Goal: Feedback & Contribution: Contribute content

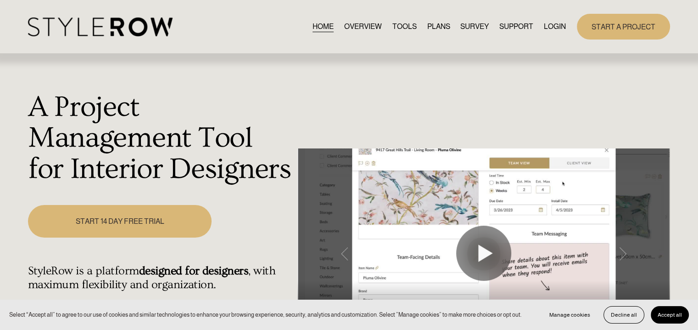
click at [556, 26] on link "LOGIN" at bounding box center [555, 26] width 22 height 12
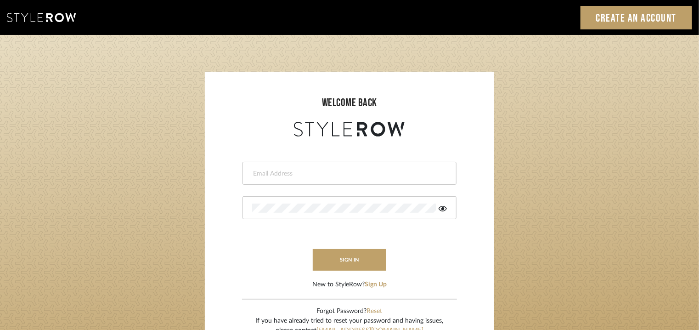
click at [288, 177] on input "email" at bounding box center [348, 173] width 192 height 9
type input "[EMAIL_ADDRESS][PERSON_NAME][DOMAIN_NAME]"
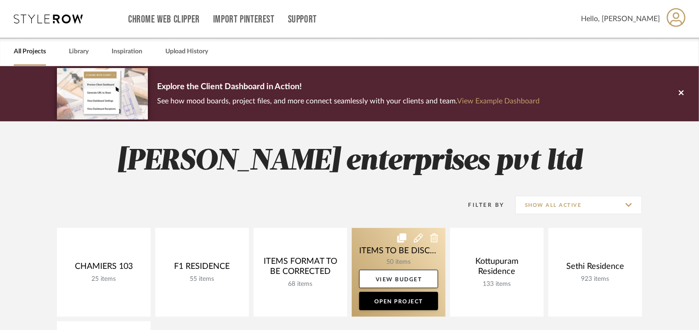
click at [418, 258] on link at bounding box center [399, 272] width 94 height 89
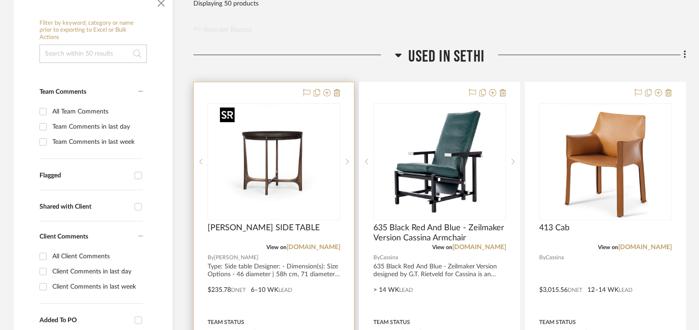
scroll to position [321, 0]
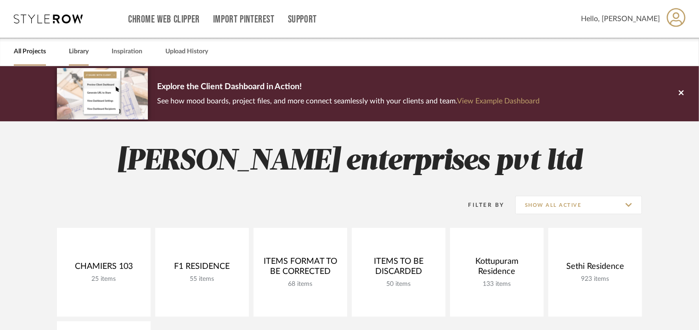
click at [83, 52] on link "Library" at bounding box center [79, 51] width 20 height 12
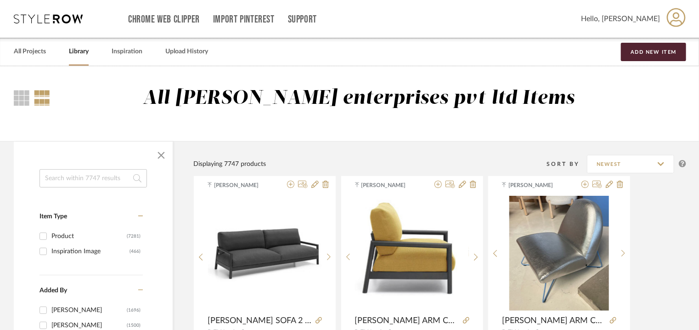
drag, startPoint x: 69, startPoint y: 176, endPoint x: 70, endPoint y: 189, distance: 12.9
click at [69, 176] on input at bounding box center [92, 178] width 107 height 18
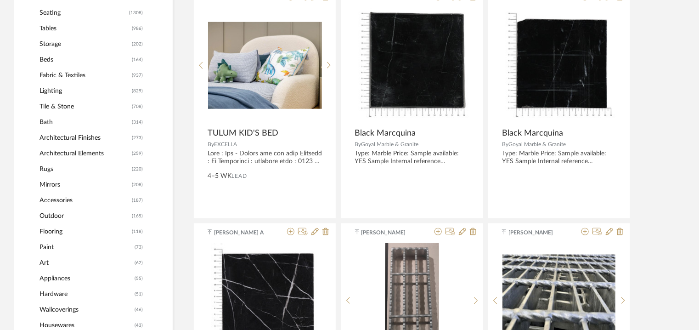
scroll to position [321, 0]
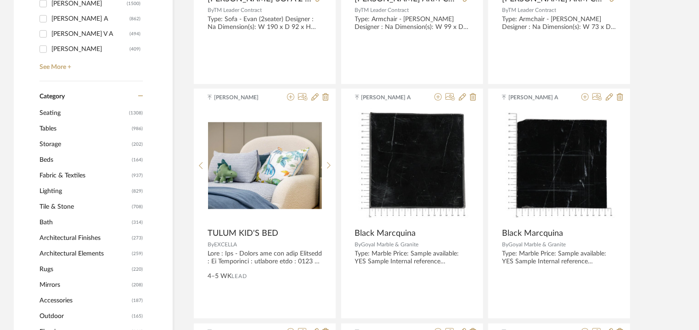
click at [136, 96] on div "Category" at bounding box center [90, 90] width 103 height 19
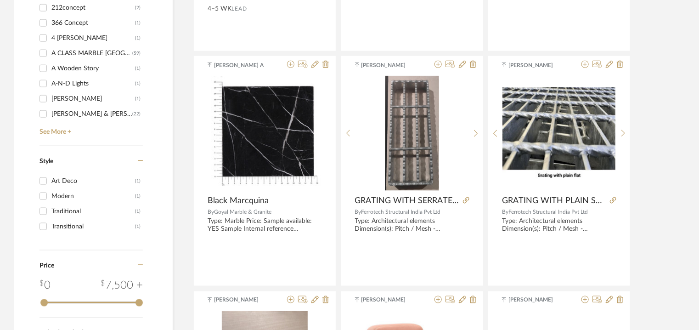
scroll to position [597, 0]
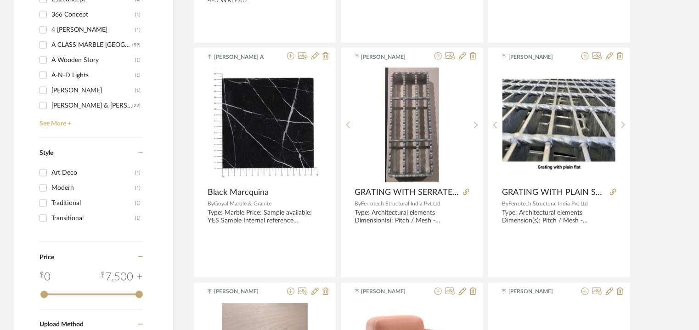
click at [52, 122] on link "See More +" at bounding box center [90, 120] width 106 height 15
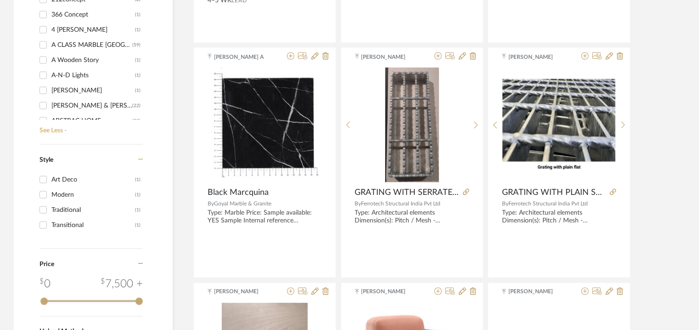
click at [52, 129] on link "See Less -" at bounding box center [90, 127] width 106 height 15
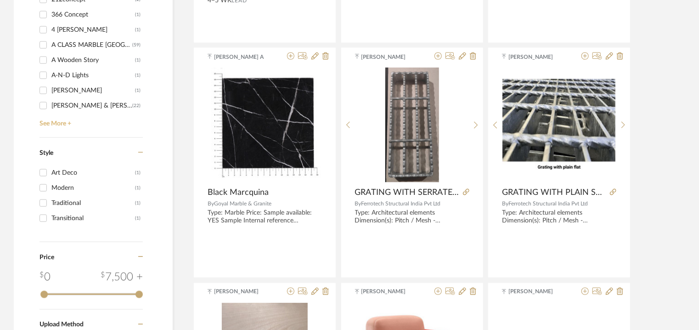
click at [55, 121] on link "See More +" at bounding box center [90, 120] width 106 height 15
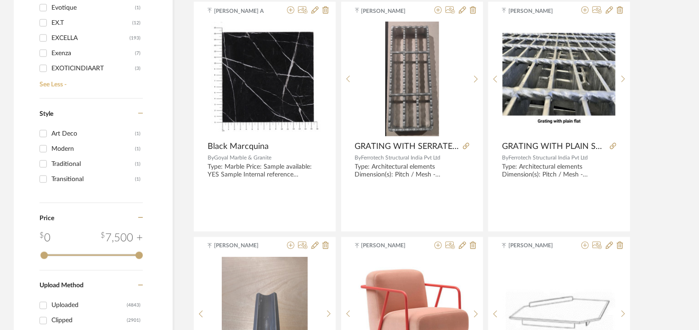
scroll to position [5097, 0]
click at [92, 55] on div "EXCELLA" at bounding box center [90, 54] width 78 height 15
click at [51, 55] on input "EXCELLA (193)" at bounding box center [43, 54] width 15 height 15
checkbox input "true"
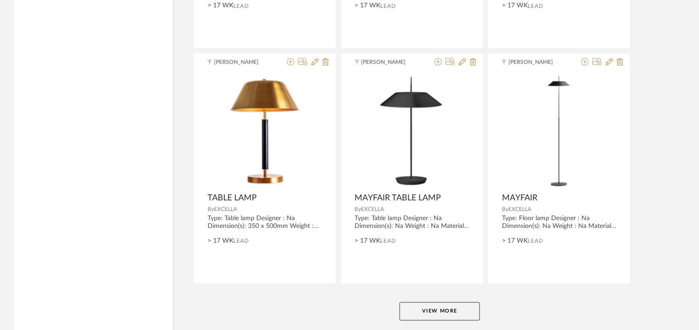
scroll to position [2782, 0]
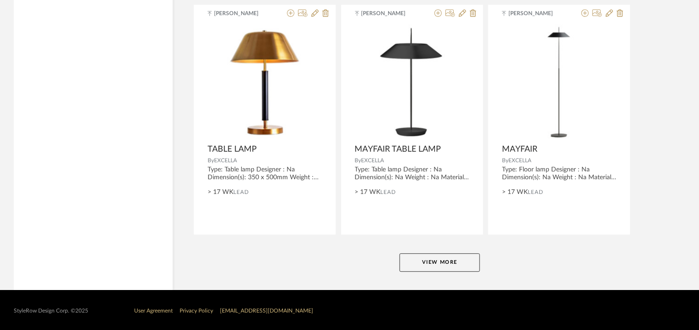
click at [450, 262] on button "View More" at bounding box center [439, 262] width 80 height 18
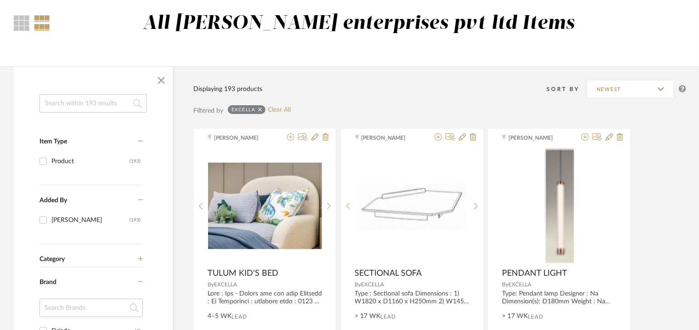
scroll to position [73, 0]
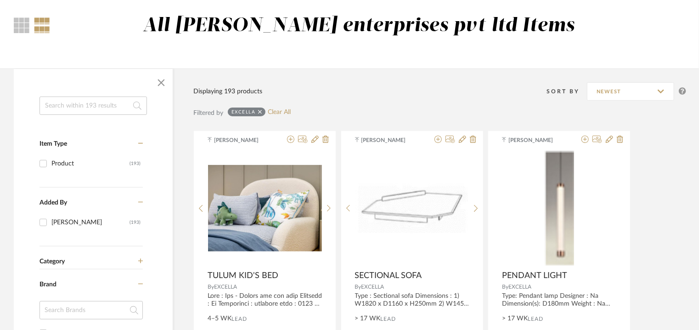
click at [141, 263] on icon at bounding box center [140, 261] width 5 height 6
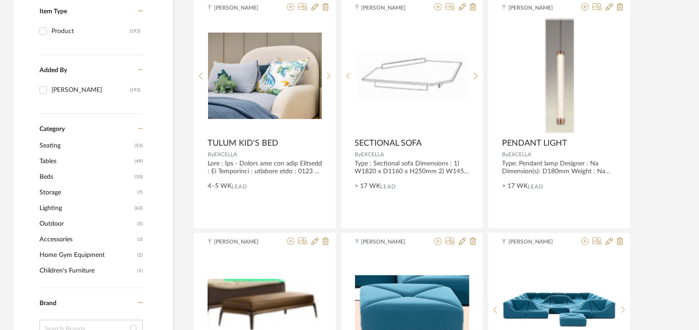
scroll to position [210, 0]
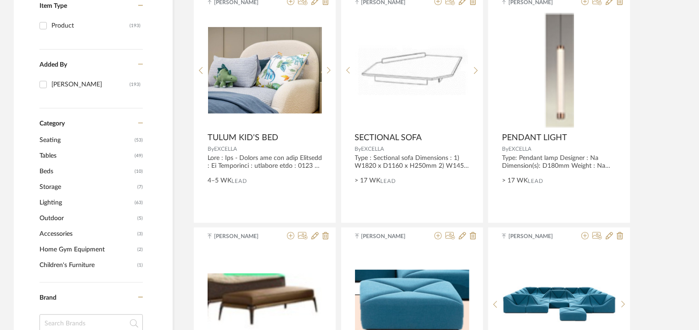
click at [84, 265] on span "Children's Furniture" at bounding box center [87, 265] width 96 height 16
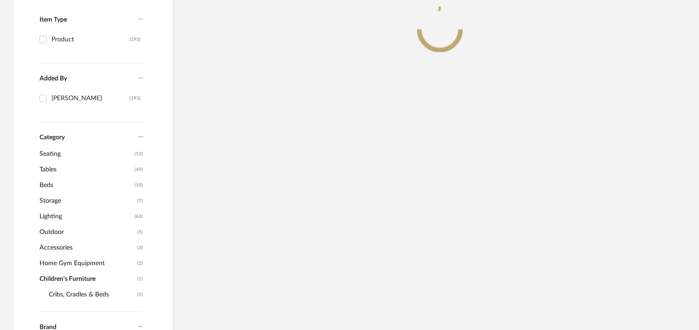
scroll to position [224, 0]
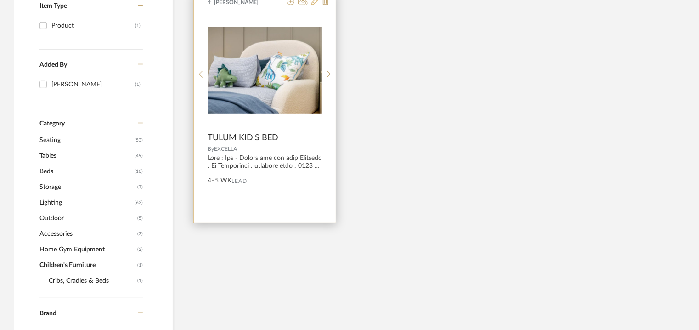
click at [317, 3] on icon at bounding box center [314, 1] width 7 height 7
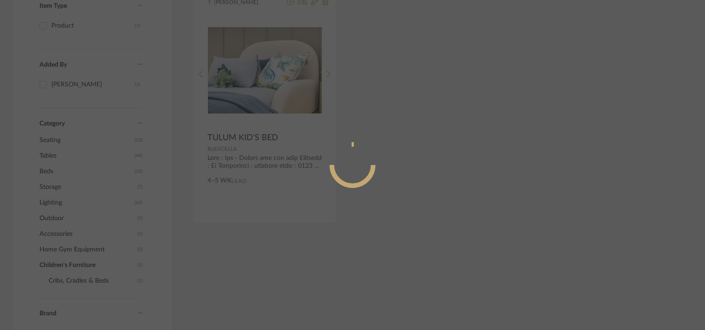
radio input "true"
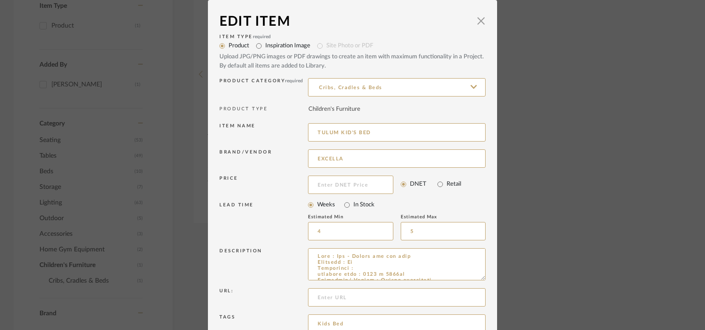
drag, startPoint x: 337, startPoint y: 131, endPoint x: 278, endPoint y: 135, distance: 58.9
click at [278, 135] on div "Item name [PERSON_NAME]'S BED" at bounding box center [352, 134] width 266 height 26
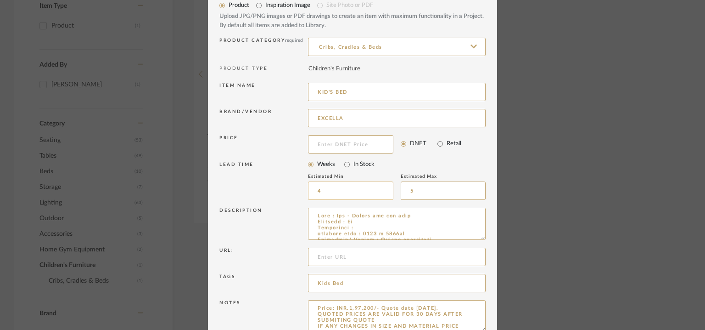
scroll to position [88, 0]
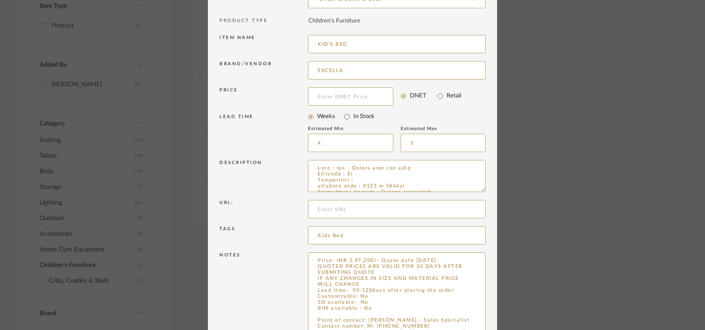
drag, startPoint x: 482, startPoint y: 281, endPoint x: 493, endPoint y: 356, distance: 76.1
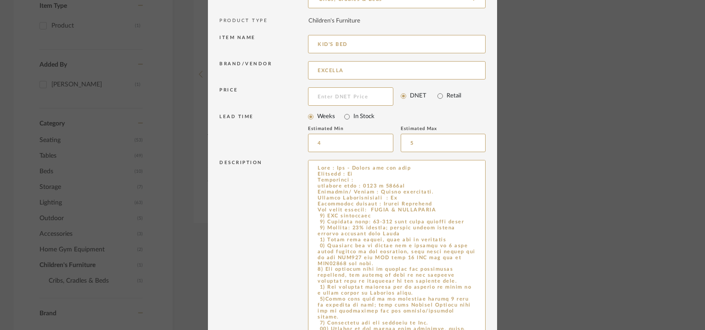
drag, startPoint x: 481, startPoint y: 188, endPoint x: 495, endPoint y: 338, distance: 151.2
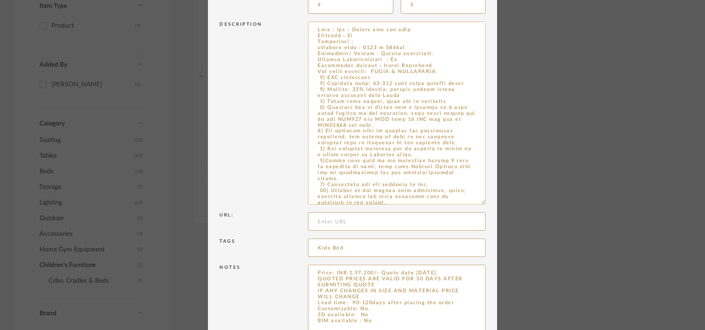
scroll to position [222, 0]
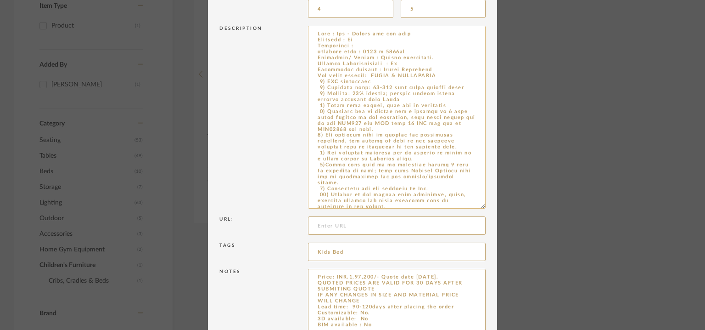
type input "KID'S BED"
drag, startPoint x: 428, startPoint y: 68, endPoint x: 373, endPoint y: 69, distance: 54.6
click at [373, 69] on textarea at bounding box center [397, 117] width 178 height 183
click at [415, 64] on textarea at bounding box center [397, 117] width 178 height 183
drag, startPoint x: 443, startPoint y: 76, endPoint x: 411, endPoint y: 76, distance: 31.7
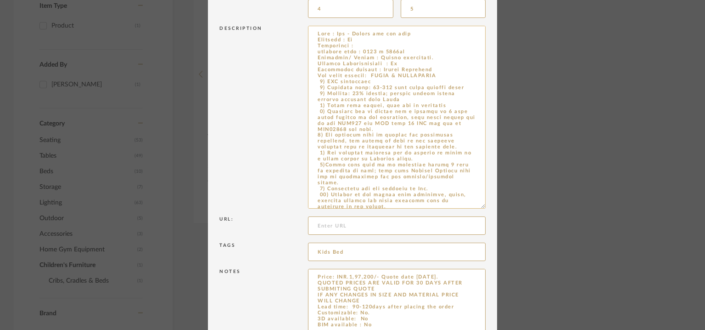
click at [411, 76] on textarea at bounding box center [397, 117] width 178 height 183
click at [444, 72] on textarea at bounding box center [397, 117] width 178 height 183
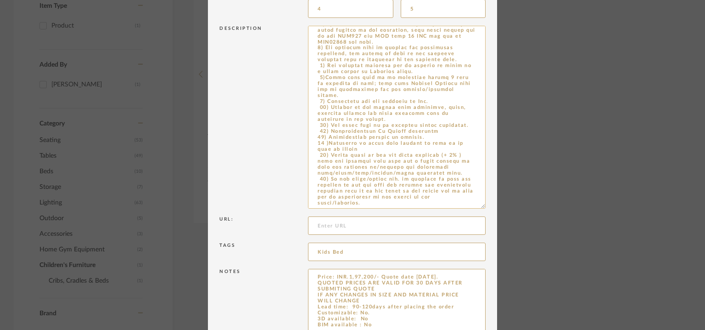
drag, startPoint x: 370, startPoint y: 74, endPoint x: 434, endPoint y: 208, distance: 148.7
click at [433, 208] on textarea at bounding box center [397, 117] width 178 height 183
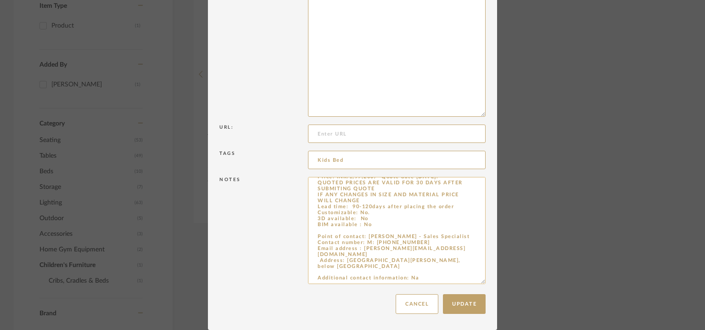
scroll to position [14, 0]
click at [321, 225] on textarea "Price: INR.1,97,200/- Quote date [DATE]. QUOTED PRICES ARE VALID FOR 30 DAYS AF…" at bounding box center [397, 230] width 178 height 107
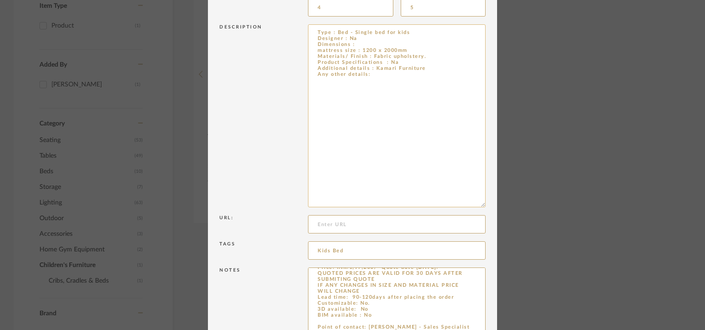
scroll to position [84, 0]
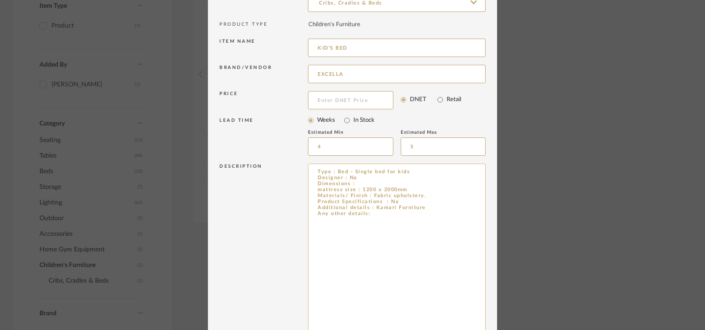
click at [320, 220] on textarea "Type : Bed - Single bed for kids Designer : Na Dimensions : mattress size : 120…" at bounding box center [397, 254] width 178 height 183
drag, startPoint x: 320, startPoint y: 220, endPoint x: 431, endPoint y: 236, distance: 112.2
click at [432, 236] on textarea "Type : Bed - Single bed for kids Designer : Na Dimensions : mattress size : 120…" at bounding box center [397, 254] width 178 height 183
paste textarea "TERMS & CONDITIONS 1) GST additional 2) Delivery time: 90-120 days after placin…"
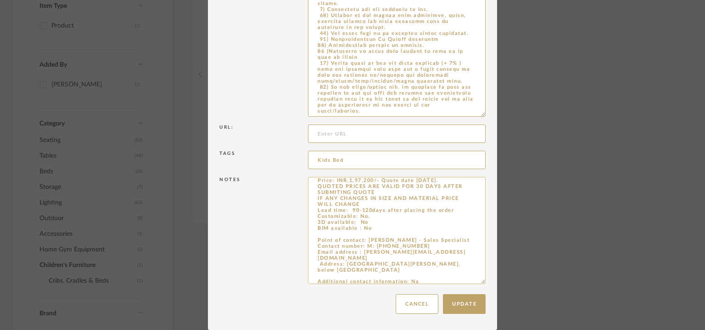
scroll to position [0, 0]
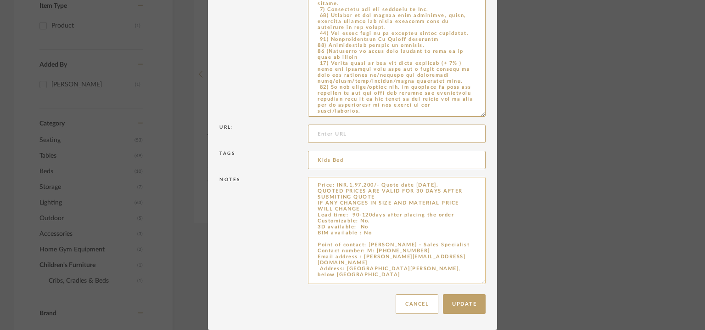
type textarea "Type : Bed - Single bed for kids Designer : Na Dimensions : mattress size : 120…"
click at [377, 183] on textarea "Price: INR.1,97,200/- Quote date [DATE]. QUOTED PRICES ARE VALID FOR 30 DAYS AF…" at bounding box center [397, 230] width 178 height 107
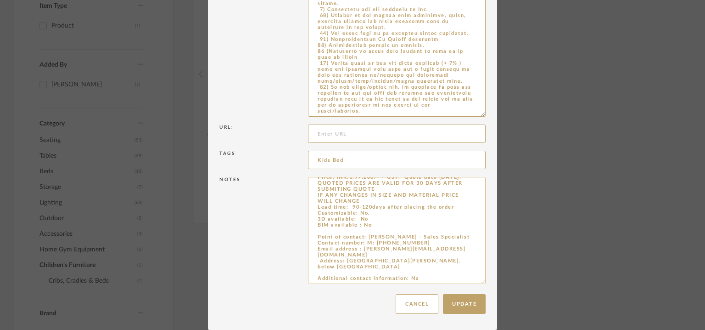
scroll to position [11, 0]
click at [346, 233] on textarea "Price: INR.1,97,200/- + GST. Quote date [DATE]. QUOTED PRICES ARE VALID FOR 30 …" at bounding box center [397, 230] width 178 height 107
paste textarea "TERMS & CONDITIONS 1) GST additional 2) Delivery time: 90-120 days after placin…"
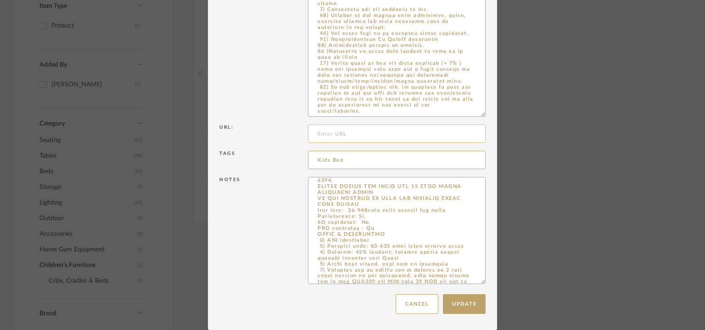
scroll to position [179, 0]
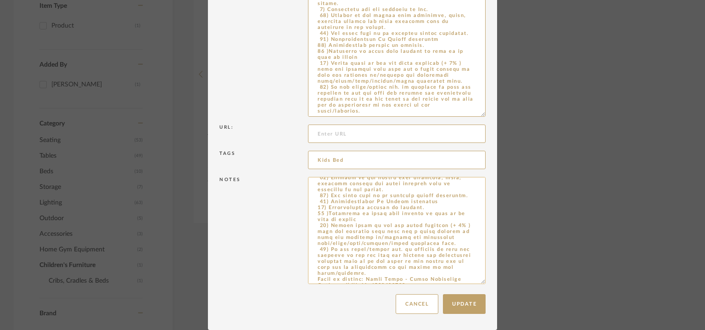
drag, startPoint x: 316, startPoint y: 258, endPoint x: 310, endPoint y: 183, distance: 74.6
click at [310, 183] on textarea at bounding box center [397, 230] width 178 height 107
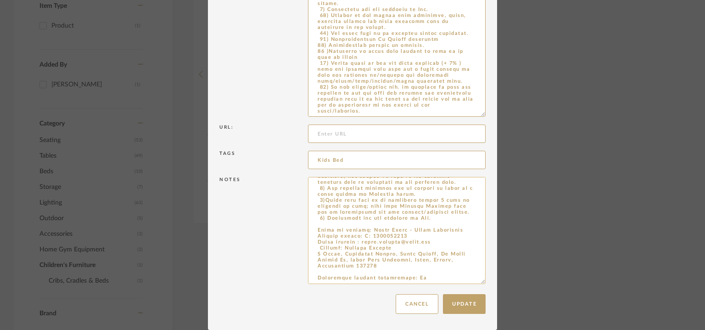
scroll to position [0, 0]
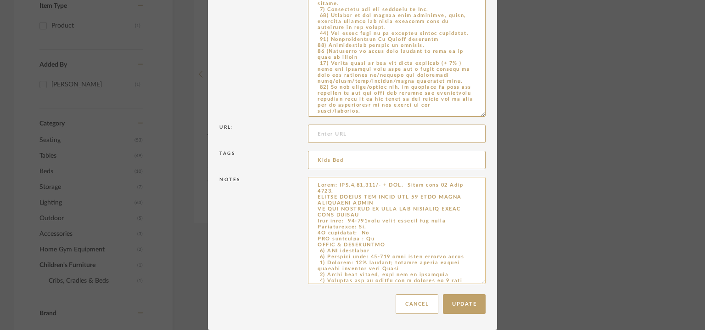
drag, startPoint x: 311, startPoint y: 242, endPoint x: 447, endPoint y: 269, distance: 138.9
click at [447, 269] on textarea at bounding box center [397, 230] width 178 height 107
drag, startPoint x: 314, startPoint y: 251, endPoint x: 472, endPoint y: 270, distance: 159.2
click at [472, 270] on textarea at bounding box center [397, 230] width 178 height 107
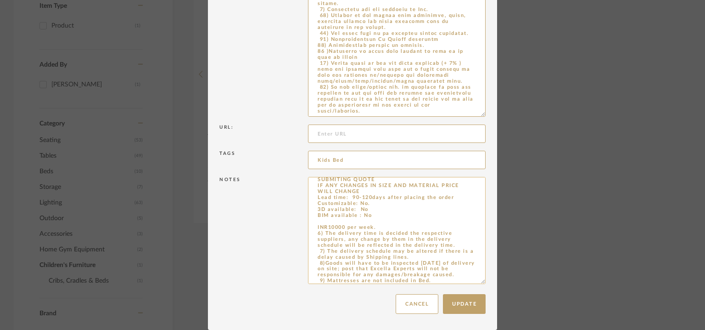
drag, startPoint x: 308, startPoint y: 252, endPoint x: 430, endPoint y: 276, distance: 124.1
click at [430, 276] on textarea "Price: INR.1,97,200/- + GST. Quote date [DATE]. QUOTED PRICES ARE VALID FOR 30 …" at bounding box center [397, 230] width 178 height 107
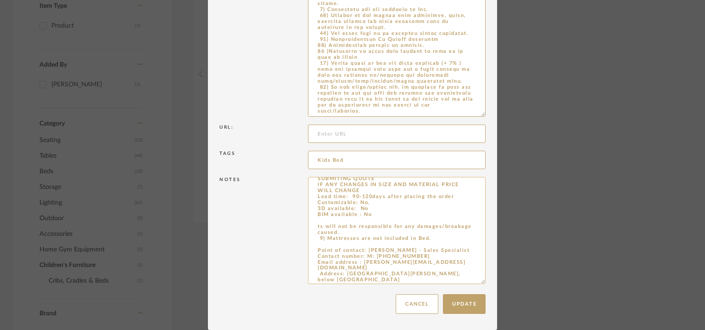
drag, startPoint x: 314, startPoint y: 234, endPoint x: 427, endPoint y: 247, distance: 114.6
click at [427, 247] on textarea "Price: INR.1,97,200/- + GST. Quote date [DATE]. QUOTED PRICES ARE VALID FOR 30 …" at bounding box center [397, 230] width 178 height 107
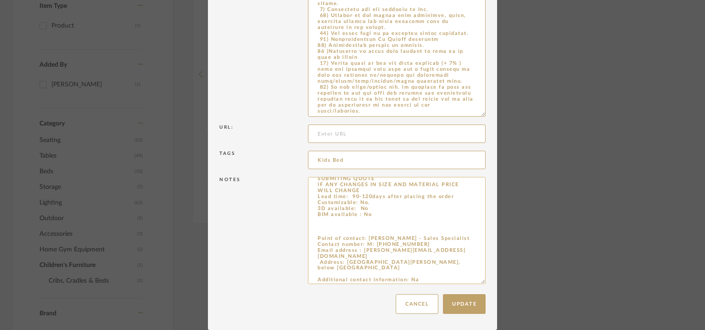
click at [323, 230] on textarea "Price: INR.1,97,200/- + GST. Quote date [DATE]. QUOTED PRICES ARE VALID FOR 30 …" at bounding box center [397, 230] width 178 height 107
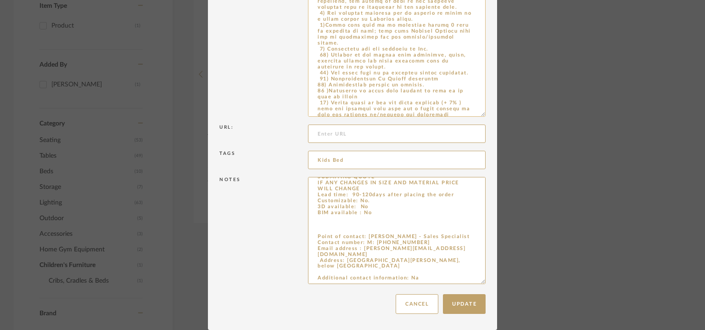
scroll to position [0, 0]
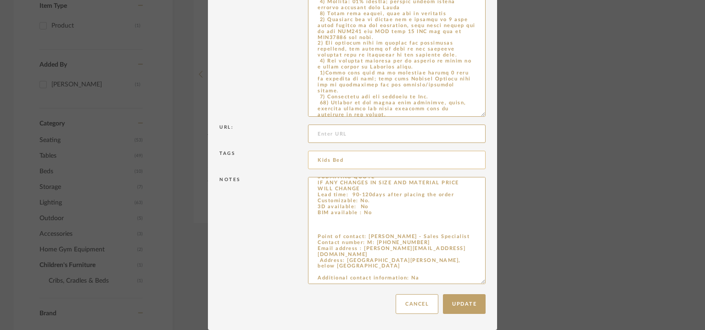
type textarea "Price: INR.1,97,200/- + GST. Quote date [DATE]. QUOTED PRICES ARE VALID FOR 30 …"
click at [351, 163] on input "Kids Bed" at bounding box center [397, 160] width 178 height 18
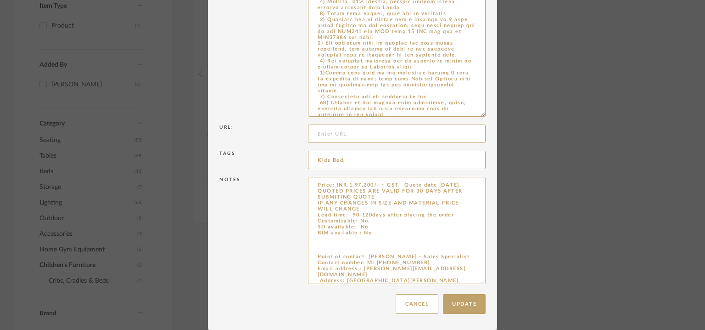
type input "Kids Bed,"
click at [326, 238] on textarea "Price: INR.1,97,200/- + GST. Quote date [DATE]. QUOTED PRICES ARE VALID FOR 30 …" at bounding box center [397, 230] width 178 height 107
click at [317, 248] on textarea "Price: INR.1,97,200/- + GST. Quote date [DATE]. QUOTED PRICES ARE VALID FOR 30 …" at bounding box center [397, 230] width 178 height 107
drag, startPoint x: 371, startPoint y: 239, endPoint x: 299, endPoint y: 239, distance: 71.6
click at [299, 239] on div "Notes Price: INR.1,97,200/- + GST. Quote date [DATE]. QUOTED PRICES ARE VALID F…" at bounding box center [352, 231] width 266 height 115
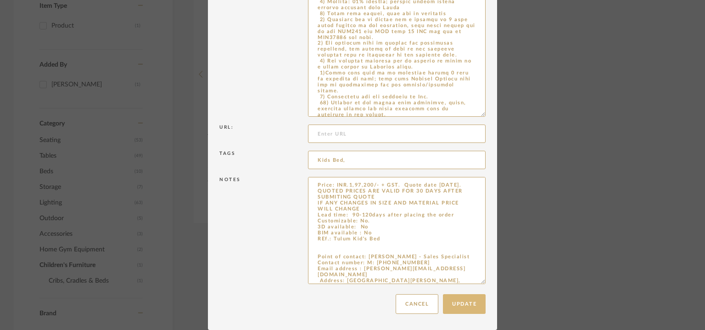
type textarea "Price: INR.1,97,200/- + GST. Quote date [DATE]. QUOTED PRICES ARE VALID FOR 30 …"
click at [470, 303] on button "Update" at bounding box center [464, 304] width 43 height 20
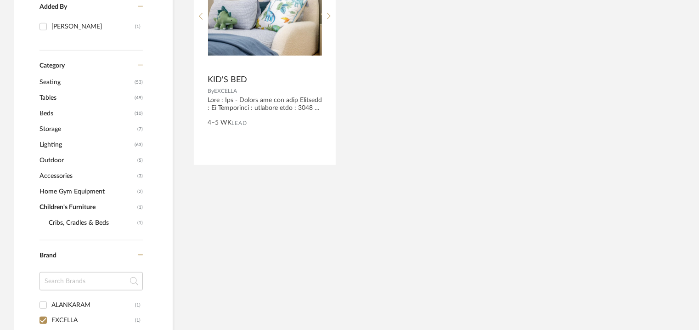
scroll to position [268, 0]
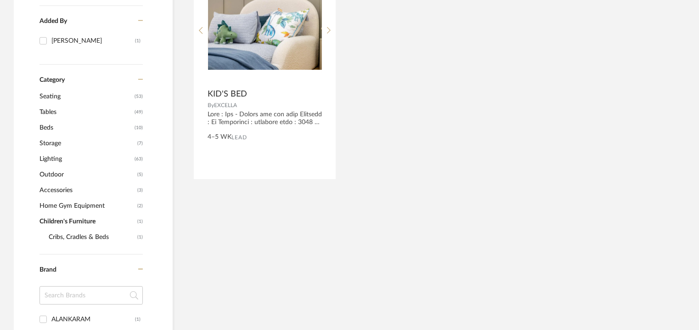
click at [89, 236] on span "Cribs, Cradles & Beds" at bounding box center [92, 237] width 86 height 16
click at [90, 206] on span "Home Gym Equipment" at bounding box center [87, 206] width 96 height 16
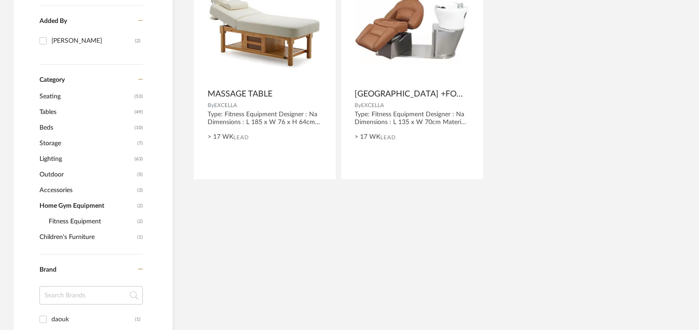
click at [63, 191] on span "Accessories" at bounding box center [87, 190] width 96 height 16
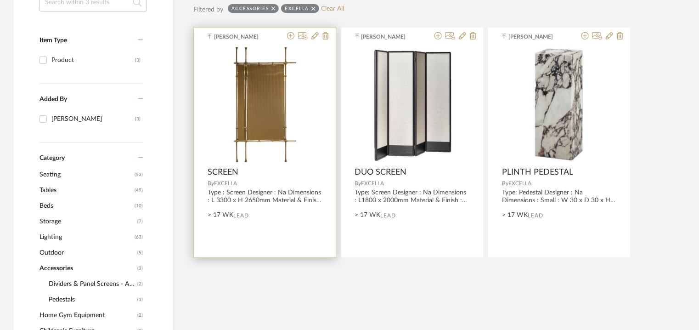
scroll to position [176, 0]
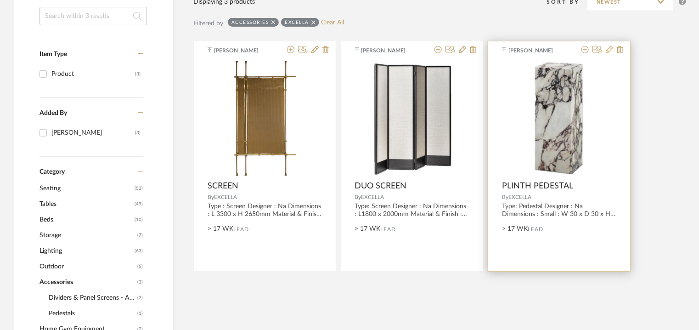
click at [609, 46] on icon at bounding box center [609, 49] width 7 height 7
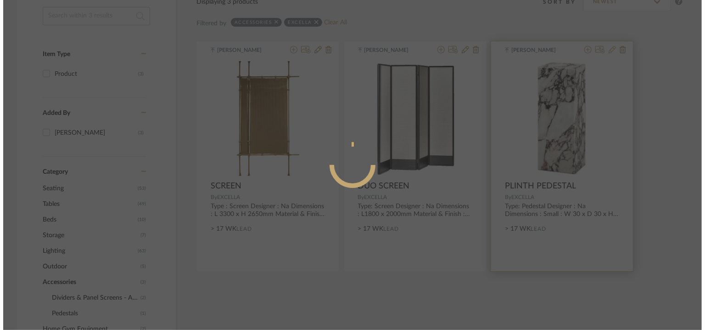
scroll to position [0, 0]
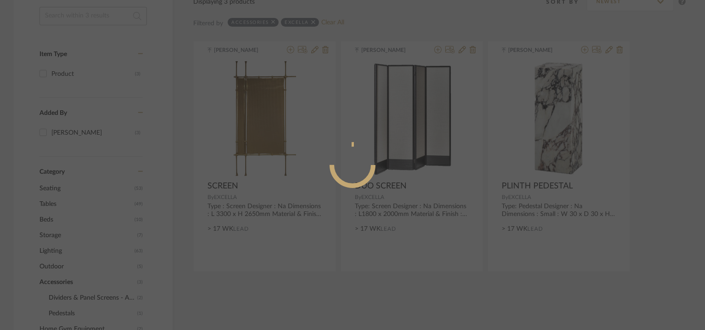
radio input "true"
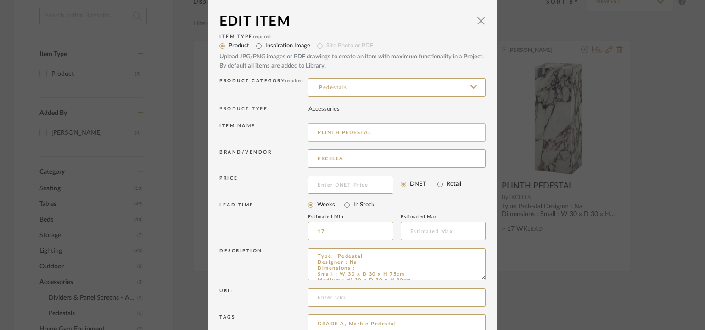
drag, startPoint x: 386, startPoint y: 131, endPoint x: 345, endPoint y: 131, distance: 40.4
click at [308, 129] on input "PLINTH PEDESTAL" at bounding box center [397, 132] width 178 height 18
click at [325, 132] on input "PLINTH PEDESTAL" at bounding box center [397, 132] width 178 height 18
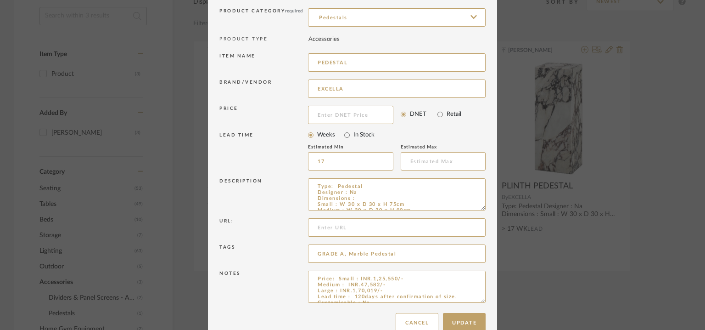
scroll to position [88, 0]
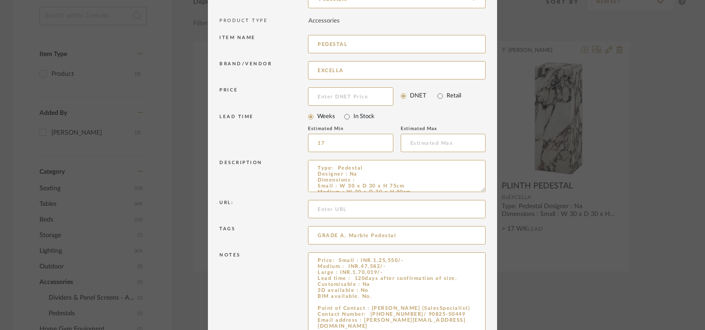
drag, startPoint x: 478, startPoint y: 281, endPoint x: 501, endPoint y: 356, distance: 78.6
type input "PEDESTAL"
click at [331, 303] on textarea "Price: Small : INR.1,25,550/- Medium : INR.47,582/- Large : INR.1,70,019/- Lead…" at bounding box center [397, 305] width 178 height 107
paste textarea "PLINTH PEDESTAL"
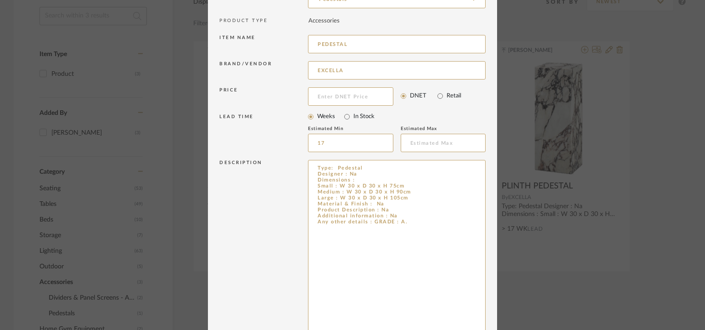
drag, startPoint x: 479, startPoint y: 189, endPoint x: 499, endPoint y: 355, distance: 167.4
type textarea "Price: Small : INR.1,25,550/- Medium : INR.47,582/- Large : INR.1,70,019/- Lead…"
click at [390, 41] on input "PEDESTAL" at bounding box center [397, 44] width 178 height 18
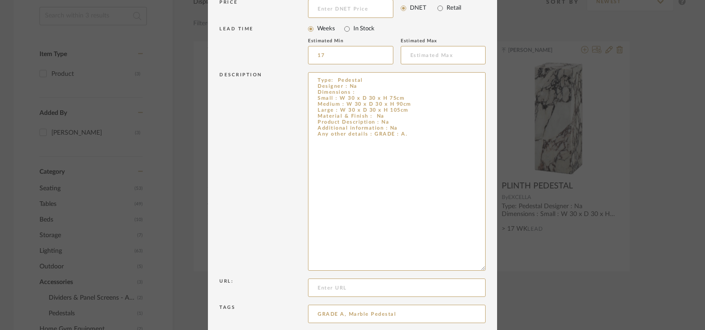
scroll to position [329, 0]
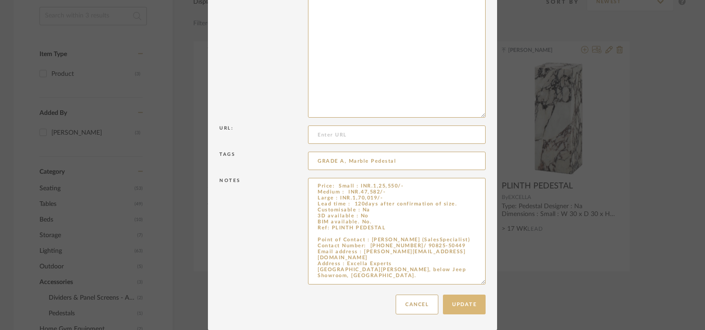
type input "PEDESTAL 01"
click at [477, 306] on button "Update" at bounding box center [464, 304] width 43 height 20
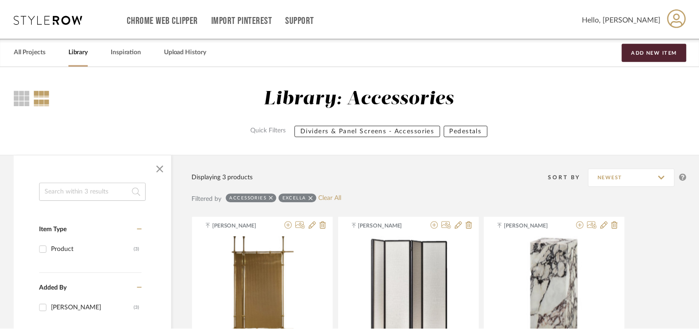
scroll to position [176, 0]
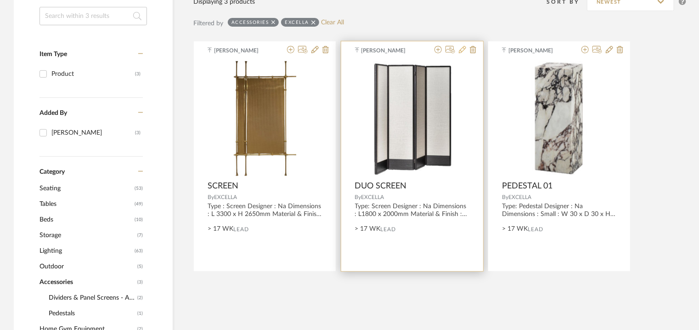
click at [463, 51] on icon at bounding box center [462, 49] width 7 height 7
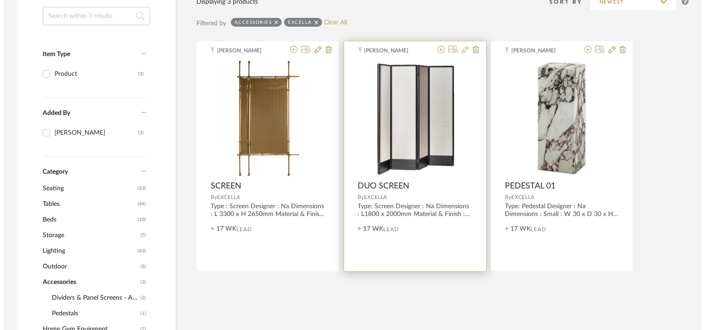
scroll to position [0, 0]
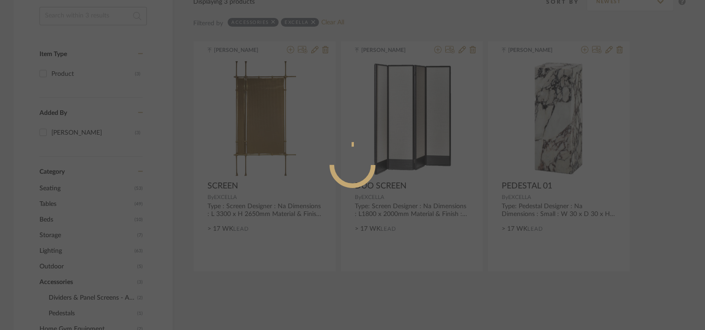
radio input "true"
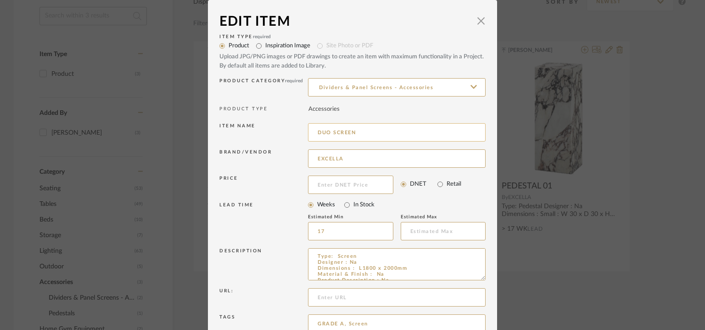
click at [319, 132] on input "DUO SCREEN" at bounding box center [397, 132] width 178 height 18
click at [345, 132] on input "SCREEN" at bounding box center [397, 132] width 178 height 18
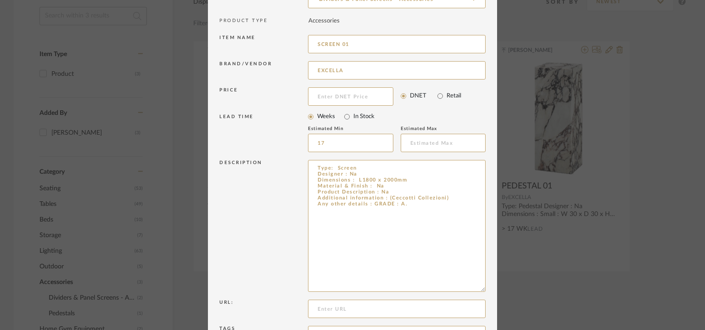
drag, startPoint x: 479, startPoint y: 189, endPoint x: 505, endPoint y: 288, distance: 102.9
click at [505, 288] on div "Edit Item × Item Type required Product Inspiration Image Site Photo or PDF Uplo…" at bounding box center [352, 165] width 705 height 330
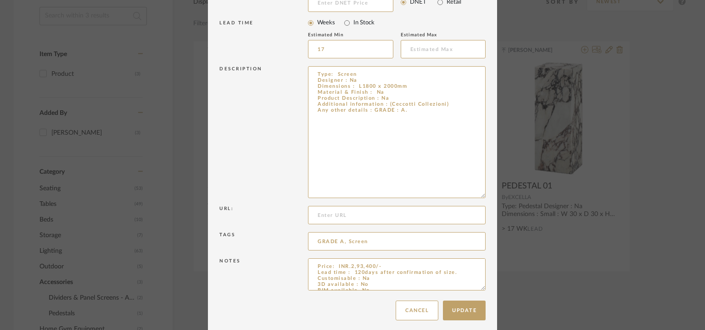
scroll to position [188, 0]
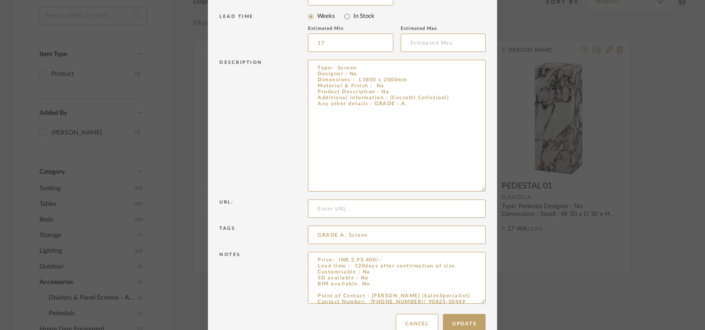
drag, startPoint x: 478, startPoint y: 281, endPoint x: 480, endPoint y: 340, distance: 59.7
type input "SCREEN 01"
click at [382, 286] on textarea "Price: INR.2,93,400/- Lead time : 120days after confirmation of size. Customisa…" at bounding box center [397, 297] width 178 height 91
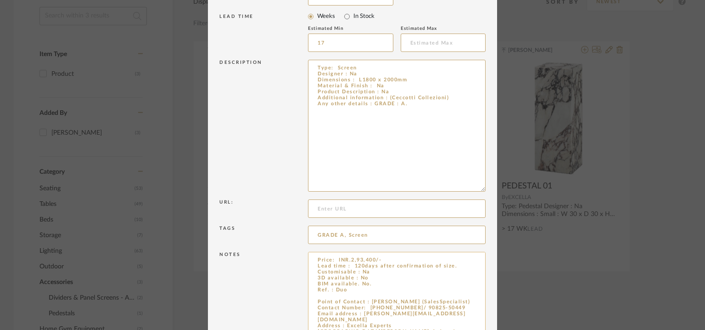
paste textarea "DUO"
type textarea "Price: INR.2,93,400/- Lead time : 120days after confirmation of size. Customisa…"
drag, startPoint x: 446, startPoint y: 96, endPoint x: 386, endPoint y: 98, distance: 60.2
click at [386, 98] on textarea "Type: Screen Designer : Na Dimensions : L1800 x 2000mm Material & Finish : Na P…" at bounding box center [397, 126] width 178 height 132
type textarea "Type: Screen Designer : Na Dimensions : L1800 x 2000mm Material & Finish : Na P…"
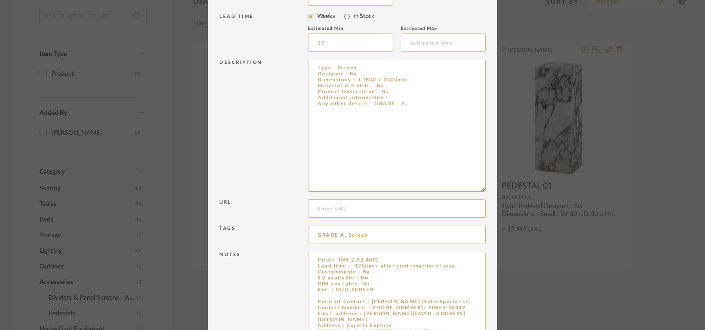
click at [375, 287] on textarea "Price: INR.2,93,400/- Lead time : 120days after confirmation of size. Customisa…" at bounding box center [397, 297] width 178 height 91
paste textarea "(Ceccotti Collezioni)"
drag, startPoint x: 371, startPoint y: 287, endPoint x: 376, endPoint y: 299, distance: 13.0
click at [372, 289] on textarea "Price: INR.2,93,400/- Lead time : 120days after confirmation of size. Customisa…" at bounding box center [397, 297] width 178 height 91
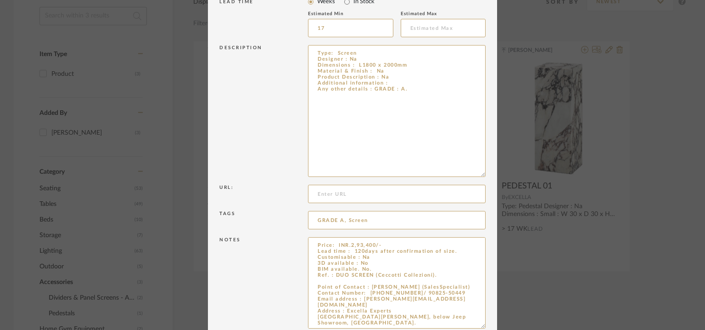
scroll to position [247, 0]
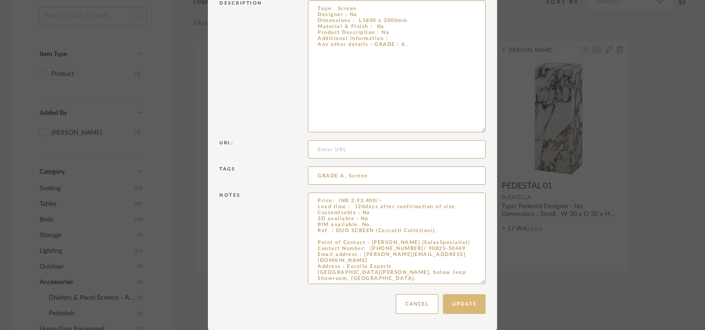
type textarea "Price: INR.2,93,400/- Lead time : 120days after confirmation of size. Customisa…"
click at [465, 298] on button "Update" at bounding box center [464, 304] width 43 height 20
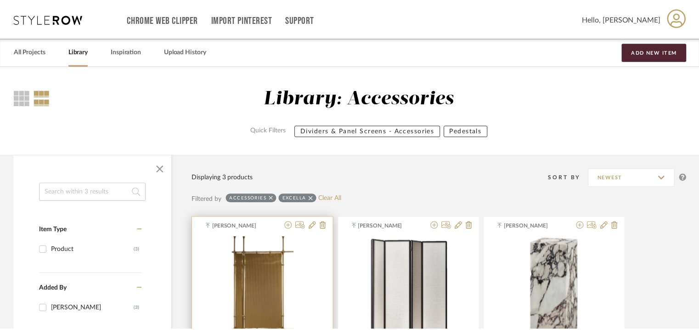
scroll to position [176, 0]
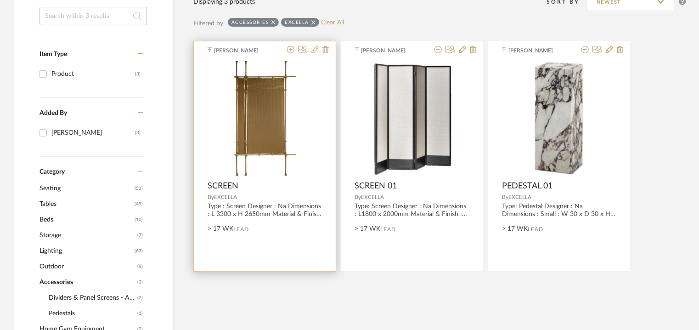
click at [317, 51] on icon at bounding box center [314, 49] width 7 height 7
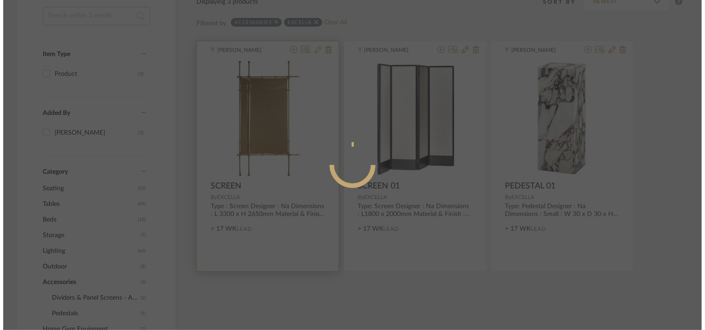
scroll to position [0, 0]
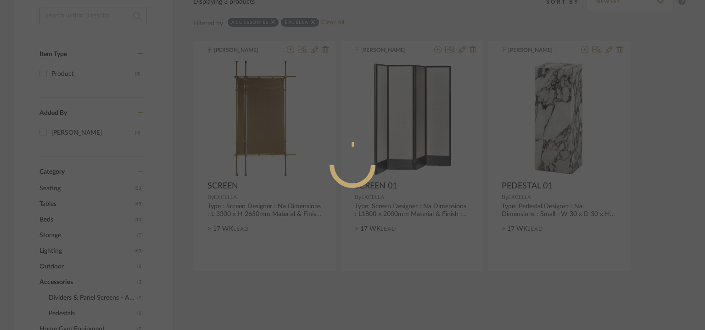
radio input "true"
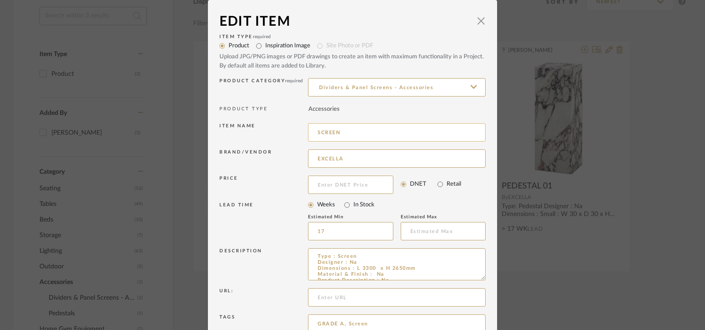
click at [355, 133] on input "SCREEN" at bounding box center [397, 132] width 178 height 18
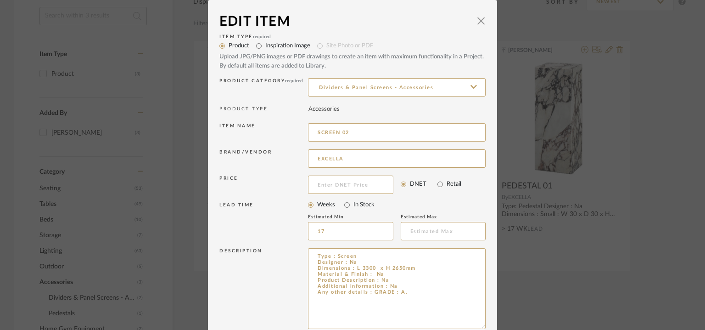
drag, startPoint x: 479, startPoint y: 276, endPoint x: 483, endPoint y: 325, distance: 48.8
click at [483, 325] on dialog-content "Edit Item × Item Type required Product Inspiration Image Site Photo or PDF Uplo…" at bounding box center [352, 233] width 289 height 467
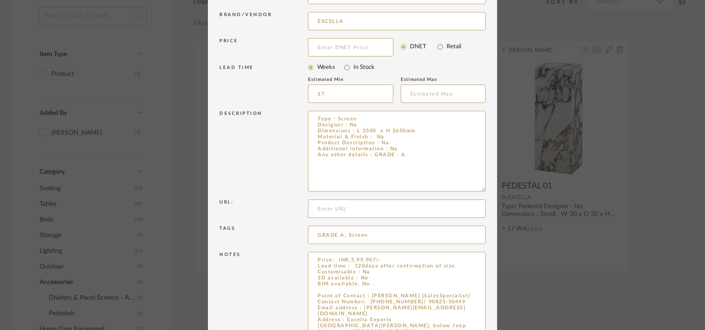
drag, startPoint x: 480, startPoint y: 280, endPoint x: 498, endPoint y: 355, distance: 77.3
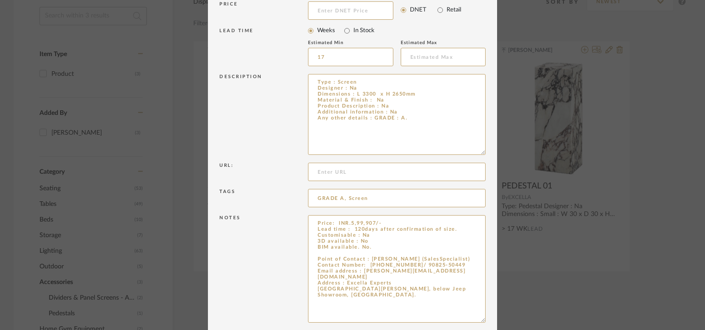
scroll to position [213, 0]
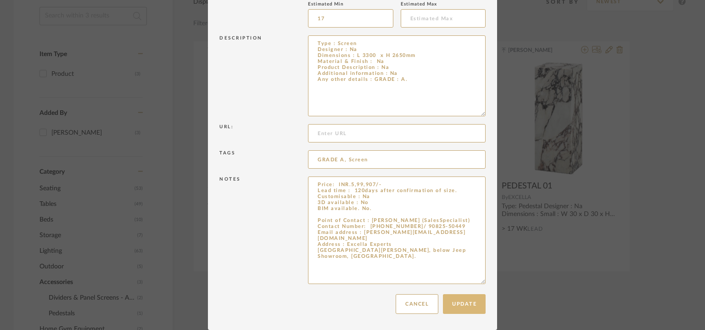
type input "SCREEN 02"
click at [468, 309] on button "Update" at bounding box center [464, 304] width 43 height 20
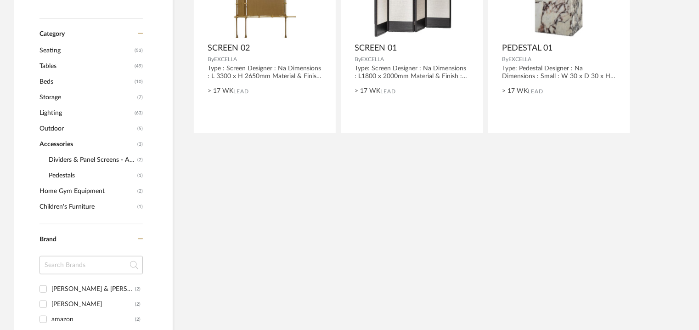
scroll to position [268, 0]
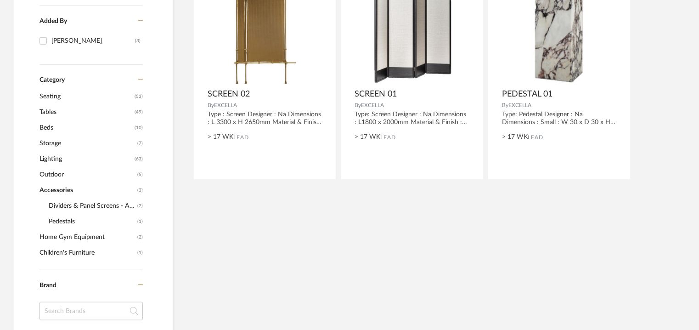
click at [66, 231] on span "Home Gym Equipment" at bounding box center [87, 237] width 96 height 16
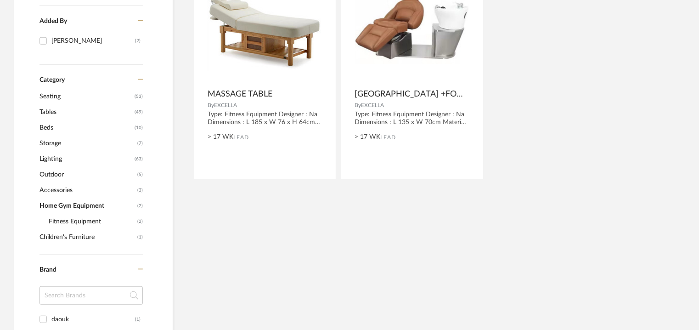
click at [55, 172] on span "Outdoor" at bounding box center [87, 175] width 96 height 16
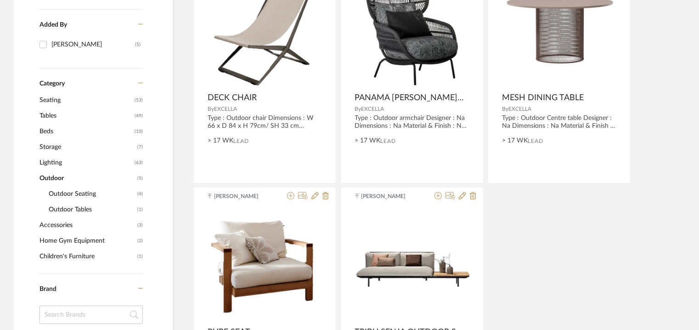
scroll to position [268, 0]
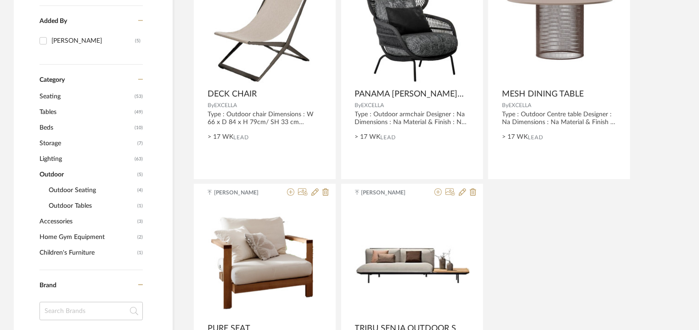
click at [69, 144] on span "Storage" at bounding box center [87, 143] width 96 height 16
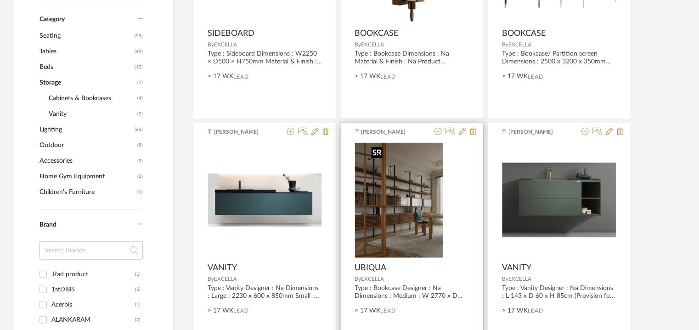
scroll to position [543, 0]
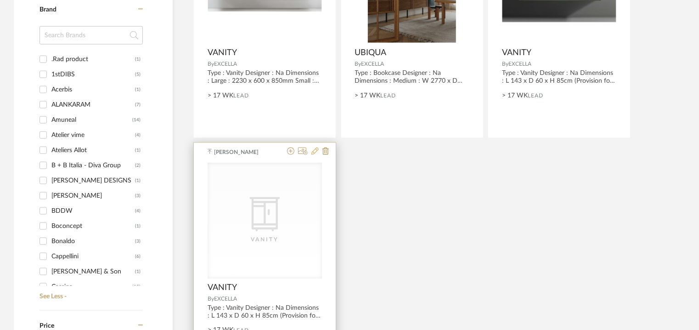
click at [317, 152] on icon at bounding box center [314, 150] width 7 height 7
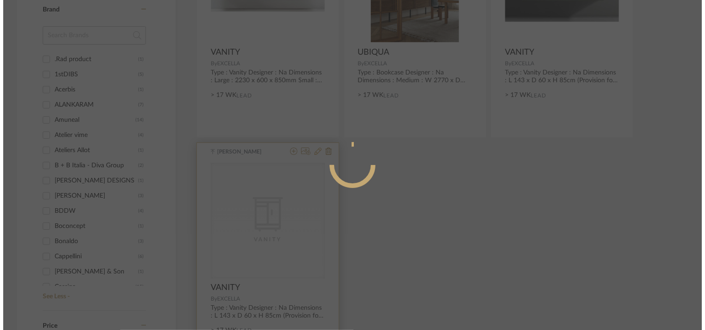
scroll to position [0, 0]
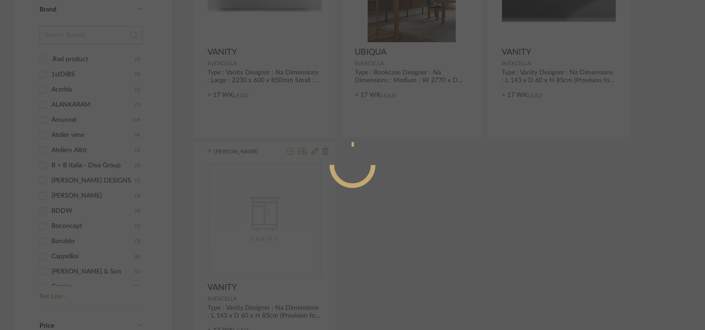
radio input "true"
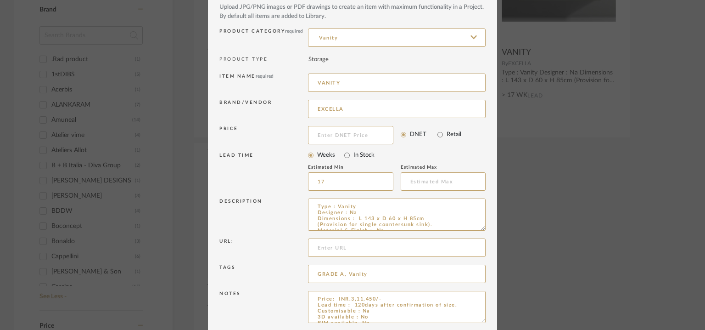
scroll to position [88, 0]
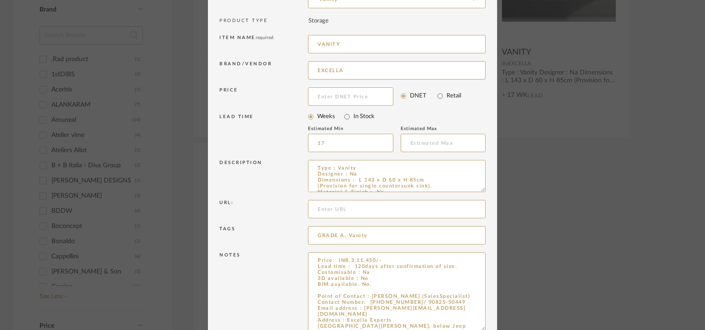
drag, startPoint x: 481, startPoint y: 281, endPoint x: 496, endPoint y: 328, distance: 49.2
click at [496, 328] on div "Edit Item × Item Type required Product Inspiration Image Site Photo or PDF Uplo…" at bounding box center [352, 165] width 705 height 330
drag, startPoint x: 480, startPoint y: 188, endPoint x: 453, endPoint y: 171, distance: 32.0
click at [453, 171] on textarea "Type : Vanity Designer : Na Dimensions : L 143 x D 60 x H 85cm (Provision for s…" at bounding box center [397, 176] width 178 height 32
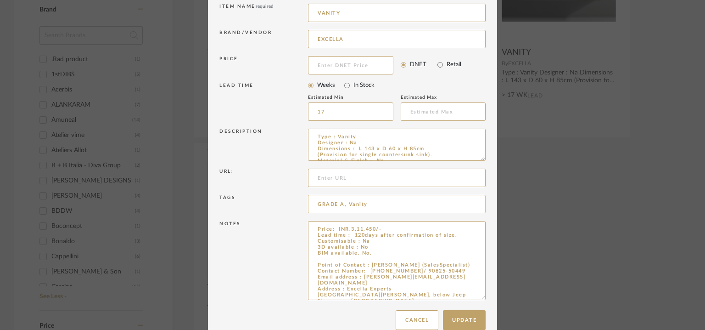
scroll to position [135, 0]
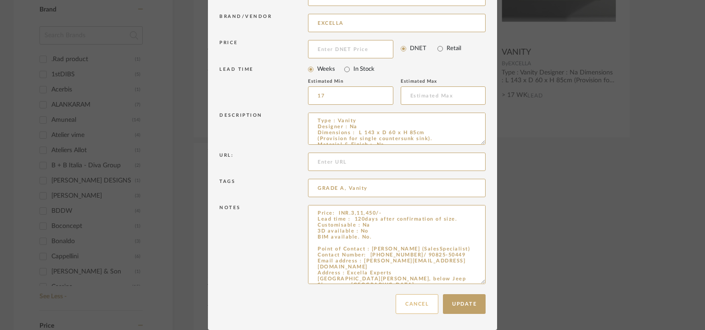
click at [413, 306] on button "Cancel" at bounding box center [417, 304] width 43 height 20
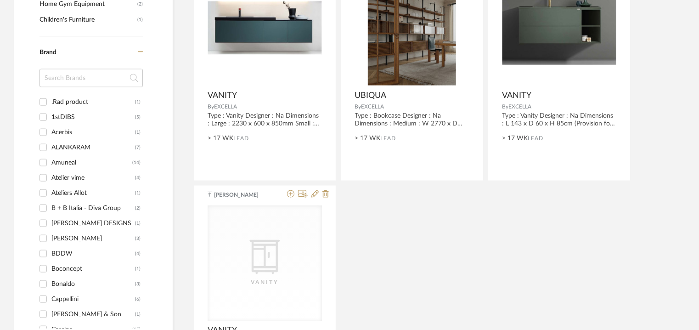
scroll to position [405, 0]
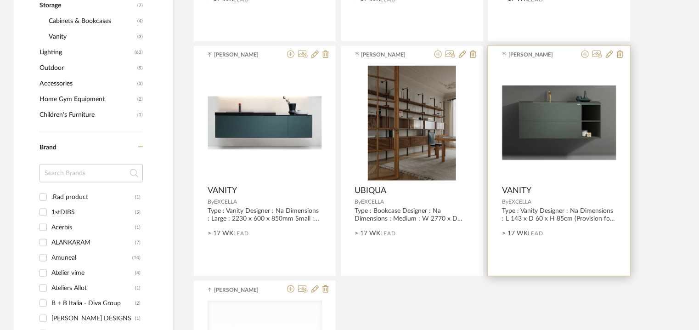
click at [0, 0] on img at bounding box center [0, 0] width 0 height 0
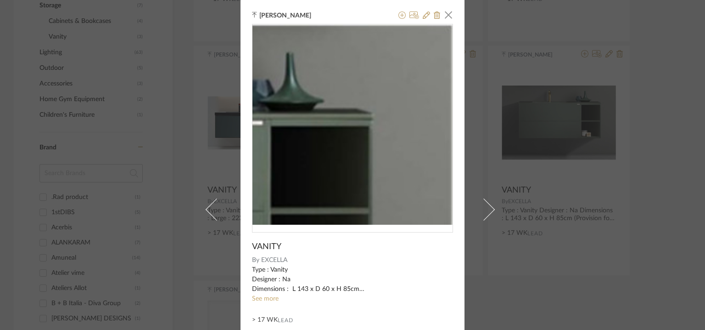
scroll to position [0, 0]
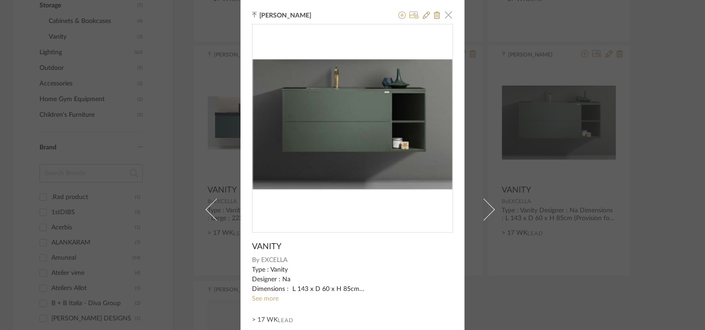
click at [448, 17] on span "button" at bounding box center [448, 15] width 18 height 18
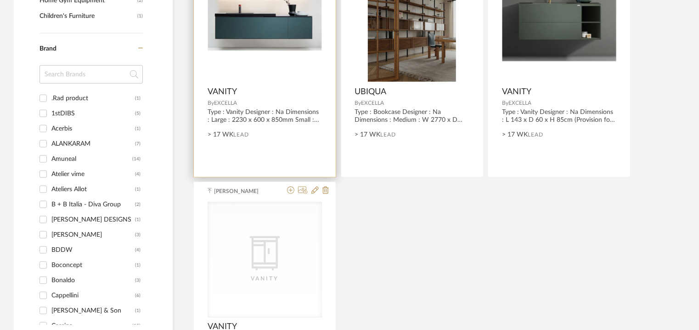
scroll to position [589, 0]
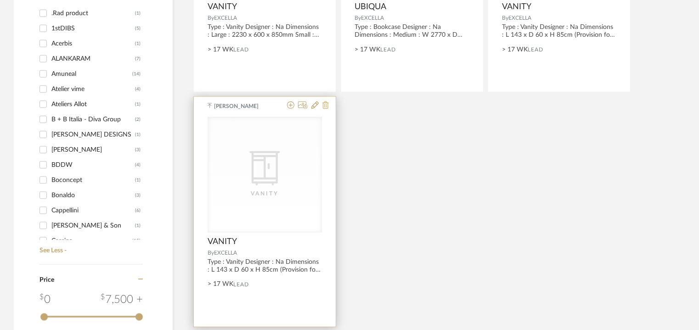
click at [327, 107] on icon at bounding box center [325, 104] width 6 height 7
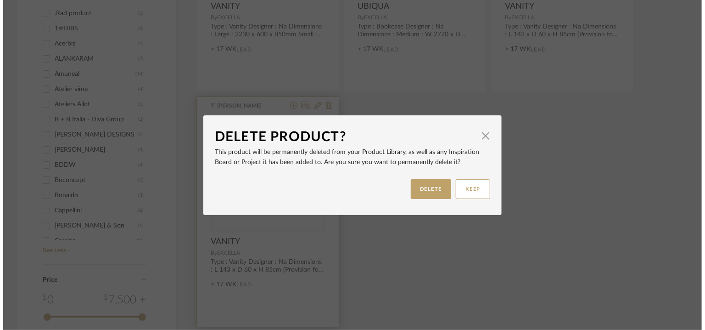
scroll to position [0, 0]
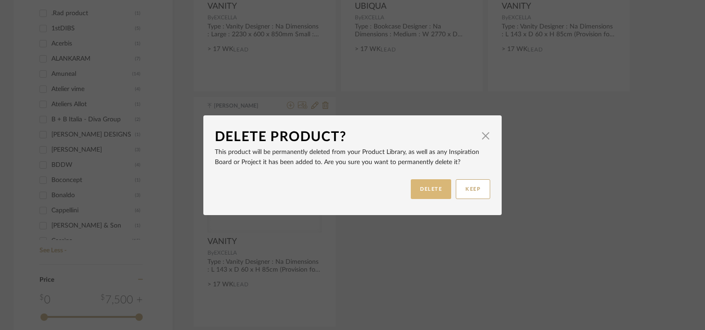
click at [417, 187] on button "DELETE" at bounding box center [431, 189] width 40 height 20
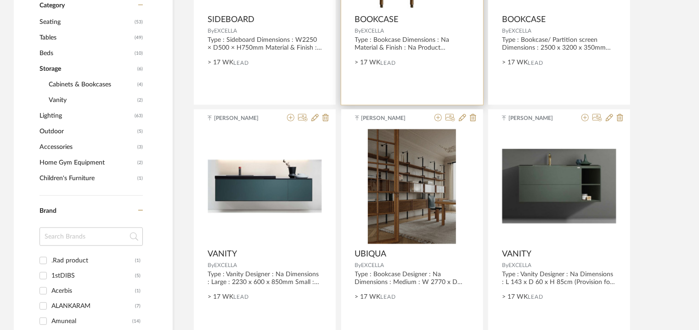
scroll to position [360, 0]
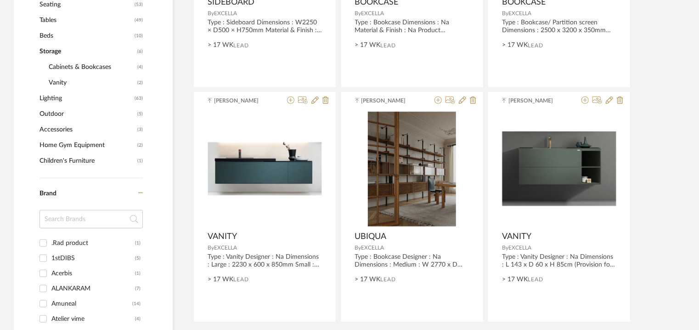
click at [56, 80] on span "Vanity" at bounding box center [92, 83] width 86 height 16
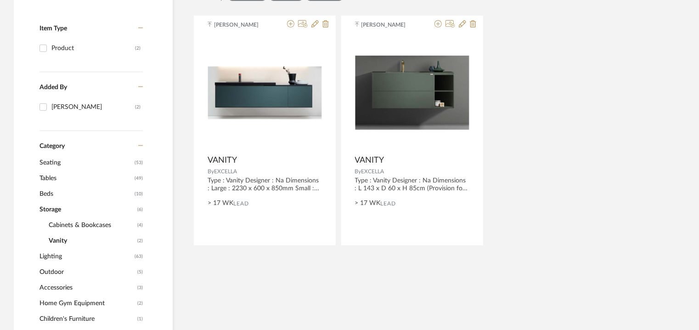
scroll to position [130, 0]
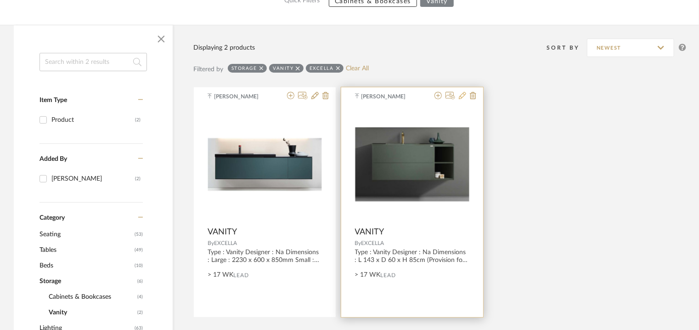
click at [462, 95] on icon at bounding box center [462, 95] width 7 height 7
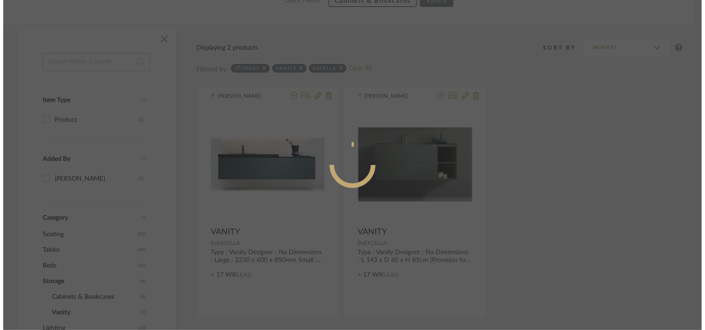
scroll to position [0, 0]
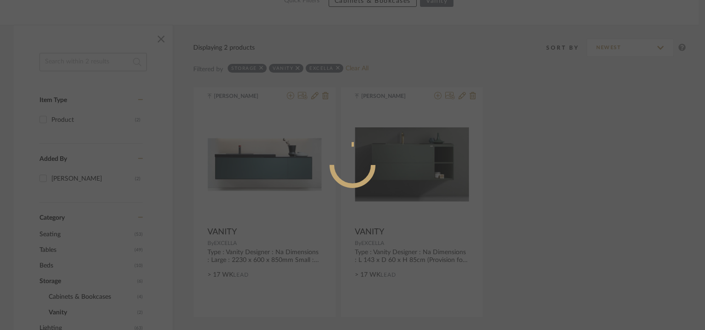
radio input "true"
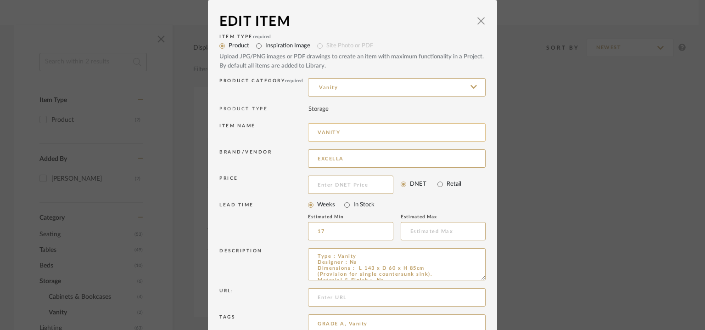
click at [354, 135] on input "VANITY" at bounding box center [397, 132] width 178 height 18
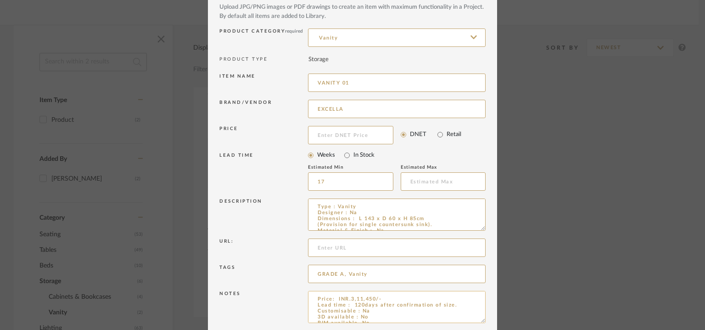
scroll to position [88, 0]
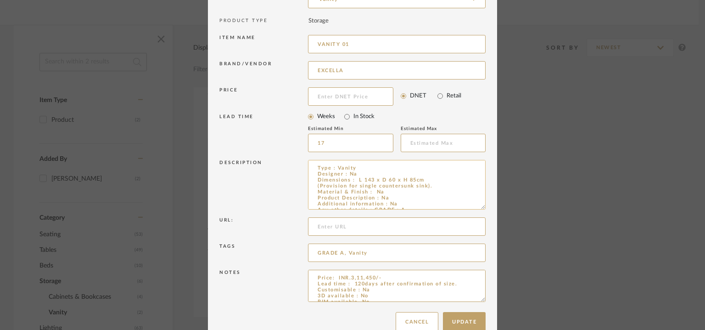
drag, startPoint x: 479, startPoint y: 188, endPoint x: 460, endPoint y: 185, distance: 19.6
click at [460, 185] on textarea "Type : Vanity Designer : Na Dimensions : L 143 x D 60 x H 85cm (Provision for s…" at bounding box center [397, 185] width 178 height 50
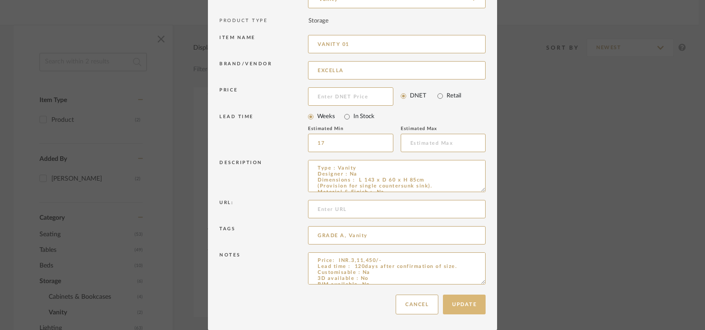
type input "VANITY 01"
click at [471, 299] on button "Update" at bounding box center [464, 304] width 43 height 20
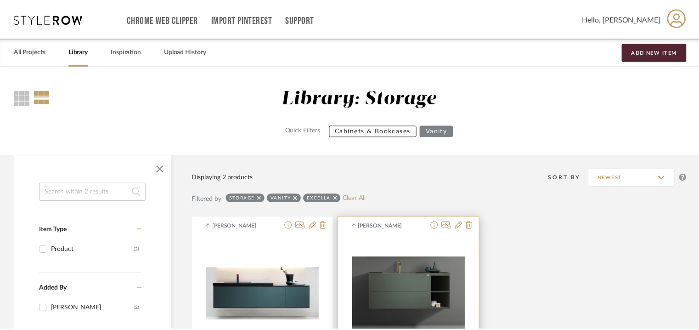
scroll to position [130, 0]
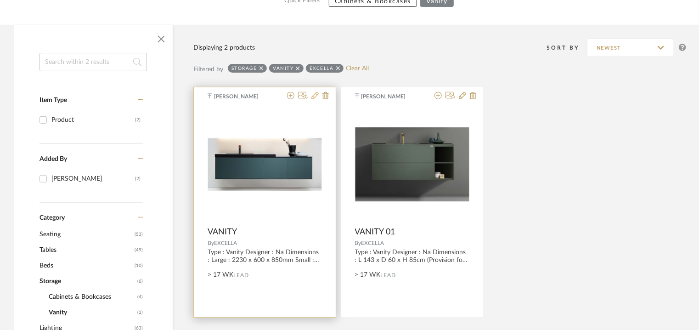
click at [316, 95] on icon at bounding box center [314, 95] width 7 height 7
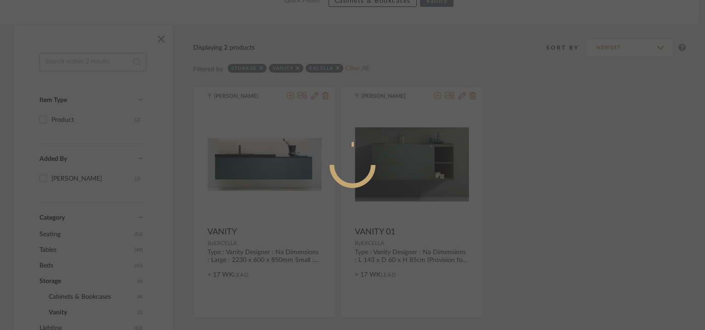
radio input "true"
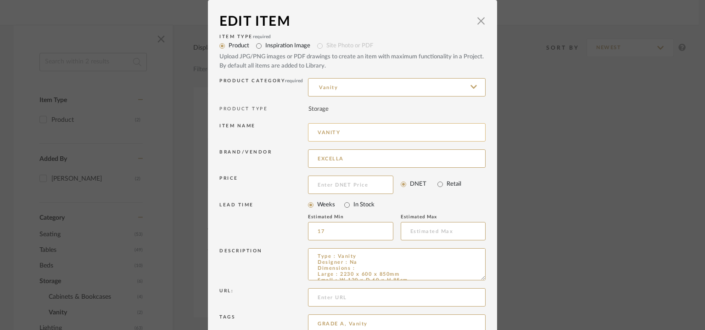
click at [360, 136] on input "VANITY" at bounding box center [397, 132] width 178 height 18
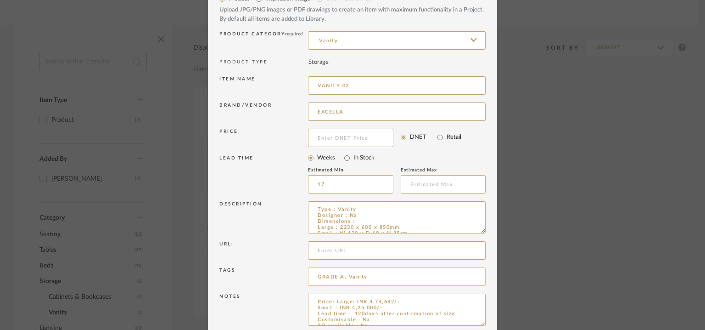
scroll to position [88, 0]
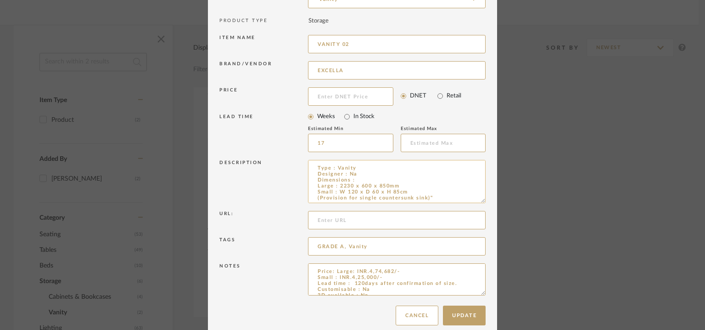
drag, startPoint x: 480, startPoint y: 189, endPoint x: 467, endPoint y: 191, distance: 13.5
click at [467, 191] on textarea "Type : Vanity Designer : Na Dimensions : Large : 2230 x 600 x 850mm Small : W 1…" at bounding box center [397, 181] width 178 height 43
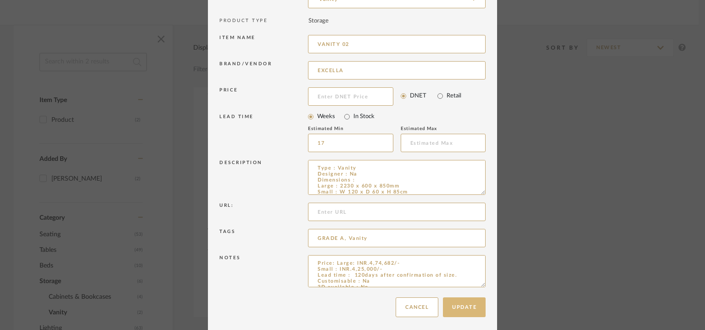
type input "VANITY 02"
click at [471, 313] on button "Update" at bounding box center [464, 307] width 43 height 20
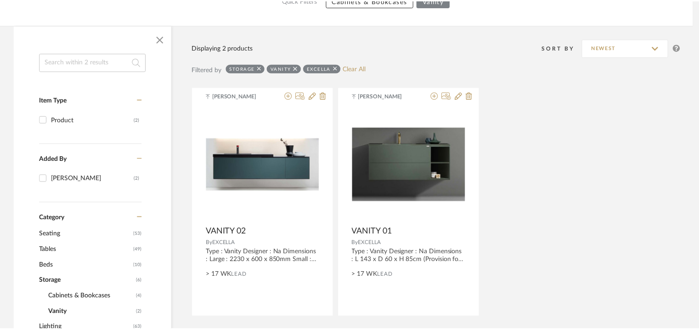
scroll to position [130, 0]
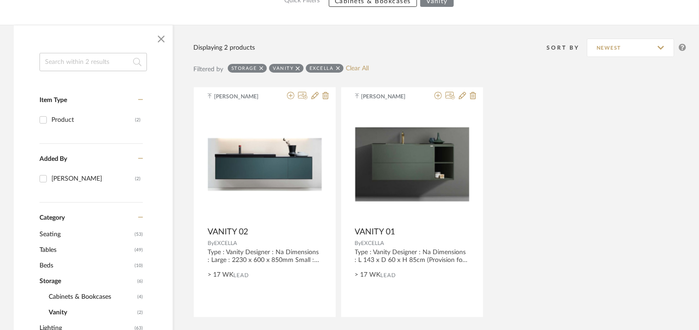
click at [298, 67] on icon at bounding box center [298, 68] width 4 height 4
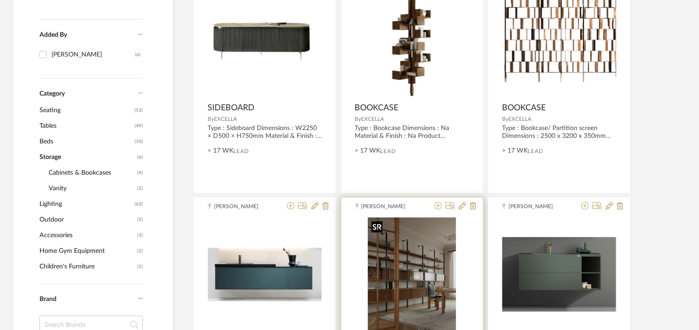
scroll to position [222, 0]
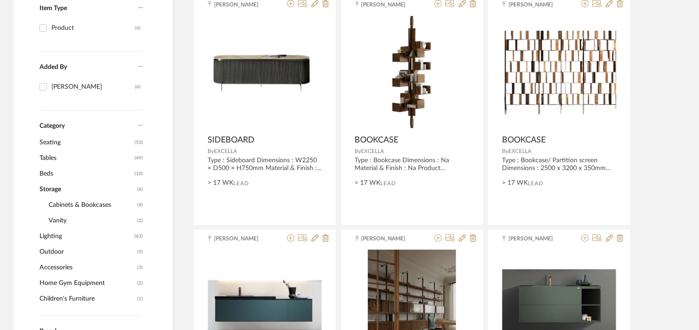
click at [69, 203] on span "Cabinets & Bookcases" at bounding box center [92, 205] width 86 height 16
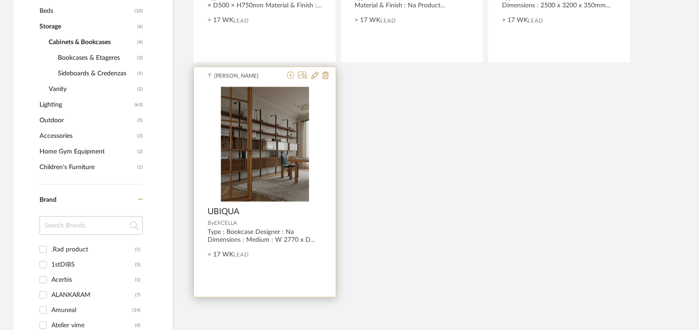
scroll to position [268, 0]
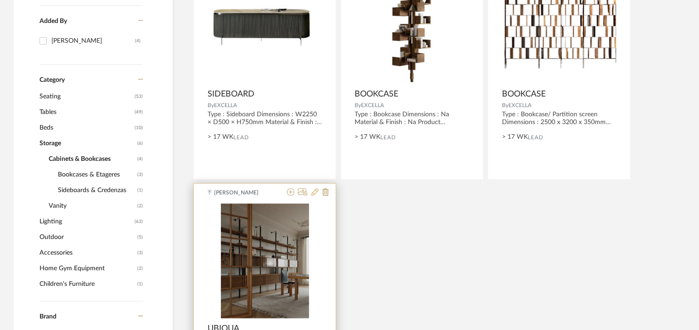
click at [314, 191] on icon at bounding box center [314, 191] width 7 height 7
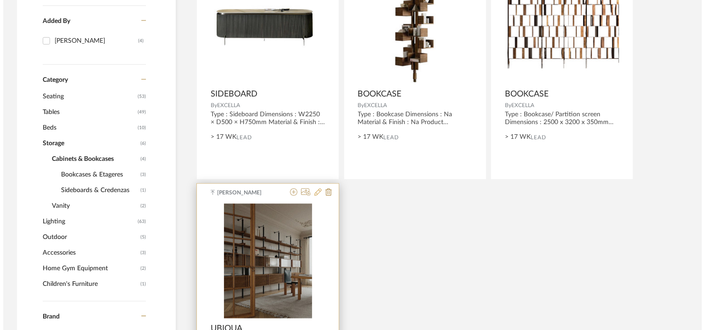
scroll to position [0, 0]
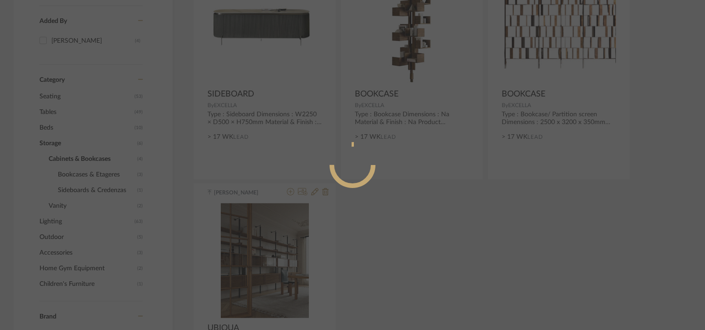
radio input "true"
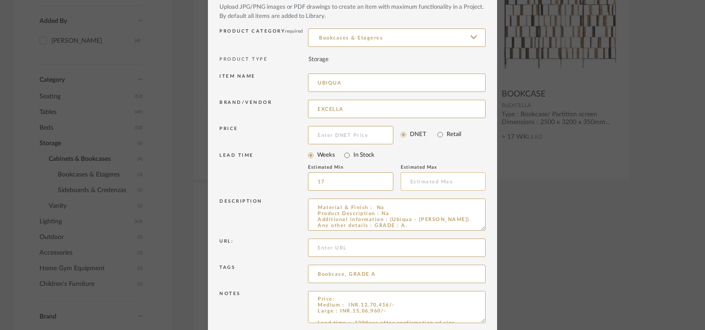
scroll to position [88, 0]
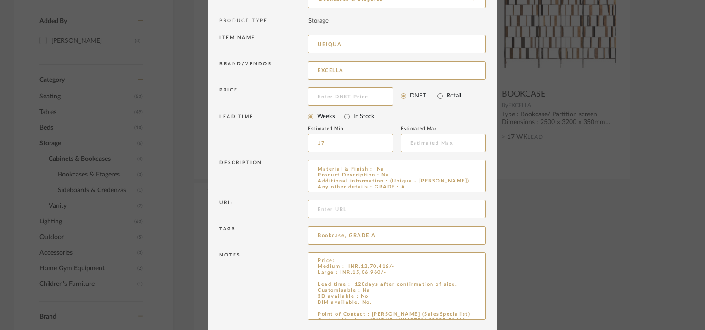
drag, startPoint x: 480, startPoint y: 282, endPoint x: 478, endPoint y: 331, distance: 48.7
click at [317, 305] on textarea "Price: Medium : INR.12,70,416/- Large : INR.15,06,960/- Lead time : 120days aft…" at bounding box center [397, 292] width 178 height 81
type textarea "Price: Medium : INR.12,70,416/- Large : INR.15,06,960/- Lead time : 120days aft…"
drag, startPoint x: 441, startPoint y: 180, endPoint x: 385, endPoint y: 179, distance: 55.6
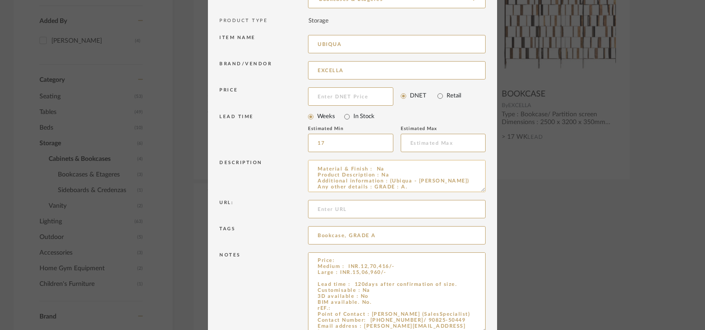
click at [385, 179] on textarea "Type : Bookcase Designer : Na Dimensions : Medium : W 2770 x D 600 x H 2800mm L…" at bounding box center [397, 176] width 178 height 32
type textarea "Type : Bookcase Designer : Na Dimensions : Medium : W 2770 x D 600 x H 2800mm L…"
click at [331, 305] on textarea "Price: Medium : INR.12,70,416/- Large : INR.15,06,960/- Lead time : 120days aft…" at bounding box center [397, 292] width 178 height 81
click at [343, 309] on textarea "Price: Medium : INR.12,70,416/- Large : INR.15,06,960/- Lead time : 120days aft…" at bounding box center [397, 292] width 178 height 81
paste textarea "(Ubiqua - [PERSON_NAME])"
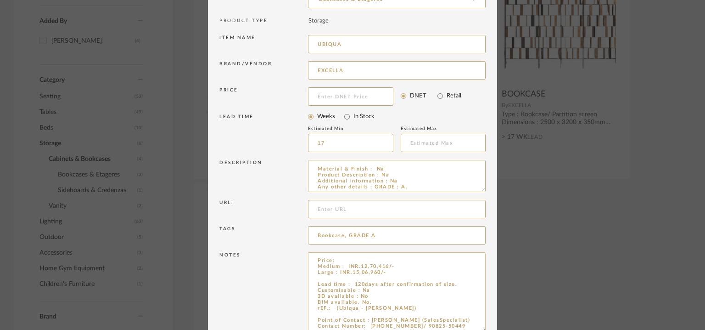
drag, startPoint x: 333, startPoint y: 307, endPoint x: 339, endPoint y: 319, distance: 12.7
click at [334, 311] on textarea "Price: Medium : INR.12,70,416/- Large : INR.15,06,960/- Lead time : 120days aft…" at bounding box center [397, 292] width 178 height 81
drag, startPoint x: 316, startPoint y: 309, endPoint x: 315, endPoint y: 320, distance: 11.1
click at [316, 309] on textarea "Price: Medium : INR.12,70,416/- Large : INR.15,06,960/- Lead time : 120days aft…" at bounding box center [397, 292] width 178 height 81
type textarea "Price: Medium : INR.12,70,416/- Large : INR.15,06,960/- Lead time : 120days aft…"
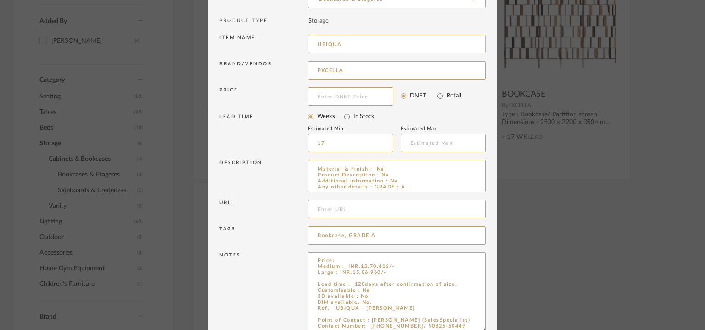
click at [329, 43] on input "UBIQUA" at bounding box center [397, 44] width 178 height 18
type input "b"
type input "BOOKCASE 01"
drag, startPoint x: 476, startPoint y: 188, endPoint x: 483, endPoint y: 190, distance: 7.3
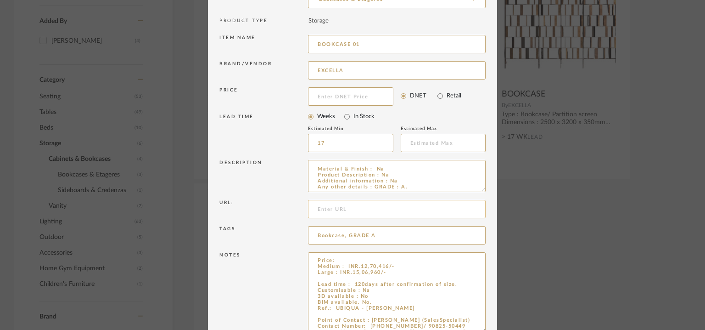
click at [478, 203] on div "Item Type required Product Inspiration Image Site Photo or PDF Upload JPG/PNG i…" at bounding box center [352, 141] width 266 height 395
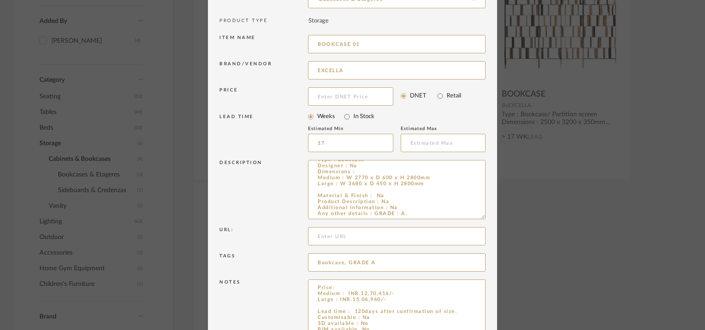
scroll to position [7, 0]
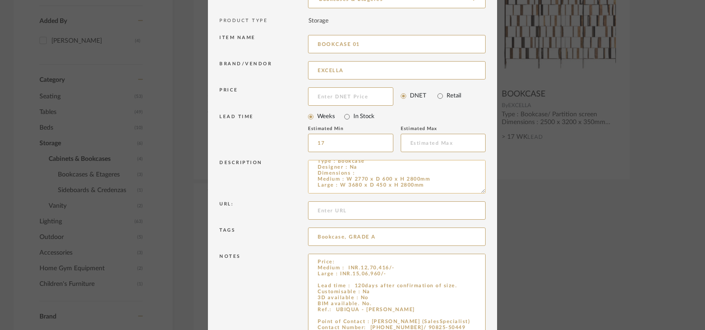
drag, startPoint x: 479, startPoint y: 188, endPoint x: 468, endPoint y: 190, distance: 11.1
click at [468, 190] on textarea "Type : Bookcase Designer : Na Dimensions : Medium : W 2770 x D 600 x H 2800mm L…" at bounding box center [397, 177] width 178 height 34
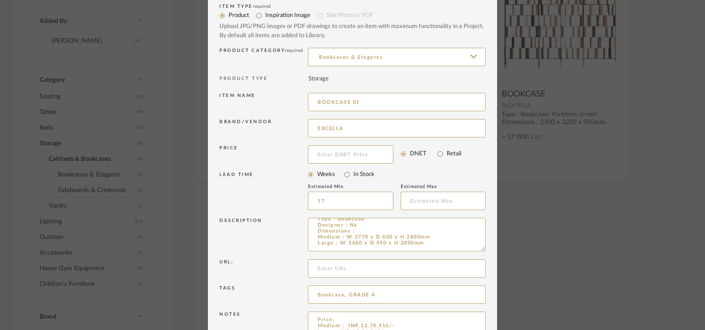
scroll to position [0, 0]
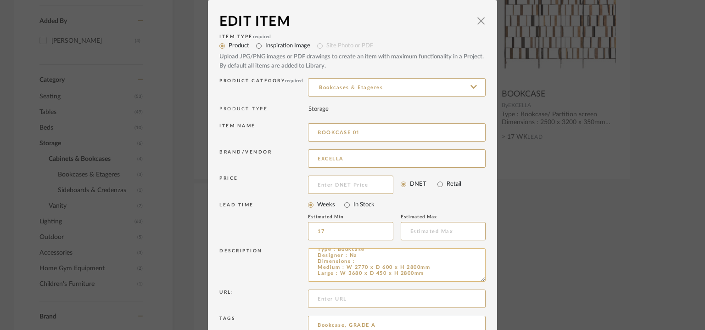
click at [369, 258] on textarea "Type : Bookcase Designer : Na Dimensions : Medium : W 2770 x D 600 x H 2800mm L…" at bounding box center [397, 265] width 178 height 34
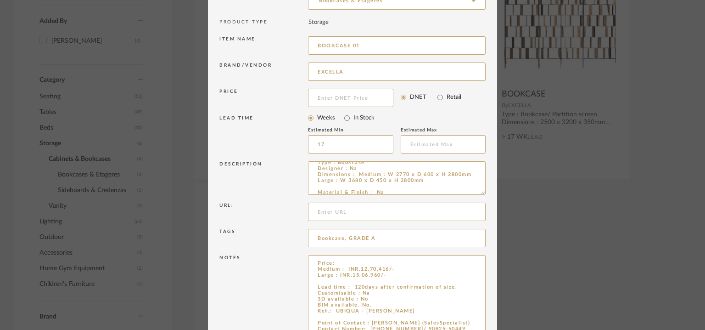
scroll to position [139, 0]
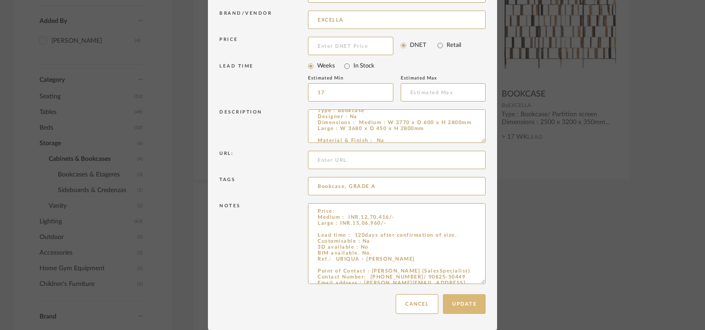
type textarea "Type : Bookcase Designer : Na Dimensions : Medium : W 2770 x D 600 x H 2800mm L…"
click at [460, 304] on button "Update" at bounding box center [464, 304] width 43 height 20
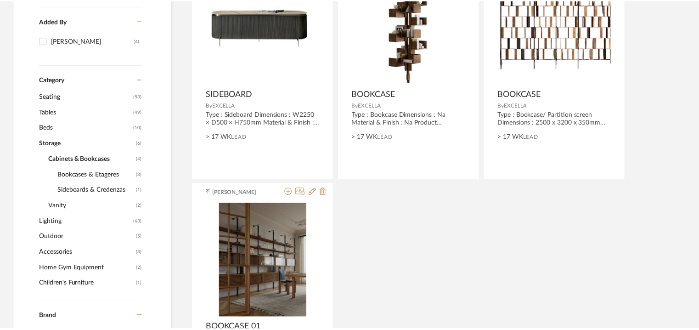
scroll to position [268, 0]
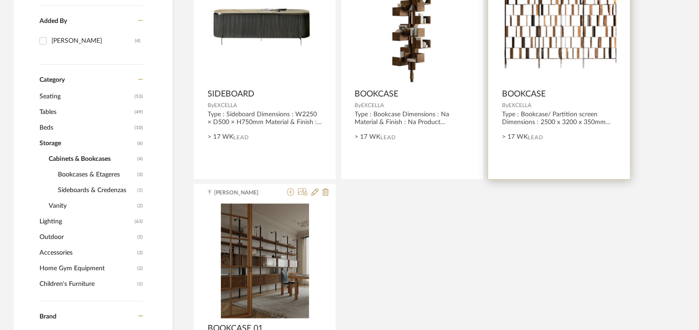
click at [572, 51] on img "0" at bounding box center [559, 27] width 114 height 84
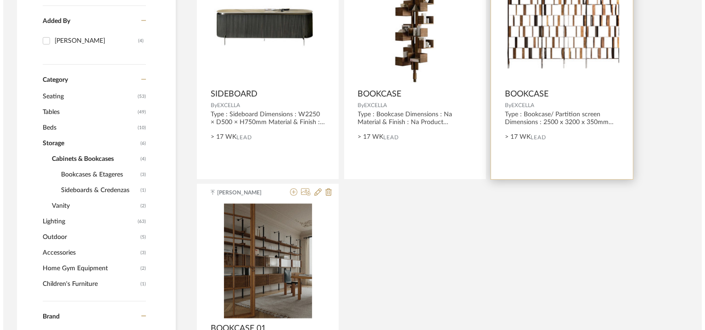
scroll to position [0, 0]
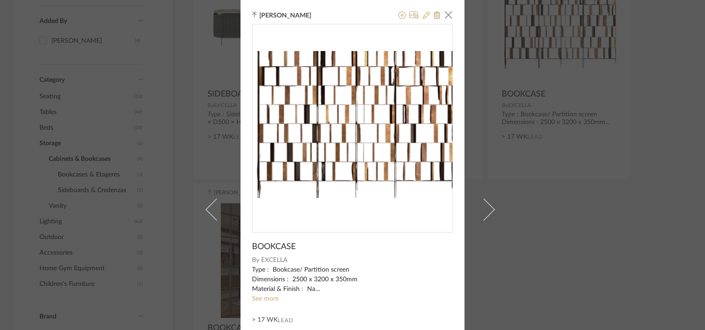
click at [424, 13] on icon at bounding box center [426, 14] width 7 height 7
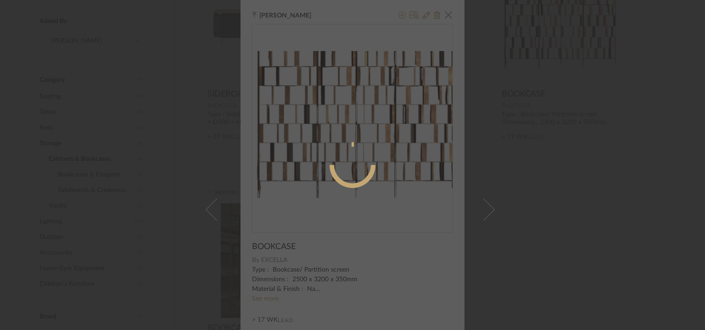
radio input "true"
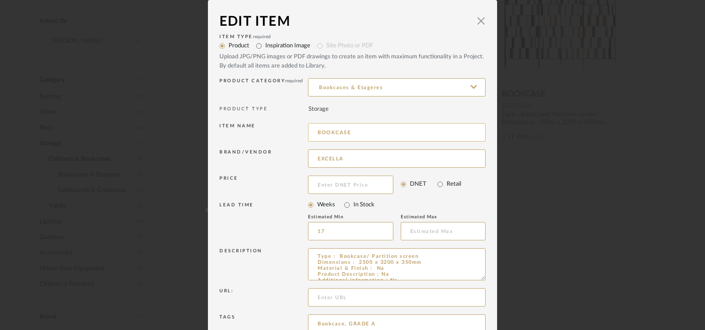
click at [372, 135] on input "BOOKCASE" at bounding box center [397, 132] width 178 height 18
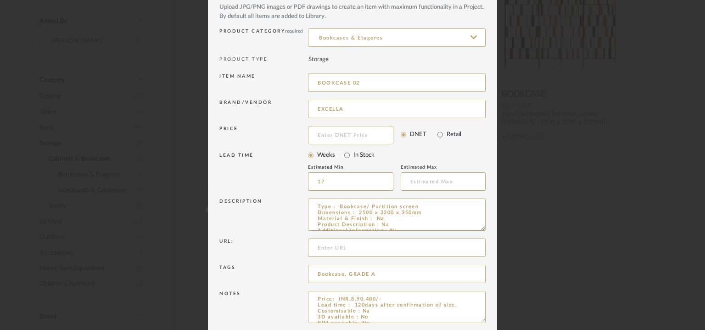
scroll to position [88, 0]
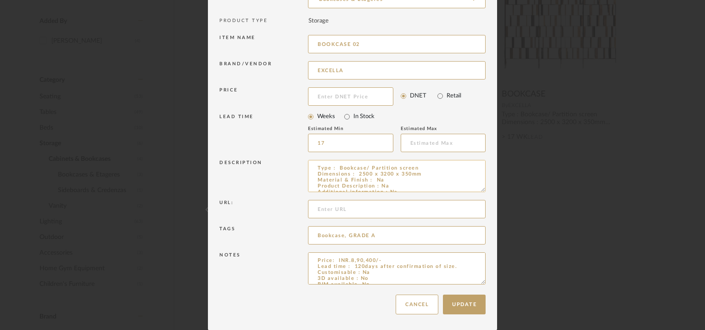
drag, startPoint x: 476, startPoint y: 190, endPoint x: 447, endPoint y: 163, distance: 39.9
click at [447, 163] on textarea "Type : Bookcase/ Partition screen Dimensions : 2500 x 3200 x 350mm Material & F…" at bounding box center [397, 176] width 178 height 32
drag, startPoint x: 478, startPoint y: 282, endPoint x: 459, endPoint y: 255, distance: 33.3
click at [459, 255] on textarea "Price: INR.8,90,400/- Lead time : 120days after confirmation of size. Customisa…" at bounding box center [397, 268] width 178 height 32
type input "BOOKCASE 02"
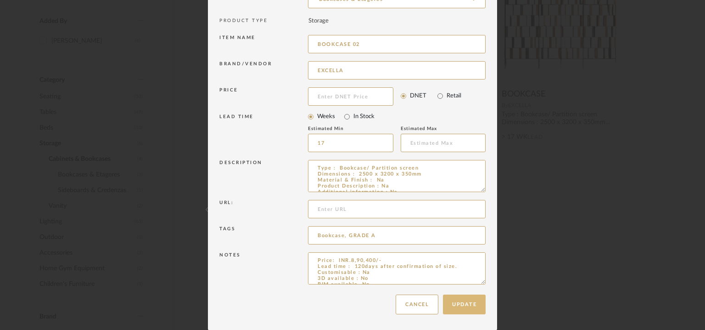
click at [472, 307] on button "Update" at bounding box center [464, 304] width 43 height 20
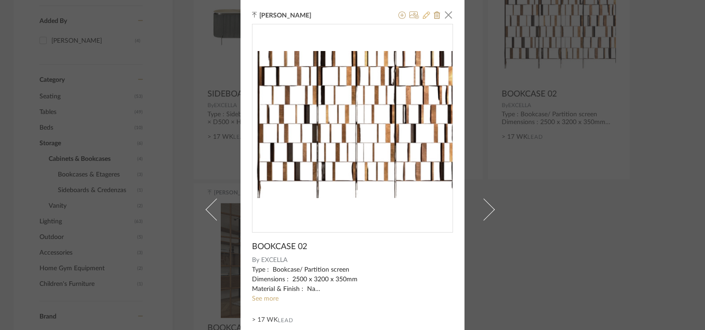
click at [425, 14] on icon at bounding box center [426, 14] width 7 height 7
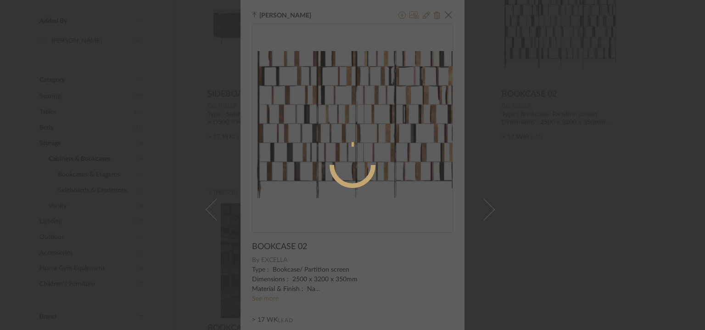
radio input "true"
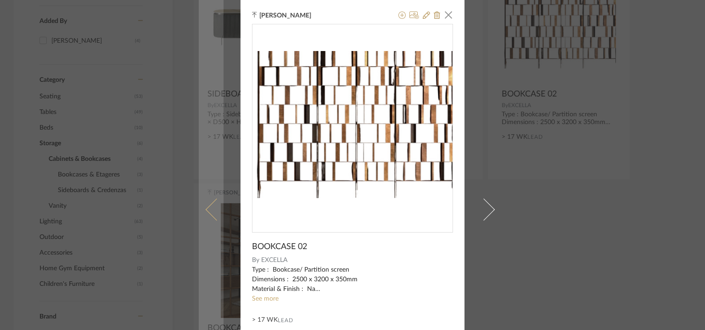
click at [216, 205] on span at bounding box center [217, 209] width 22 height 22
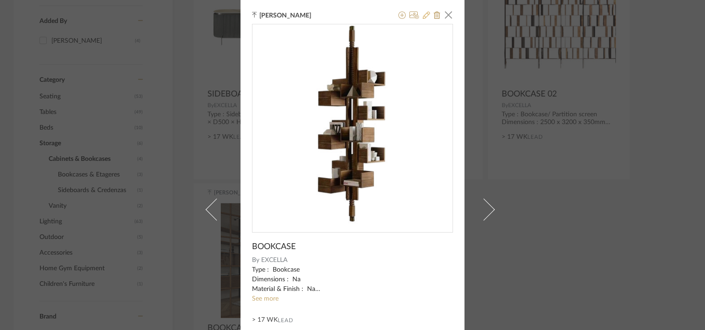
click at [423, 13] on icon at bounding box center [426, 14] width 7 height 7
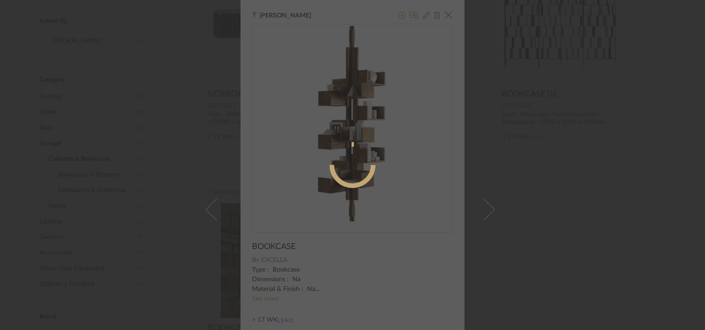
radio input "true"
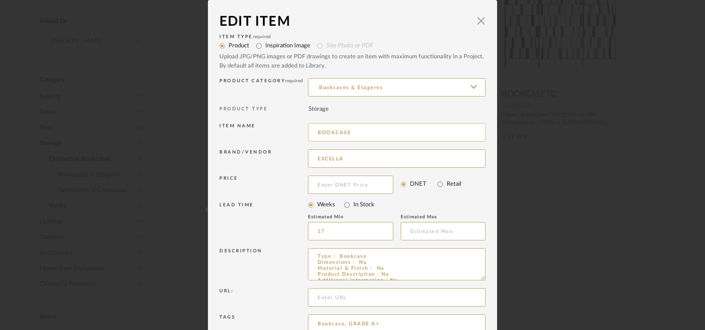
click at [368, 131] on input "BOOKCASE" at bounding box center [397, 132] width 178 height 18
drag, startPoint x: 477, startPoint y: 277, endPoint x: 471, endPoint y: 311, distance: 34.0
click at [471, 309] on textarea "Type : Bookcase Dimensions : Na Material & Finish : Na Product Description : Na…" at bounding box center [397, 279] width 178 height 62
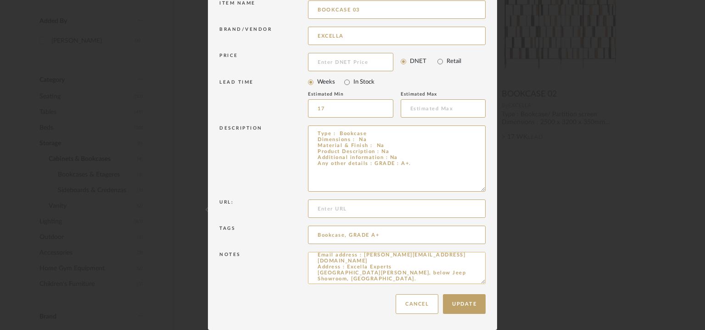
scroll to position [53, 0]
click at [481, 282] on textarea "Price: INR.3,68,039/- Lead time : 120days after confirmation of size. Customisa…" at bounding box center [397, 268] width 178 height 32
type input "BOOKCASE 03"
click at [459, 301] on button "Update" at bounding box center [464, 304] width 43 height 20
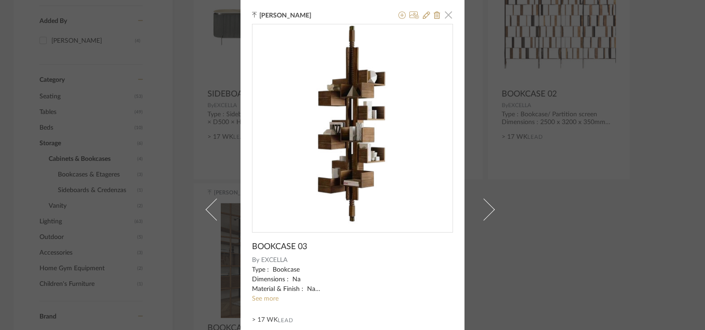
click at [444, 15] on span "button" at bounding box center [448, 15] width 18 height 18
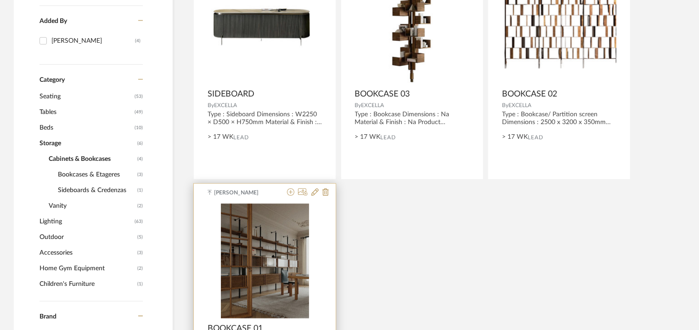
scroll to position [222, 0]
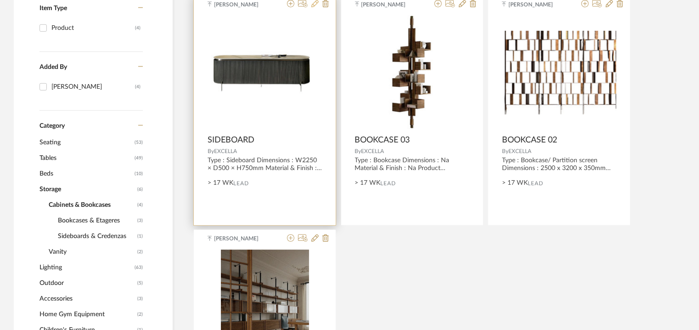
click at [315, 2] on icon at bounding box center [314, 3] width 7 height 7
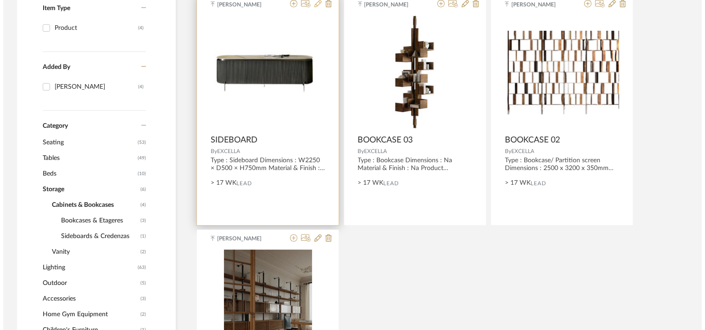
scroll to position [0, 0]
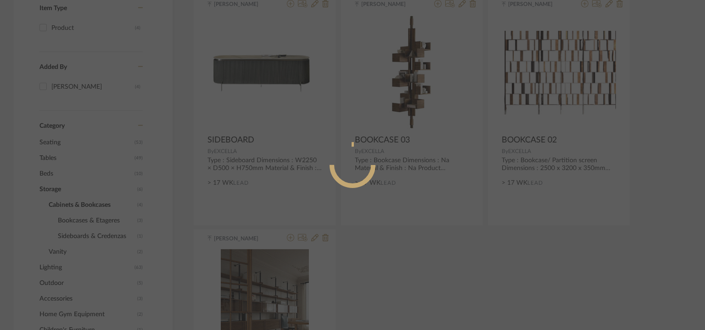
radio input "true"
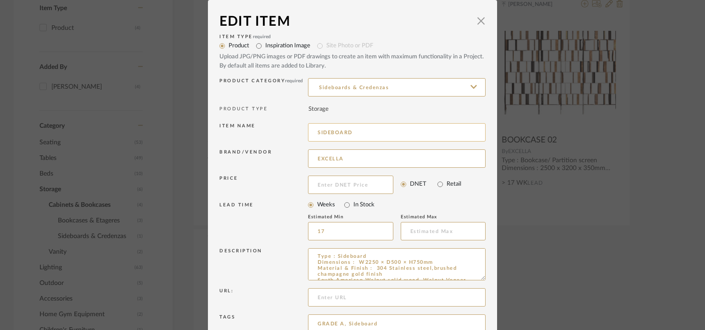
click at [384, 131] on input "SIDEBOARD" at bounding box center [397, 132] width 178 height 18
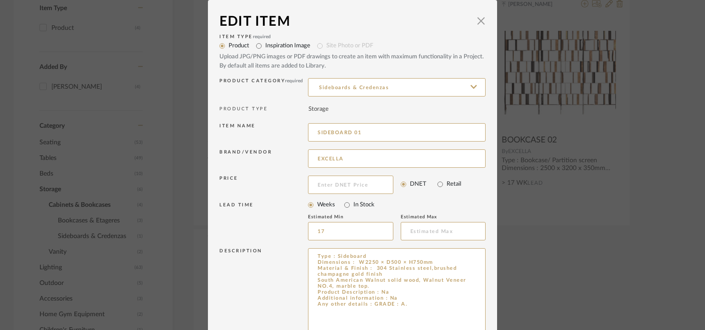
drag, startPoint x: 478, startPoint y: 278, endPoint x: 508, endPoint y: 350, distance: 78.4
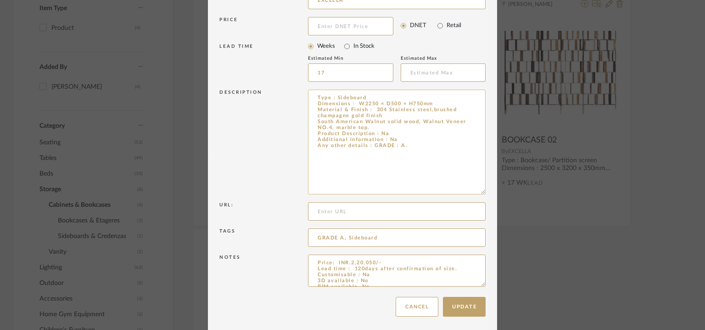
scroll to position [161, 0]
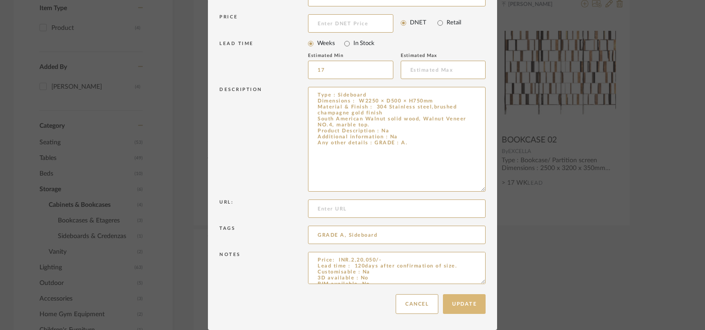
type input "SIDEBOARD 01"
click at [477, 300] on button "Update" at bounding box center [464, 304] width 43 height 20
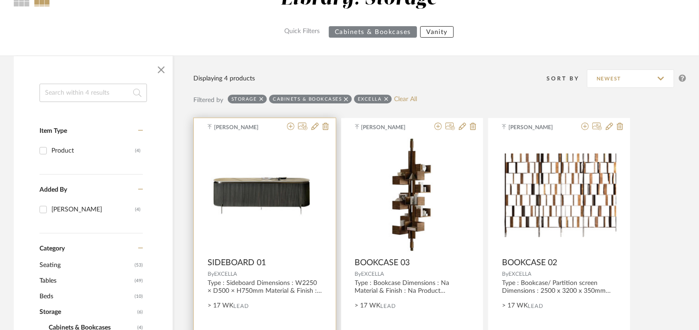
scroll to position [84, 0]
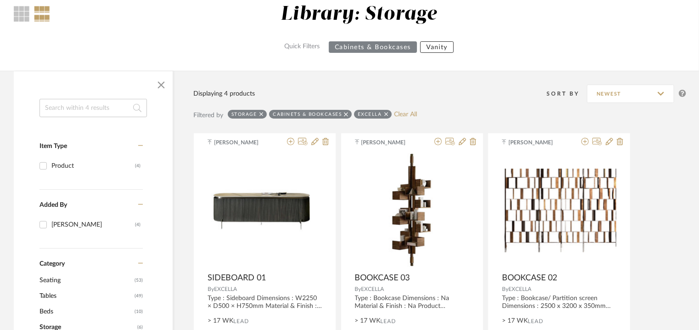
click at [345, 114] on icon at bounding box center [346, 114] width 4 height 6
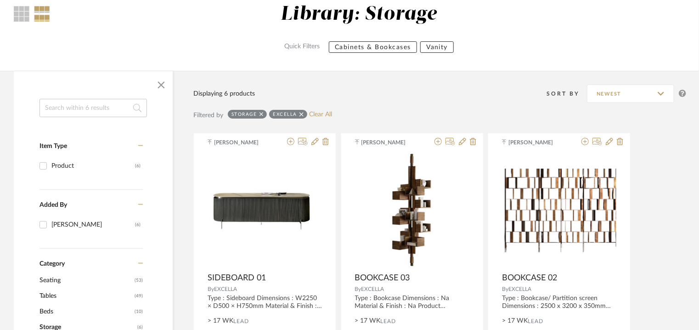
click at [261, 114] on icon at bounding box center [261, 114] width 4 height 6
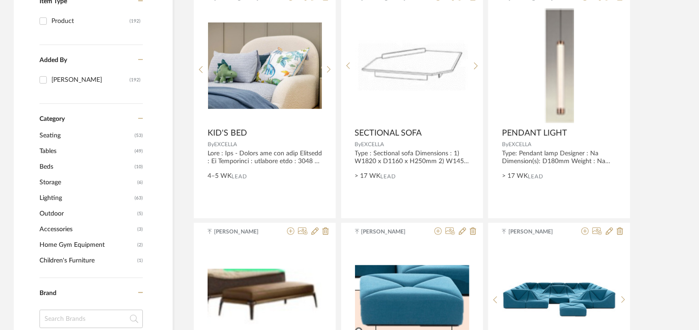
scroll to position [222, 0]
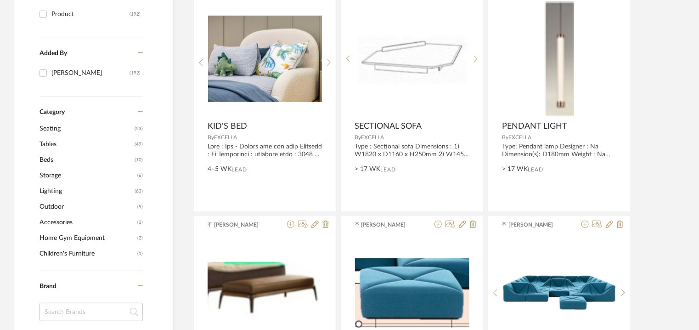
click at [57, 206] on span "Outdoor" at bounding box center [87, 207] width 96 height 16
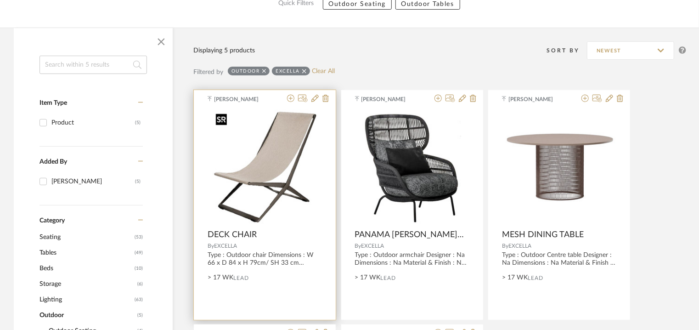
scroll to position [97, 0]
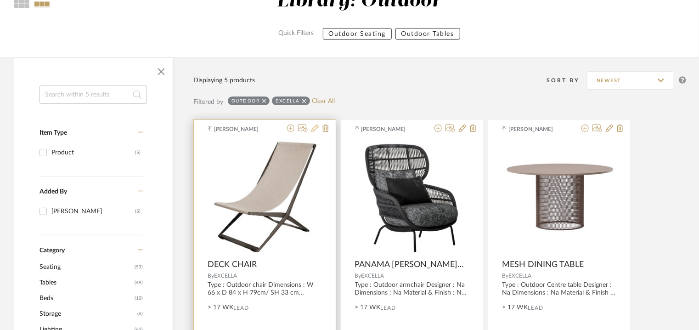
click at [316, 131] on icon at bounding box center [314, 127] width 7 height 7
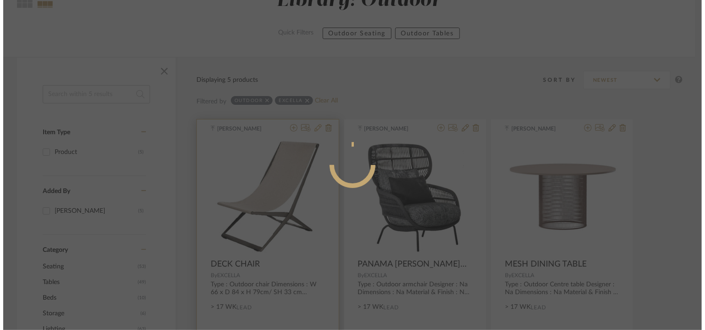
scroll to position [0, 0]
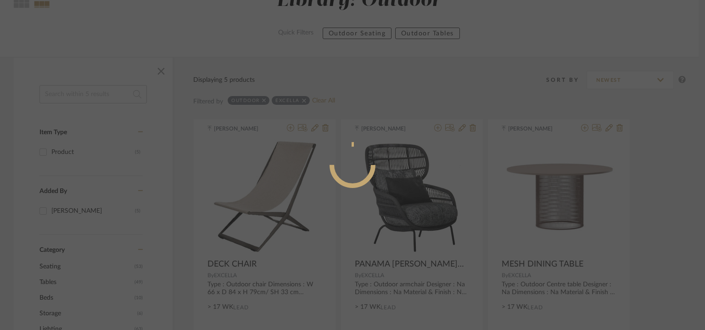
radio input "true"
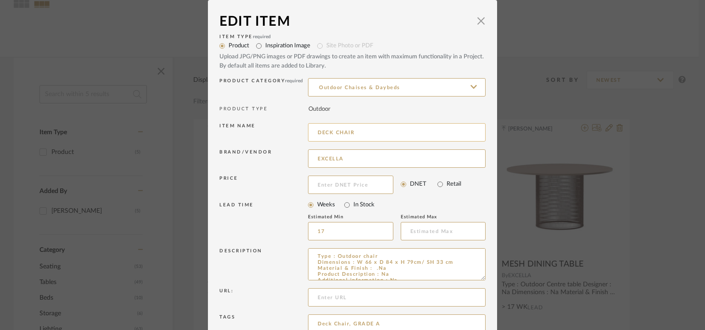
click at [391, 136] on input "DECK CHAIR" at bounding box center [397, 132] width 178 height 18
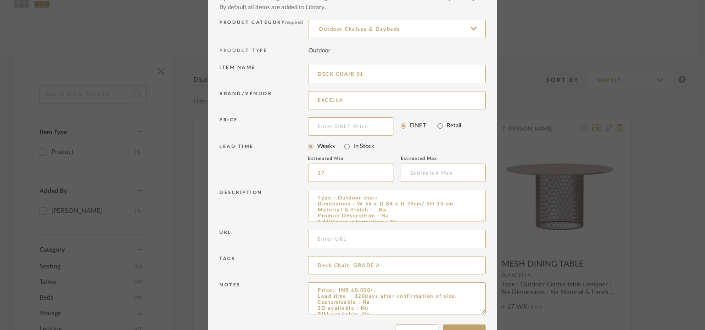
scroll to position [42, 0]
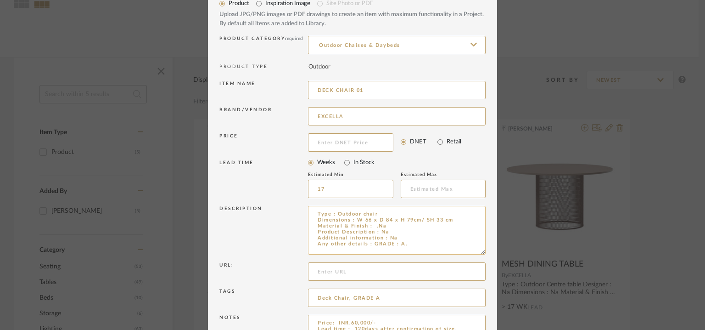
drag, startPoint x: 480, startPoint y: 235, endPoint x: 470, endPoint y: 244, distance: 13.7
click at [470, 245] on textarea "Type : Outdoor chair Dimensions : W 66 x D 84 x H 79cm/ SH 33 cm Material & Fin…" at bounding box center [397, 230] width 178 height 49
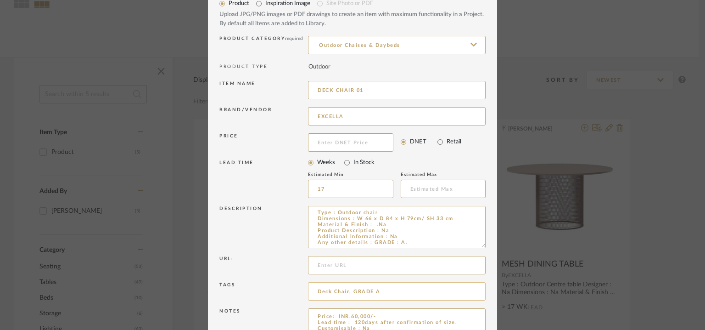
scroll to position [99, 0]
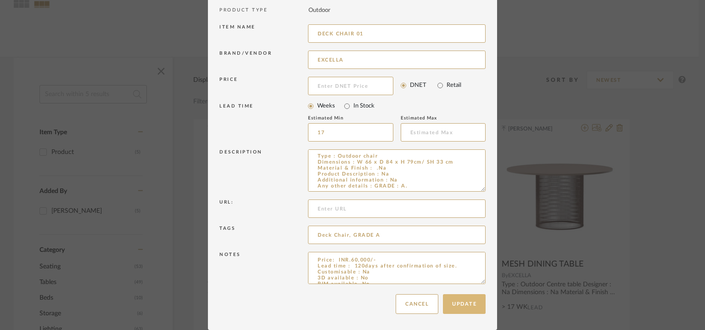
type input "DECK CHAIR 01"
click at [466, 300] on button "Update" at bounding box center [464, 304] width 43 height 20
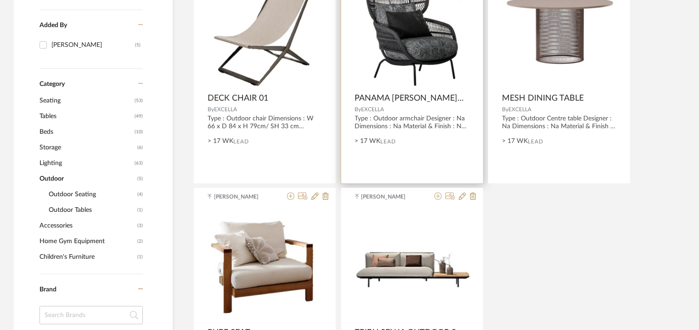
scroll to position [327, 0]
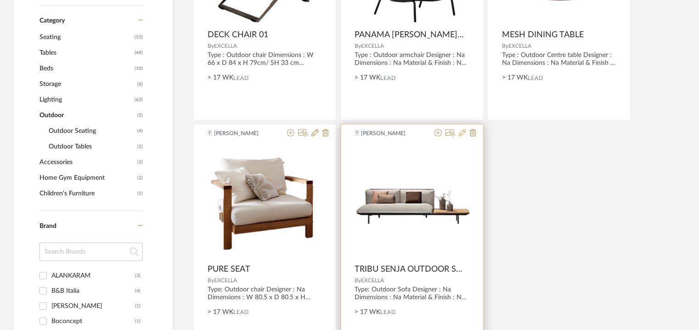
click at [461, 131] on icon at bounding box center [462, 132] width 7 height 7
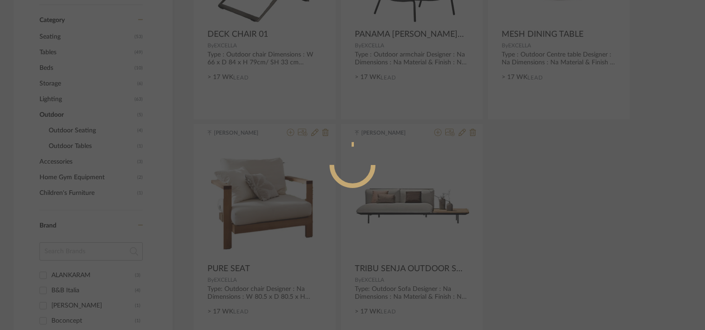
radio input "true"
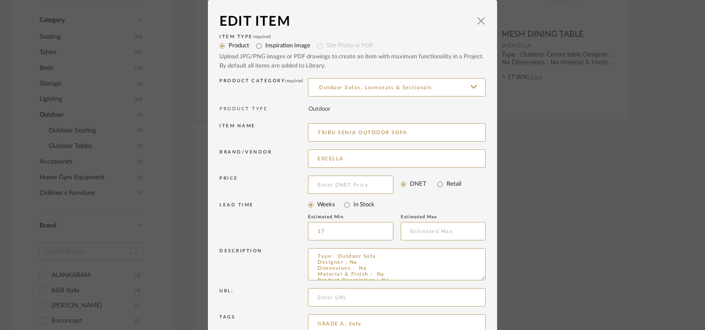
scroll to position [88, 0]
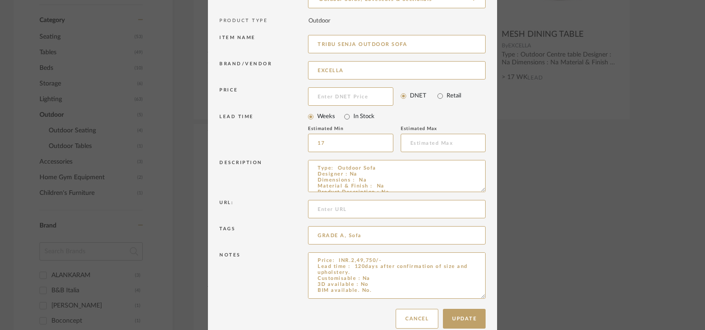
drag, startPoint x: 480, startPoint y: 281, endPoint x: 484, endPoint y: 343, distance: 62.1
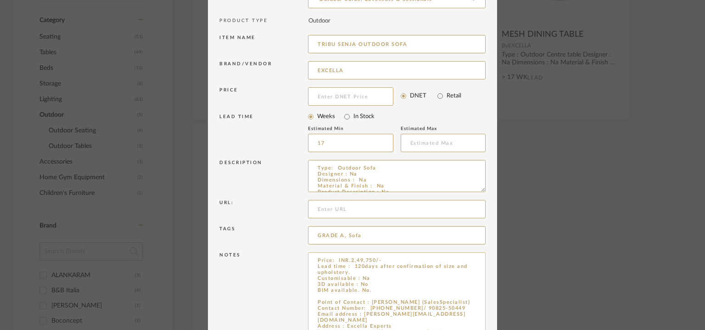
click at [389, 292] on textarea "Price: INR.2,49,750/- Lead time : 120days after confirmation of size and uphols…" at bounding box center [397, 299] width 178 height 94
type textarea "Price: INR.2,49,750/- Lead time : 120days after confirmation of size and uphols…"
drag, startPoint x: 406, startPoint y: 45, endPoint x: 316, endPoint y: 42, distance: 90.0
click at [316, 42] on input "TRIBU SENJA OUTDOOR SOFA" at bounding box center [397, 44] width 178 height 18
click at [340, 297] on textarea "Price: INR.2,49,750/- Lead time : 120days after confirmation of size and uphols…" at bounding box center [397, 299] width 178 height 94
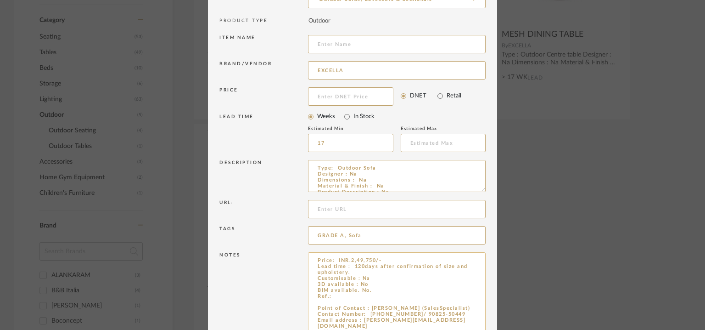
paste textarea "TRIBU SENJA OUTDOOR SOFA"
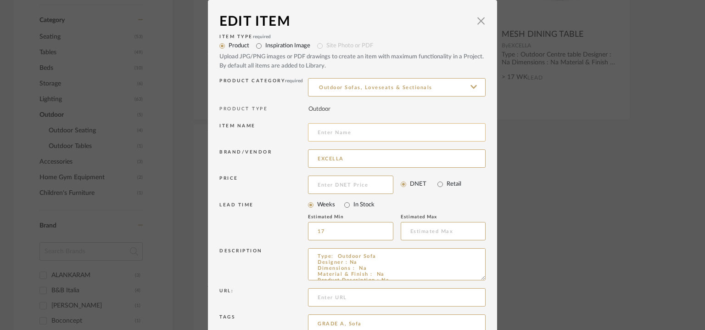
scroll to position [0, 0]
type textarea "Price: INR.2,49,750/- Lead time : 120days after confirmation of size and uphols…"
click at [332, 135] on input at bounding box center [397, 132] width 178 height 18
drag, startPoint x: 479, startPoint y: 276, endPoint x: 488, endPoint y: 305, distance: 30.2
click at [488, 305] on dialog-content "Edit Item × Item Type required Product Inspiration Image Site Photo or PDF Uplo…" at bounding box center [352, 254] width 289 height 508
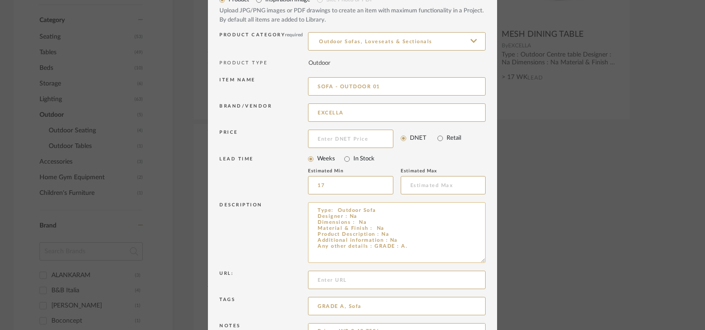
scroll to position [178, 0]
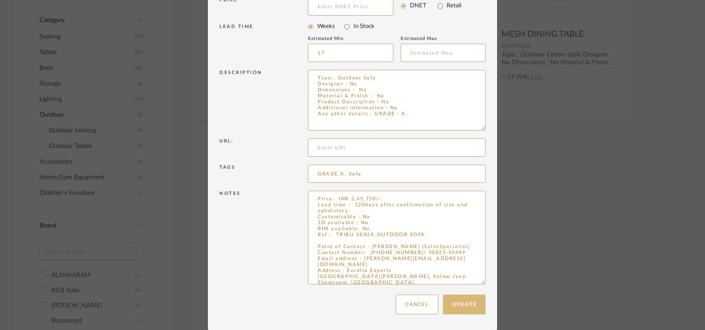
type input "SOFA - OUTDOOR 01"
click at [466, 302] on button "Update" at bounding box center [464, 304] width 43 height 20
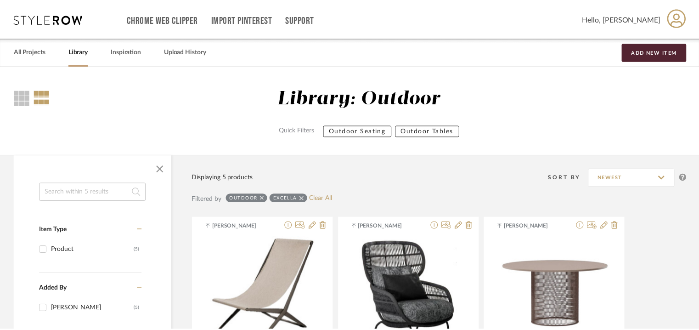
scroll to position [327, 0]
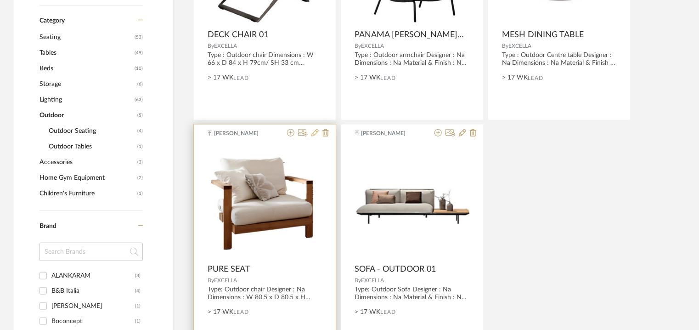
click at [315, 134] on icon at bounding box center [314, 132] width 7 height 7
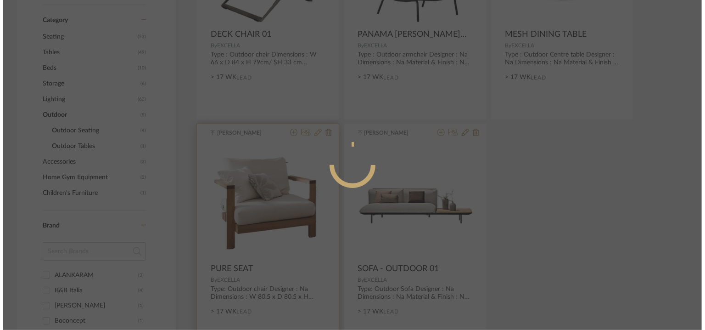
scroll to position [0, 0]
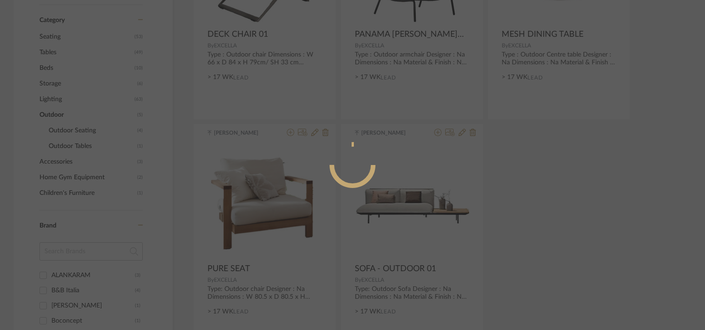
radio input "true"
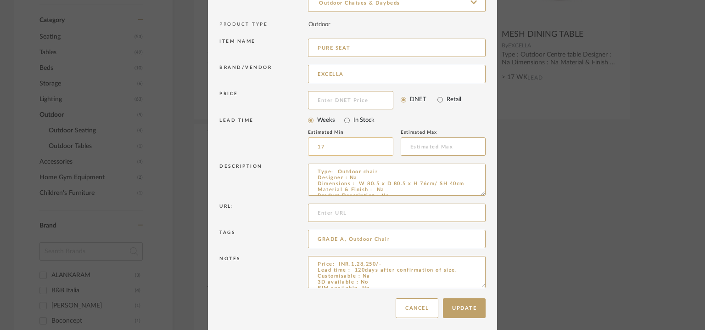
scroll to position [88, 0]
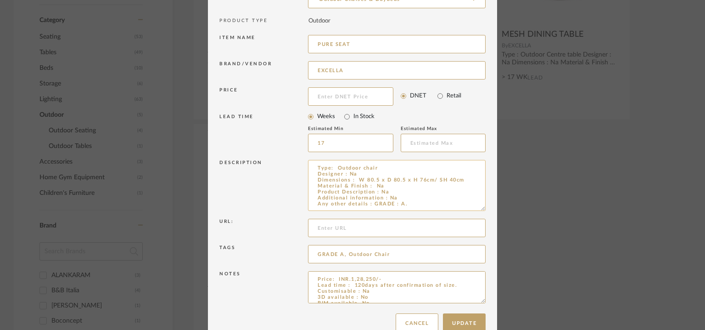
click at [476, 190] on textarea "Type: Outdoor chair Designer : Na Dimensions : W 80.5 x D 80.5 x H 76cm/ SH 40c…" at bounding box center [397, 185] width 178 height 51
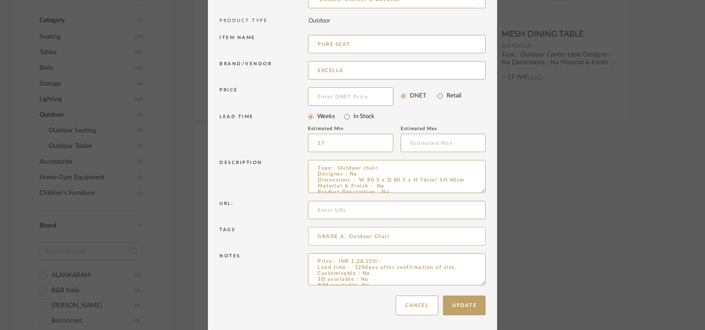
scroll to position [90, 0]
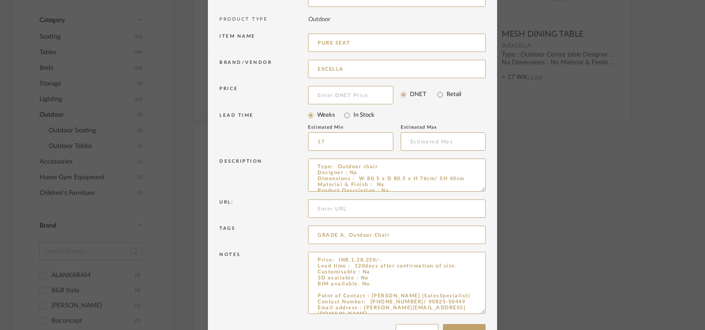
drag, startPoint x: 476, startPoint y: 281, endPoint x: 488, endPoint y: 318, distance: 39.5
click at [495, 317] on div "Edit Item × Item Type required Product Inspiration Image Site Photo or PDF Uplo…" at bounding box center [352, 165] width 705 height 330
click at [378, 284] on textarea "Price: INR.1,28,250/- Lead time : 120days after confirmation of size. Customisa…" at bounding box center [397, 286] width 178 height 68
type textarea "Price: INR.1,28,250/- Lead time : 120days after confirmation of size. Customisa…"
drag, startPoint x: 334, startPoint y: 39, endPoint x: 303, endPoint y: 41, distance: 31.3
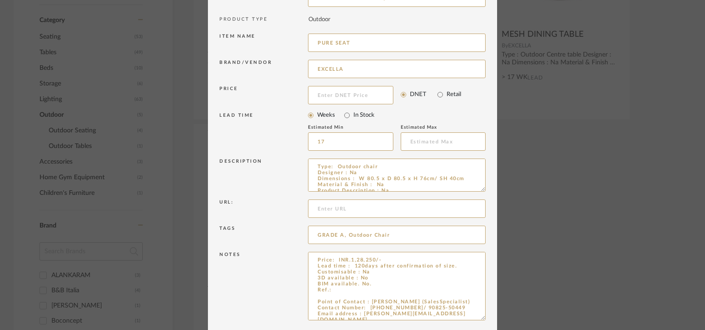
click at [303, 41] on div "Item name PURE SEAT" at bounding box center [352, 44] width 266 height 26
click at [351, 291] on textarea "Price: INR.1,28,250/- Lead time : 120days after confirmation of size. Customisa…" at bounding box center [397, 286] width 178 height 68
paste textarea "PURE SEAT"
click at [342, 288] on textarea "Price: INR.1,28,250/- Lead time : 120days after confirmation of size. Customisa…" at bounding box center [397, 286] width 178 height 68
click at [382, 287] on textarea "Price: INR.1,28,250/- Lead time : 120days after confirmation of size. Customisa…" at bounding box center [397, 286] width 178 height 68
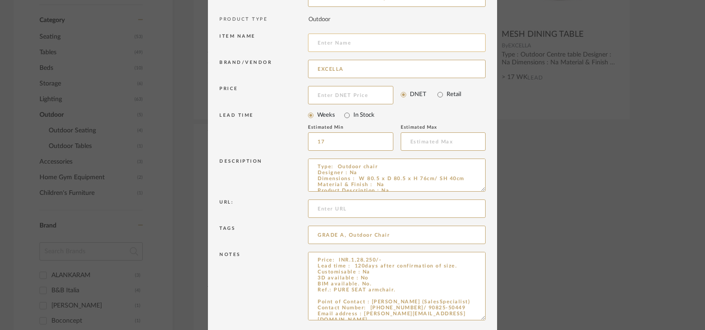
type textarea "Price: INR.1,28,250/- Lead time : 120days after confirmation of size. Customisa…"
click at [352, 45] on input at bounding box center [397, 43] width 178 height 18
type input "ARM CHAIR 01"
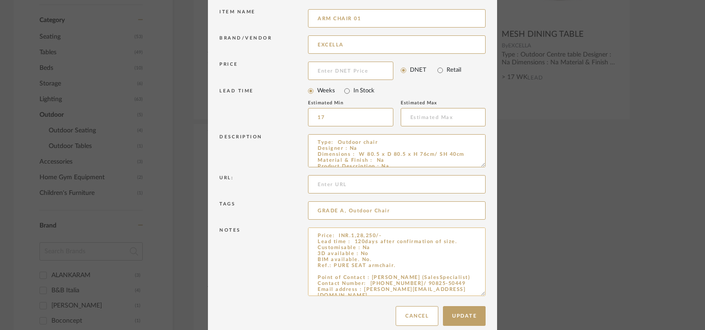
scroll to position [126, 0]
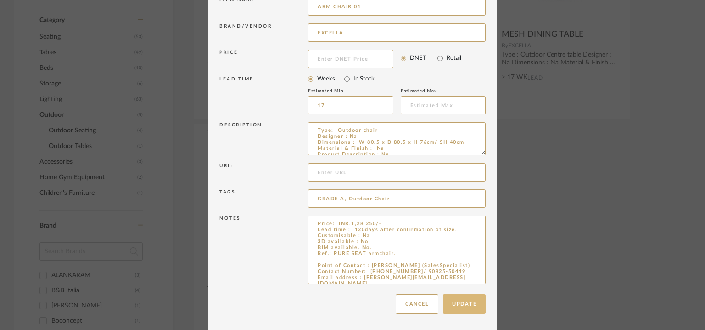
click at [468, 304] on button "Update" at bounding box center [464, 304] width 43 height 20
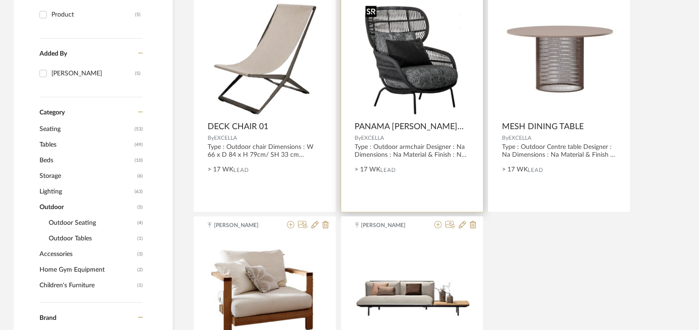
scroll to position [189, 0]
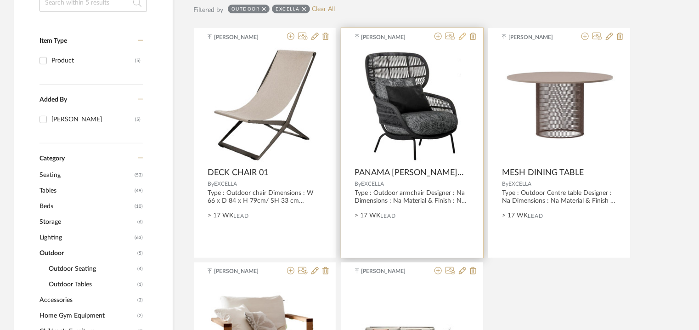
click at [460, 36] on icon at bounding box center [462, 36] width 7 height 7
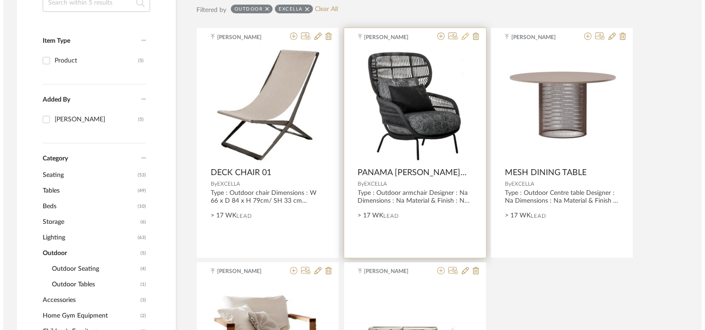
scroll to position [0, 0]
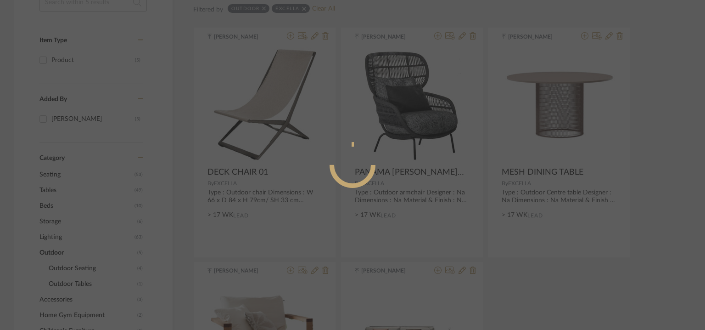
radio input "true"
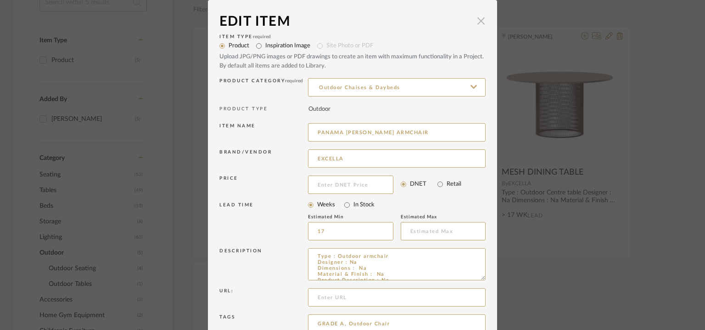
click at [478, 22] on span "button" at bounding box center [481, 20] width 18 height 18
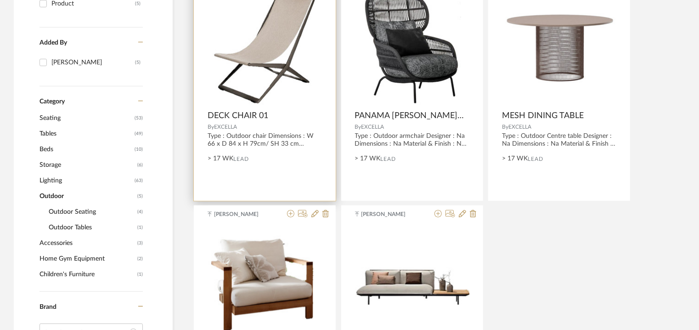
scroll to position [327, 0]
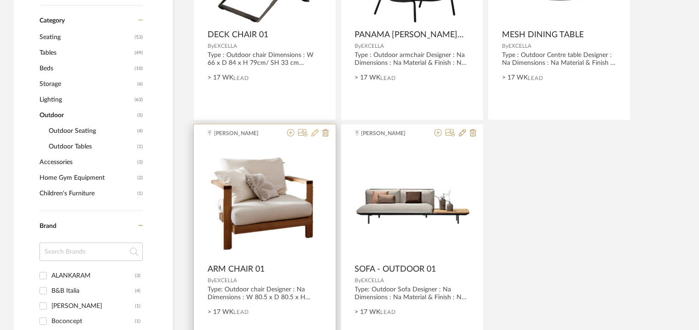
click at [316, 129] on icon at bounding box center [314, 132] width 7 height 7
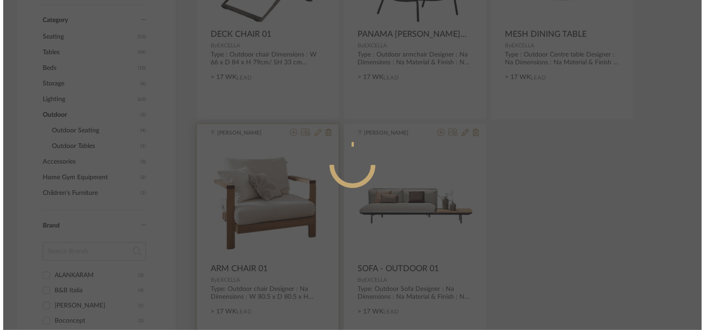
scroll to position [0, 0]
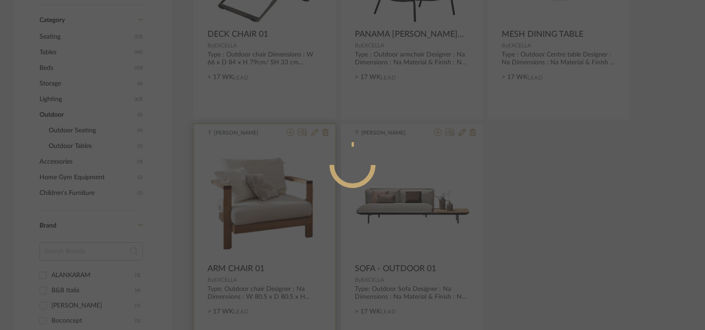
radio input "true"
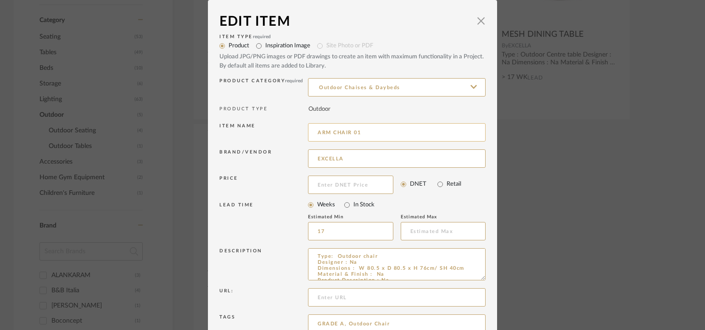
click at [368, 131] on input "ARM CHAIR 01" at bounding box center [397, 132] width 178 height 18
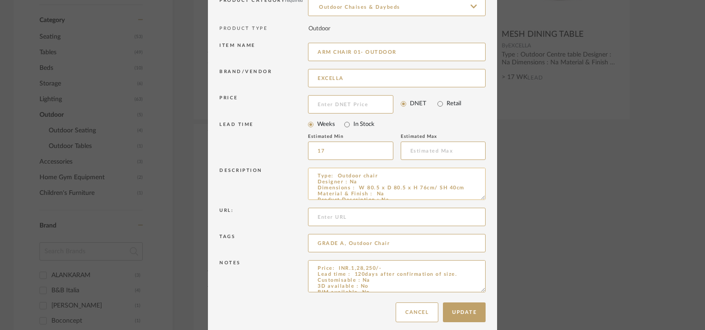
scroll to position [88, 0]
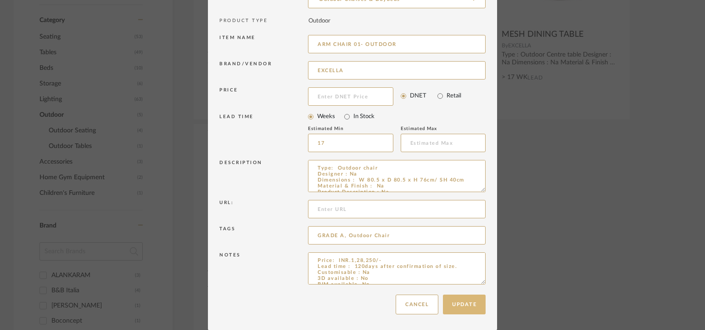
type input "ARM CHAIR 01- OUTDOOR"
click at [468, 303] on button "Update" at bounding box center [464, 304] width 43 height 20
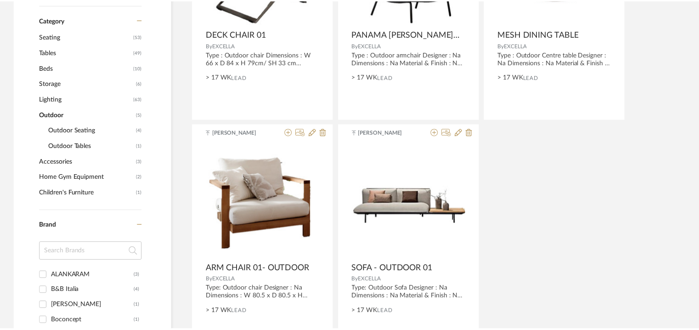
scroll to position [327, 0]
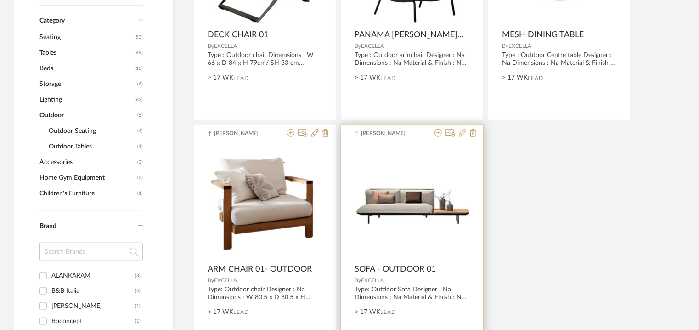
click at [462, 131] on icon at bounding box center [462, 132] width 7 height 7
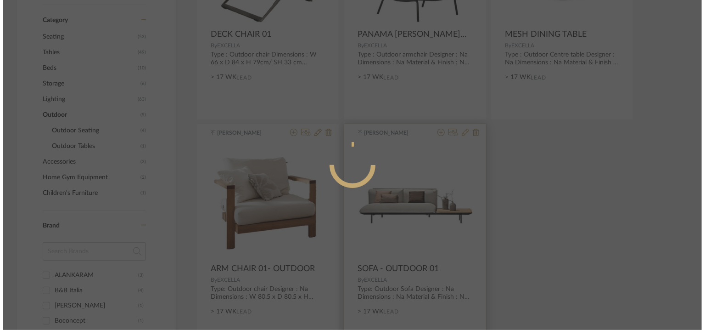
scroll to position [0, 0]
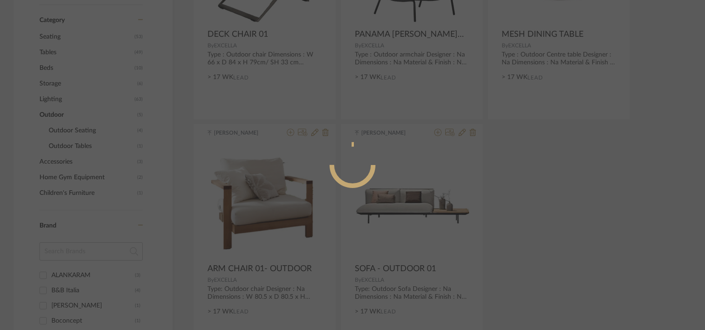
radio input "true"
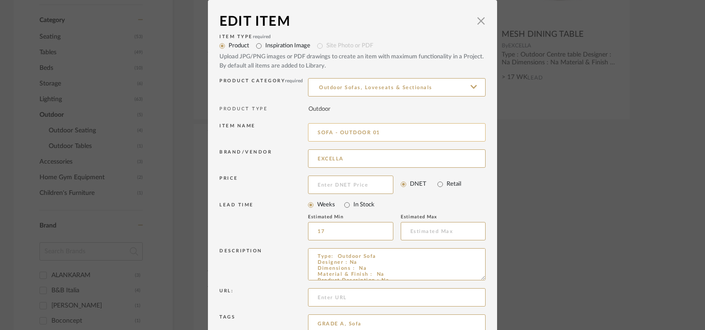
click at [331, 133] on input "SOFA - OUTDOOR 01" at bounding box center [397, 132] width 178 height 18
click at [341, 134] on input "SOFA-01 OUTDOOR" at bounding box center [397, 132] width 178 height 18
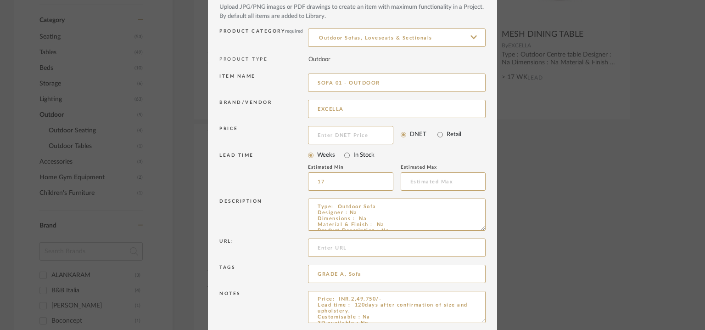
scroll to position [88, 0]
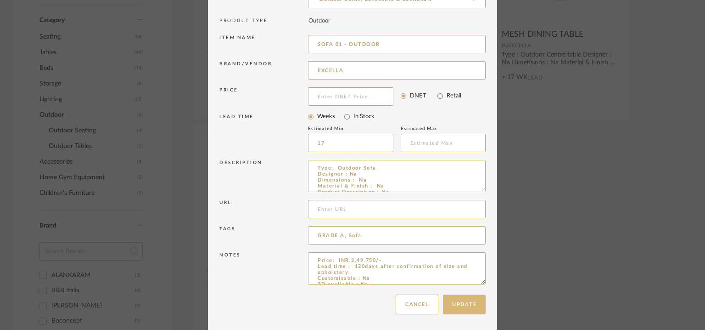
type input "SOFA 01 - OUTDOOR"
click at [465, 298] on button "Update" at bounding box center [464, 304] width 43 height 20
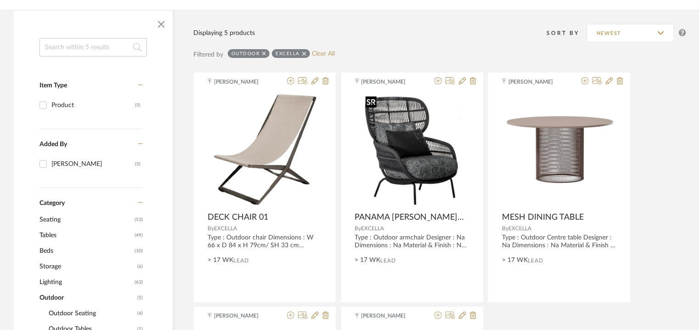
scroll to position [143, 0]
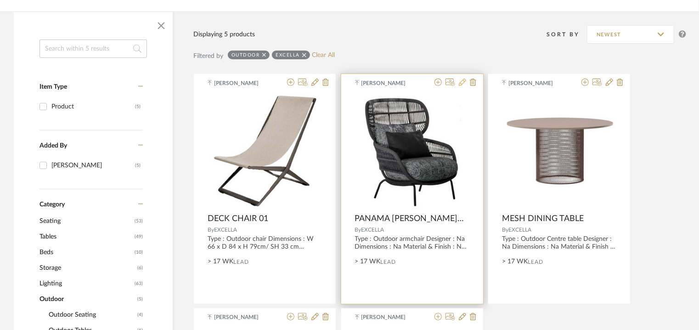
click at [465, 80] on icon at bounding box center [462, 82] width 7 height 7
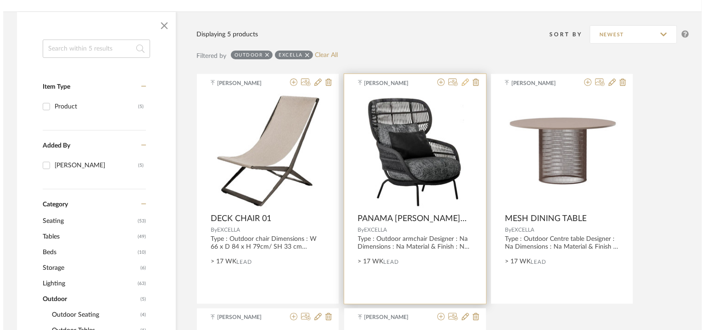
scroll to position [0, 0]
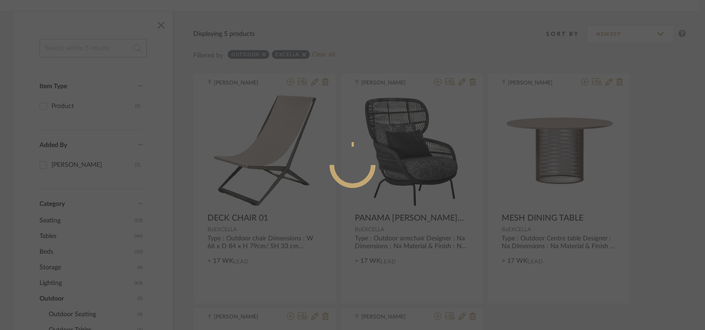
radio input "true"
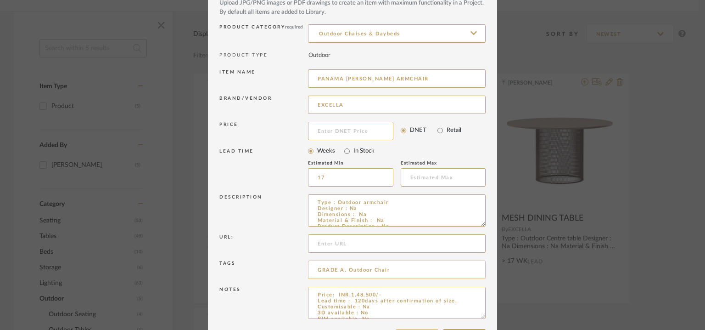
scroll to position [88, 0]
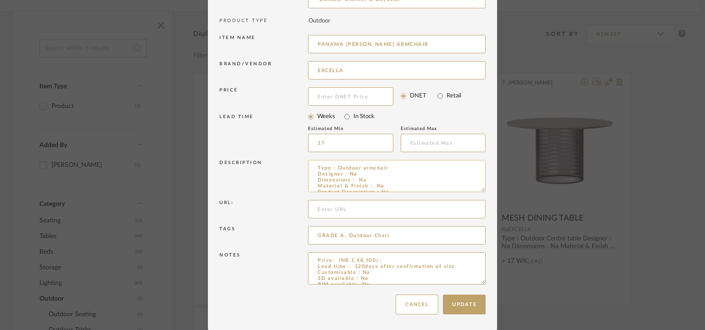
drag, startPoint x: 477, startPoint y: 188, endPoint x: 466, endPoint y: 184, distance: 12.1
click at [466, 184] on textarea "Type : Outdoor armchair Designer : Na Dimensions : Na Material & Finish : Na Pr…" at bounding box center [397, 176] width 178 height 32
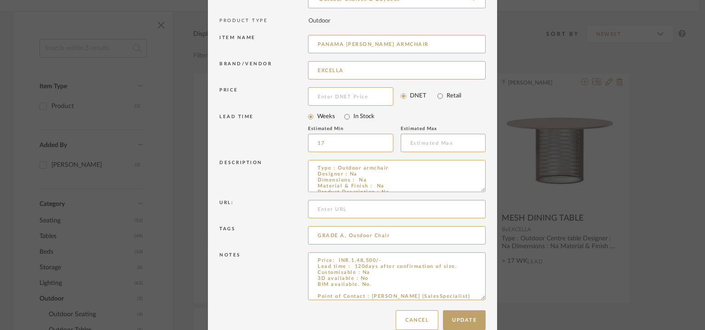
drag, startPoint x: 477, startPoint y: 281, endPoint x: 489, endPoint y: 356, distance: 76.7
click at [489, 186] on html "Chrome Web Clipper Import Pinterest Support All Projects Library Inspiration Up…" at bounding box center [352, 21] width 705 height 330
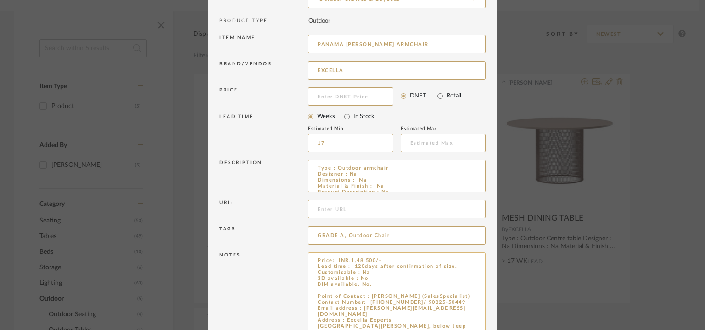
click at [381, 283] on textarea "Price: INR.1,48,500/- Lead time : 120days after confirmation of size. Customisa…" at bounding box center [397, 305] width 178 height 107
type textarea "Price: INR.1,48,500/- Lead time : 120days after confirmation of size. Customisa…"
drag, startPoint x: 411, startPoint y: 45, endPoint x: 317, endPoint y: 50, distance: 94.2
click at [317, 50] on input "PANAMA [PERSON_NAME] ARMCHAIR" at bounding box center [397, 44] width 178 height 18
click at [424, 36] on input "PANAMA [PERSON_NAME] ARMCHAIR" at bounding box center [397, 44] width 178 height 18
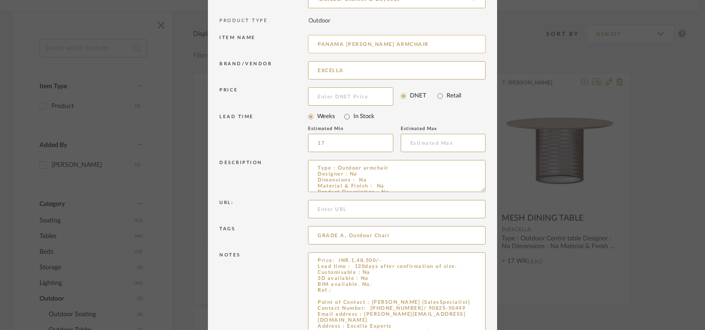
drag, startPoint x: 395, startPoint y: 43, endPoint x: 310, endPoint y: 44, distance: 84.9
click at [310, 44] on input "PANAMA [PERSON_NAME] ARMCHAIR" at bounding box center [397, 44] width 178 height 18
click at [350, 289] on textarea "Price: INR.1,48,500/- Lead time : 120days after confirmation of size. Customisa…" at bounding box center [397, 305] width 178 height 107
paste textarea "PANAMA [PERSON_NAME] ARMCHAIR"
type textarea "Price: INR.1,48,500/- Lead time : 120days after confirmation of size. Customisa…"
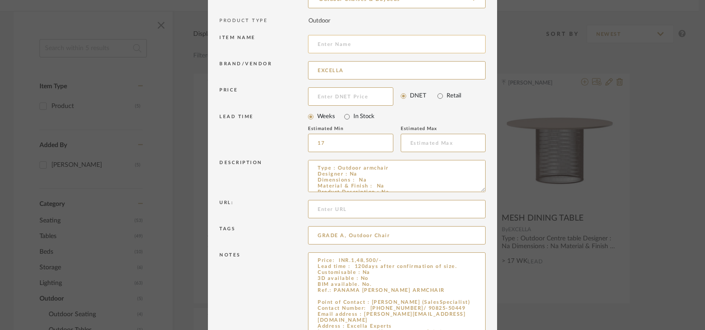
click at [346, 42] on input at bounding box center [397, 44] width 178 height 18
type input "a"
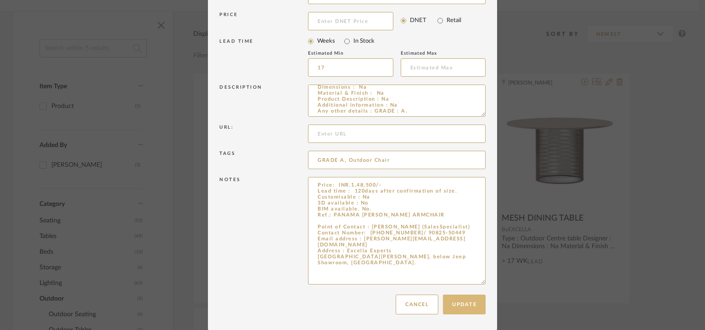
type input "ARM CHAIR 02 - OUTDOOR"
click at [465, 308] on button "Update" at bounding box center [464, 304] width 43 height 20
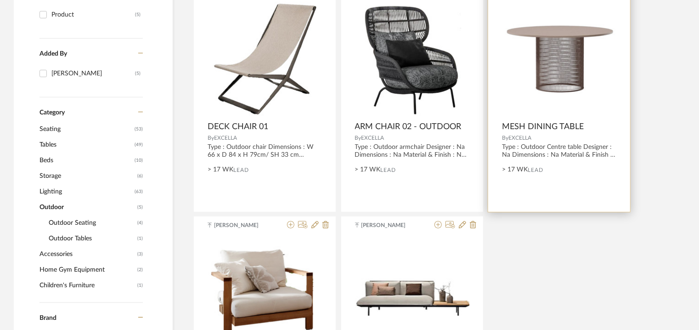
scroll to position [189, 0]
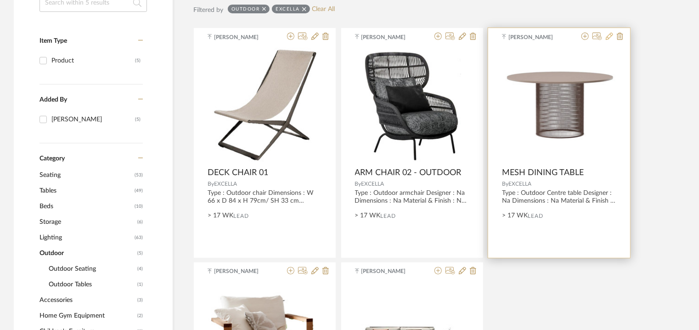
click at [611, 36] on icon at bounding box center [609, 36] width 7 height 7
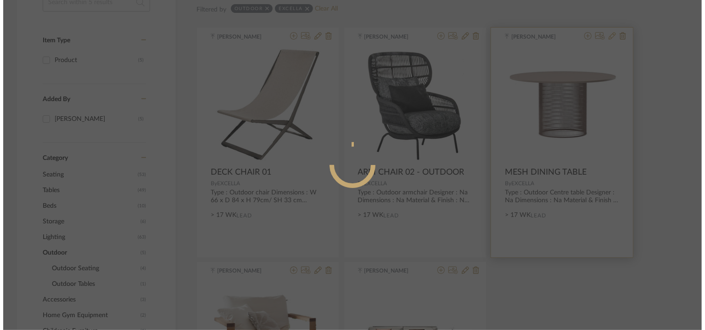
scroll to position [0, 0]
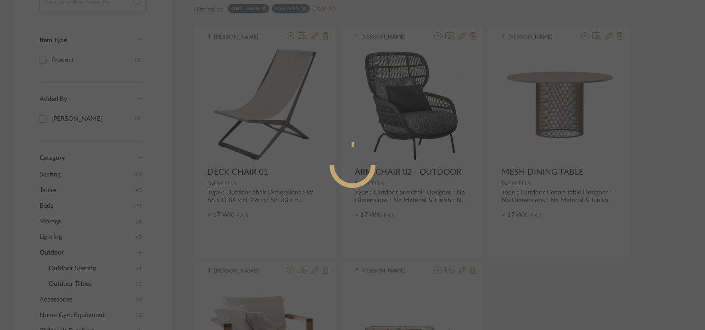
radio input "true"
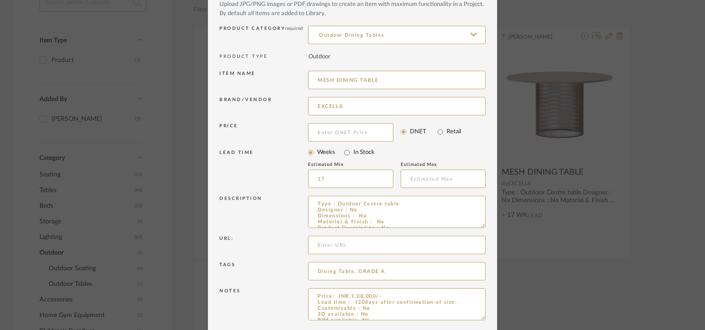
scroll to position [88, 0]
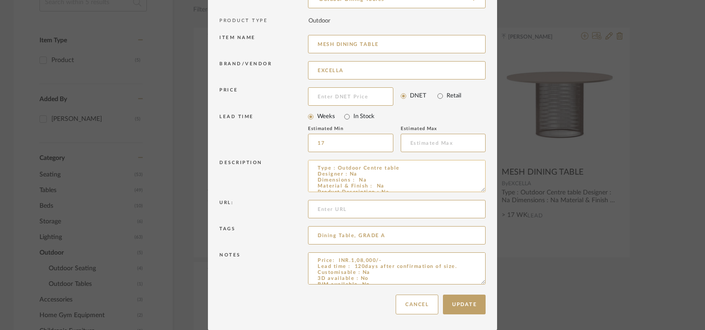
drag, startPoint x: 481, startPoint y: 189, endPoint x: 464, endPoint y: 171, distance: 24.7
click at [464, 171] on textarea "Type : Outdoor Centre table Designer : Na Dimensions : Na Material & Finish : N…" at bounding box center [397, 176] width 178 height 32
drag, startPoint x: 478, startPoint y: 281, endPoint x: 498, endPoint y: 356, distance: 77.5
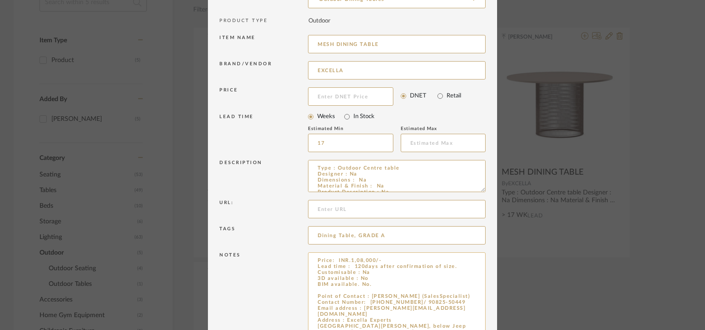
click at [369, 286] on textarea "Price: INR.1,08,000/- Lead time : 120days after confirmation of size. Customisa…" at bounding box center [397, 305] width 178 height 107
drag, startPoint x: 388, startPoint y: 44, endPoint x: 315, endPoint y: 47, distance: 73.1
click at [315, 47] on input "MESH DINING TABLE" at bounding box center [397, 44] width 178 height 18
click at [345, 289] on textarea "Price: INR.1,08,000/- Lead time : 120days after confirmation of size. Customisa…" at bounding box center [397, 305] width 178 height 107
paste textarea "MESH DINING TABLE"
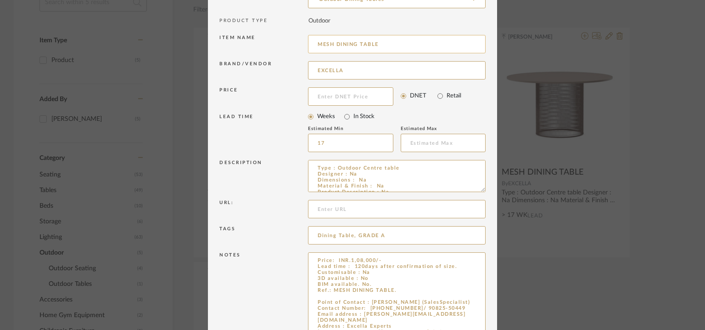
type textarea "Price: INR.1,08,000/- Lead time : 120days after confirmation of size. Customisa…"
click at [322, 44] on input "MESH DINING TABLE" at bounding box center [397, 44] width 178 height 18
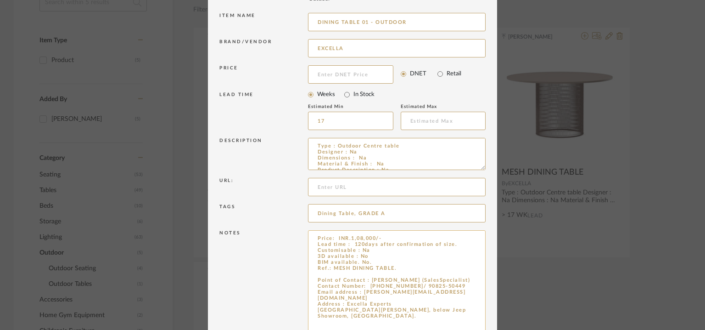
scroll to position [163, 0]
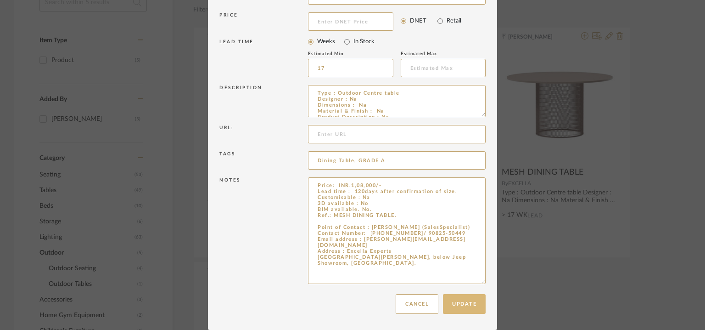
type input "DINING TABLE 01 - OUTDOOR"
click at [463, 301] on button "Update" at bounding box center [464, 304] width 43 height 20
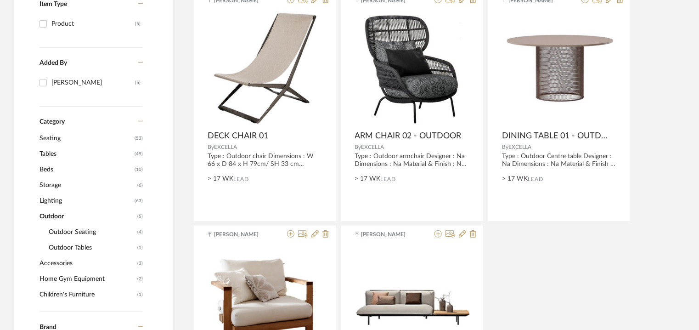
scroll to position [235, 0]
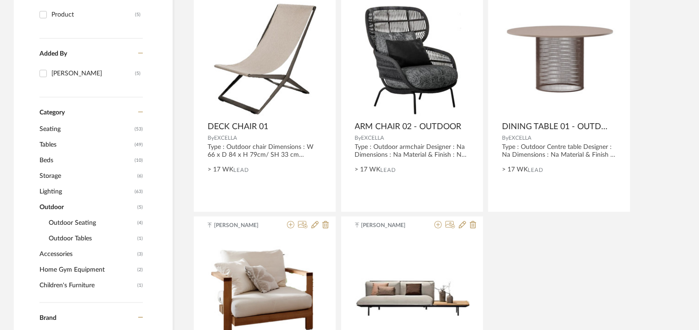
click at [65, 174] on span "Storage" at bounding box center [87, 176] width 96 height 16
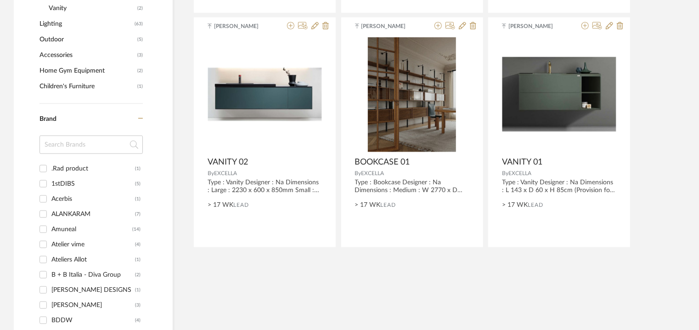
scroll to position [373, 0]
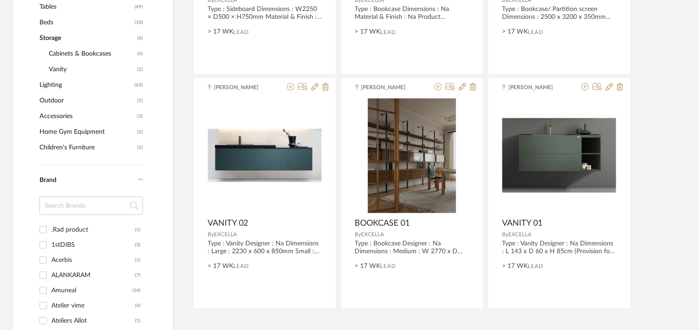
click at [51, 38] on span "Storage" at bounding box center [87, 38] width 96 height 16
click at [55, 24] on span "Beds" at bounding box center [85, 23] width 93 height 16
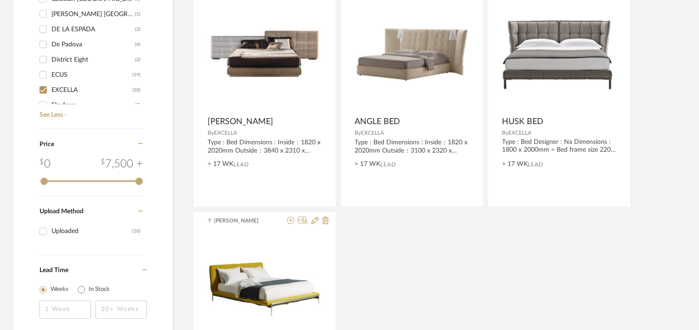
scroll to position [781, 0]
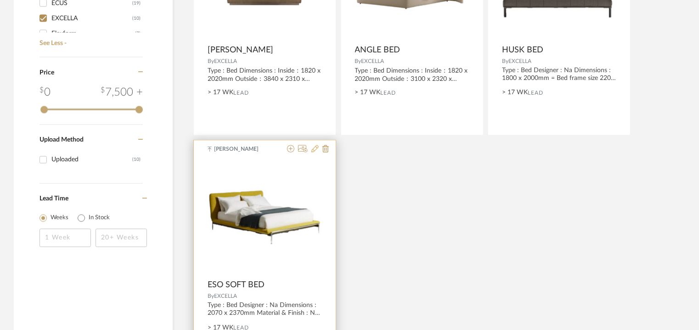
click at [316, 146] on icon at bounding box center [314, 148] width 7 height 7
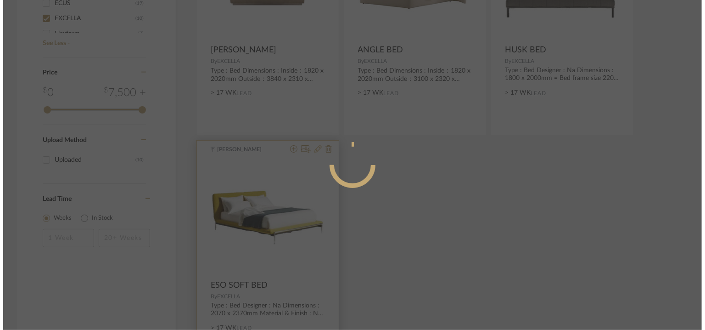
scroll to position [0, 0]
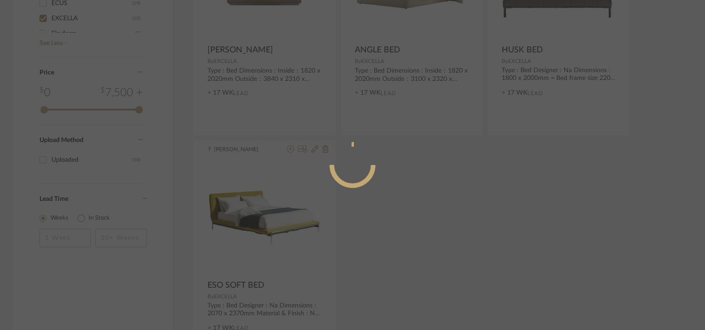
radio input "true"
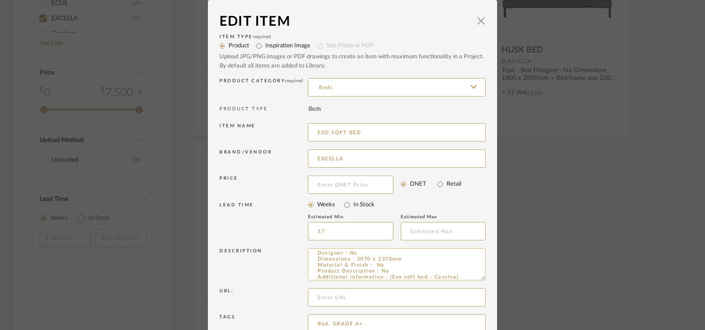
scroll to position [17, 0]
drag, startPoint x: 478, startPoint y: 277, endPoint x: 479, endPoint y: 293, distance: 16.1
click at [479, 281] on textarea "Type : Bed Designer : Na Dimensions : 2070 x 2370mm Material & Finish : Na Prod…" at bounding box center [397, 264] width 178 height 33
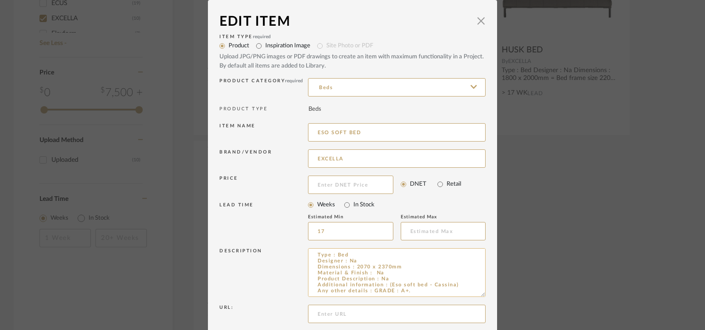
scroll to position [1, 0]
drag, startPoint x: 459, startPoint y: 284, endPoint x: 387, endPoint y: 284, distance: 72.5
click at [386, 285] on textarea "Type : Bed Designer : Na Dimensions : 2070 x 2370mm Material & Finish : Na Prod…" at bounding box center [397, 272] width 178 height 49
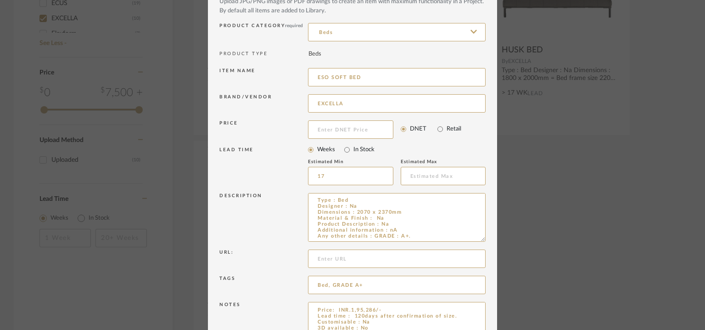
scroll to position [105, 0]
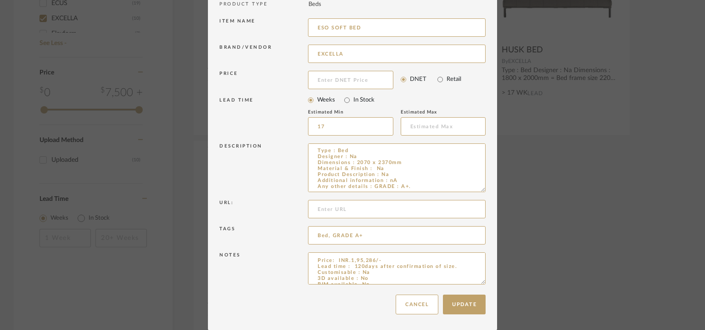
drag, startPoint x: 477, startPoint y: 283, endPoint x: 475, endPoint y: 332, distance: 48.7
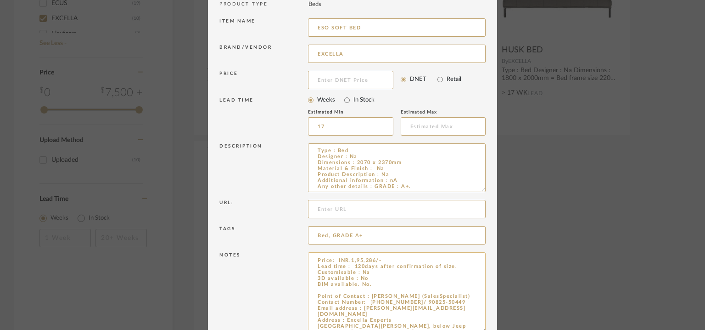
type textarea "Type : Bed Designer : Na Dimensions : 2070 x 2370mm Material & Finish : Na Prod…"
click at [380, 285] on textarea "Price: INR.1,95,286/- Lead time : 120days after confirmation of size. Customisa…" at bounding box center [397, 292] width 178 height 81
paste textarea "(Eso soft bed - Cassina)"
type textarea "Price: INR.1,95,286/- Lead time : 120days after confirmation of size. Customisa…"
drag, startPoint x: 344, startPoint y: 27, endPoint x: 266, endPoint y: 60, distance: 84.8
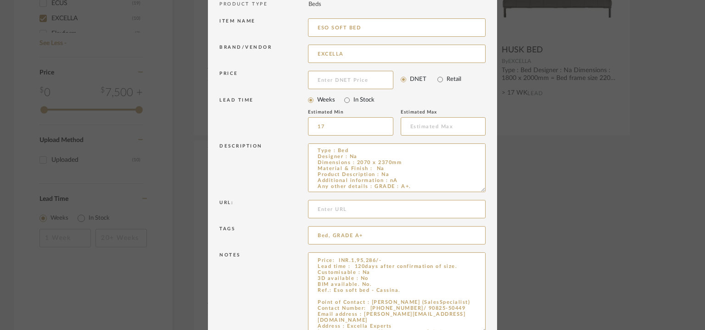
click at [258, 50] on div "Item Type required Product Inspiration Image Site Photo or PDF Upload JPG/PNG i…" at bounding box center [352, 132] width 266 height 411
type input "BED 01"
click at [332, 288] on textarea "Price: INR.1,95,286/- Lead time : 120days after confirmation of size. Customisa…" at bounding box center [397, 292] width 178 height 81
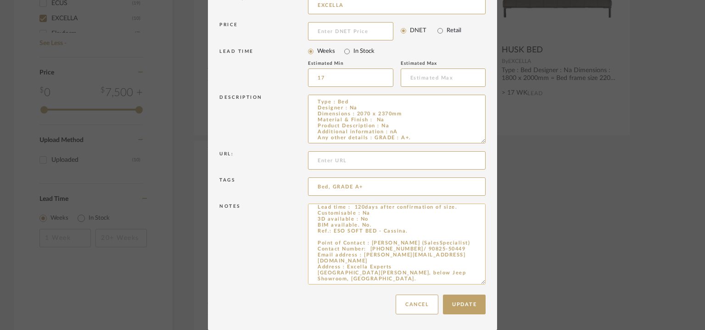
scroll to position [154, 0]
type textarea "Price: INR.1,95,286/- Lead time : 120days after confirmation of size. Customisa…"
click at [461, 300] on button "Update" at bounding box center [464, 304] width 43 height 20
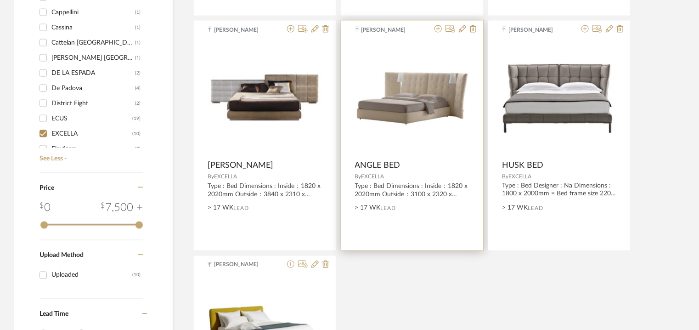
scroll to position [643, 0]
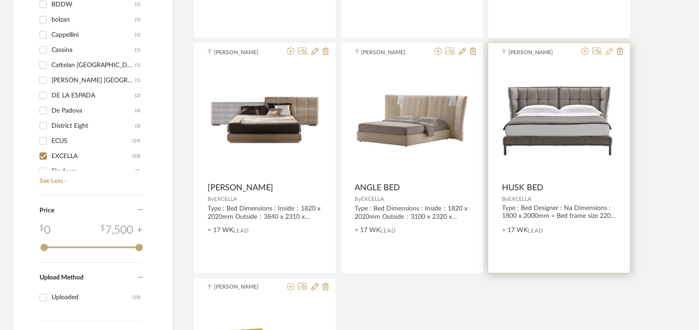
click at [610, 51] on icon at bounding box center [609, 51] width 7 height 7
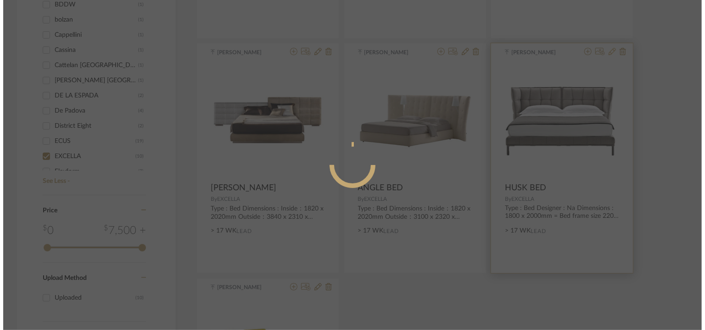
scroll to position [0, 0]
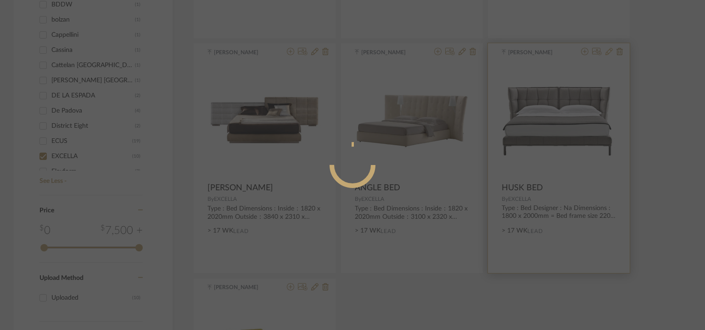
radio input "true"
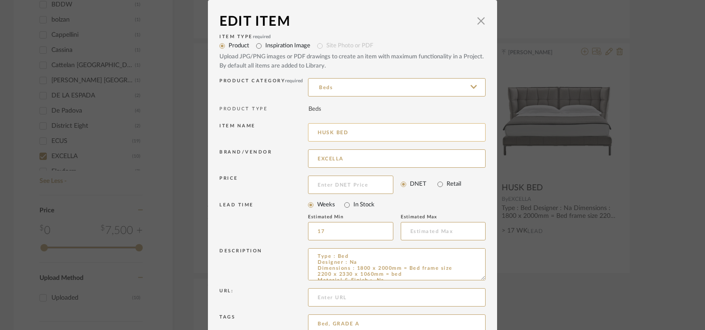
drag, startPoint x: 360, startPoint y: 132, endPoint x: 309, endPoint y: 129, distance: 50.6
click at [309, 129] on input "HUSK BED" at bounding box center [397, 132] width 178 height 18
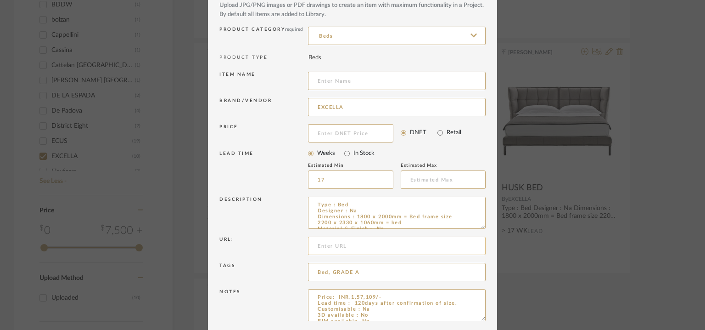
scroll to position [88, 0]
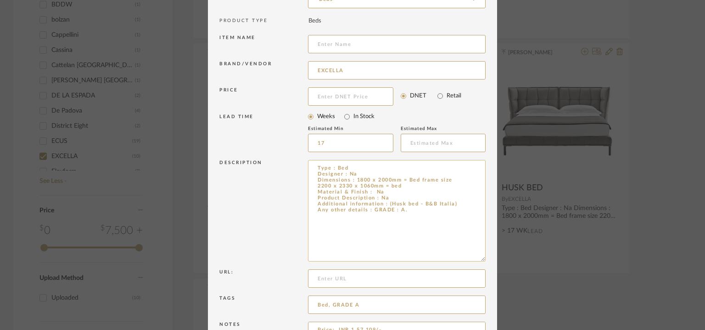
drag, startPoint x: 478, startPoint y: 190, endPoint x: 481, endPoint y: 260, distance: 70.8
click at [481, 261] on textarea "Type : Bed Designer : Na Dimensions : 1800 x 2000mm = Bed frame size 2200 x 233…" at bounding box center [397, 210] width 178 height 101
drag, startPoint x: 459, startPoint y: 202, endPoint x: 385, endPoint y: 202, distance: 73.9
click at [385, 202] on textarea "Type : Bed Designer : Na Dimensions : 1800 x 2000mm = Bed frame size 2200 x 233…" at bounding box center [397, 212] width 178 height 104
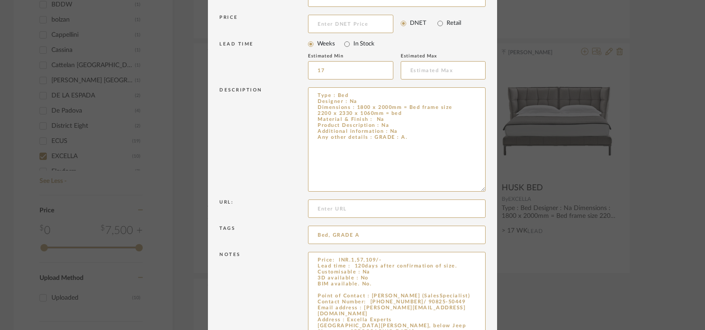
drag, startPoint x: 479, startPoint y: 282, endPoint x: 507, endPoint y: 356, distance: 79.1
type textarea "Type : Bed Designer : Na Dimensions : 1800 x 2000mm = Bed frame size 2200 x 233…"
click at [379, 282] on textarea "Price: INR.1,57,109/- Lead time : 120days after confirmation of size. Customisa…" at bounding box center [397, 305] width 178 height 106
paste textarea "(Husk bed - B&B Italia)"
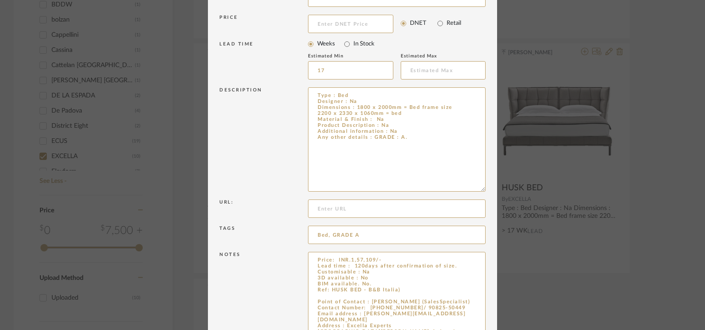
scroll to position [23, 0]
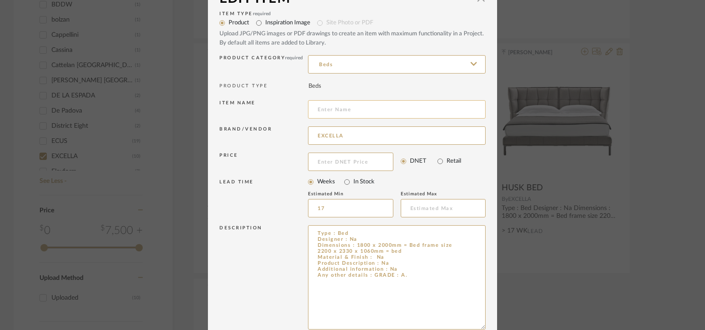
type textarea "Price: INR.1,57,109/- Lead time : 120days after confirmation of size. Customisa…"
click at [337, 107] on input at bounding box center [397, 109] width 178 height 18
type input "b"
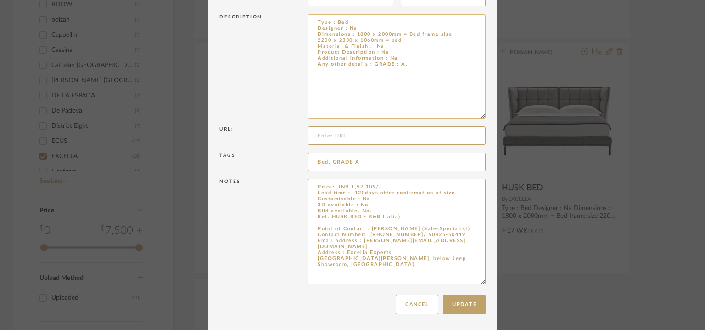
scroll to position [234, 0]
type input "BED 02"
click at [402, 215] on textarea "Price: INR.1,57,109/- Lead time : 120days after confirmation of size. Customisa…" at bounding box center [397, 231] width 178 height 106
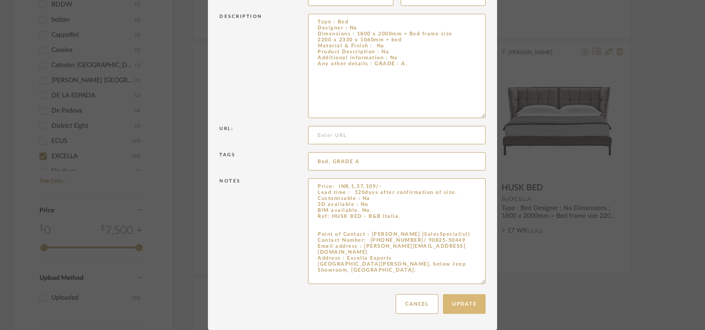
type textarea "Price: INR.1,57,109/- Lead time : 120days after confirmation of size. Customisa…"
click at [454, 307] on button "Update" at bounding box center [464, 304] width 43 height 20
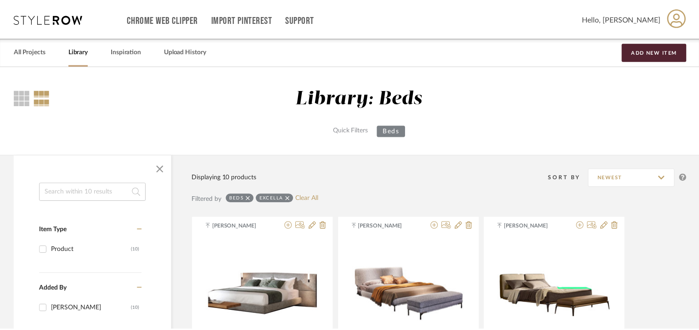
scroll to position [643, 0]
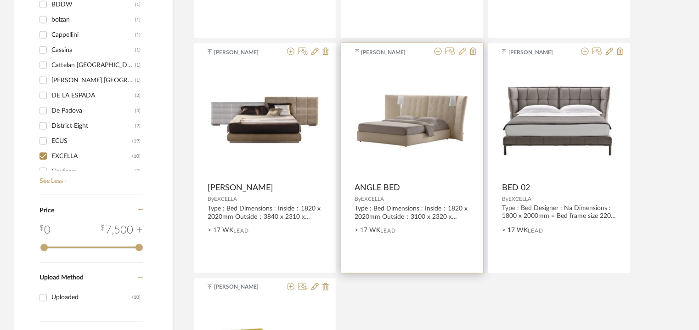
click at [462, 51] on icon at bounding box center [462, 51] width 7 height 7
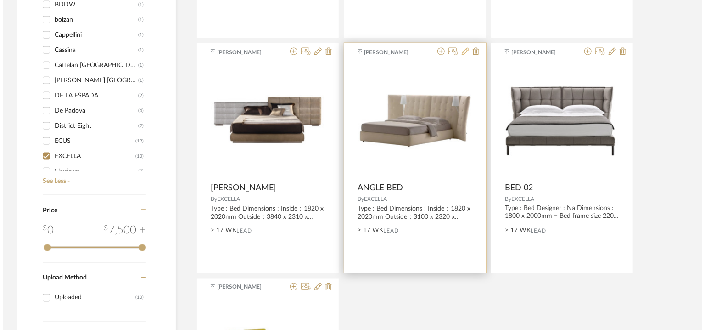
scroll to position [0, 0]
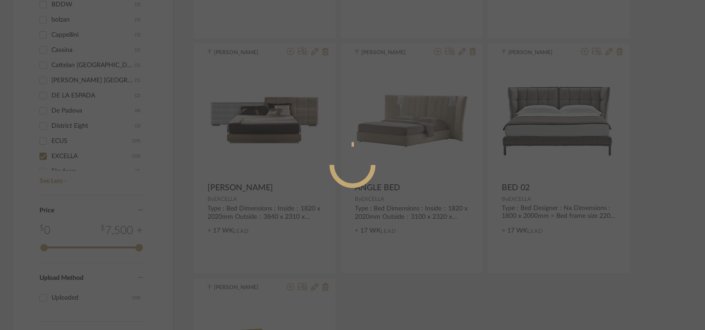
radio input "true"
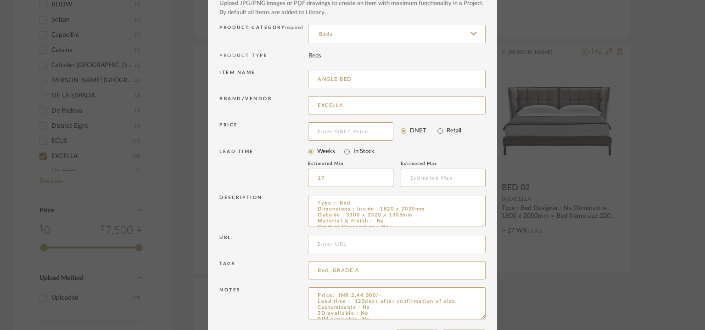
scroll to position [88, 0]
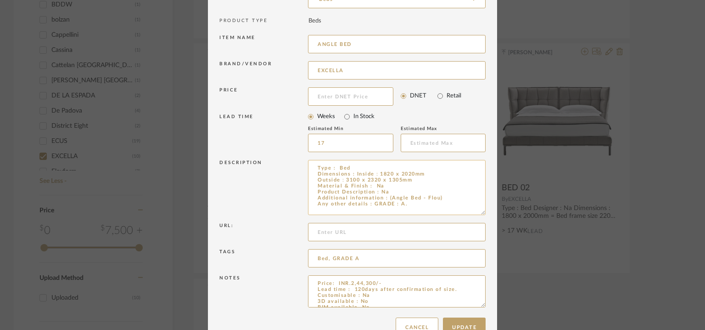
drag, startPoint x: 477, startPoint y: 188, endPoint x: 481, endPoint y: 221, distance: 33.4
click at [481, 215] on textarea "Type : Bed Dimensions : Inside：1820 x 2020mm Outside：3100 x 2320 x 1305mm Mater…" at bounding box center [397, 187] width 178 height 55
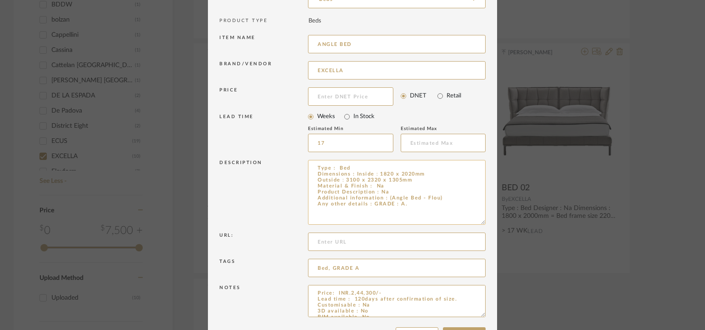
drag, startPoint x: 443, startPoint y: 195, endPoint x: 385, endPoint y: 194, distance: 57.9
click at [385, 194] on textarea "Type : Bed Dimensions : Inside：1820 x 2020mm Outside：3100 x 2320 x 1305mm Mater…" at bounding box center [397, 192] width 178 height 65
click at [393, 195] on textarea "Type : Bed Dimensions : Inside：1820 x 2020mm Outside：3100 x 2320 x 1305mm Mater…" at bounding box center [397, 192] width 178 height 65
drag, startPoint x: 388, startPoint y: 196, endPoint x: 439, endPoint y: 197, distance: 51.5
click at [438, 197] on textarea "Type : Bed Dimensions : Inside：1820 x 2020mm Outside：3100 x 2320 x 1305mm Mater…" at bounding box center [397, 192] width 178 height 65
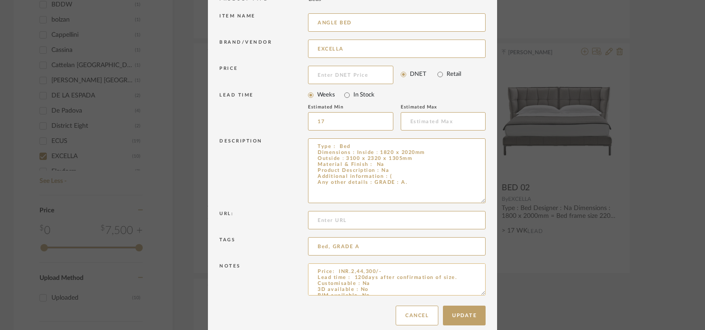
scroll to position [121, 0]
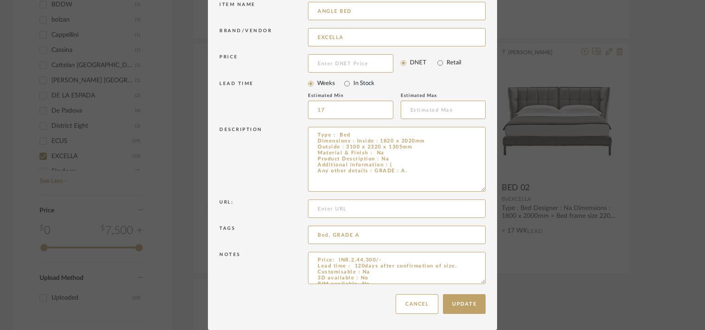
drag, startPoint x: 479, startPoint y: 281, endPoint x: 493, endPoint y: 351, distance: 70.8
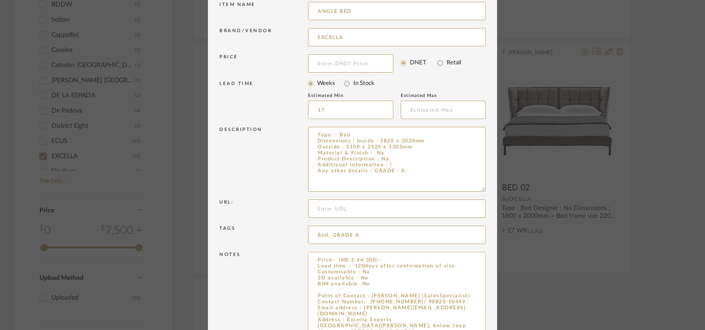
type textarea "Type : Bed Dimensions : Inside：1820 x 2020mm Outside：3100 x 2320 x 1305mm Mater…"
click at [389, 285] on textarea "Price: INR.2,44,300/- Lead time : 120days after confirmation of size. Customisa…" at bounding box center [397, 302] width 178 height 101
paste textarea "Angle Bed - Flou)"
type textarea "Price: INR.2,44,300/- Lead time : 120days after confirmation of size. Customisa…"
click at [387, 163] on textarea "Type : Bed Dimensions : Inside：1820 x 2020mm Outside：3100 x 2320 x 1305mm Mater…" at bounding box center [397, 159] width 178 height 65
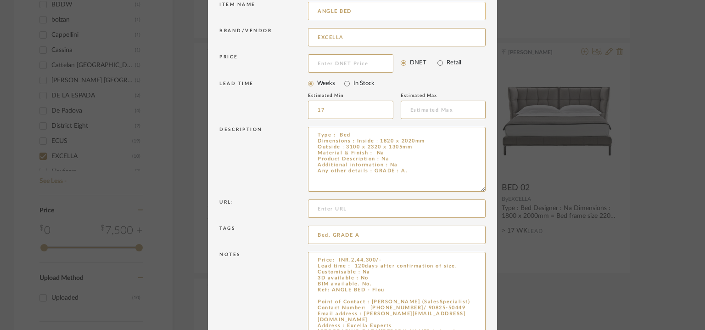
type textarea "Type : Bed Dimensions : Inside：1820 x 2020mm Outside：3100 x 2320 x 1305mm Mater…"
drag, startPoint x: 334, startPoint y: 11, endPoint x: 290, endPoint y: 17, distance: 44.9
click at [290, 17] on div "Item name ANGLE BED" at bounding box center [352, 13] width 266 height 26
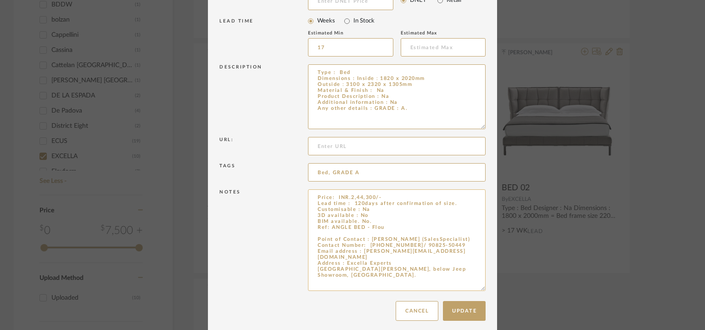
scroll to position [191, 0]
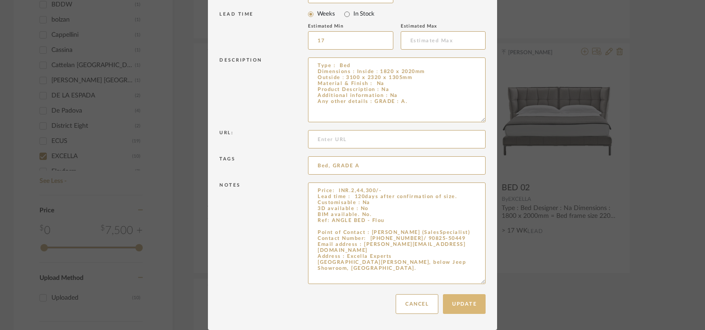
type input "BED 03"
click at [464, 303] on button "Update" at bounding box center [464, 304] width 43 height 20
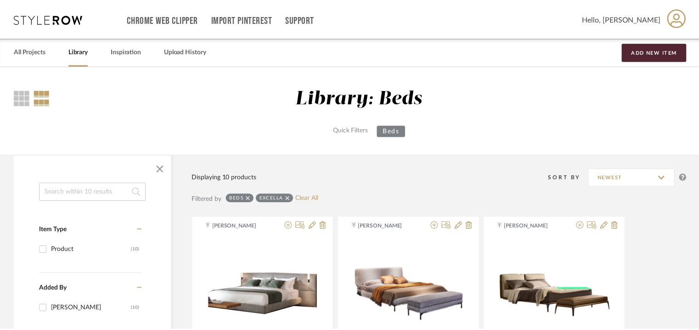
scroll to position [643, 0]
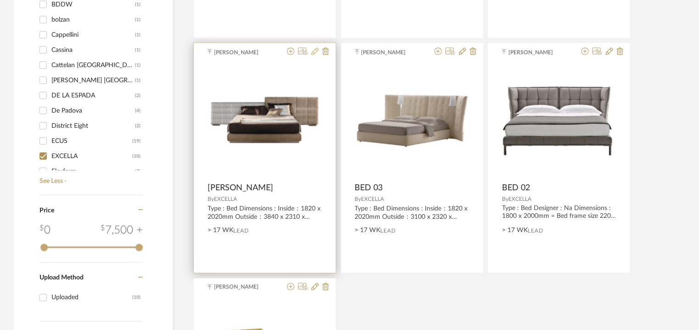
click at [314, 51] on icon at bounding box center [314, 51] width 7 height 7
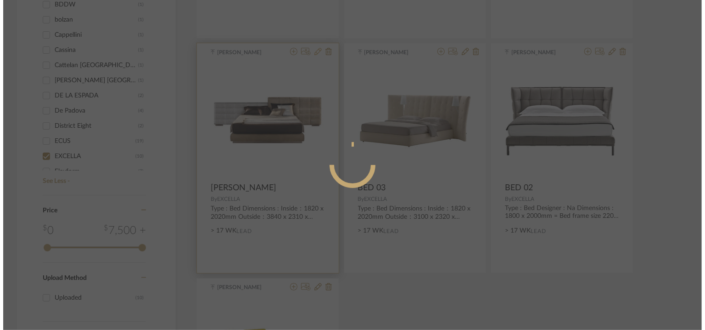
scroll to position [0, 0]
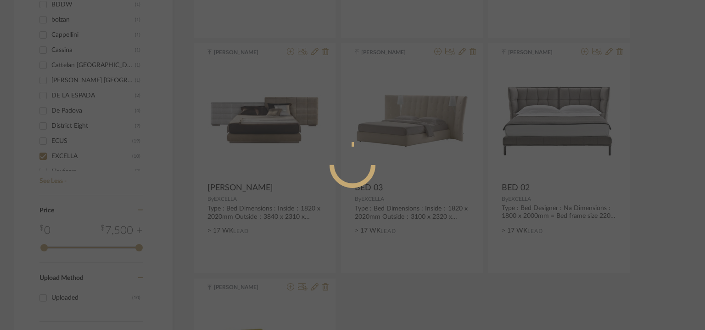
radio input "true"
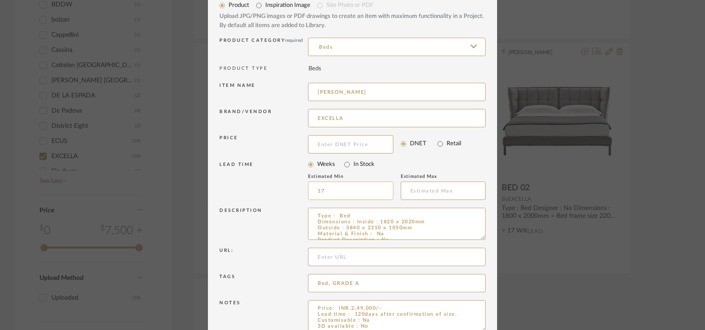
scroll to position [88, 0]
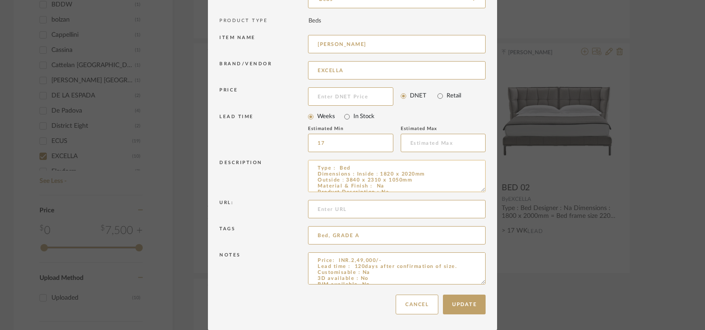
drag, startPoint x: 479, startPoint y: 187, endPoint x: 459, endPoint y: 186, distance: 19.8
click at [459, 186] on textarea "Type : Bed Dimensions : Inside：1820 x 2020mm Outside：3840 x 2310 x 1050mm Mater…" at bounding box center [397, 176] width 178 height 32
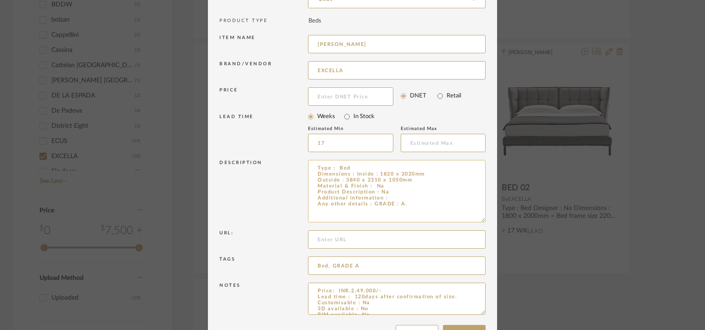
drag, startPoint x: 481, startPoint y: 188, endPoint x: 476, endPoint y: 231, distance: 43.1
click at [476, 222] on textarea "Type : Bed Dimensions : Inside：1820 x 2020mm Outside：3840 x 2310 x 1050mm Mater…" at bounding box center [397, 191] width 178 height 62
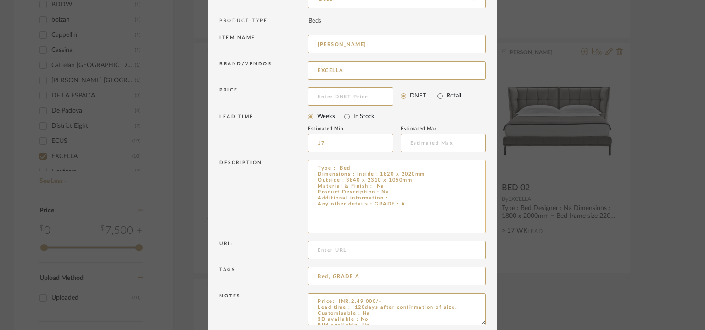
click at [399, 193] on textarea "Type : Bed Dimensions : Inside：1820 x 2020mm Outside：3840 x 2310 x 1050mm Mater…" at bounding box center [397, 196] width 178 height 73
click at [397, 196] on textarea "Type : Bed Dimensions : Inside：1820 x 2020mm Outside：3840 x 2310 x 1050mm Mater…" at bounding box center [397, 196] width 178 height 73
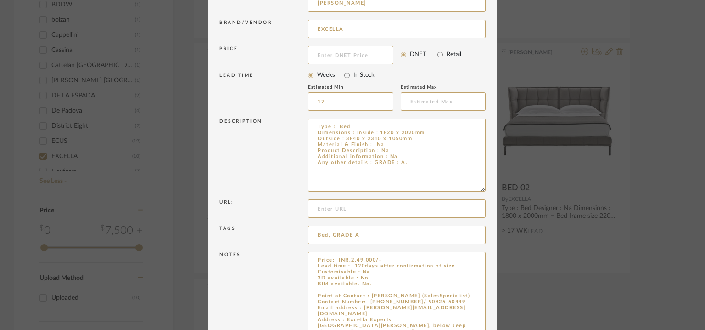
drag, startPoint x: 479, startPoint y: 281, endPoint x: 494, endPoint y: 347, distance: 67.3
type textarea "Type : Bed Dimensions : Inside：1820 x 2020mm Outside：3840 x 2310 x 1050mm Mater…"
click at [389, 283] on textarea "Price: INR.2,49,000/- Lead time : 120days after confirmation of size. Customisa…" at bounding box center [397, 300] width 178 height 97
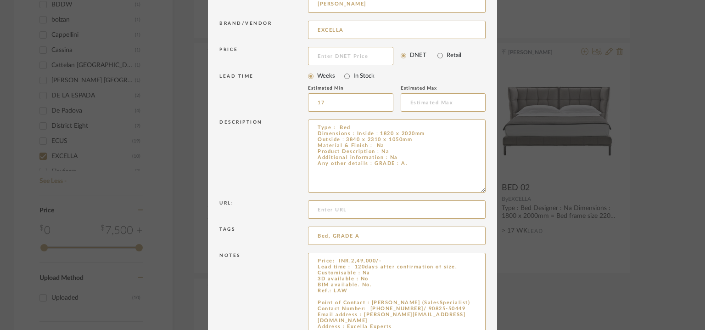
drag, startPoint x: 378, startPoint y: 5, endPoint x: 326, endPoint y: 12, distance: 53.4
click at [289, 9] on div "Item name [PERSON_NAME]" at bounding box center [352, 5] width 266 height 26
drag, startPoint x: 329, startPoint y: 289, endPoint x: 347, endPoint y: 291, distance: 18.0
click at [347, 291] on textarea "Price: INR.2,49,000/- Lead time : 120days after confirmation of size. Customisa…" at bounding box center [397, 301] width 178 height 97
click at [348, 291] on textarea "Price: INR.2,49,000/- Lead time : 120days after confirmation of size. Customisa…" at bounding box center [397, 301] width 178 height 97
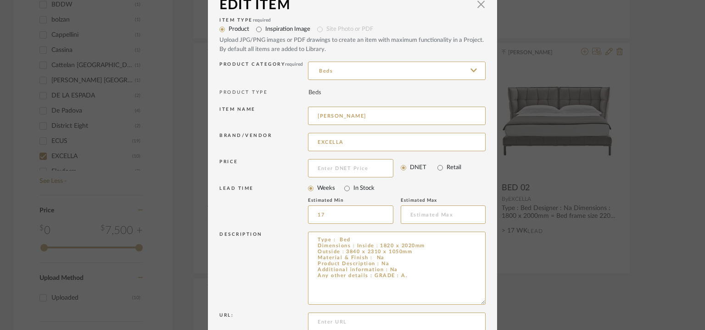
scroll to position [0, 0]
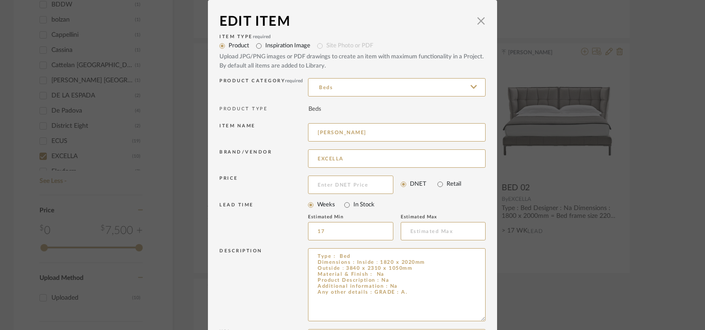
drag, startPoint x: 350, startPoint y: 291, endPoint x: 298, endPoint y: 118, distance: 180.1
click at [298, 118] on div "Item Type required Product Inspiration Image Site Photo or PDF Upload JPG/PNG i…" at bounding box center [352, 258] width 266 height 452
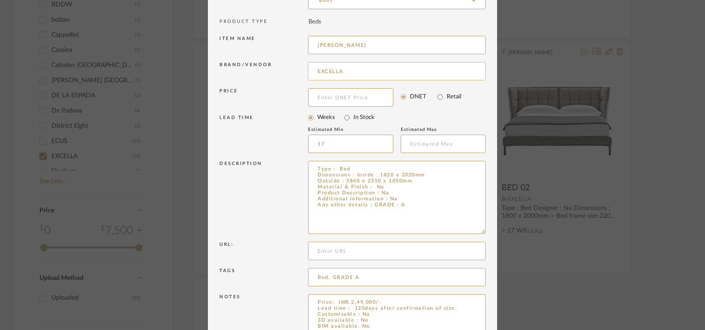
scroll to position [195, 0]
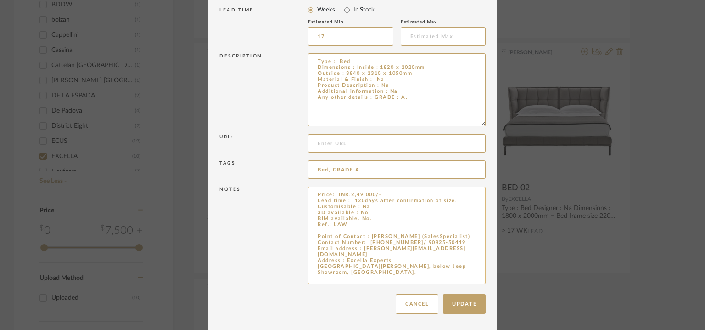
click at [338, 225] on textarea "Price: INR.2,49,000/- Lead time : 120days after confirmation of size. Customisa…" at bounding box center [397, 234] width 178 height 97
paste textarea "RENCE BED"
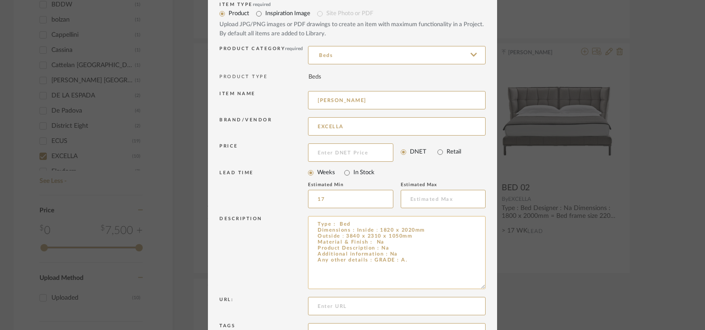
scroll to position [11, 0]
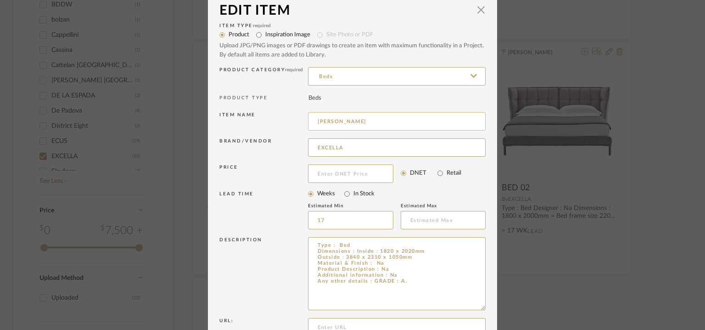
type textarea "Price: INR.2,49,000/- Lead time : 120days after confirmation of size. Customisa…"
drag, startPoint x: 320, startPoint y: 118, endPoint x: 253, endPoint y: 118, distance: 66.6
click at [247, 116] on div "Item name [PERSON_NAME]" at bounding box center [352, 123] width 266 height 26
type input "BED 03"
drag, startPoint x: 397, startPoint y: 11, endPoint x: 225, endPoint y: 314, distance: 348.1
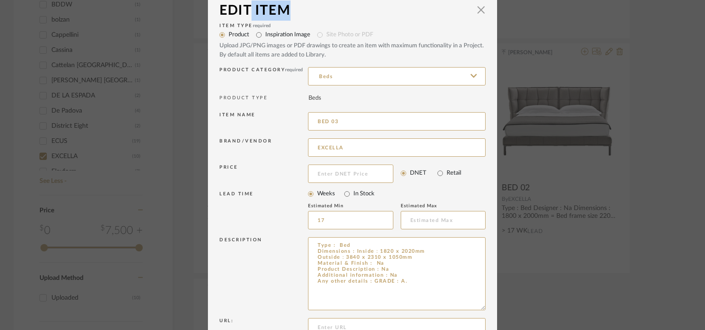
click at [249, 25] on mat-dialog-content "Edit Item × Item Type required Product Inspiration Image Site Photo or PDF Uplo…" at bounding box center [352, 250] width 266 height 501
drag, startPoint x: 204, startPoint y: 132, endPoint x: 262, endPoint y: 152, distance: 61.0
click at [262, 152] on dialog-content "Edit Item × Item Type required Product Inspiration Image Site Photo or PDF Uplo…" at bounding box center [352, 251] width 289 height 524
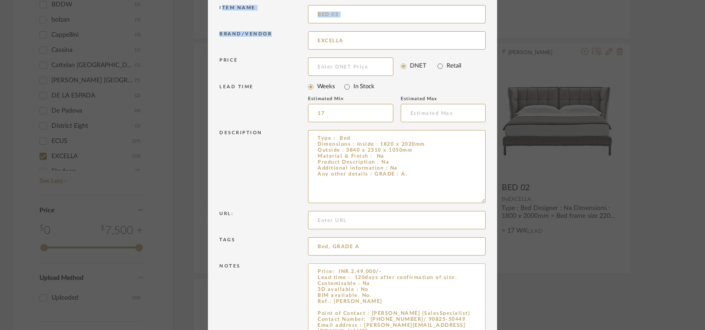
scroll to position [195, 0]
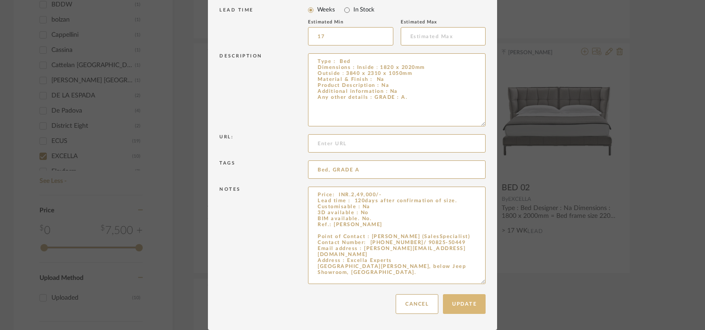
click at [471, 304] on button "Update" at bounding box center [464, 304] width 43 height 20
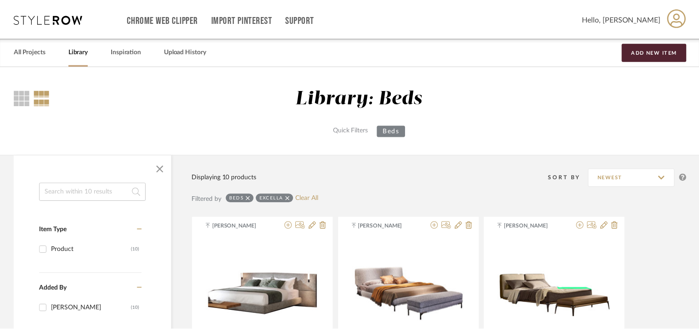
scroll to position [643, 0]
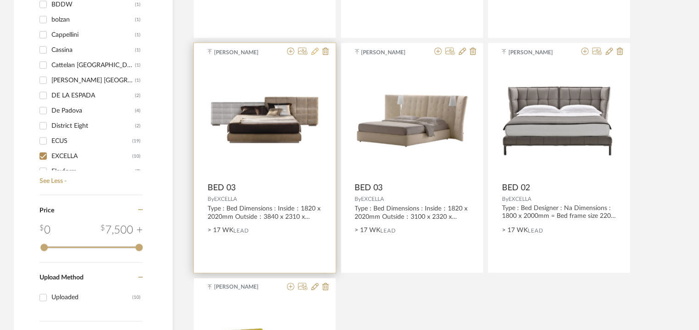
click at [315, 52] on icon at bounding box center [314, 51] width 7 height 7
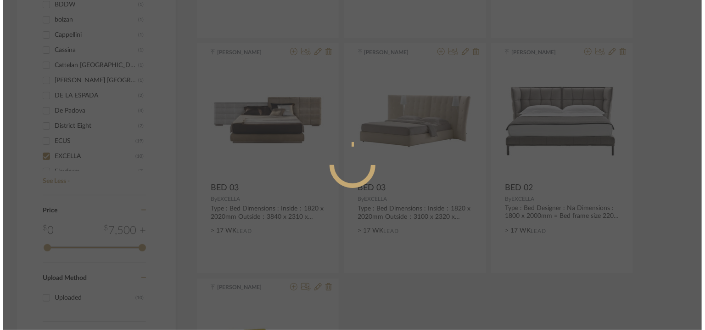
scroll to position [0, 0]
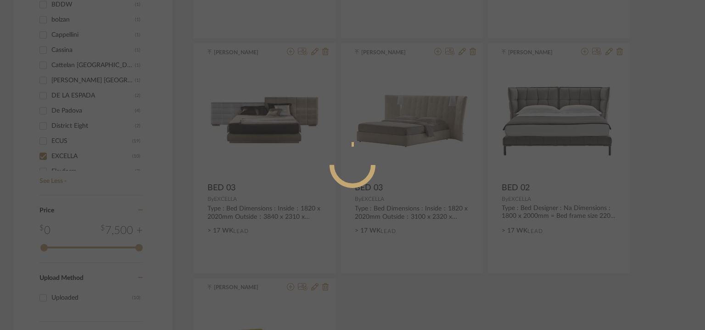
radio input "true"
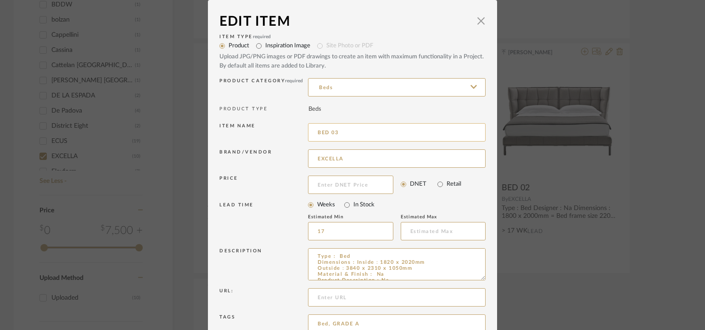
drag, startPoint x: 332, startPoint y: 133, endPoint x: 345, endPoint y: 135, distance: 13.0
click at [345, 135] on input "BED 03" at bounding box center [397, 132] width 178 height 18
drag, startPoint x: 482, startPoint y: 276, endPoint x: 490, endPoint y: 301, distance: 26.6
click at [490, 301] on dialog-content "Edit Item × Item Type required Product Inspiration Image Site Photo or PDF Uplo…" at bounding box center [352, 209] width 289 height 418
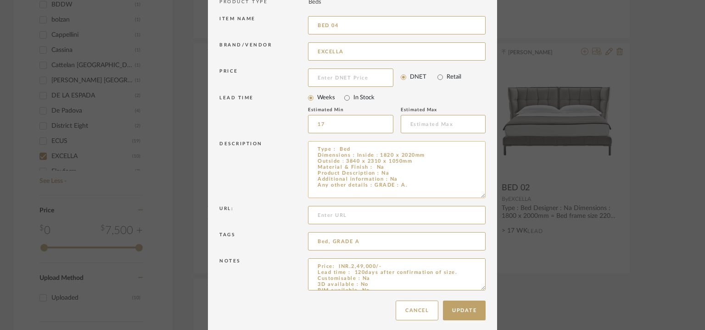
scroll to position [113, 0]
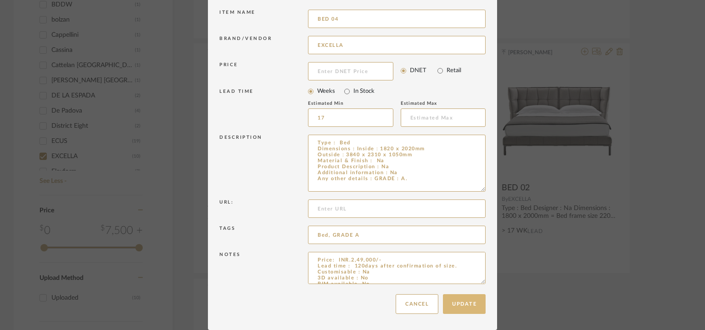
type input "BED 04"
click at [468, 303] on button "Update" at bounding box center [464, 304] width 43 height 20
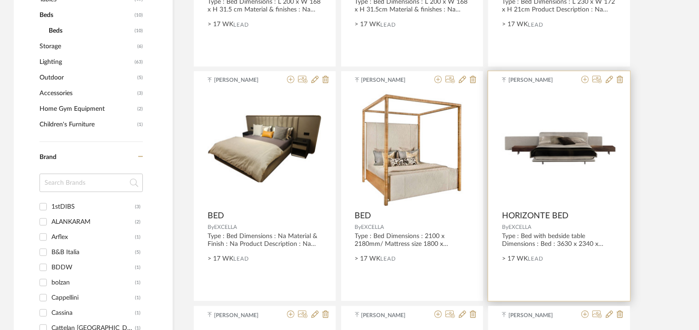
scroll to position [377, 0]
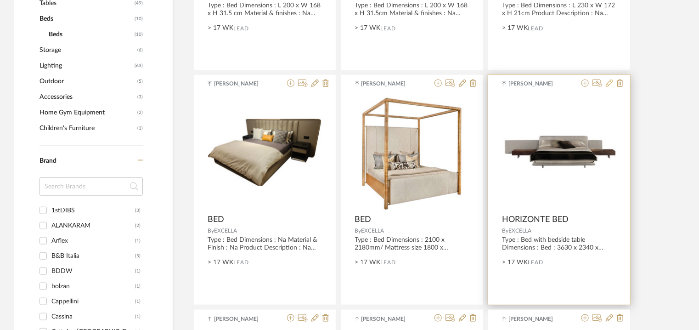
click at [611, 80] on icon at bounding box center [609, 82] width 7 height 7
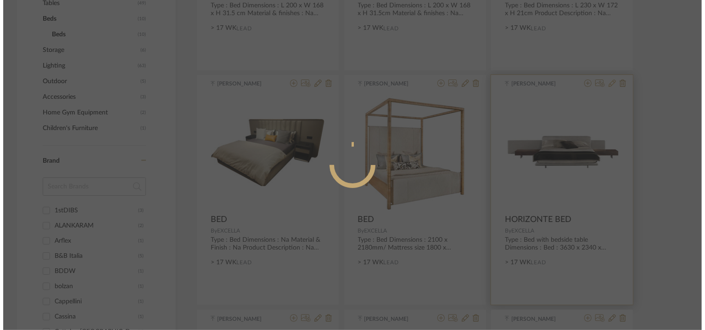
scroll to position [0, 0]
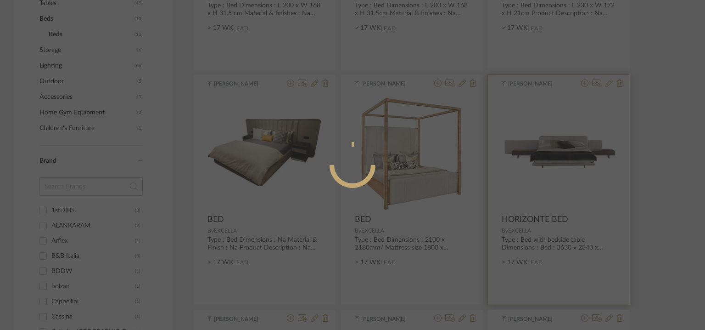
radio input "true"
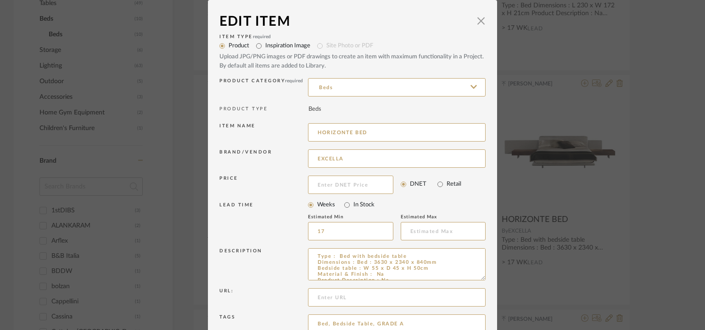
drag, startPoint x: 378, startPoint y: 135, endPoint x: 290, endPoint y: 128, distance: 87.9
click at [277, 125] on div "Item name HORIZONTE BED" at bounding box center [352, 134] width 266 height 26
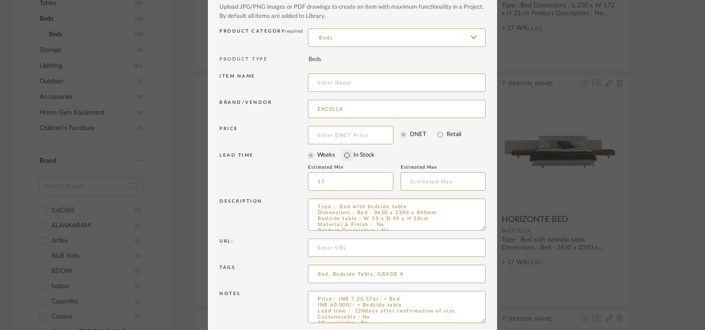
scroll to position [88, 0]
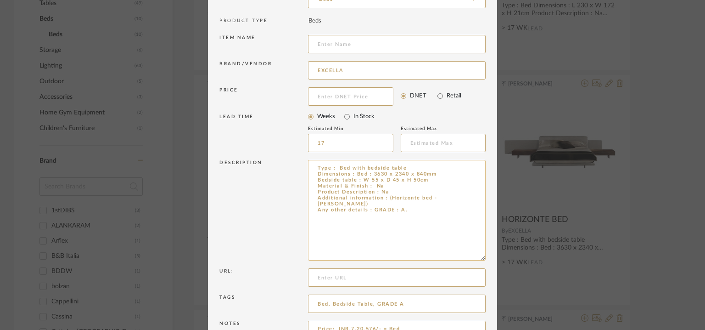
drag, startPoint x: 478, startPoint y: 189, endPoint x: 476, endPoint y: 242, distance: 53.8
click at [476, 244] on textarea "Type : Bed with bedside table Dimensions : Bed : 3630 x 2340 x 840mm Bedside ta…" at bounding box center [397, 210] width 178 height 101
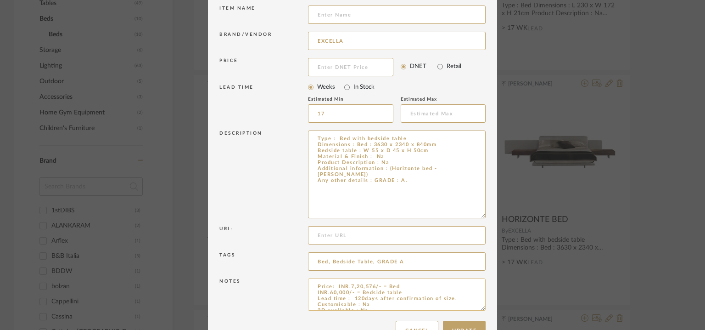
scroll to position [144, 0]
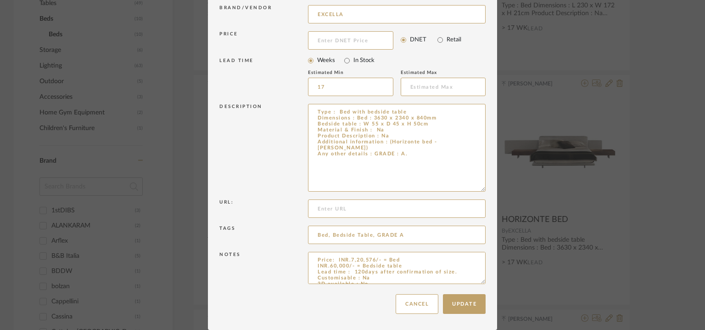
drag, startPoint x: 480, startPoint y: 282, endPoint x: 489, endPoint y: 353, distance: 71.3
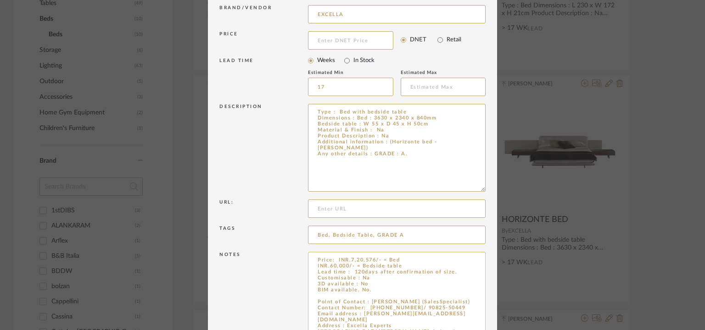
click at [358, 292] on textarea "Price: INR.7,20,576/- = Bed INR.60,000/- = Bedside table Lead time : 120days af…" at bounding box center [397, 303] width 178 height 102
click at [334, 297] on textarea "Price: INR.7,20,576/- = Bed INR.60,000/- = Bedside table Lead time : 120days af…" at bounding box center [397, 303] width 178 height 102
paste textarea "HORIZONTE BED"
type textarea "Price: INR.7,20,576/- = Bed INR.60,000/- = Bedside table Lead time : 120days af…"
drag, startPoint x: 388, startPoint y: 141, endPoint x: 466, endPoint y: 141, distance: 78.1
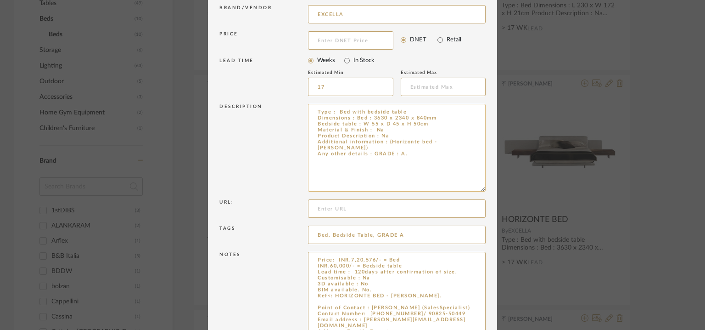
click at [466, 141] on textarea "Type : Bed with bedside table Dimensions : Bed : 3630 x 2340 x 840mm Bedside ta…" at bounding box center [397, 148] width 178 height 88
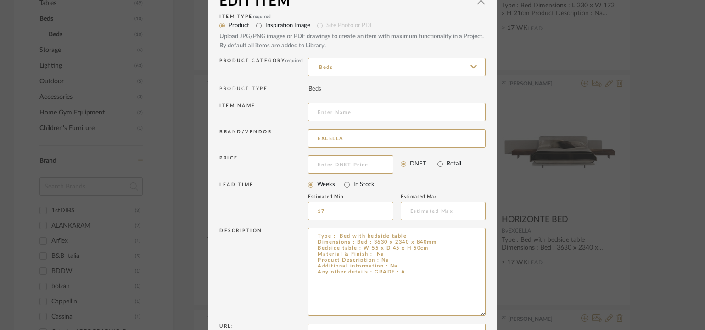
scroll to position [6, 0]
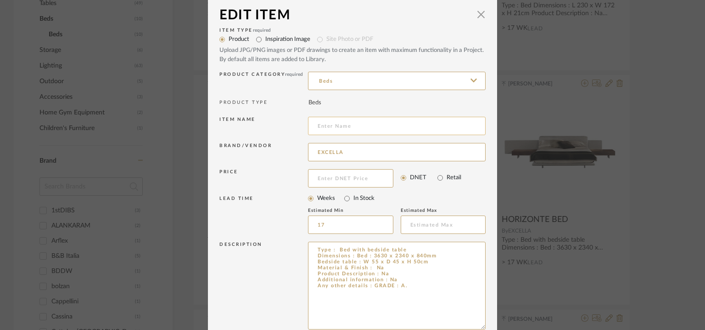
type textarea "Type : Bed with bedside table Dimensions : Bed : 3630 x 2340 x 840mm Bedside ta…"
click at [322, 125] on input at bounding box center [397, 126] width 178 height 18
type input "b"
type input "BED 04"
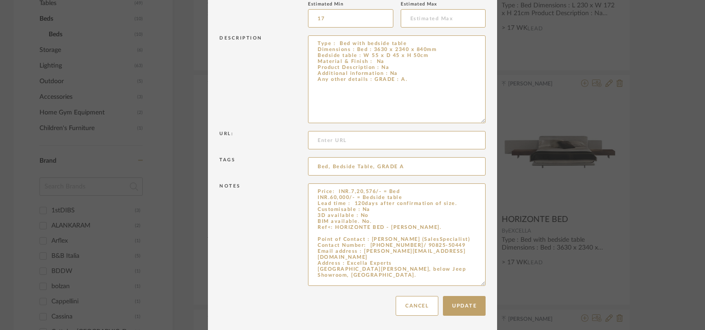
scroll to position [214, 0]
click at [455, 300] on button "Update" at bounding box center [464, 304] width 43 height 20
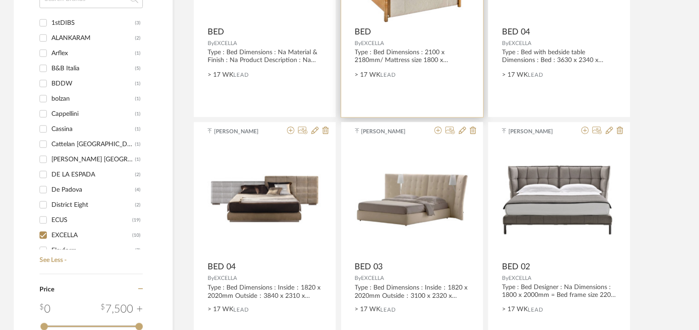
scroll to position [377, 0]
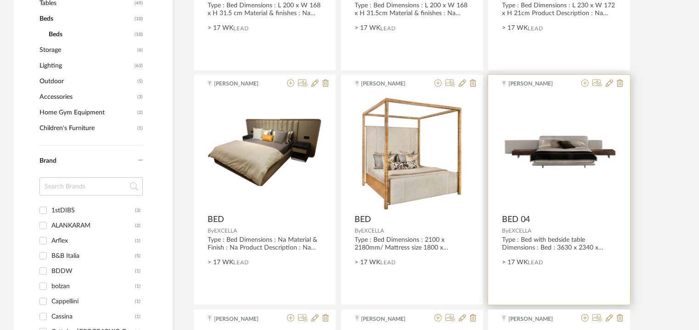
click at [603, 84] on div at bounding box center [600, 83] width 45 height 9
click at [611, 82] on icon at bounding box center [609, 82] width 7 height 7
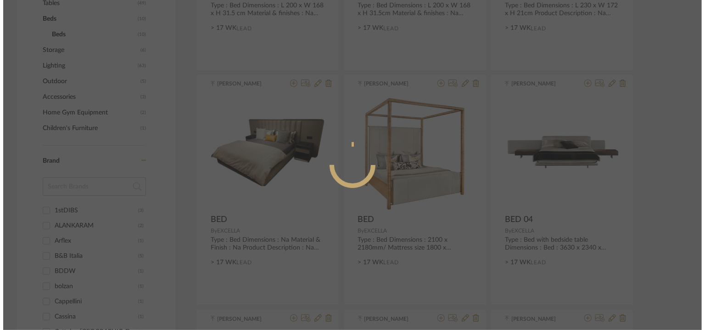
scroll to position [0, 0]
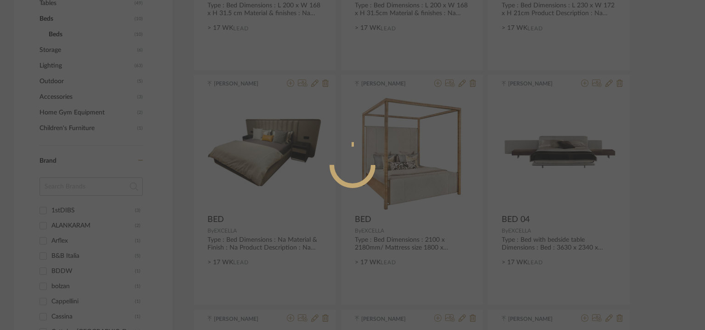
radio input "true"
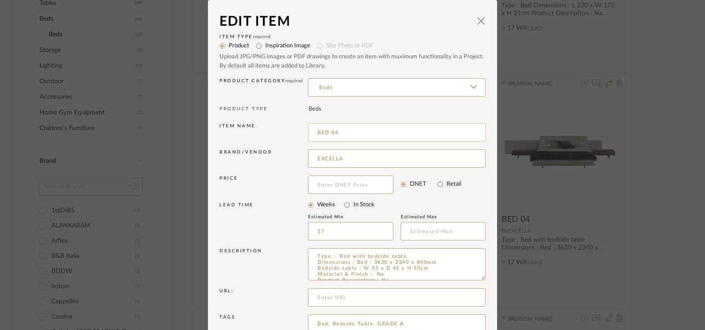
click at [335, 132] on input "BED 04" at bounding box center [397, 132] width 178 height 18
type input "BED 05"
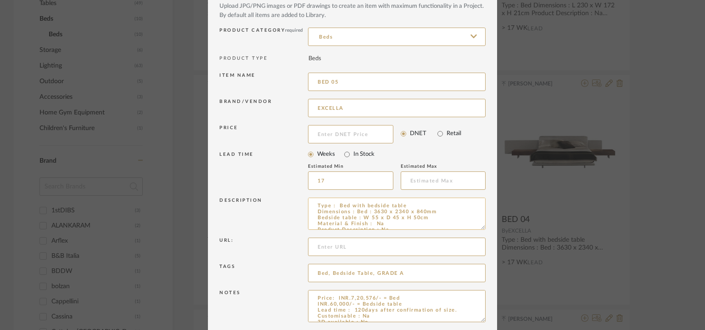
scroll to position [88, 0]
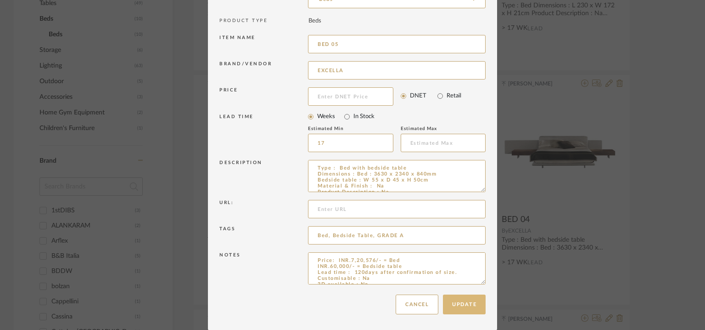
click at [476, 302] on button "Update" at bounding box center [464, 304] width 43 height 20
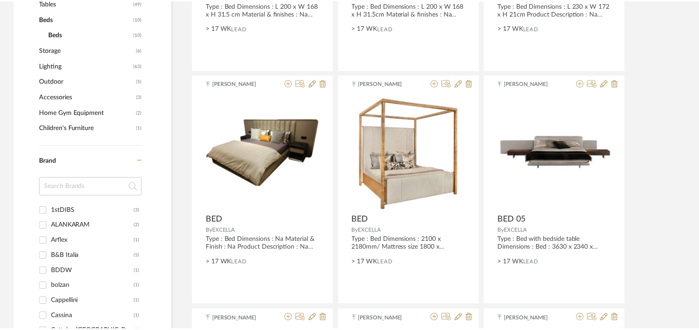
scroll to position [377, 0]
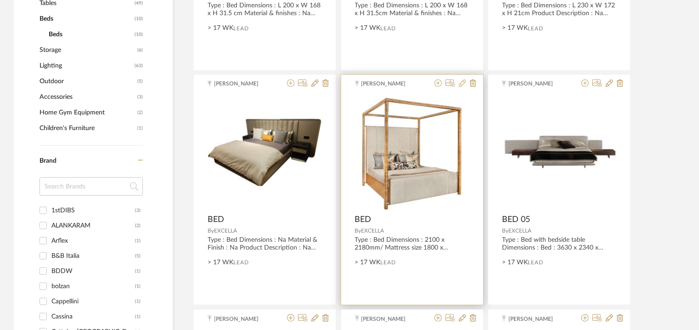
click at [463, 85] on icon at bounding box center [462, 82] width 7 height 7
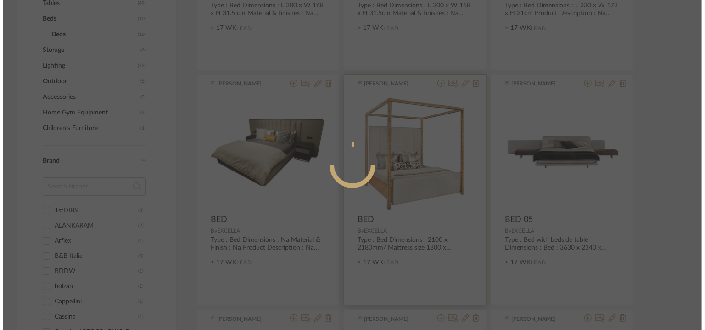
scroll to position [0, 0]
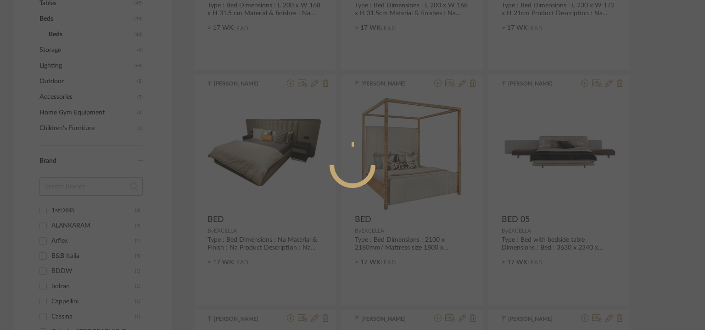
radio input "true"
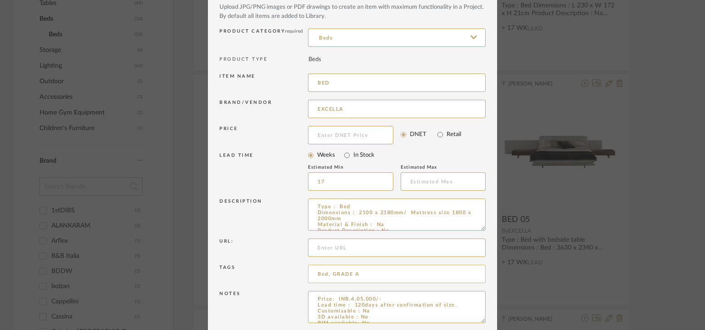
scroll to position [88, 0]
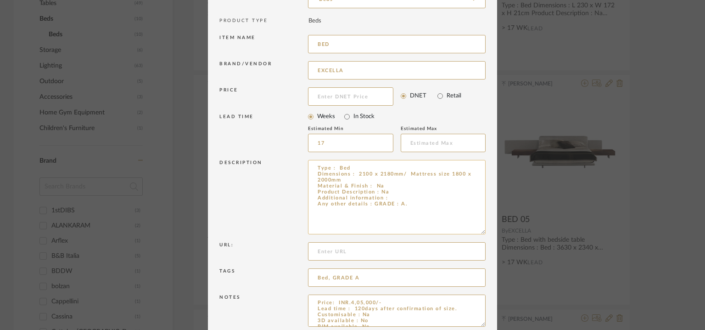
drag, startPoint x: 478, startPoint y: 189, endPoint x: 477, endPoint y: 231, distance: 42.3
click at [477, 231] on textarea "Type : Bed Dimensions : 2100 x 2180mm/ Mattress size 1800 x 2000mm Material & F…" at bounding box center [397, 197] width 178 height 74
click at [400, 195] on textarea "Type : Bed Dimensions : 2100 x 2180mm/ Mattress size 1800 x 2000mm Material & F…" at bounding box center [397, 197] width 178 height 74
type textarea "Type : Bed Dimensions : 2100 x 2180mm/ Mattress size 1800 x 2000mm Material & F…"
click at [352, 43] on input "BED" at bounding box center [397, 44] width 178 height 18
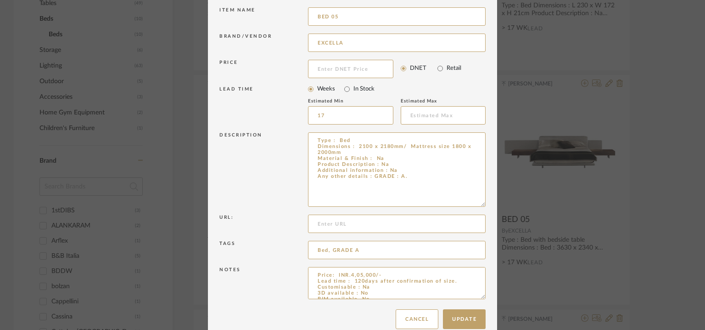
scroll to position [130, 0]
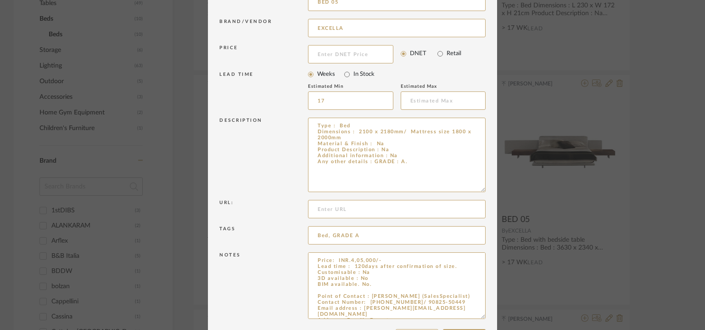
drag, startPoint x: 478, startPoint y: 282, endPoint x: 482, endPoint y: 317, distance: 35.1
click at [482, 317] on textarea "Price: INR.4,05,000/- Lead time : 120days after confirmation of size. Customisa…" at bounding box center [397, 285] width 178 height 67
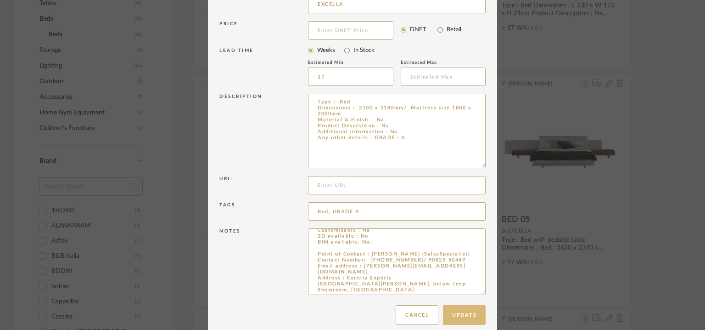
scroll to position [165, 0]
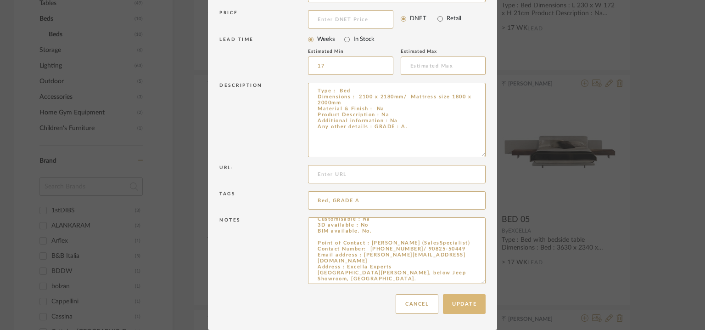
type input "BED 05"
click at [463, 309] on button "Update" at bounding box center [464, 304] width 43 height 20
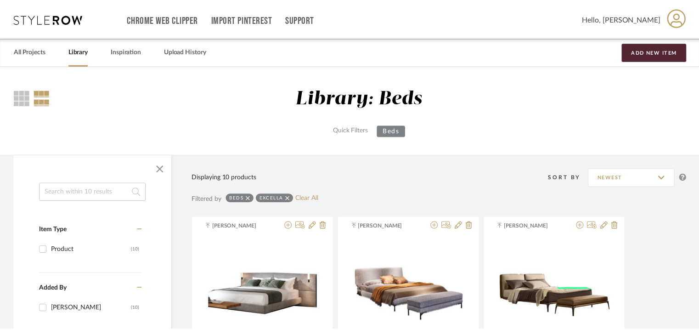
scroll to position [377, 0]
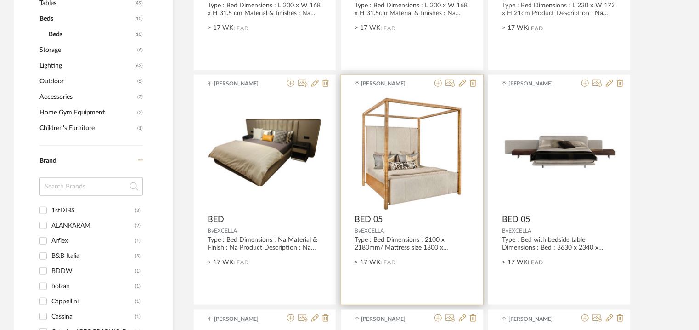
click at [379, 218] on span "BED 05" at bounding box center [369, 219] width 28 height 10
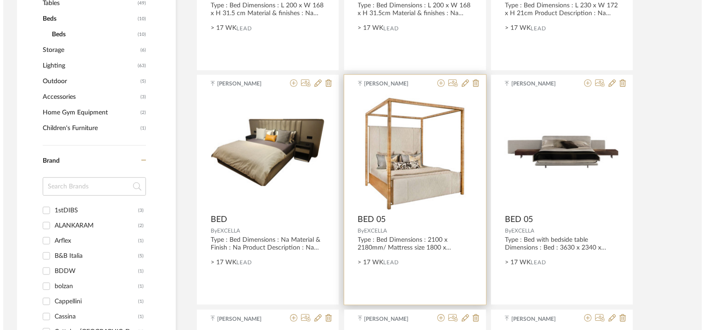
scroll to position [0, 0]
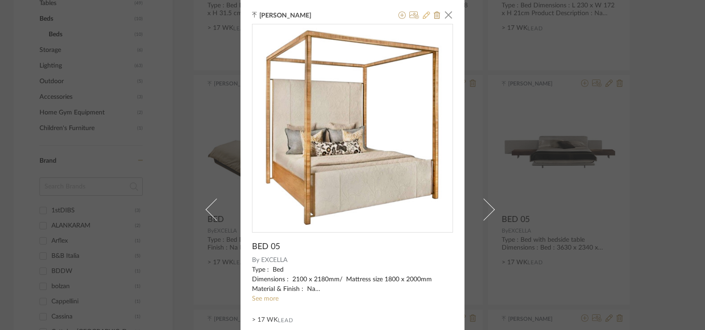
click at [423, 17] on icon at bounding box center [426, 14] width 7 height 7
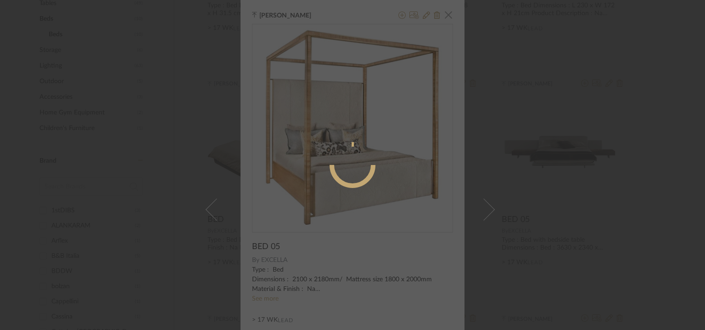
radio input "true"
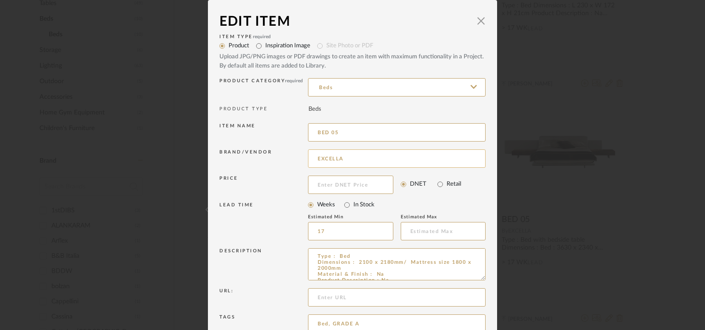
drag, startPoint x: 331, startPoint y: 131, endPoint x: 342, endPoint y: 150, distance: 22.0
click at [336, 135] on input "BED 05" at bounding box center [397, 132] width 178 height 18
type input "BED 06"
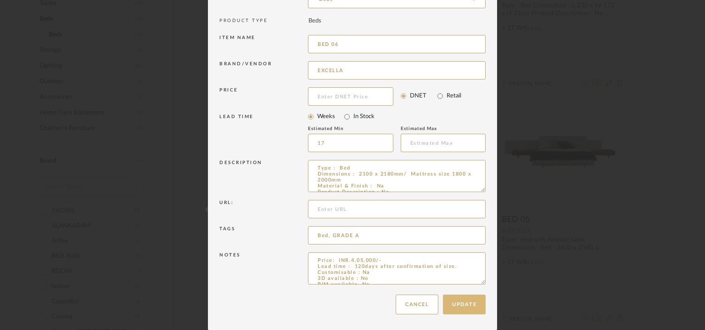
click at [456, 306] on button "Update" at bounding box center [464, 304] width 43 height 20
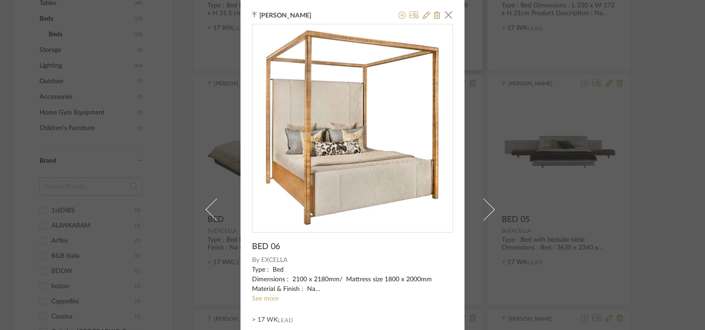
drag, startPoint x: 446, startPoint y: 17, endPoint x: 444, endPoint y: 40, distance: 23.1
click at [446, 17] on span "button" at bounding box center [448, 15] width 18 height 18
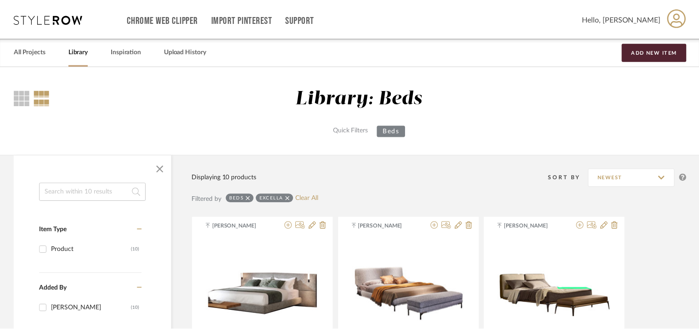
scroll to position [377, 0]
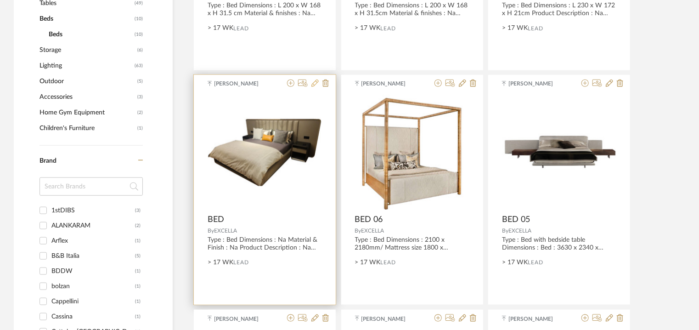
click at [316, 87] on fa-icon at bounding box center [314, 83] width 7 height 7
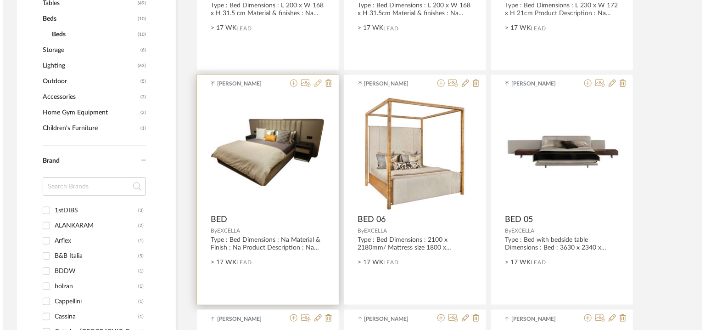
scroll to position [0, 0]
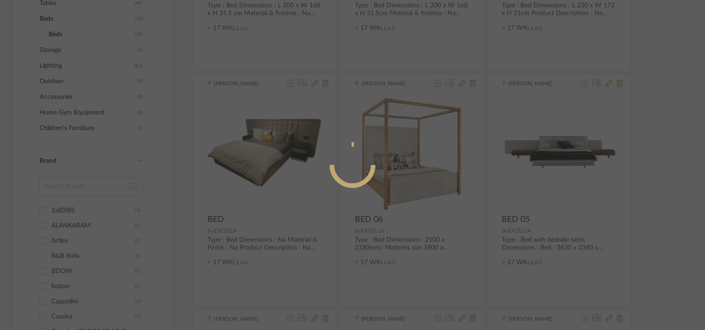
radio input "true"
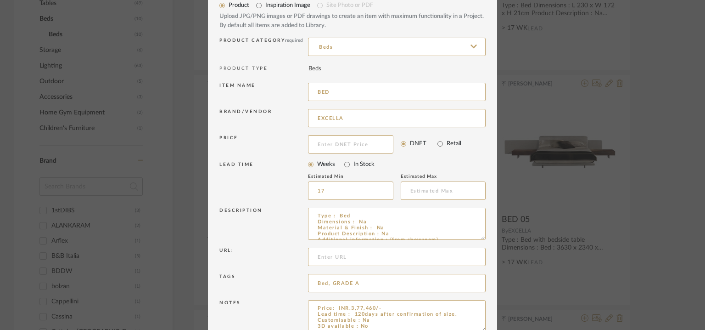
scroll to position [88, 0]
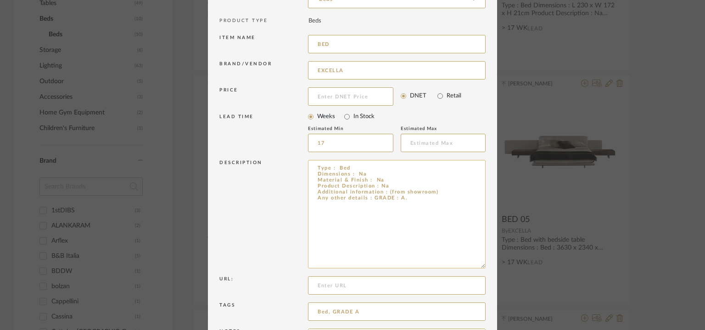
drag, startPoint x: 479, startPoint y: 189, endPoint x: 463, endPoint y: 253, distance: 66.7
click at [478, 265] on textarea "Type : Bed Dimensions : Na Material & Finish : Na Product Description : Na Addi…" at bounding box center [397, 214] width 178 height 108
drag, startPoint x: 444, startPoint y: 195, endPoint x: 394, endPoint y: 189, distance: 50.9
click at [394, 189] on textarea "Type : Bed Dimensions : Na Material & Finish : Na Product Description : Na Addi…" at bounding box center [397, 214] width 178 height 108
click at [409, 196] on textarea "Type : Bed Dimensions : Na Material & Finish : Na Product Description : Na Addi…" at bounding box center [397, 214] width 178 height 108
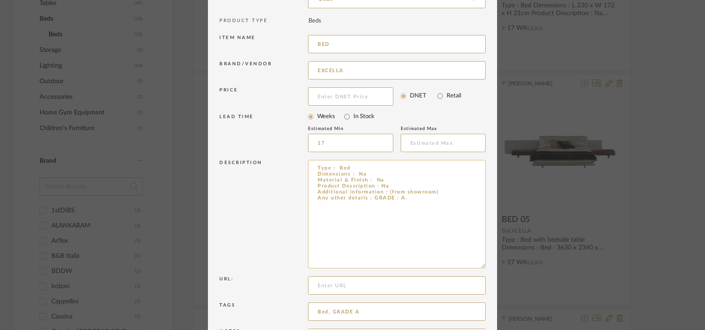
drag, startPoint x: 446, startPoint y: 191, endPoint x: 387, endPoint y: 189, distance: 59.2
click at [387, 189] on textarea "Type : Bed Dimensions : Na Material & Finish : Na Product Description : Na Addi…" at bounding box center [397, 214] width 178 height 108
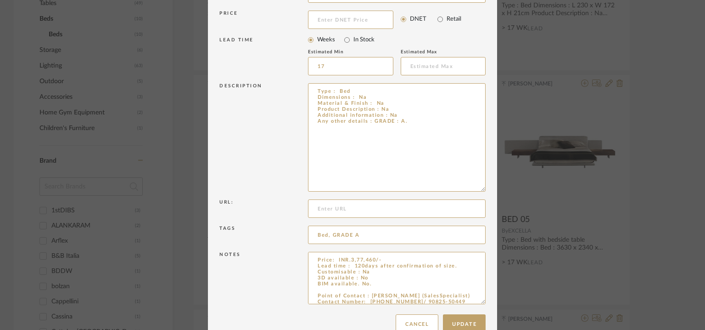
drag, startPoint x: 479, startPoint y: 282, endPoint x: 479, endPoint y: 356, distance: 73.9
type textarea "Type : Bed Dimensions : Na Material & Finish : Na Product Description : Na Addi…"
click at [371, 284] on textarea "Price: INR.3,77,460/- Lead time : 120days after confirmation of size. Customisa…" at bounding box center [397, 305] width 178 height 106
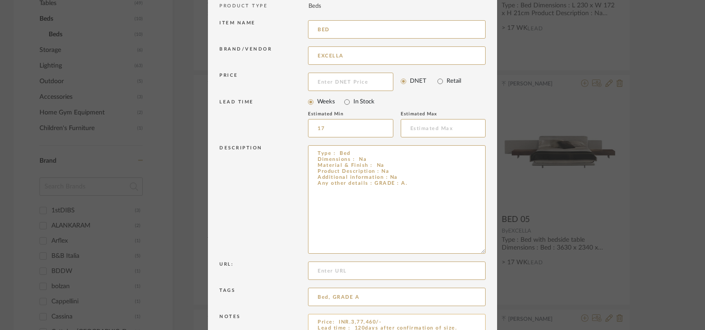
scroll to position [0, 0]
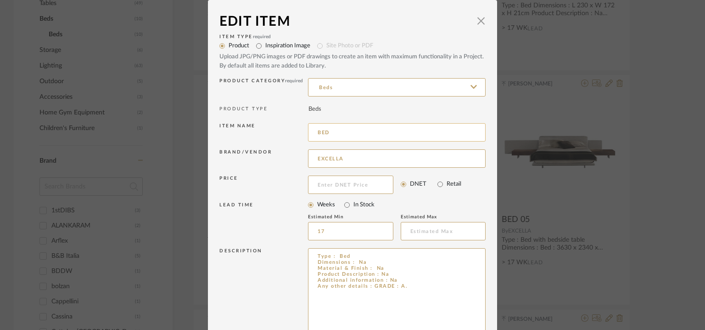
type textarea "Price: INR.3,77,460/- Lead time : 120days after confirmation of size. Customisa…"
click at [360, 131] on input "BED" at bounding box center [397, 132] width 178 height 18
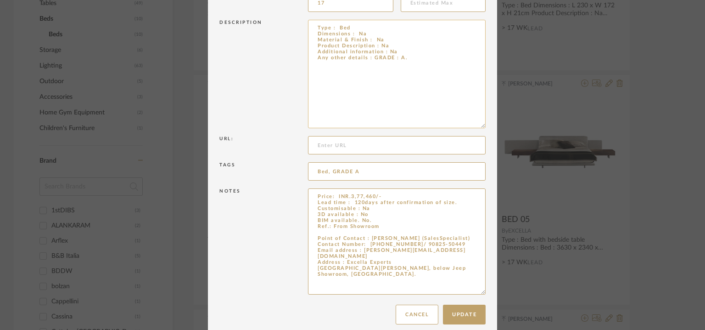
scroll to position [230, 0]
type input "BED 07"
click at [464, 311] on button "Update" at bounding box center [464, 313] width 43 height 20
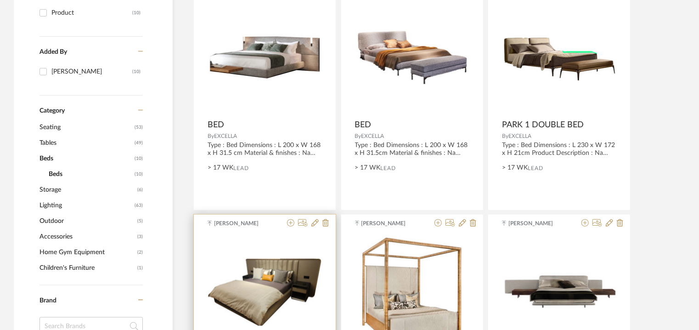
scroll to position [147, 0]
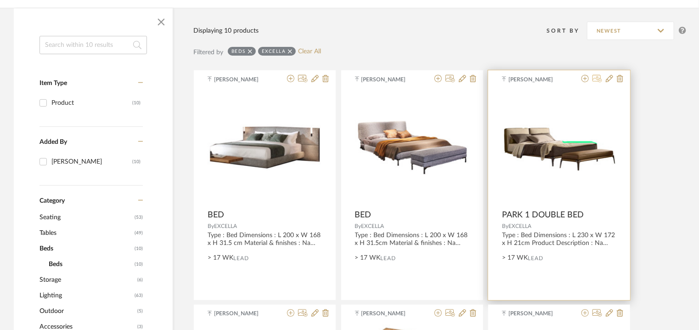
click at [599, 79] on icon at bounding box center [597, 78] width 10 height 7
click at [606, 80] on icon at bounding box center [609, 78] width 7 height 7
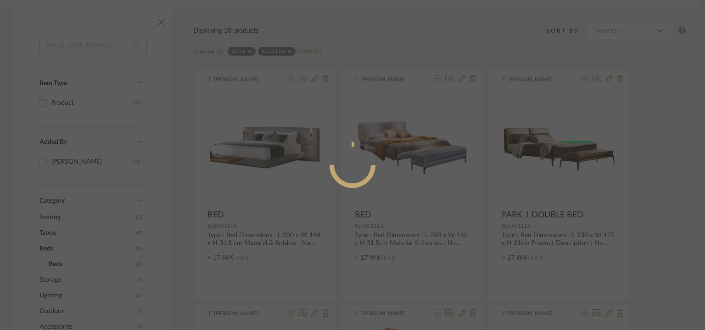
radio input "true"
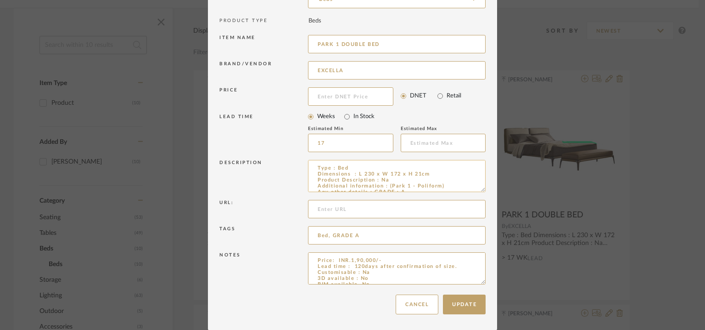
scroll to position [6, 0]
drag, startPoint x: 445, startPoint y: 184, endPoint x: 387, endPoint y: 180, distance: 58.0
click at [387, 180] on textarea "Type : Bed Dimensions : L 230 x W 172 x H 21cm Product Description : Na Additio…" at bounding box center [397, 176] width 178 height 32
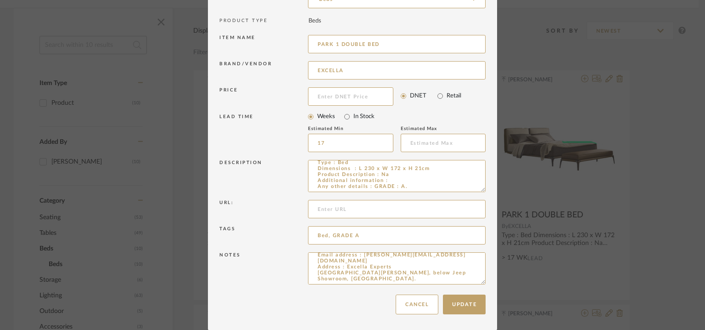
scroll to position [0, 0]
drag, startPoint x: 479, startPoint y: 281, endPoint x: 479, endPoint y: 345, distance: 63.4
click at [479, 183] on html "Chrome Web Clipper Import Pinterest Support All Projects Library Inspiration Up…" at bounding box center [352, 18] width 705 height 330
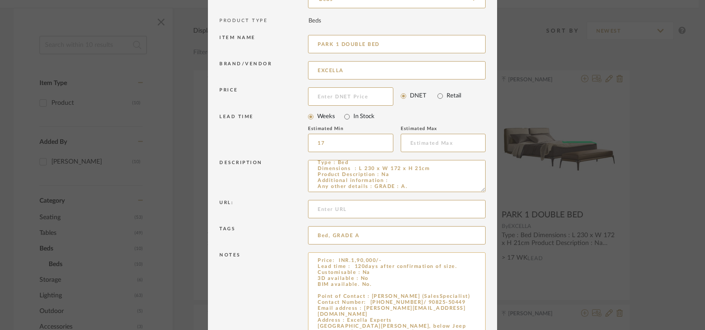
type textarea "Type : Bed Dimensions : L 230 x W 172 x H 21cm Product Description : Na Additio…"
click at [367, 281] on textarea "Price: INR.1,90,000/- Lead time : 120days after confirmation of size. Customisa…" at bounding box center [397, 299] width 178 height 95
paste textarea "(Park 1 - Poliform)"
type textarea "Price: INR.1,90,000/- Lead time : 120days after confirmation of size. Customisa…"
drag, startPoint x: 365, startPoint y: 41, endPoint x: 242, endPoint y: 43, distance: 123.1
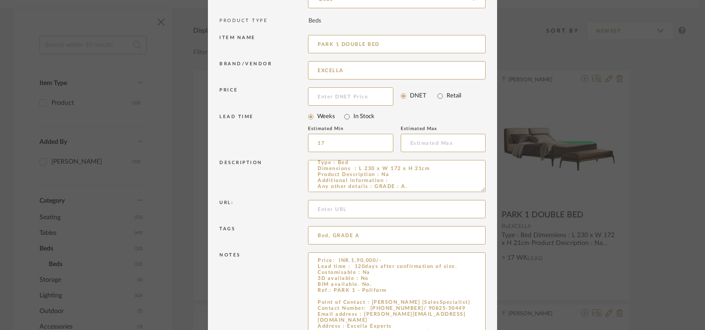
click at [242, 43] on div "Item name PARK 1 DOUBLE BED" at bounding box center [352, 46] width 266 height 26
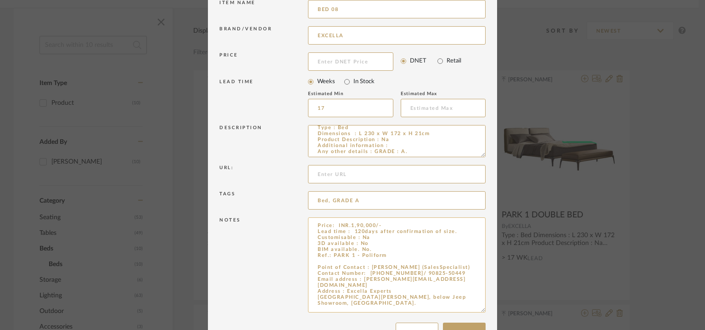
scroll to position [152, 0]
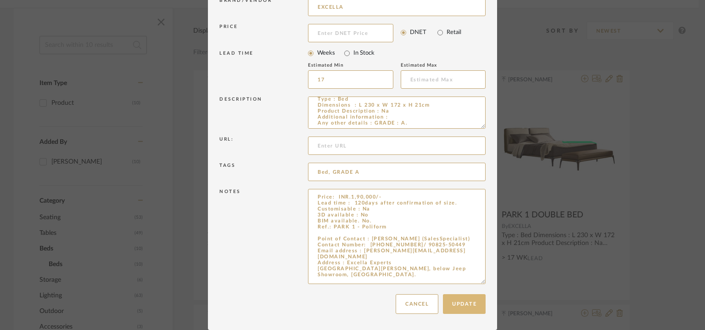
type input "BED 08"
click at [464, 303] on button "Update" at bounding box center [464, 304] width 43 height 20
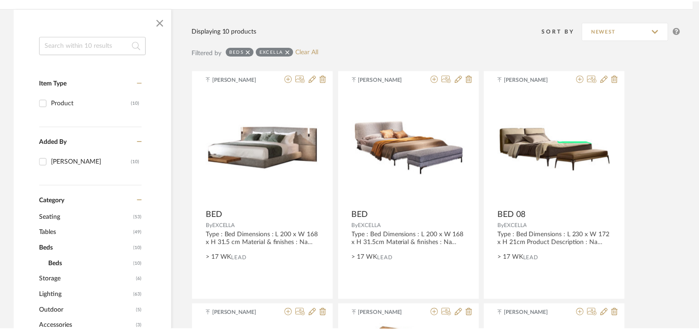
scroll to position [147, 0]
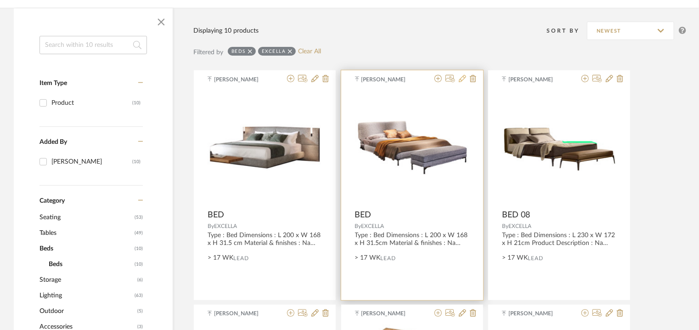
click at [465, 77] on icon at bounding box center [462, 78] width 7 height 7
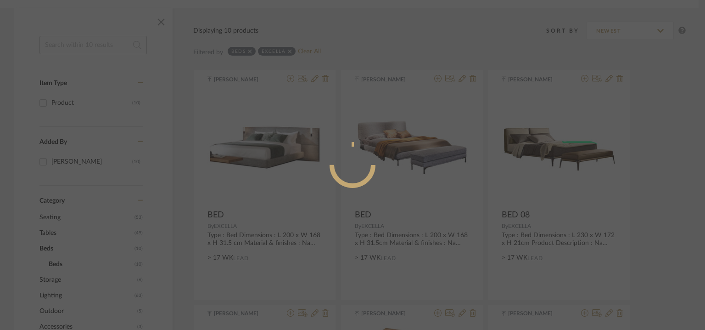
radio input "true"
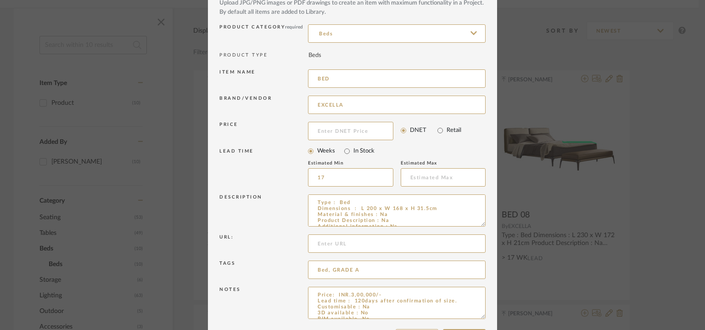
scroll to position [88, 0]
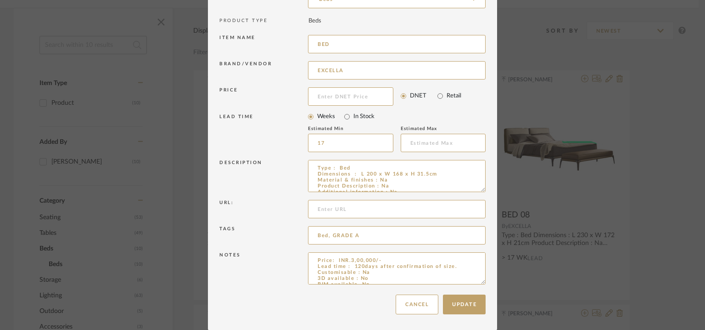
drag, startPoint x: 481, startPoint y: 189, endPoint x: 455, endPoint y: 155, distance: 42.2
click at [455, 155] on div "Item Type required Product Inspiration Image Site Photo or PDF Upload JPG/PNG i…" at bounding box center [352, 117] width 266 height 346
click at [350, 41] on input "BED" at bounding box center [397, 44] width 178 height 18
type input "BED 09"
click at [460, 302] on button "Update" at bounding box center [464, 304] width 43 height 20
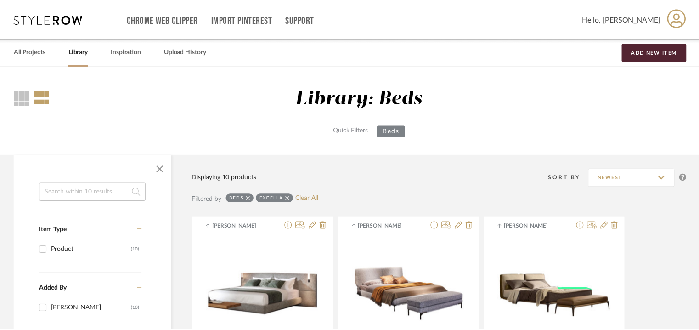
scroll to position [147, 0]
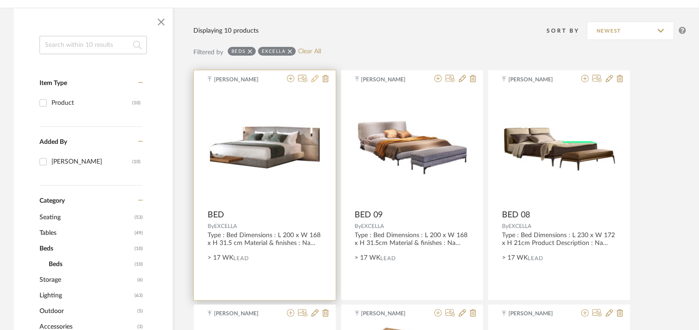
click at [315, 79] on icon at bounding box center [314, 78] width 7 height 7
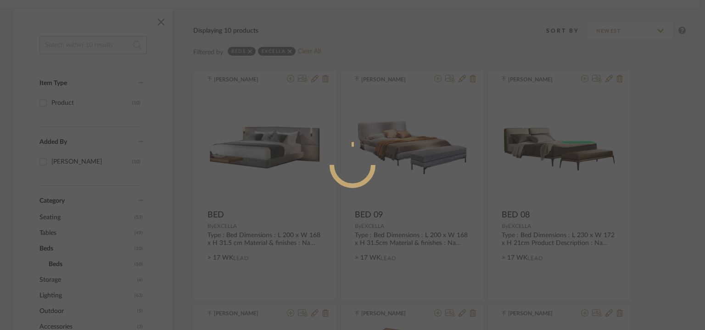
radio input "true"
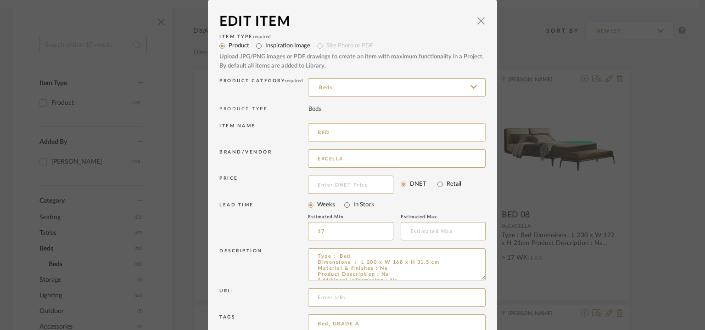
click at [361, 135] on input "BED" at bounding box center [397, 132] width 178 height 18
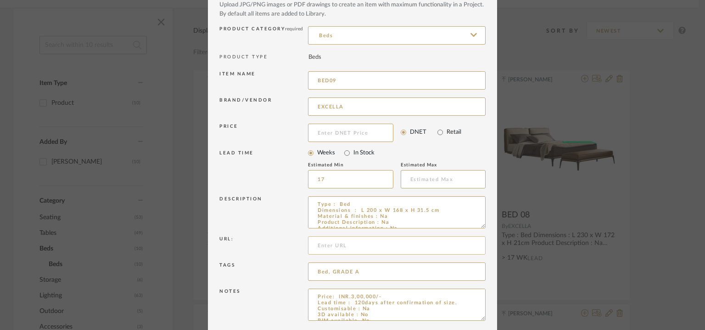
scroll to position [88, 0]
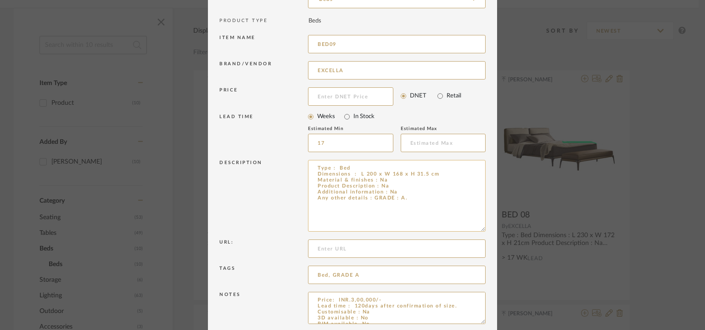
drag, startPoint x: 478, startPoint y: 190, endPoint x: 473, endPoint y: 199, distance: 10.1
click at [474, 199] on textarea "Type : Bed Dimensions : L 200 x W 168 x H 31.5 cm Material & finishes : Na Prod…" at bounding box center [397, 196] width 178 height 72
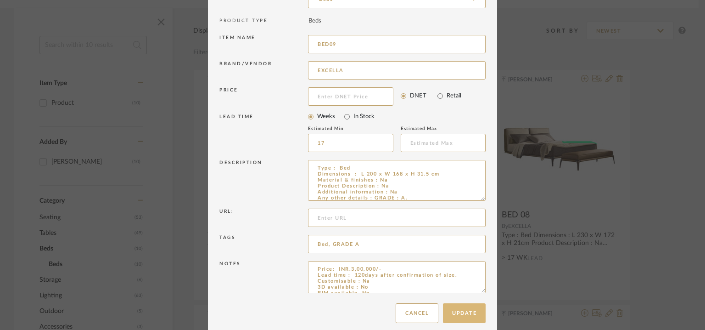
type input "BED09"
click at [461, 306] on button "Update" at bounding box center [464, 313] width 43 height 20
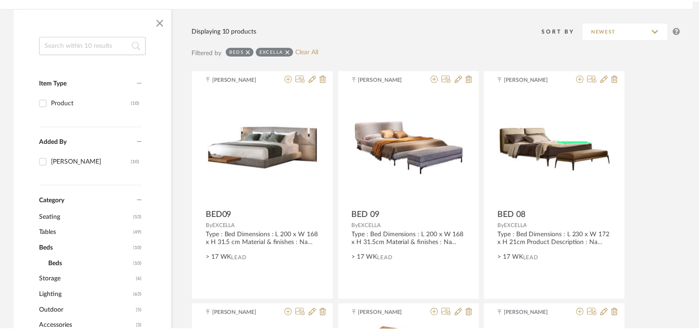
scroll to position [147, 0]
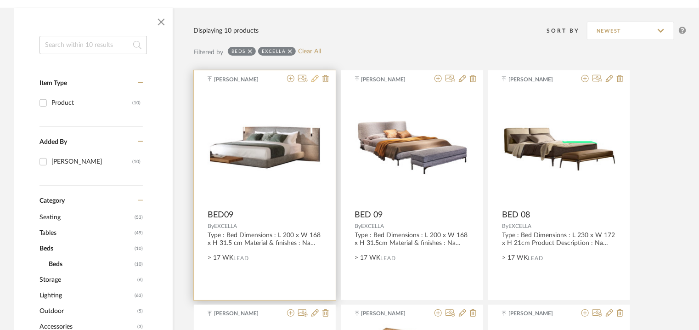
click at [316, 79] on icon at bounding box center [314, 78] width 7 height 7
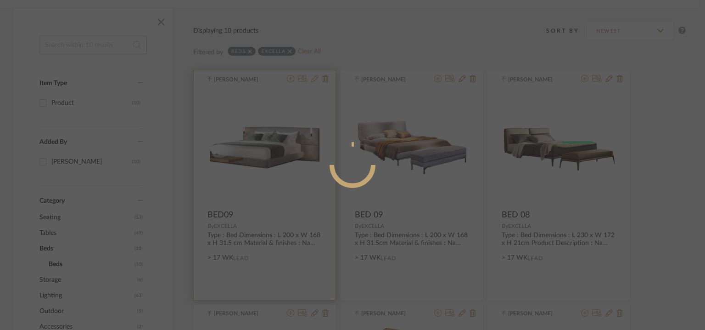
radio input "true"
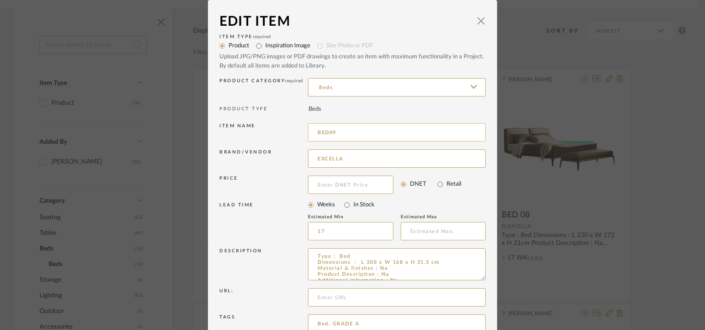
drag, startPoint x: 326, startPoint y: 131, endPoint x: 332, endPoint y: 141, distance: 11.7
click at [327, 135] on input "BED09" at bounding box center [397, 132] width 178 height 18
drag, startPoint x: 483, startPoint y: 15, endPoint x: 481, endPoint y: 23, distance: 8.4
click at [483, 15] on dialog-content "Edit Item × Item Type required Product Inspiration Image Site Photo or PDF Uplo…" at bounding box center [352, 209] width 289 height 418
click at [325, 132] on input "BED09" at bounding box center [397, 132] width 178 height 18
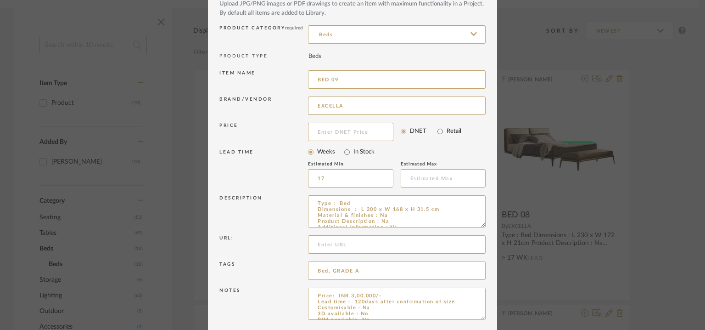
scroll to position [88, 0]
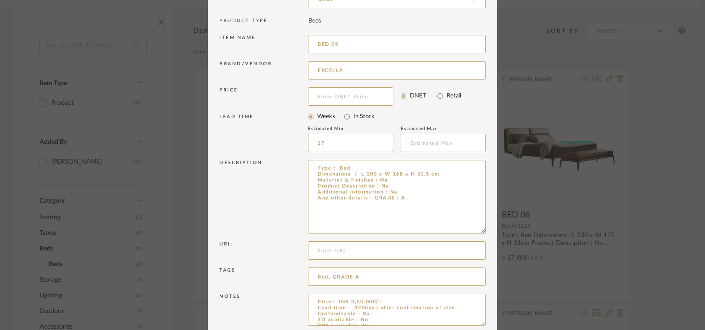
drag, startPoint x: 479, startPoint y: 190, endPoint x: 487, endPoint y: 234, distance: 45.1
click at [487, 234] on dialog-content "Edit Item × Item Type required Product Inspiration Image Site Photo or PDF Uplo…" at bounding box center [352, 142] width 289 height 460
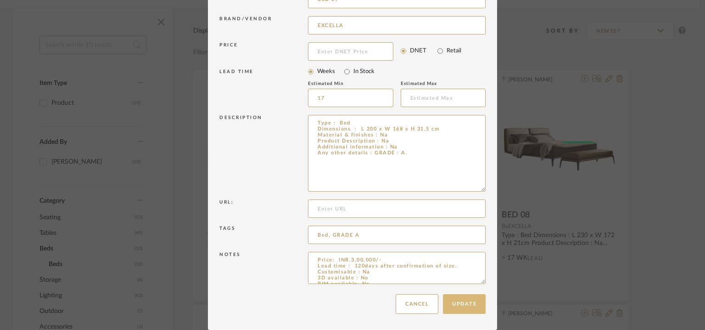
type input "BED 09"
click at [468, 298] on button "Update" at bounding box center [464, 304] width 43 height 20
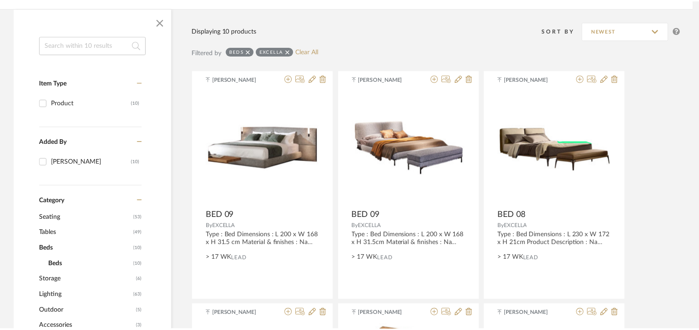
scroll to position [147, 0]
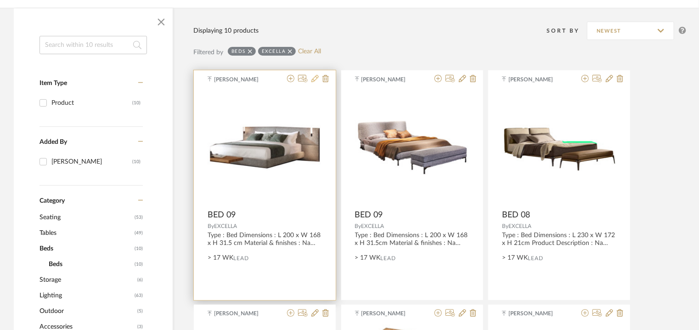
click at [313, 79] on icon at bounding box center [314, 78] width 7 height 7
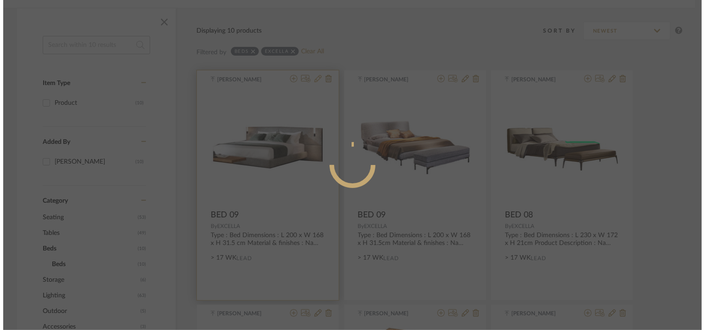
scroll to position [0, 0]
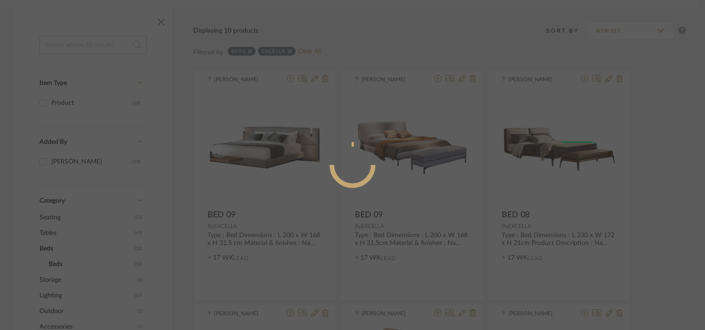
radio input "true"
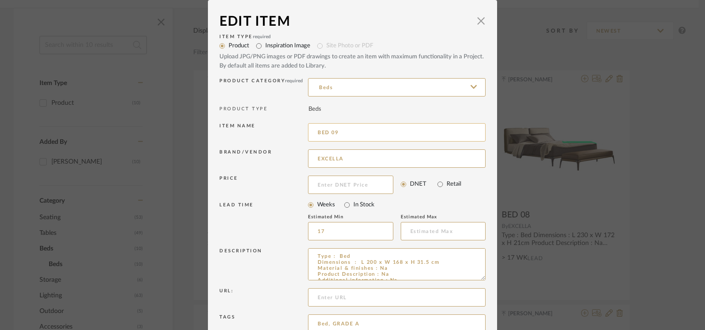
click at [328, 132] on input "BED 09" at bounding box center [397, 132] width 178 height 18
drag, startPoint x: 479, startPoint y: 279, endPoint x: 494, endPoint y: 351, distance: 73.7
click at [494, 183] on html "Chrome Web Clipper Import Pinterest Support All Projects Library Inspiration Up…" at bounding box center [352, 18] width 705 height 330
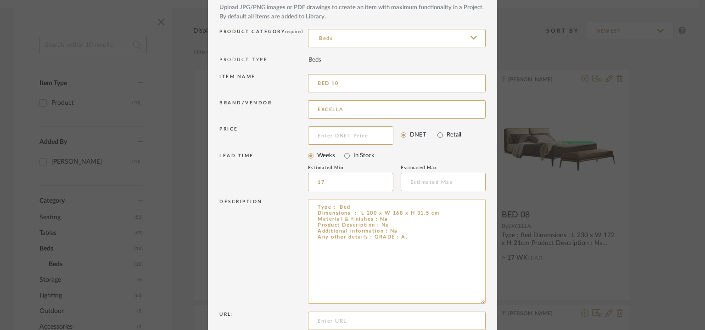
scroll to position [161, 0]
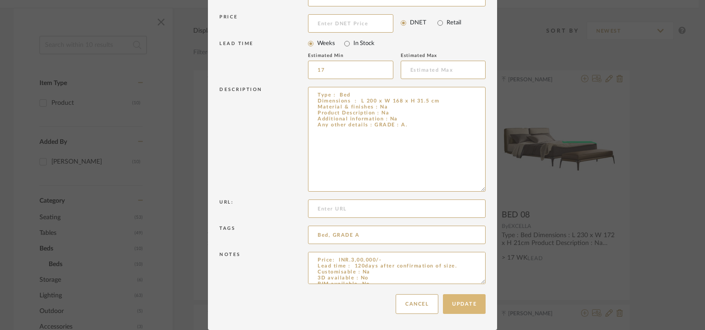
type input "BED 10"
click at [466, 301] on button "Update" at bounding box center [464, 304] width 43 height 20
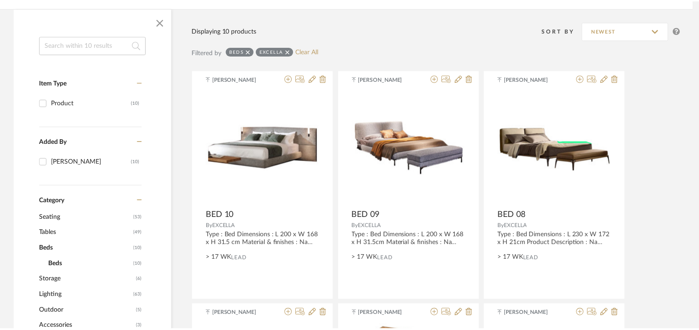
scroll to position [147, 0]
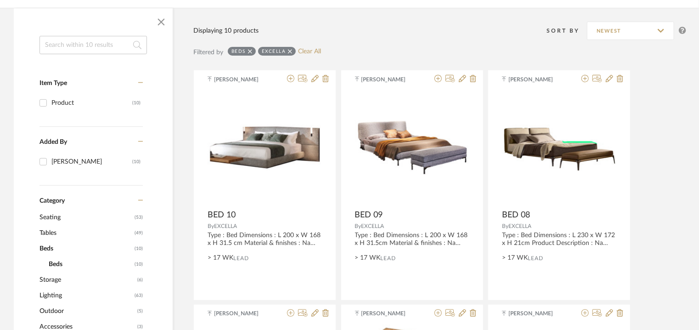
click at [50, 296] on span "Lighting" at bounding box center [85, 295] width 93 height 16
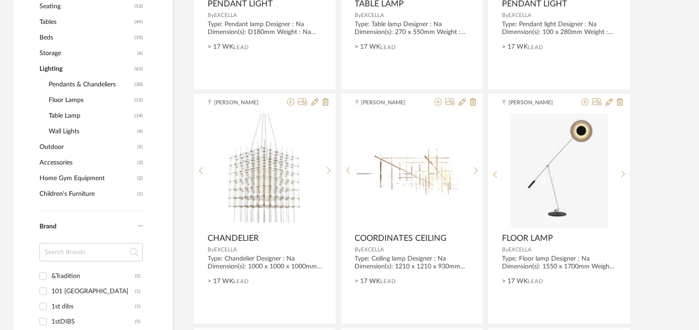
scroll to position [331, 0]
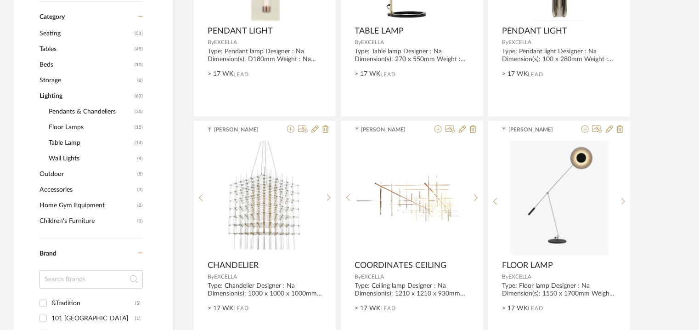
click at [69, 157] on span "Wall Lights" at bounding box center [92, 159] width 86 height 16
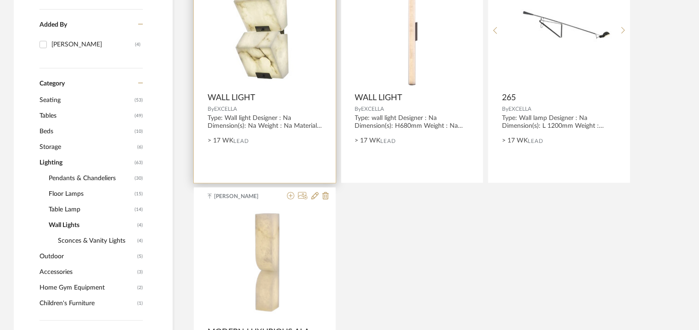
scroll to position [377, 0]
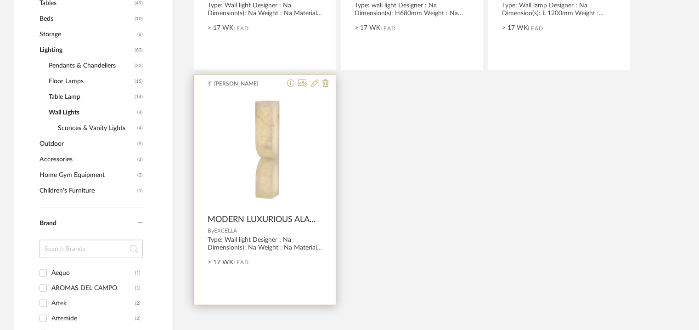
click at [313, 81] on icon at bounding box center [314, 82] width 7 height 7
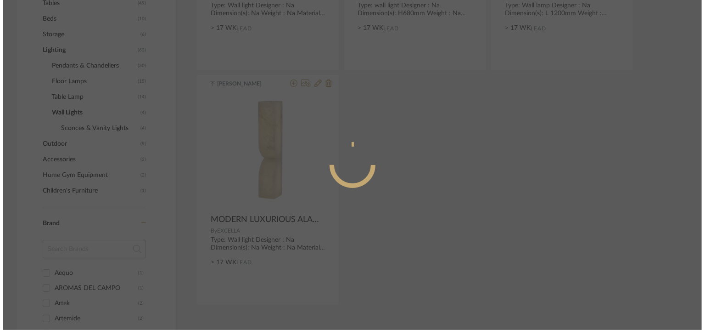
scroll to position [0, 0]
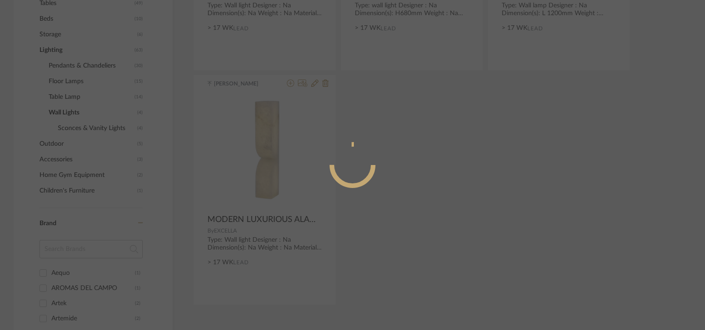
radio input "true"
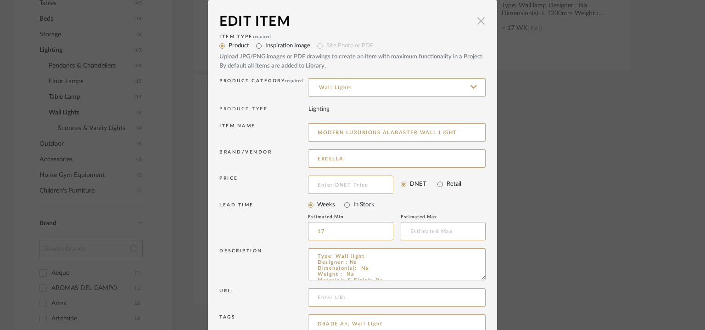
click at [477, 16] on span "button" at bounding box center [481, 20] width 18 height 18
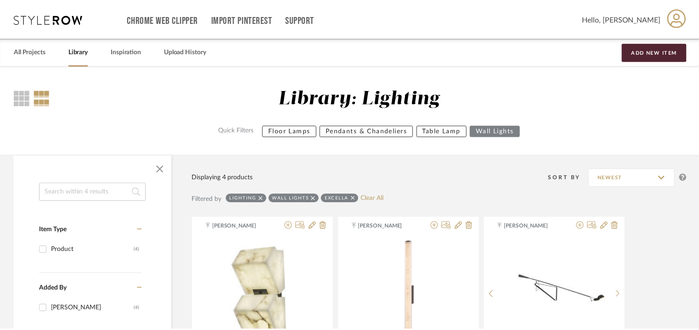
scroll to position [377, 0]
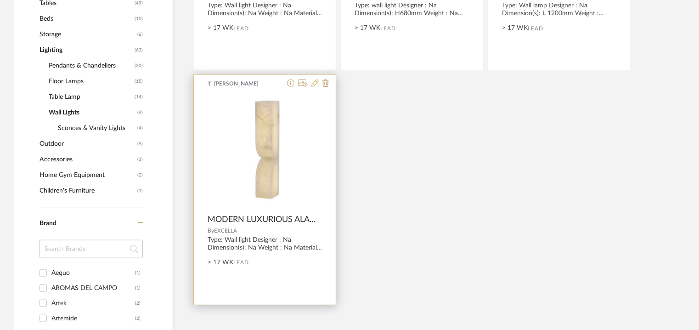
click at [315, 85] on icon at bounding box center [314, 82] width 7 height 7
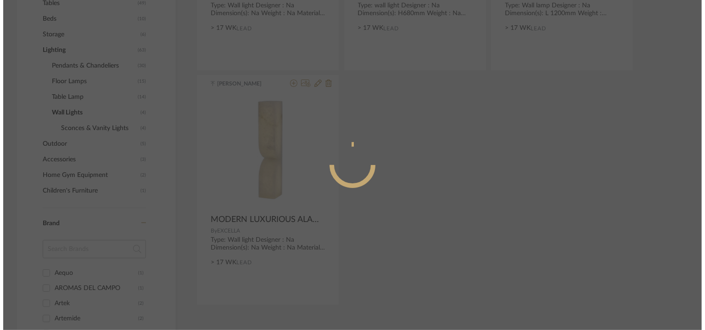
scroll to position [0, 0]
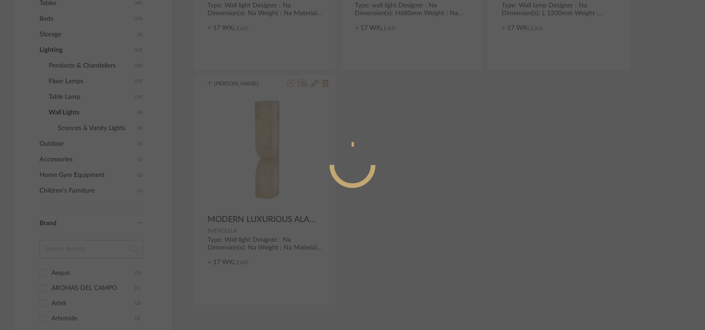
radio input "true"
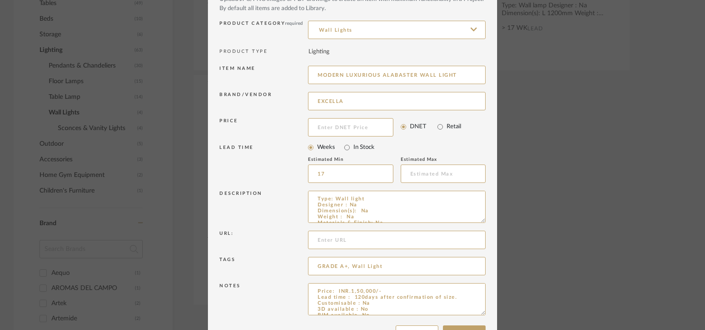
scroll to position [42, 0]
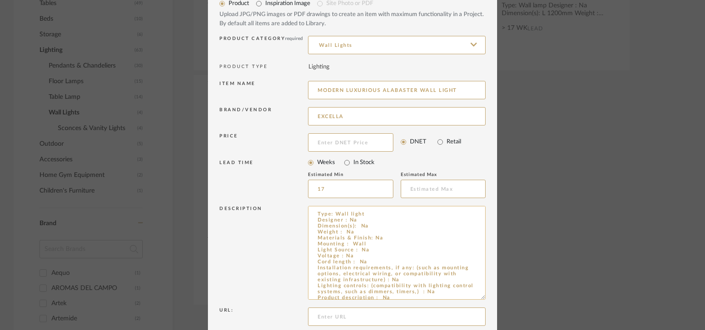
drag, startPoint x: 478, startPoint y: 234, endPoint x: 451, endPoint y: 289, distance: 61.2
click at [483, 295] on dialog-content "Edit Item × Item Type required Product Inspiration Image Site Photo or PDF Uplo…" at bounding box center [352, 198] width 289 height 480
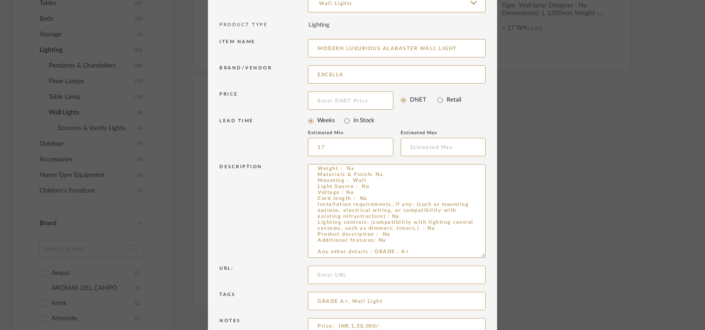
scroll to position [150, 0]
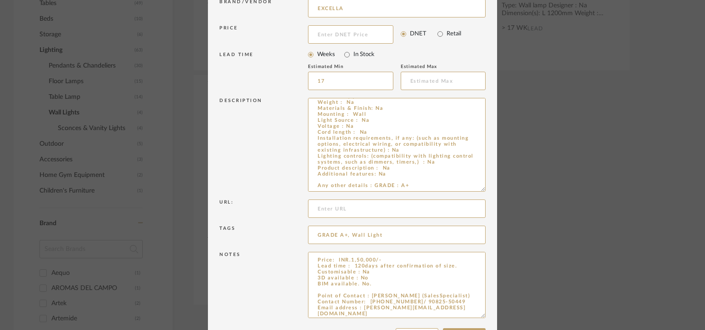
drag, startPoint x: 479, startPoint y: 280, endPoint x: 485, endPoint y: 337, distance: 57.2
click at [371, 284] on textarea "Price: INR.1,50,000/- Lead time : 120days after confirmation of size. Customisa…" at bounding box center [397, 296] width 178 height 89
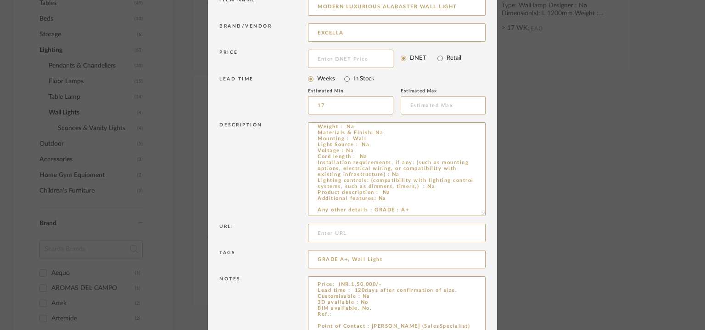
scroll to position [104, 0]
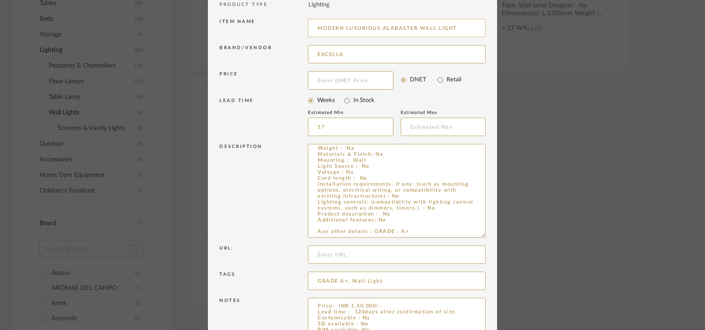
drag, startPoint x: 415, startPoint y: 28, endPoint x: 405, endPoint y: 28, distance: 10.1
click at [405, 28] on input "MODERN LUXURIOUS ALABASTER WALL LIGHT" at bounding box center [397, 28] width 178 height 18
drag, startPoint x: 456, startPoint y: 28, endPoint x: 296, endPoint y: 30, distance: 160.7
click at [296, 30] on div "Item name MODERN LUXURIOUS ALABASTER WALL LIGHT" at bounding box center [352, 30] width 266 height 26
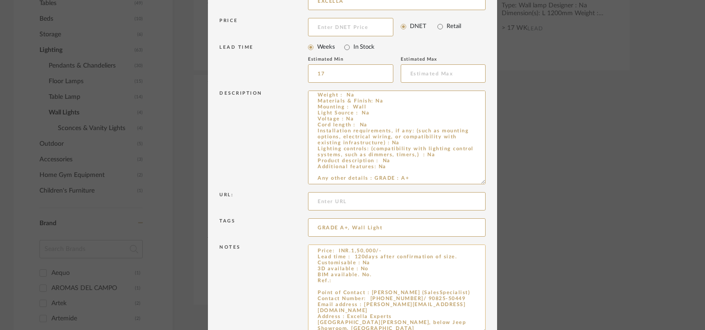
scroll to position [207, 0]
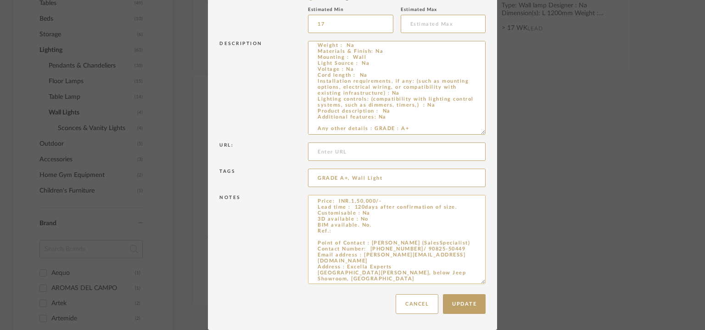
click at [336, 229] on textarea "Price: INR.1,50,000/- Lead time : 120days after confirmation of size. Customisa…" at bounding box center [397, 239] width 178 height 89
paste textarea "MODERN LUXURIOUS ALABASTER WALL LIGHT"
drag, startPoint x: 334, startPoint y: 231, endPoint x: 427, endPoint y: 230, distance: 92.3
click at [427, 230] on textarea "Price: INR.1,50,000/- Lead time : 120days after confirmation of size. Customisa…" at bounding box center [397, 239] width 178 height 89
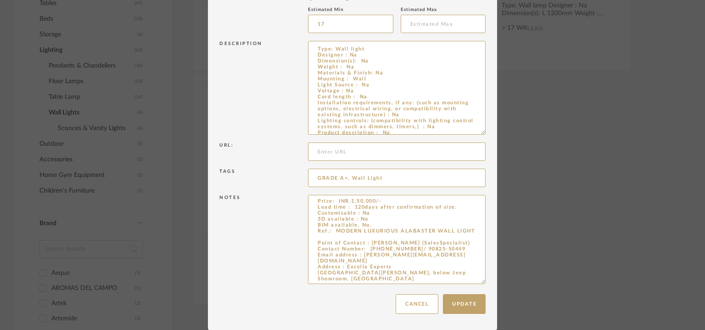
scroll to position [0, 0]
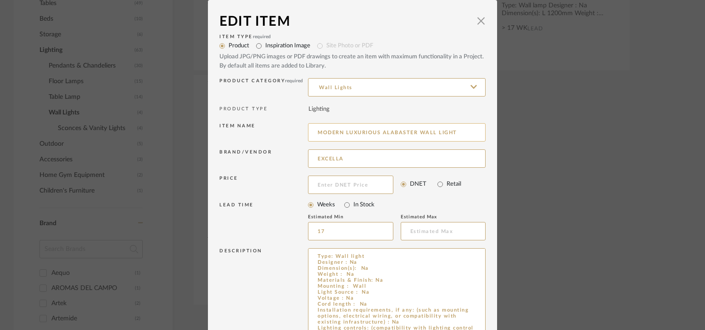
type textarea "Price: INR.1,50,000/- Lead time : 120days after confirmation of size. Customisa…"
drag, startPoint x: 415, startPoint y: 131, endPoint x: 142, endPoint y: 132, distance: 272.7
click at [142, 132] on div "Edit Item × Item Type required Product Inspiration Image Site Photo or PDF Uplo…" at bounding box center [352, 165] width 705 height 330
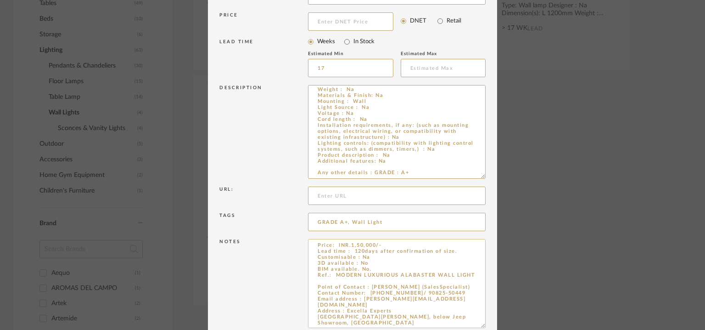
scroll to position [184, 0]
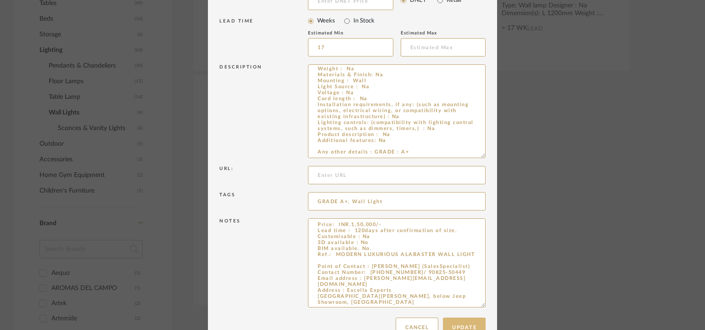
type input "WALL LIGHT 01"
click at [476, 320] on button "Update" at bounding box center [464, 327] width 43 height 20
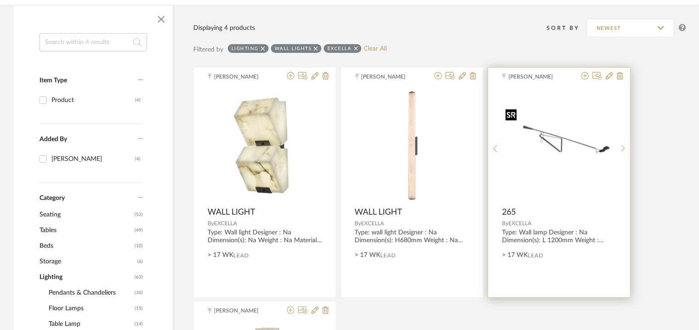
scroll to position [147, 0]
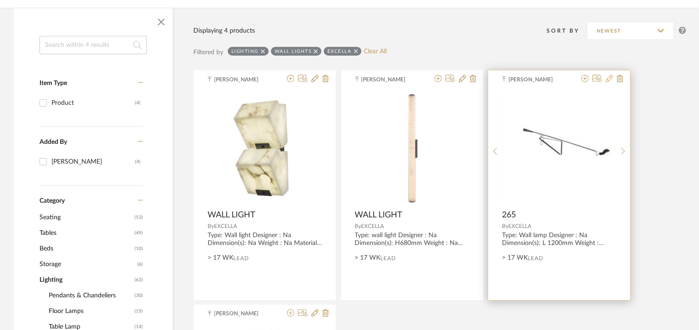
click at [608, 80] on icon at bounding box center [609, 78] width 7 height 7
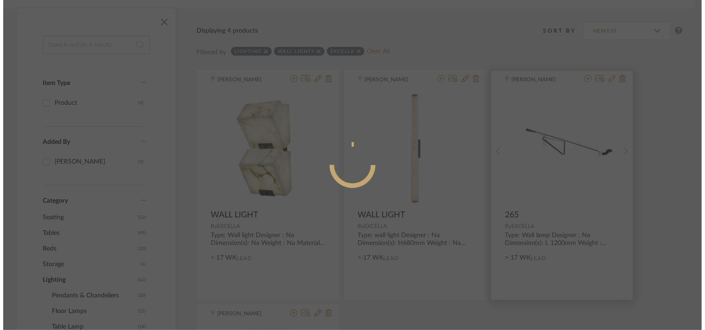
scroll to position [0, 0]
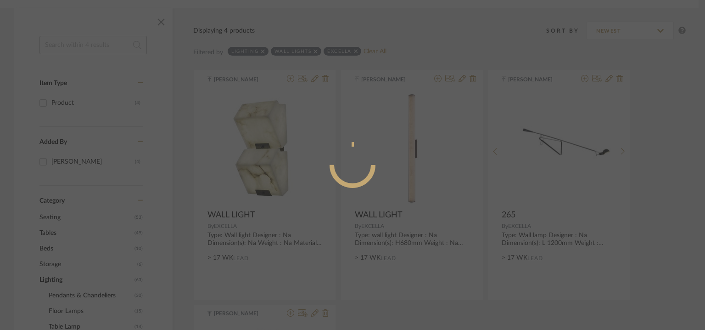
radio input "true"
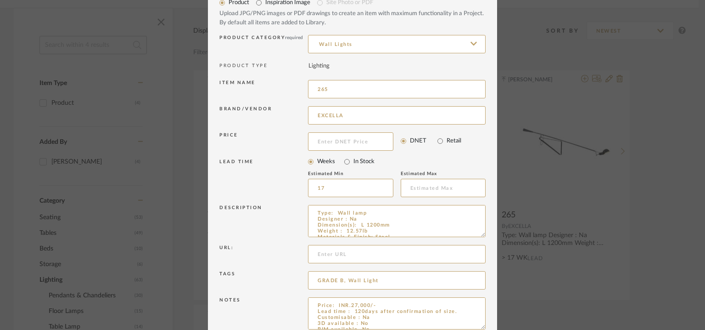
scroll to position [88, 0]
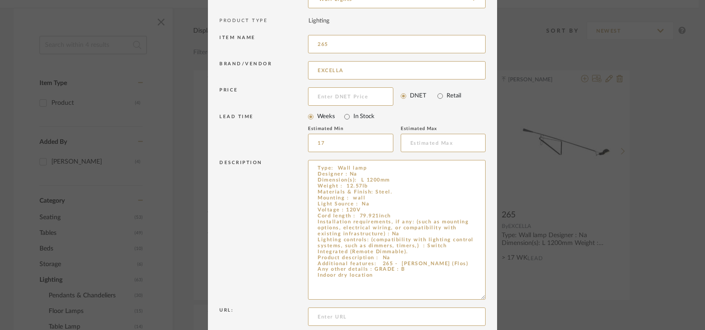
drag, startPoint x: 478, startPoint y: 188, endPoint x: 498, endPoint y: 296, distance: 110.1
click at [499, 296] on div "Edit Item × Item Type required Product Inspiration Image Site Photo or PDF Uplo…" at bounding box center [352, 165] width 705 height 330
drag, startPoint x: 378, startPoint y: 263, endPoint x: 458, endPoint y: 263, distance: 79.4
click at [458, 263] on textarea "Type: Wall lamp Designer : Na Dimension(s): L 1200mm Weight : 12.57lb Materials…" at bounding box center [397, 230] width 178 height 140
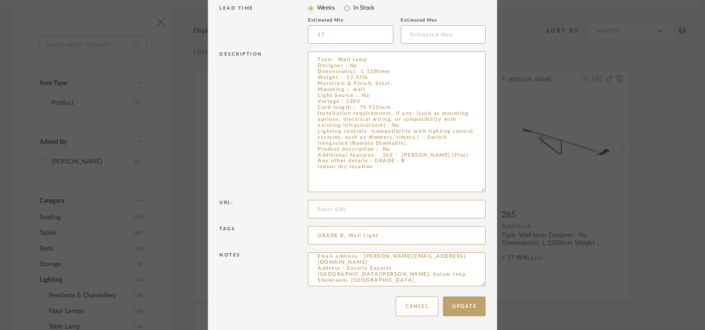
scroll to position [21, 0]
drag, startPoint x: 479, startPoint y: 280, endPoint x: 492, endPoint y: 356, distance: 77.7
click at [492, 183] on html "Chrome Web Clipper Import Pinterest Support All Projects Library Inspiration Up…" at bounding box center [352, 18] width 705 height 330
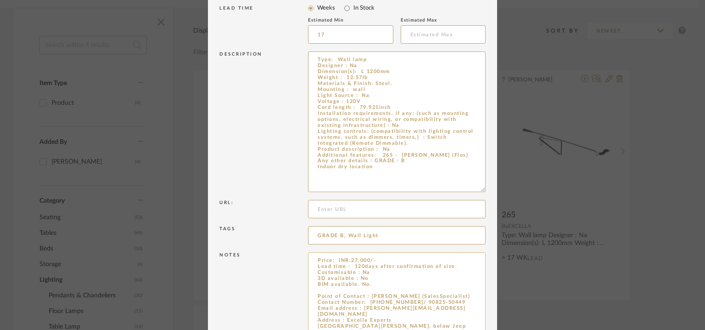
click at [382, 284] on textarea "Price: INR.27,000/- Lead time : 120days after confirmation of size. Customisabl…" at bounding box center [397, 306] width 178 height 108
paste textarea "265 - [PERSON_NAME] (Flos)"
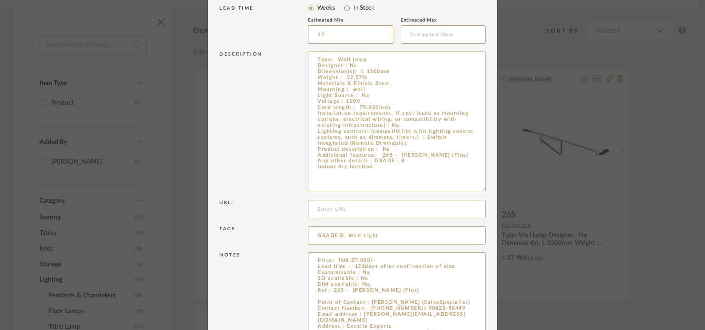
type textarea "Price: INR.27,000/- Lead time : 120days after confirmation of size. Customisabl…"
drag, startPoint x: 379, startPoint y: 152, endPoint x: 461, endPoint y: 155, distance: 81.8
click at [461, 155] on textarea "Type: Wall lamp Designer : Na Dimension(s): L 1200mm Weight : 12.57lb Materials…" at bounding box center [397, 121] width 178 height 140
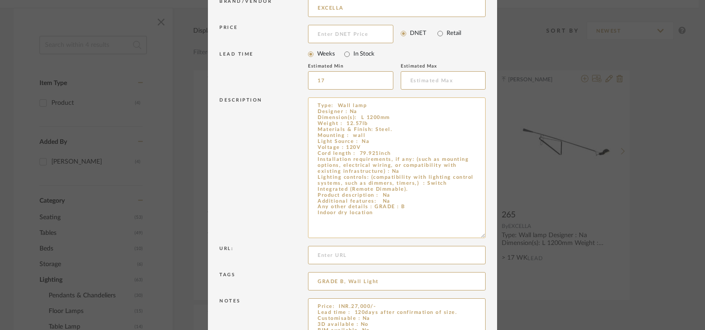
scroll to position [105, 0]
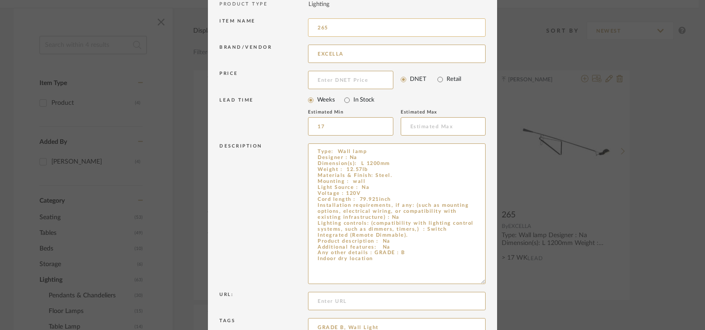
type textarea "Type: Wall lamp Designer : Na Dimension(s): L 1200mm Weight : 12.57lb Materials…"
drag, startPoint x: 332, startPoint y: 28, endPoint x: 230, endPoint y: 27, distance: 102.4
click at [230, 27] on div "Item name 265" at bounding box center [352, 29] width 266 height 26
type input "w"
type input "WALL LIGHT 02"
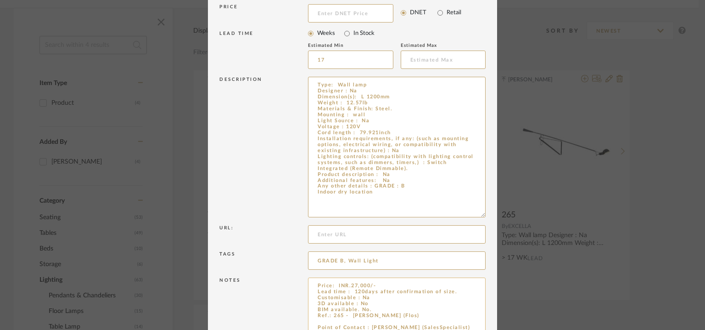
scroll to position [273, 0]
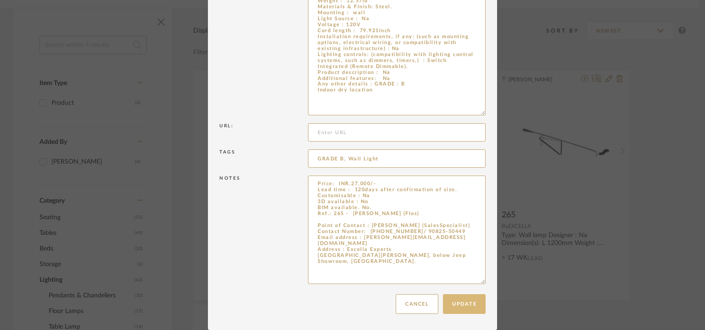
click at [472, 301] on button "Update" at bounding box center [464, 304] width 43 height 20
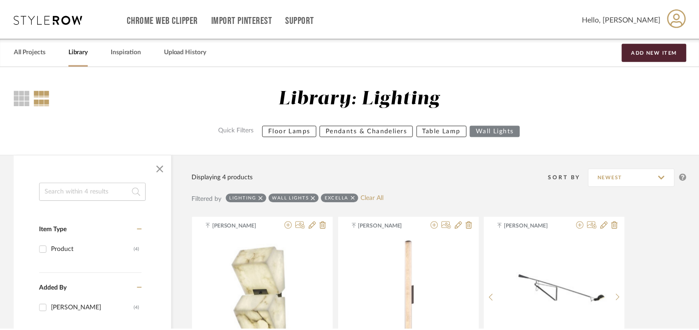
scroll to position [147, 0]
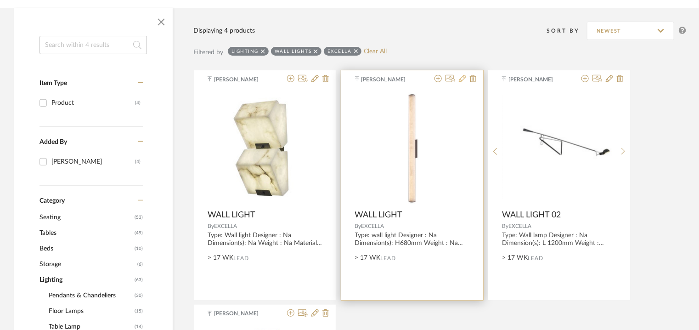
click at [464, 77] on icon at bounding box center [462, 78] width 7 height 7
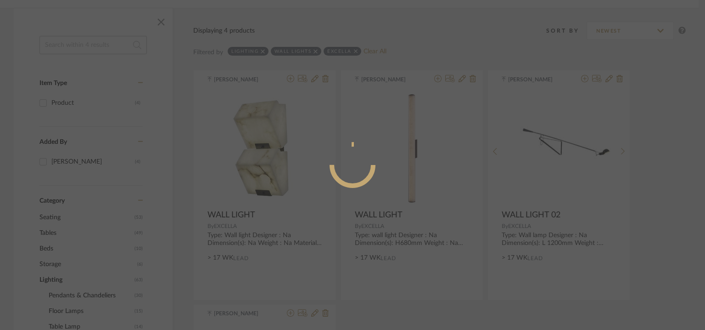
radio input "true"
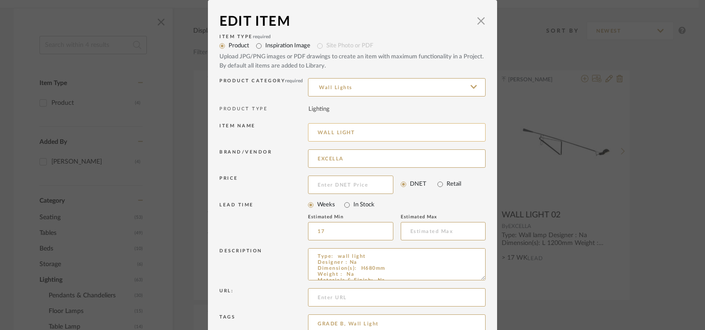
click at [369, 129] on input "WALL LIGHT" at bounding box center [397, 132] width 178 height 18
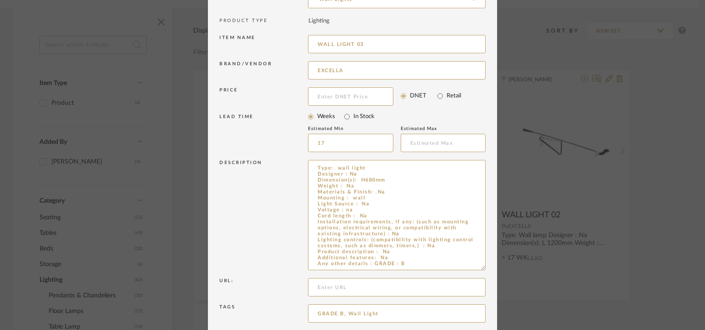
drag, startPoint x: 481, startPoint y: 190, endPoint x: 489, endPoint y: 268, distance: 78.4
click at [489, 268] on dialog-content "Edit Item × Item Type required Product Inspiration Image Site Photo or PDF Uplo…" at bounding box center [352, 160] width 289 height 496
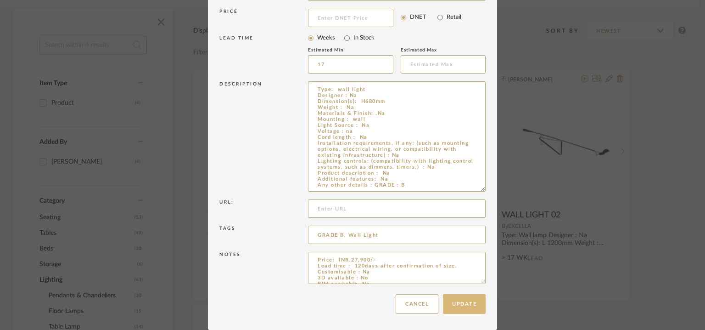
type input "WALL LIGHT 03"
click at [460, 297] on button "Update" at bounding box center [464, 304] width 43 height 20
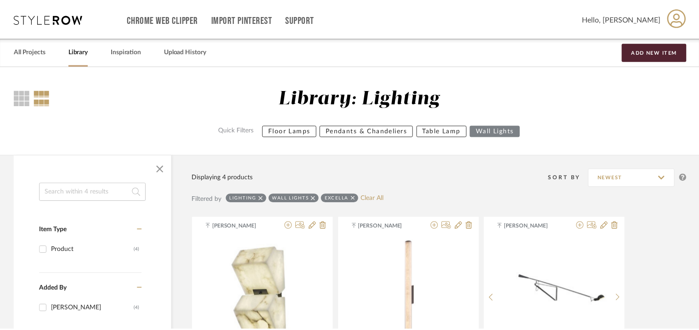
scroll to position [147, 0]
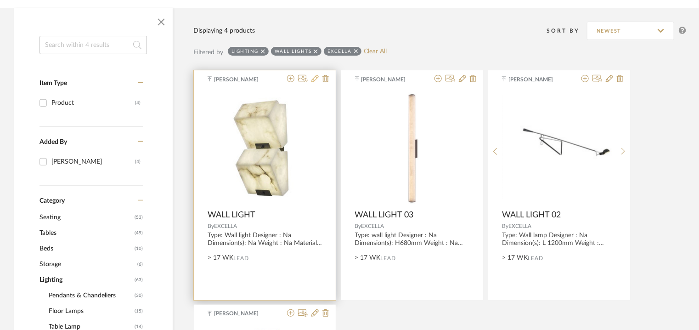
click at [314, 78] on icon at bounding box center [314, 78] width 7 height 7
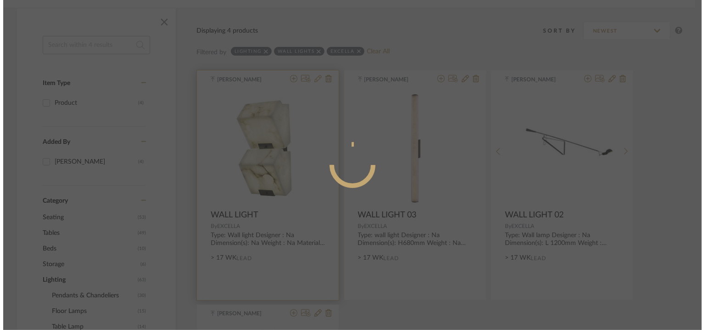
scroll to position [0, 0]
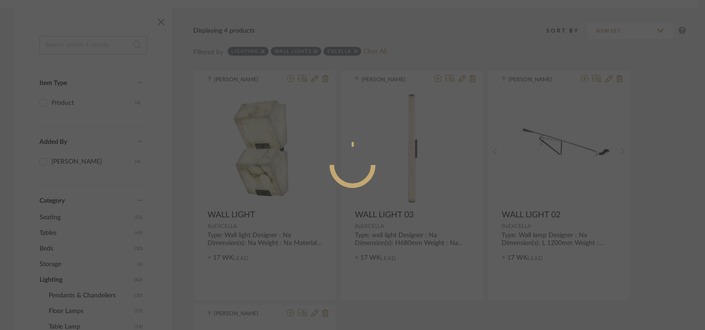
radio input "true"
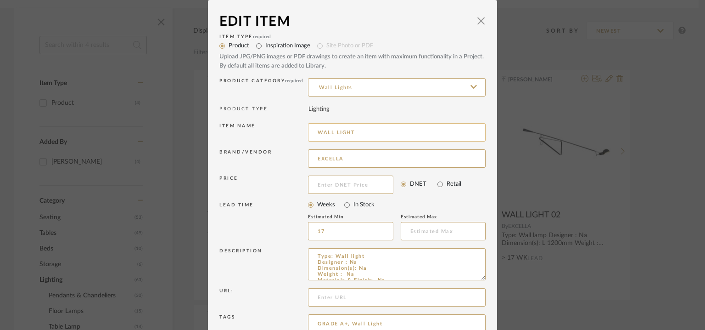
click at [365, 129] on input "WALL LIGHT" at bounding box center [397, 132] width 178 height 18
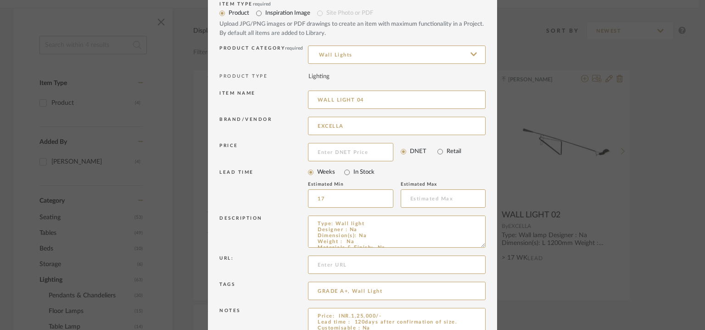
scroll to position [88, 0]
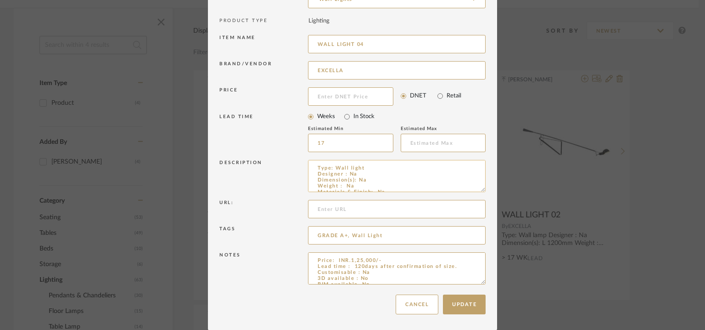
drag, startPoint x: 479, startPoint y: 189, endPoint x: 466, endPoint y: 167, distance: 25.5
click at [466, 167] on textarea "Type: Wall light Designer : Na Dimension(s): Na Weight : Na Materials & Finish:…" at bounding box center [397, 176] width 178 height 32
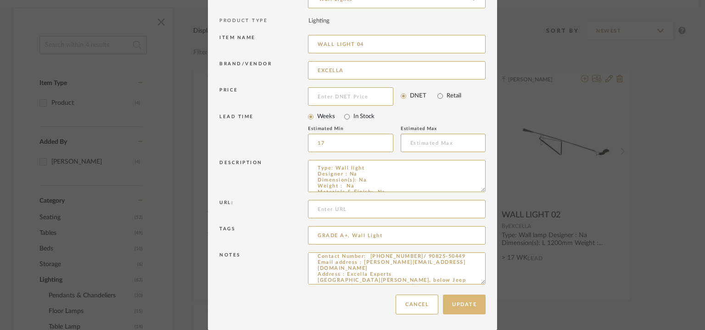
type input "WALL LIGHT 04"
click at [473, 301] on button "Update" at bounding box center [464, 304] width 43 height 20
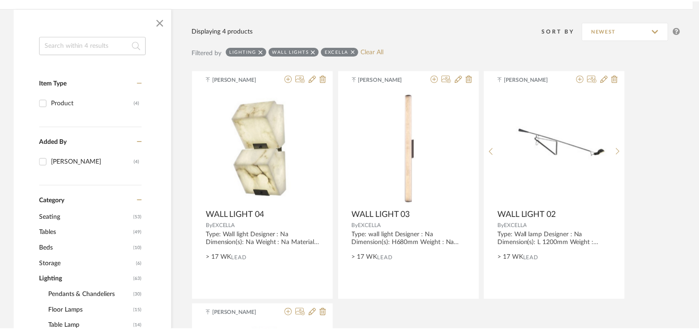
scroll to position [147, 0]
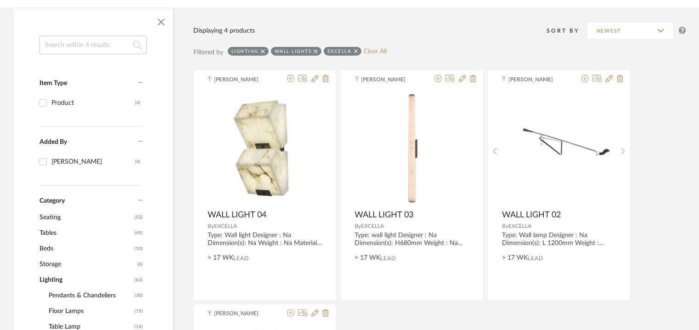
click at [314, 48] on icon at bounding box center [316, 51] width 4 height 6
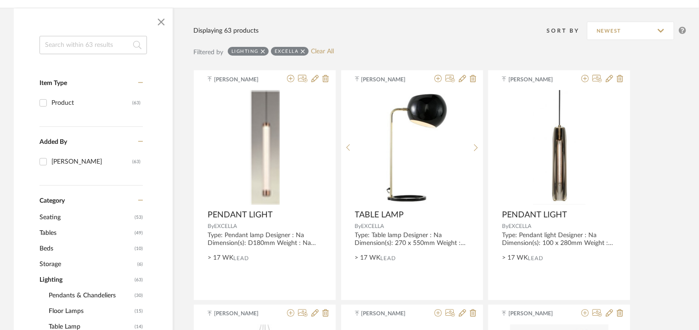
scroll to position [285, 0]
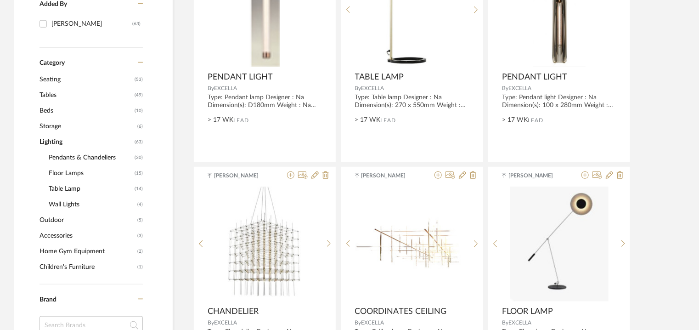
click at [68, 191] on span "Table Lamp" at bounding box center [91, 189] width 84 height 16
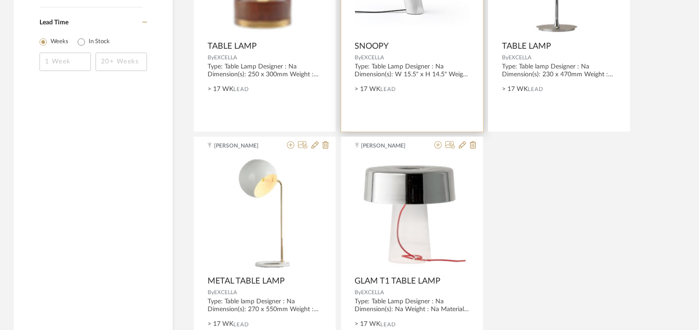
scroll to position [1116, 0]
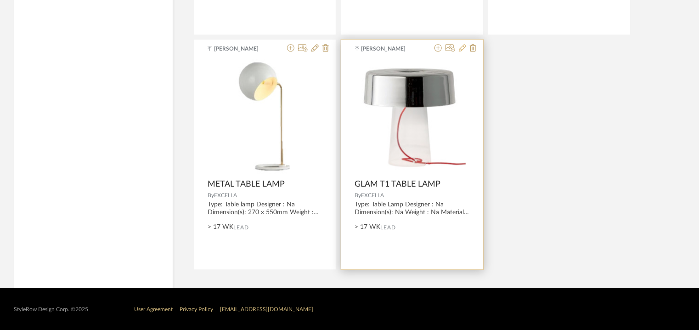
click at [459, 46] on icon at bounding box center [462, 47] width 7 height 7
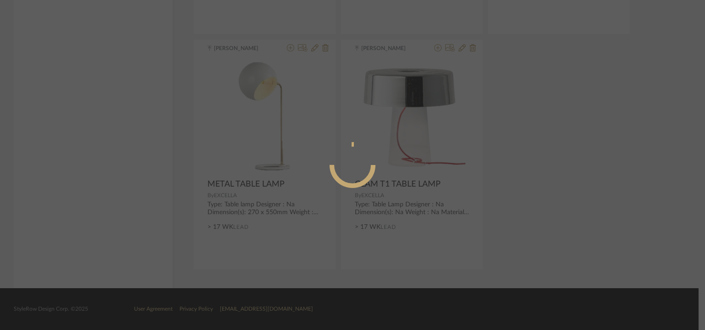
radio input "true"
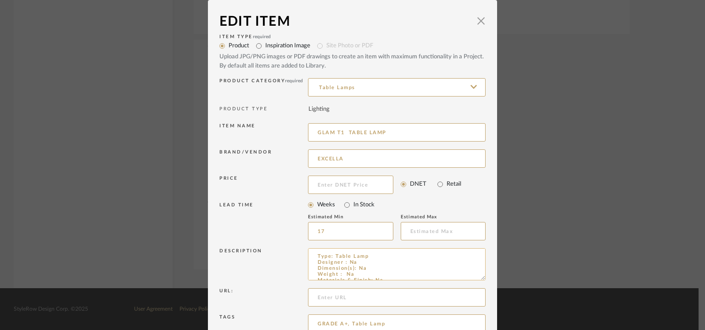
click at [478, 276] on textarea "Type: Table Lamp Designer : Na Dimension(s): Na Weight : Na Materials & Finish:…" at bounding box center [397, 264] width 178 height 32
drag, startPoint x: 479, startPoint y: 278, endPoint x: 490, endPoint y: 318, distance: 41.4
click at [489, 315] on dialog-content "Edit Item × Item Type required Product Inspiration Image Site Photo or PDF Uplo…" at bounding box center [352, 211] width 289 height 422
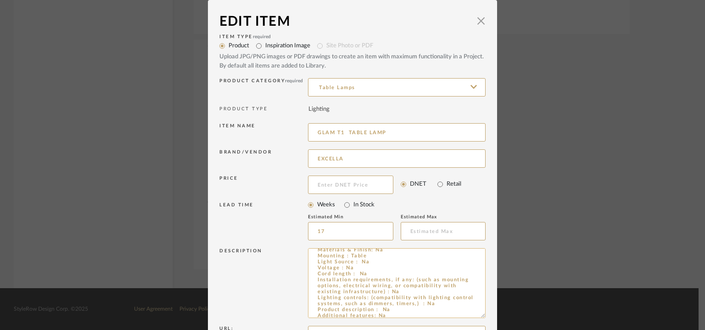
scroll to position [45, 0]
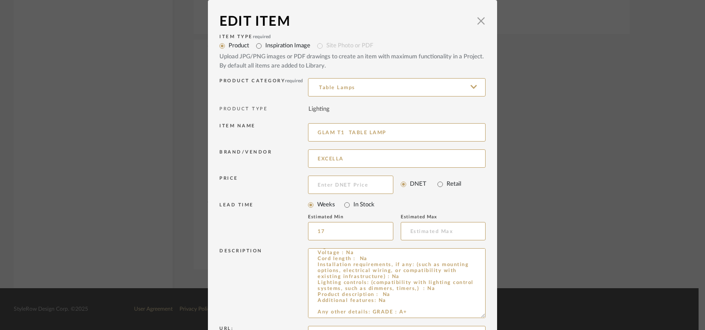
drag, startPoint x: 411, startPoint y: 130, endPoint x: 293, endPoint y: 131, distance: 118.5
click at [293, 131] on div "Item name GLAM T1 TABLE LAMP" at bounding box center [352, 134] width 266 height 26
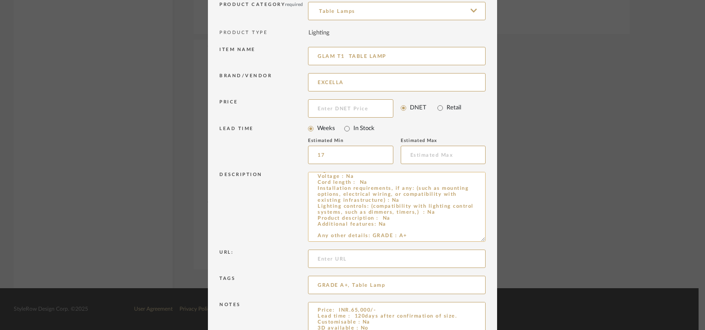
scroll to position [126, 0]
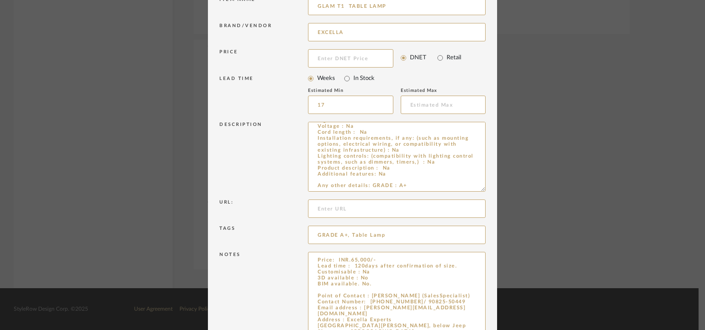
drag, startPoint x: 479, startPoint y: 281, endPoint x: 500, endPoint y: 356, distance: 77.8
click at [337, 289] on textarea "Price: INR.65,000/- Lead time : 120days after confirmation of size. Customisabl…" at bounding box center [397, 305] width 178 height 107
paste textarea "GLAM T1 TABLE LAMP"
type textarea "Price: INR.65,000/- Lead time : 120days after confirmation of size. Customisabl…"
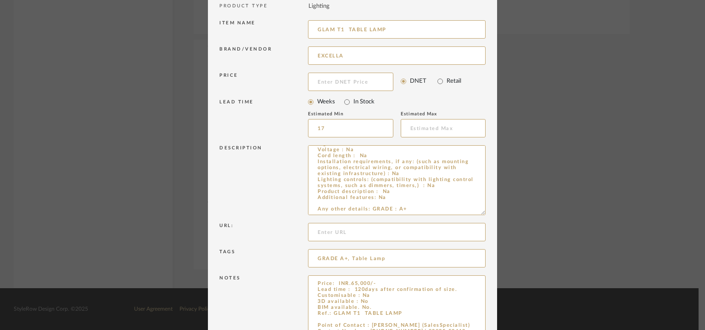
drag, startPoint x: 343, startPoint y: 6, endPoint x: 222, endPoint y: 4, distance: 121.7
click at [222, 4] on div "Item Type required Product Inspiration Image Site Photo or PDF Upload JPG/PNG i…" at bounding box center [352, 158] width 266 height 459
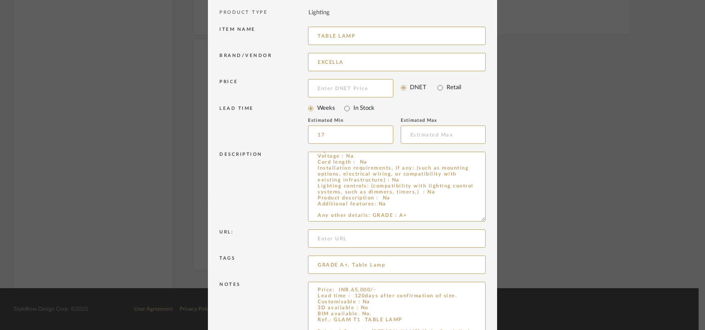
scroll to position [0, 0]
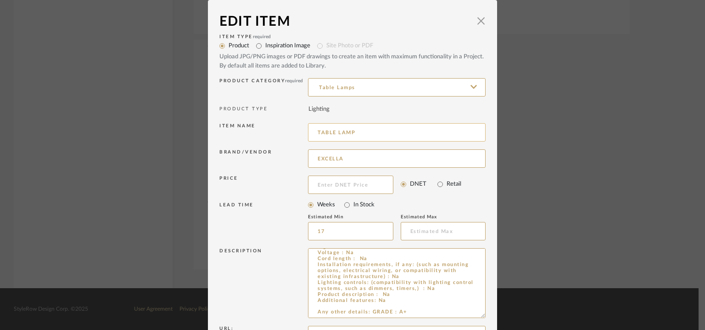
drag, startPoint x: 359, startPoint y: 135, endPoint x: 368, endPoint y: 134, distance: 9.3
click at [362, 135] on input "TABLE LAMP" at bounding box center [397, 132] width 178 height 18
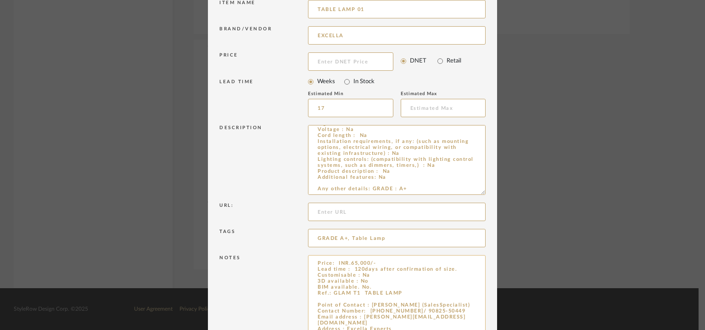
scroll to position [201, 0]
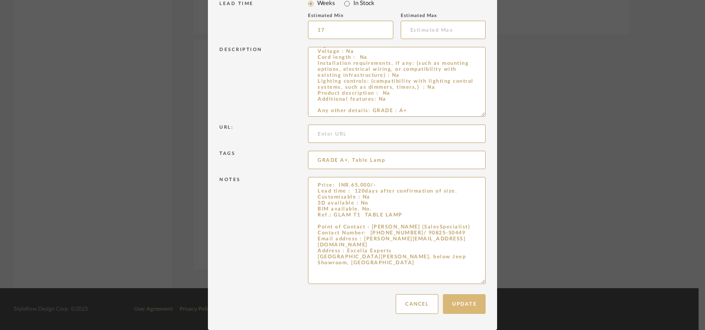
type input "TABLE LAMP 01"
click at [454, 308] on button "Update" at bounding box center [464, 304] width 43 height 20
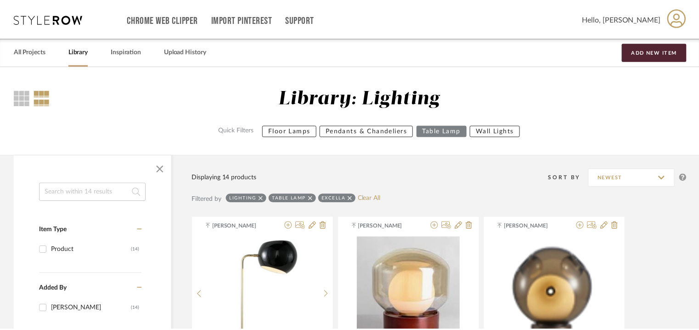
scroll to position [1116, 0]
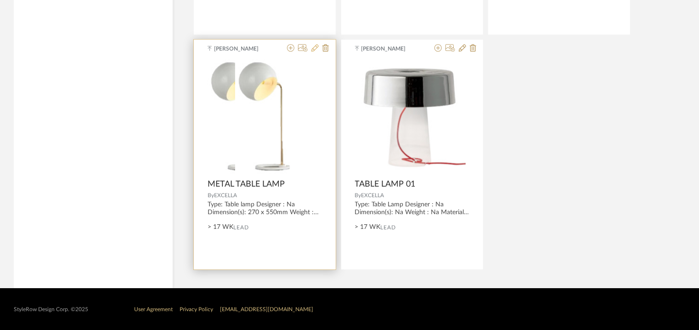
click at [313, 46] on icon at bounding box center [314, 47] width 7 height 7
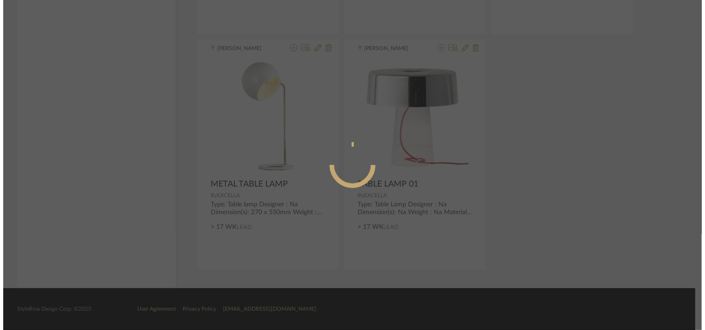
scroll to position [0, 0]
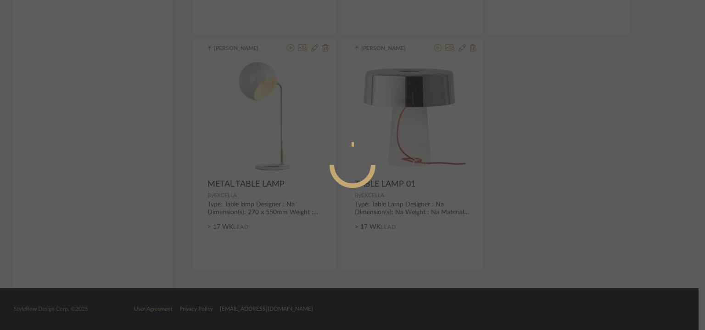
radio input "true"
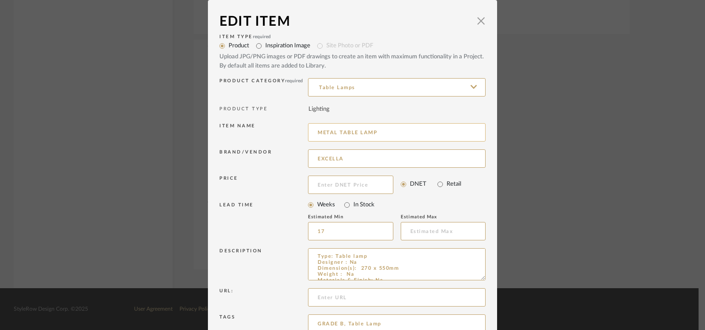
click at [328, 131] on input "METAL TABLE LAMP" at bounding box center [397, 132] width 178 height 18
click at [353, 132] on input "TABLE LAMP" at bounding box center [397, 132] width 178 height 18
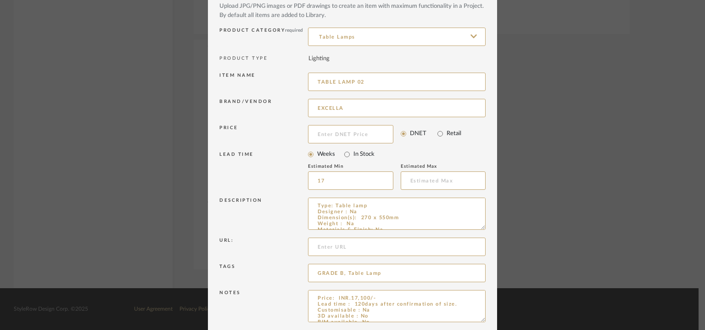
scroll to position [88, 0]
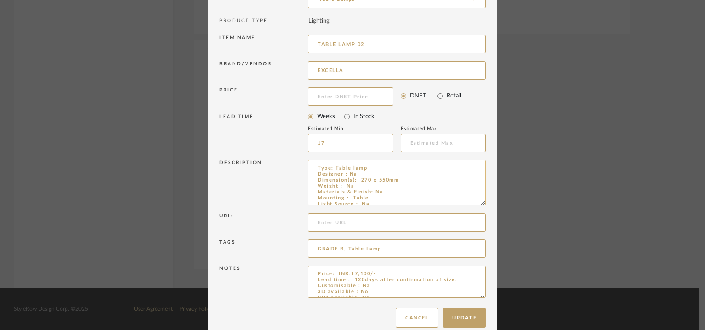
drag, startPoint x: 480, startPoint y: 190, endPoint x: 438, endPoint y: 171, distance: 45.6
click at [439, 173] on textarea "Type: Table lamp Designer : Na Dimension(s): 270 x 550mm Weight : Na Materials …" at bounding box center [397, 182] width 178 height 45
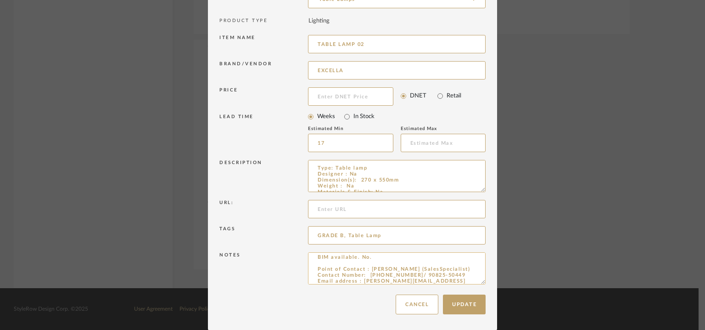
scroll to position [53, 0]
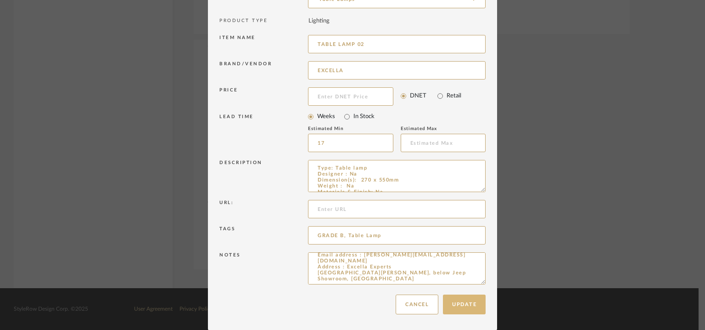
type input "TABLE LAMP 02"
click at [452, 302] on button "Update" at bounding box center [464, 304] width 43 height 20
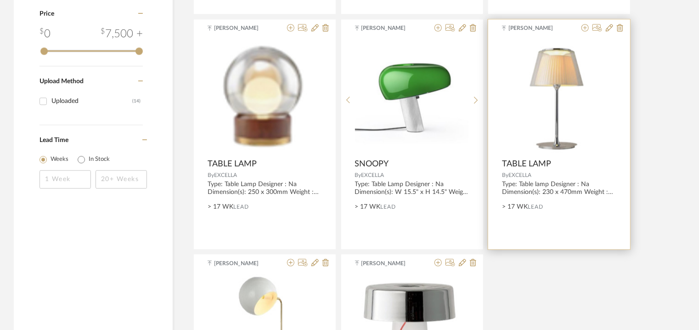
scroll to position [887, 0]
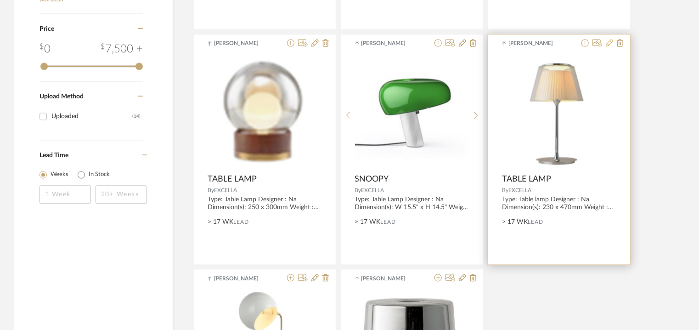
click at [608, 43] on icon at bounding box center [609, 42] width 7 height 7
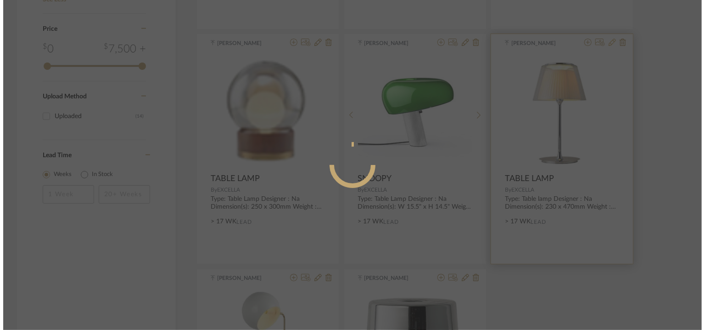
scroll to position [0, 0]
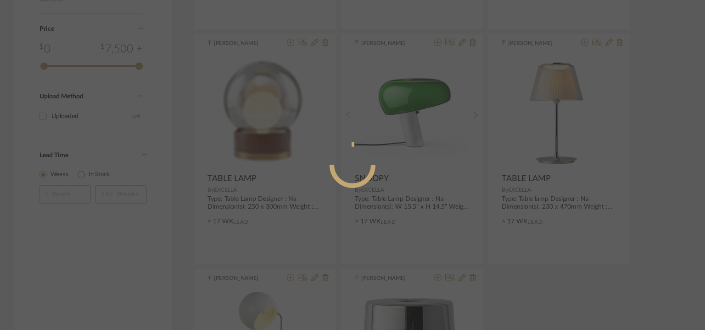
radio input "true"
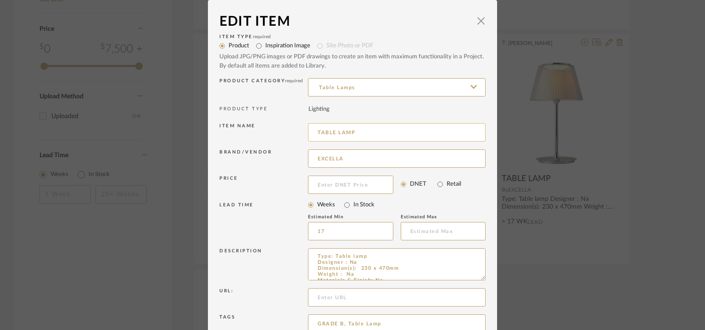
click at [369, 134] on input "TABLE LAMP" at bounding box center [397, 132] width 178 height 18
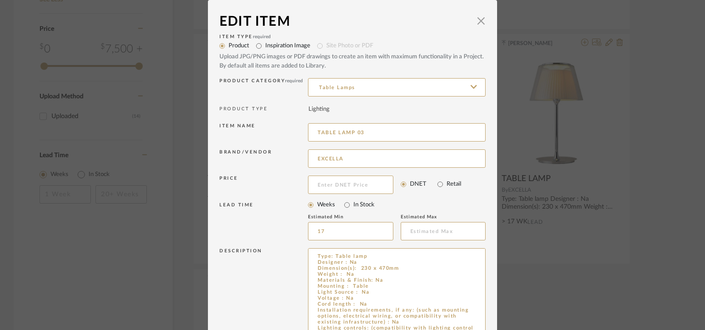
drag, startPoint x: 479, startPoint y: 278, endPoint x: 489, endPoint y: 342, distance: 64.1
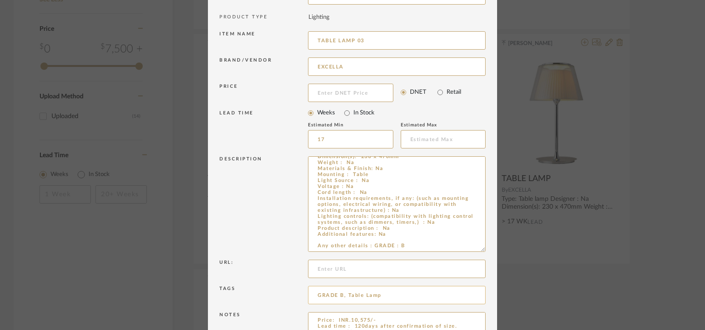
scroll to position [152, 0]
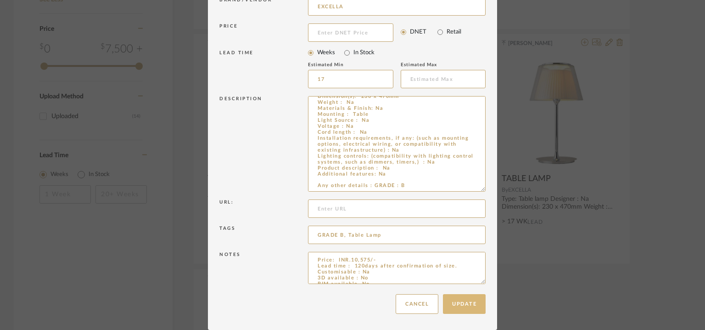
type input "TABLE LAMP 03"
click at [459, 305] on button "Update" at bounding box center [464, 304] width 43 height 20
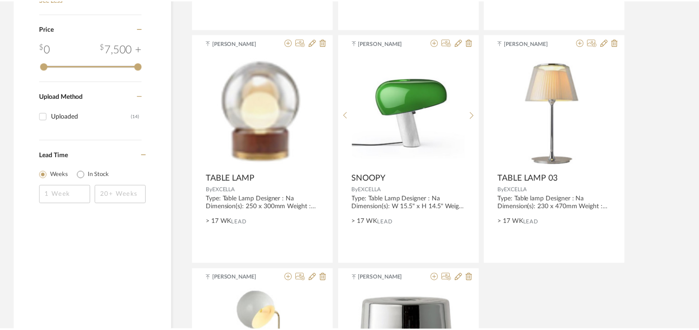
scroll to position [887, 0]
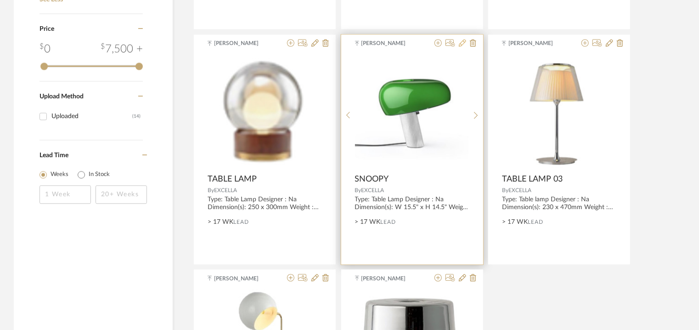
click at [464, 40] on icon at bounding box center [462, 42] width 7 height 7
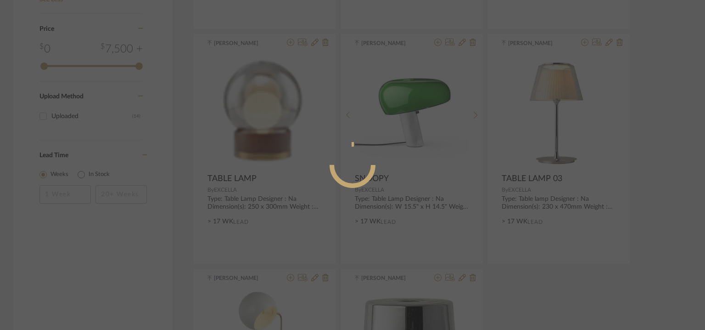
radio input "true"
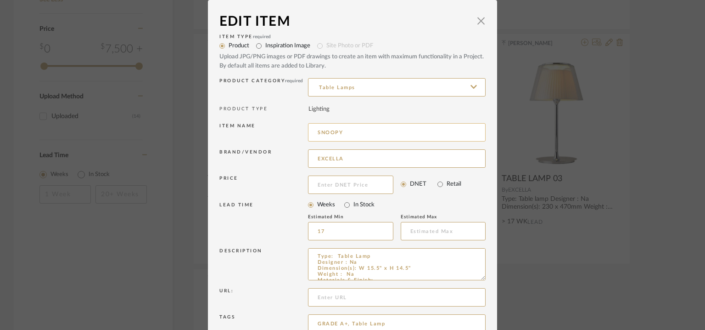
drag, startPoint x: 345, startPoint y: 131, endPoint x: 305, endPoint y: 131, distance: 40.4
click at [308, 131] on input "SNOOPY" at bounding box center [397, 132] width 178 height 18
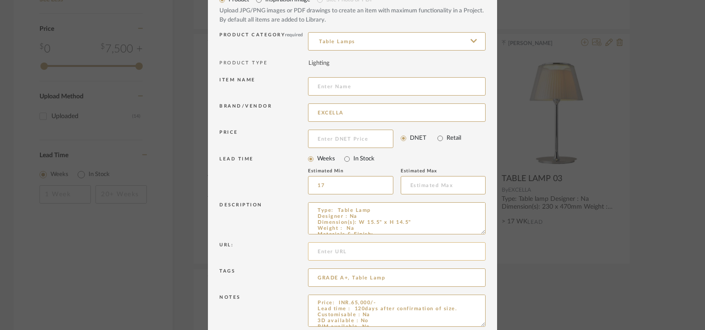
scroll to position [88, 0]
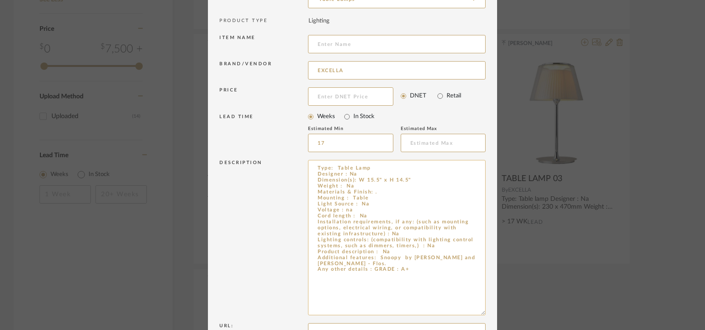
drag, startPoint x: 481, startPoint y: 187, endPoint x: 479, endPoint y: 310, distance: 123.1
click at [479, 310] on textarea "Type: Table Lamp Designer : Na Dimension(s): W 15.5" x H 14.5" Weight : Na Mate…" at bounding box center [397, 237] width 178 height 155
drag, startPoint x: 373, startPoint y: 257, endPoint x: 399, endPoint y: 264, distance: 26.7
click at [398, 264] on textarea "Type: Table Lamp Designer : Na Dimension(s): W 15.5" x H 14.5" Weight : Na Mate…" at bounding box center [397, 237] width 178 height 155
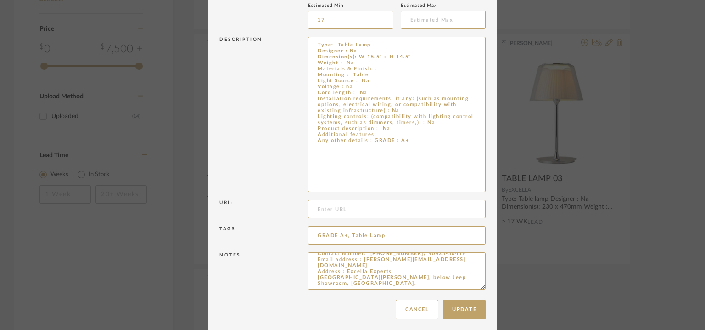
scroll to position [0, 0]
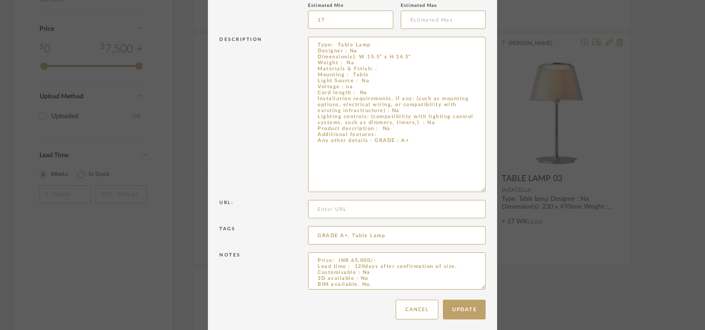
drag, startPoint x: 478, startPoint y: 280, endPoint x: 480, endPoint y: 356, distance: 76.3
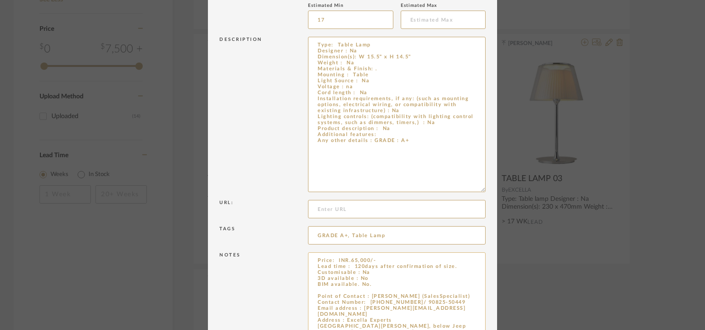
type textarea "Type: Table Lamp Designer : Na Dimension(s): W 15.5" x H 14.5" Weight : Na Mate…"
click at [324, 285] on textarea "Price: INR.65,000/- Lead time : 120days after confirmation of size. Customisabl…" at bounding box center [397, 306] width 178 height 108
click at [320, 288] on textarea "Price: INR.65,000/- Lead time : 120days after confirmation of size. Customisabl…" at bounding box center [397, 306] width 178 height 108
paste textarea "Snoopy by [PERSON_NAME] and [PERSON_NAME]."
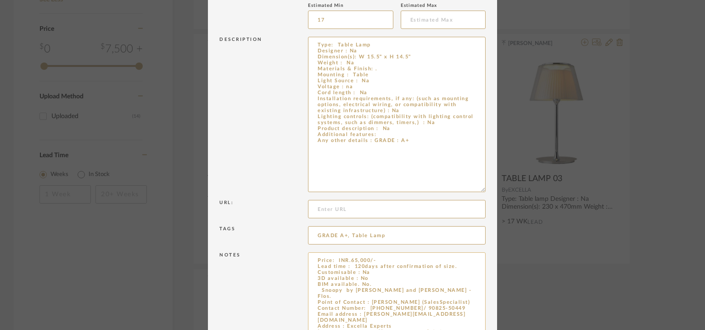
click at [317, 287] on textarea "Price: INR.65,000/- Lead time : 120days after confirmation of size. Customisabl…" at bounding box center [397, 306] width 178 height 108
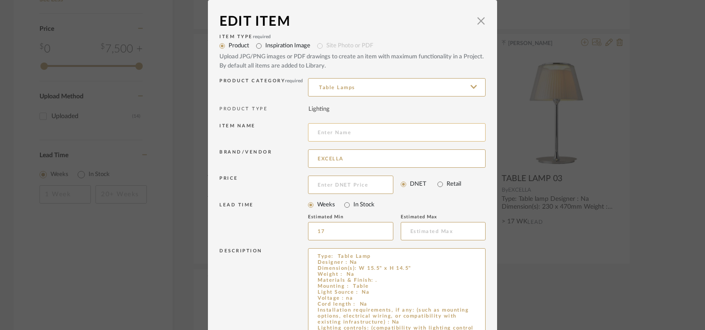
type textarea "Price: INR.65,000/- Lead time : 120days after confirmation of size. Customisabl…"
click at [338, 133] on input at bounding box center [397, 132] width 178 height 18
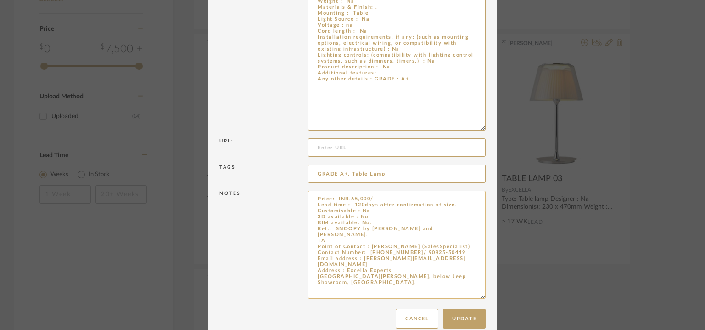
scroll to position [275, 0]
type input "TABLE LAMP 04"
click at [466, 318] on button "Update" at bounding box center [464, 316] width 43 height 20
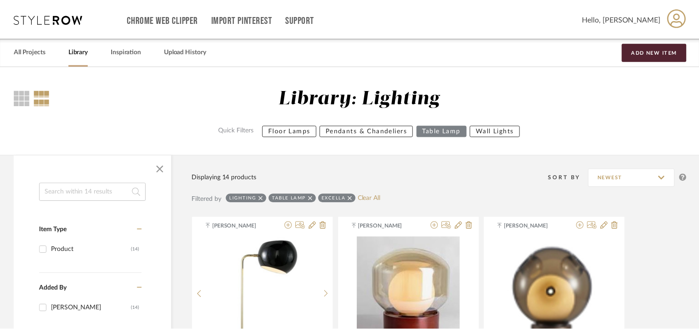
scroll to position [887, 0]
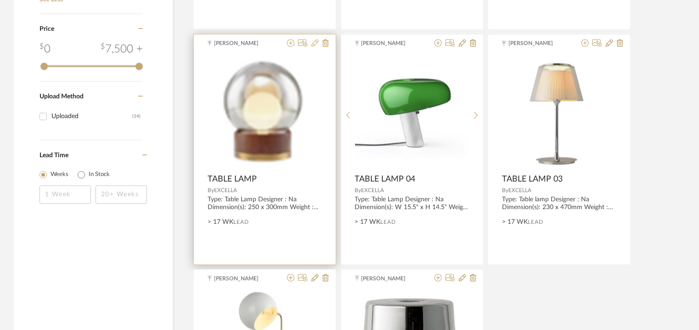
click at [314, 43] on icon at bounding box center [314, 42] width 7 height 7
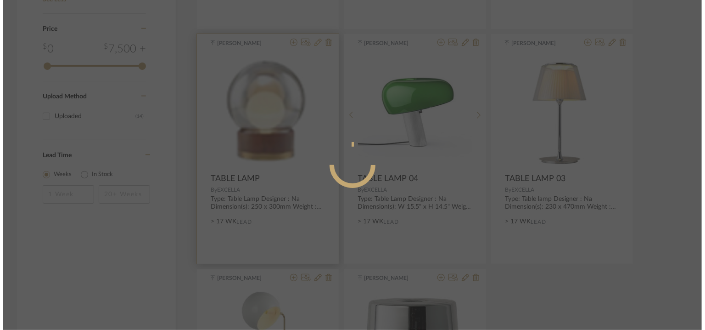
scroll to position [0, 0]
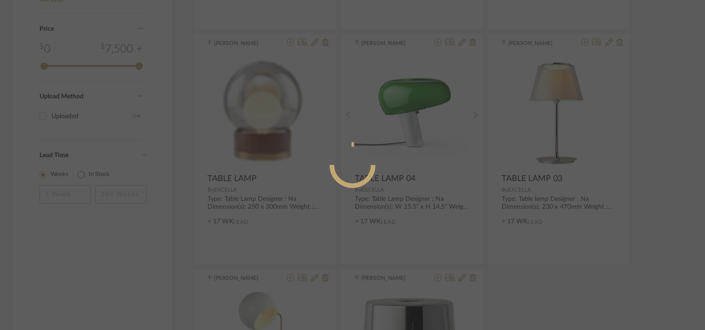
radio input "true"
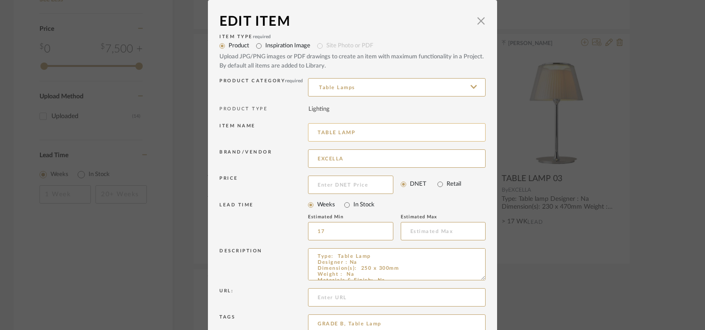
drag, startPoint x: 372, startPoint y: 132, endPoint x: 383, endPoint y: 133, distance: 11.5
click at [379, 132] on input "TABLE LAMP" at bounding box center [397, 132] width 178 height 18
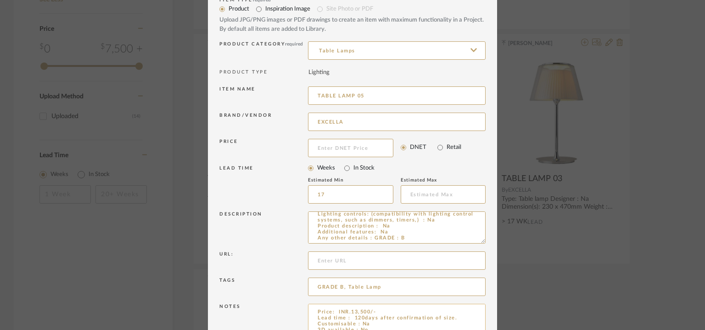
scroll to position [88, 0]
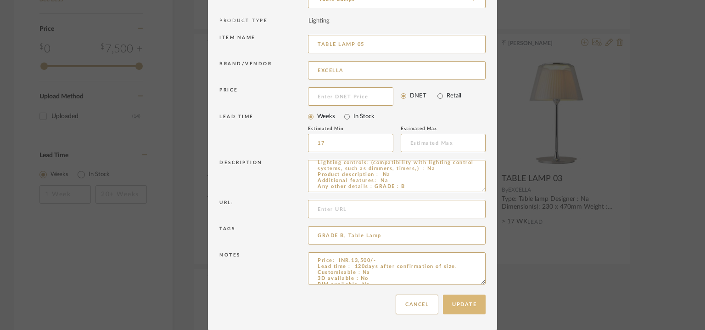
type input "TABLE LAMP 05"
click at [465, 313] on button "Update" at bounding box center [464, 304] width 43 height 20
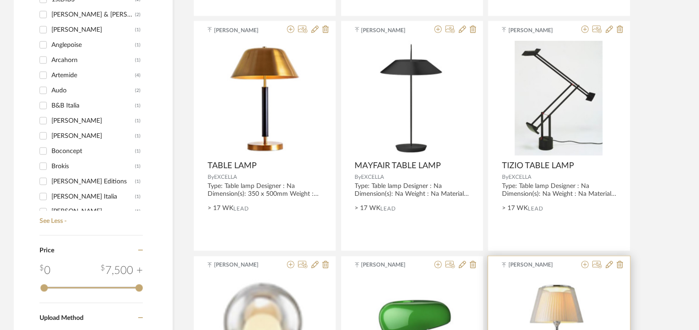
scroll to position [657, 0]
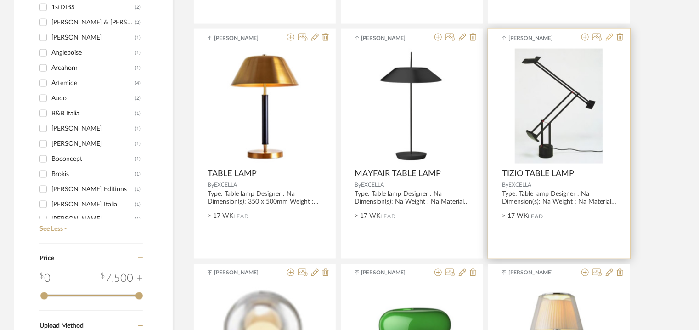
click at [609, 37] on icon at bounding box center [609, 37] width 7 height 7
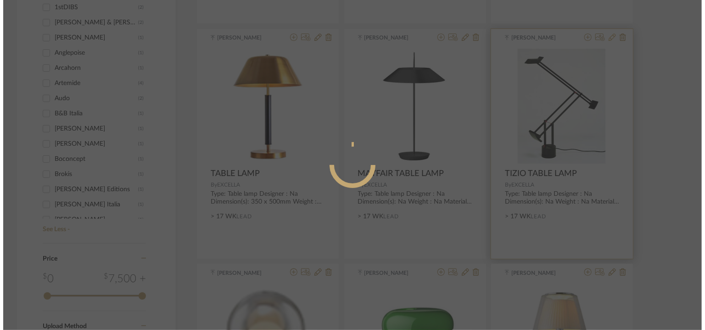
scroll to position [0, 0]
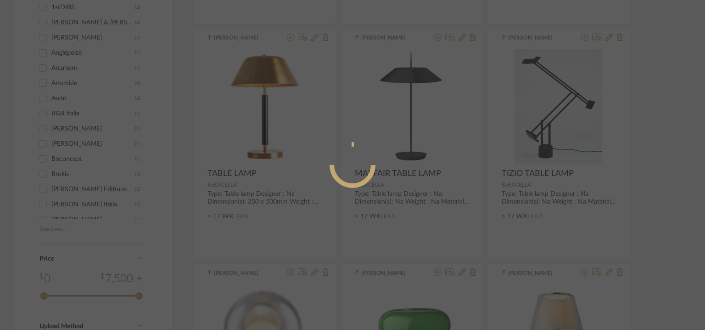
radio input "true"
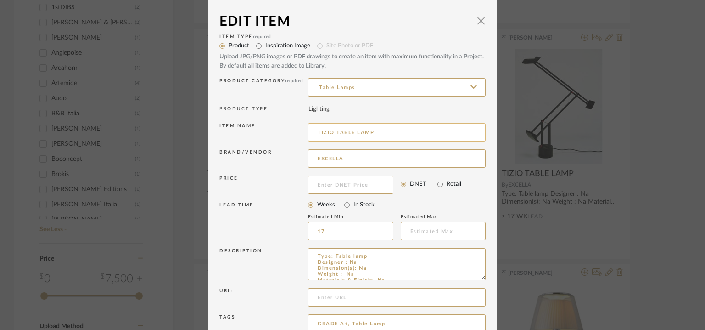
click at [387, 129] on input "TIZIO TABLE LAMP" at bounding box center [397, 132] width 178 height 18
drag, startPoint x: 370, startPoint y: 129, endPoint x: 295, endPoint y: 129, distance: 74.4
click at [295, 129] on div "Item name TIZIO TABLE LAMP 06" at bounding box center [352, 134] width 266 height 26
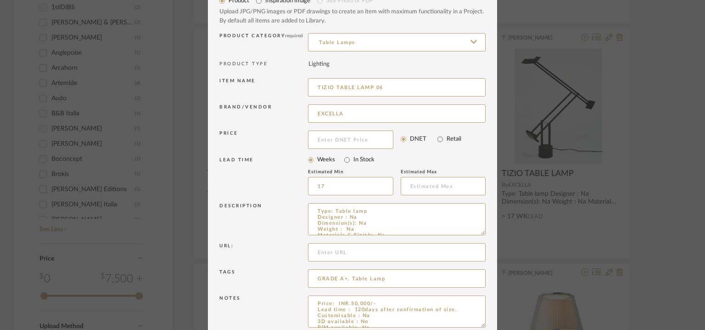
scroll to position [88, 0]
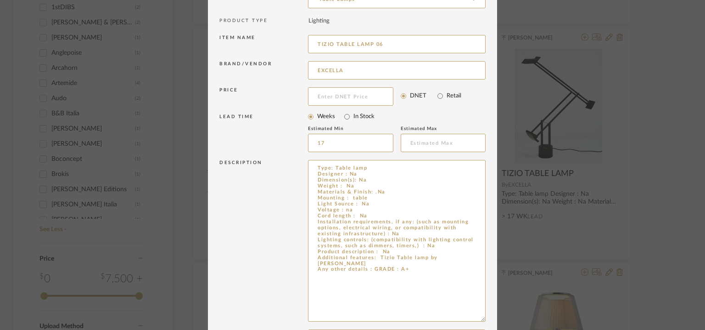
drag, startPoint x: 478, startPoint y: 188, endPoint x: 501, endPoint y: 317, distance: 131.7
click at [501, 317] on div "Edit Item × Item Type required Product Inspiration Image Site Photo or PDF Uplo…" at bounding box center [352, 165] width 705 height 330
type input "TIZIO TABLE LAMP 06"
drag, startPoint x: 375, startPoint y: 256, endPoint x: 439, endPoint y: 263, distance: 64.6
click at [439, 263] on textarea "Type: Table lamp Designer : Na Dimension(s): Na Weight : Na Materials & Finish:…" at bounding box center [397, 241] width 178 height 162
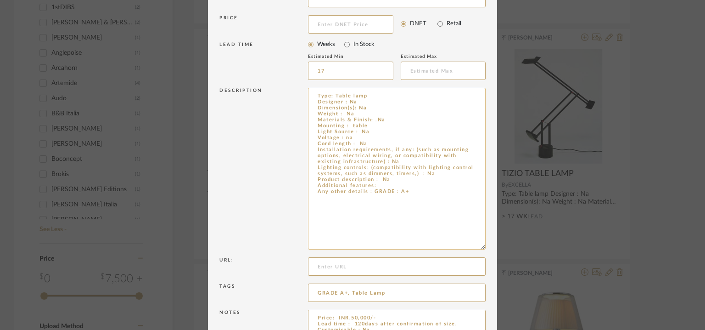
scroll to position [218, 0]
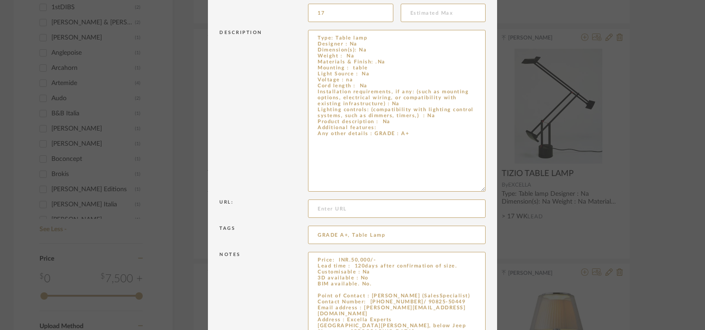
drag, startPoint x: 477, startPoint y: 279, endPoint x: 483, endPoint y: 351, distance: 71.9
type textarea "Type: Table lamp Designer : Na Dimension(s): Na Weight : Na Materials & Finish:…"
click at [372, 291] on textarea "Price: INR.50,000/- Lead time : 120days after confirmation of size. Customisabl…" at bounding box center [397, 304] width 178 height 104
paste textarea "Tizio Table lamp by [PERSON_NAME]"
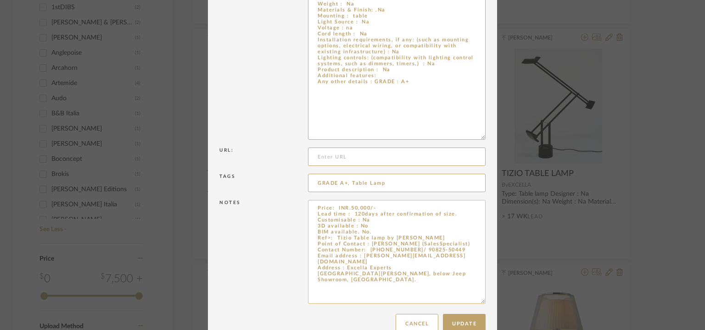
scroll to position [290, 0]
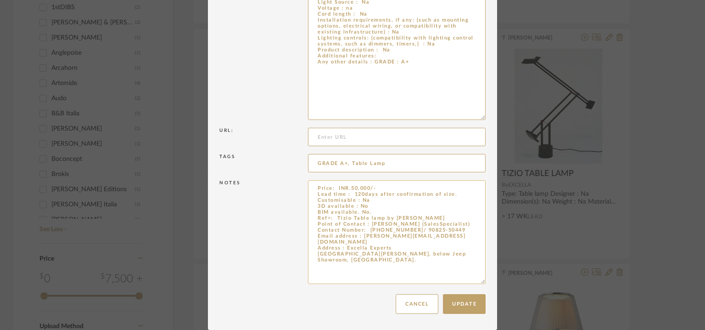
click at [337, 217] on textarea "Price: INR.50,000/- Lead time : 120days after confirmation of size. Customisabl…" at bounding box center [397, 232] width 178 height 104
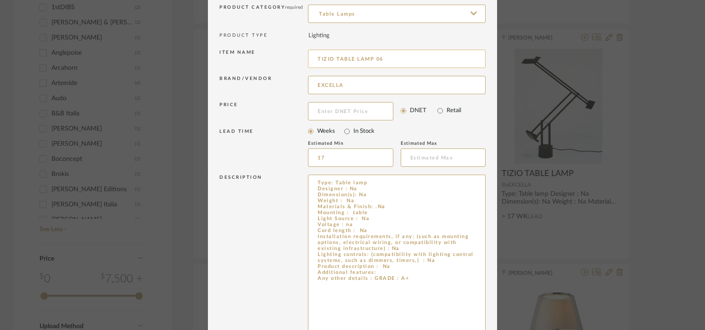
scroll to position [60, 0]
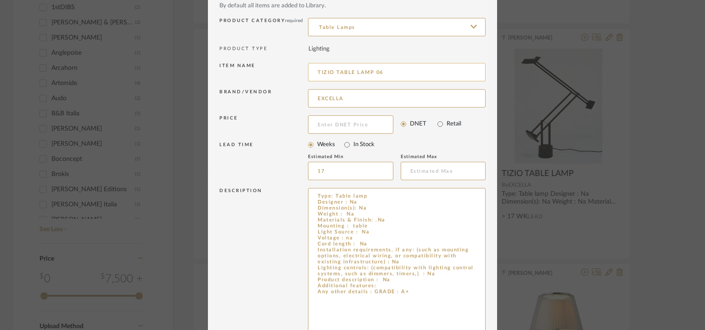
type textarea "Price: INR.50,000/- Lead time : 120days after confirmation of size. Customisabl…"
click at [318, 72] on input "TIZIO TABLE LAMP 06" at bounding box center [397, 72] width 178 height 18
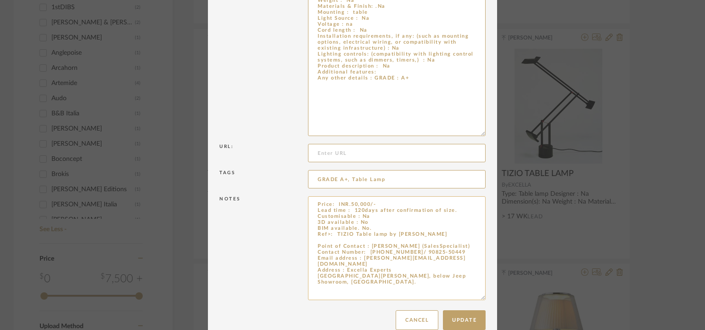
scroll to position [290, 0]
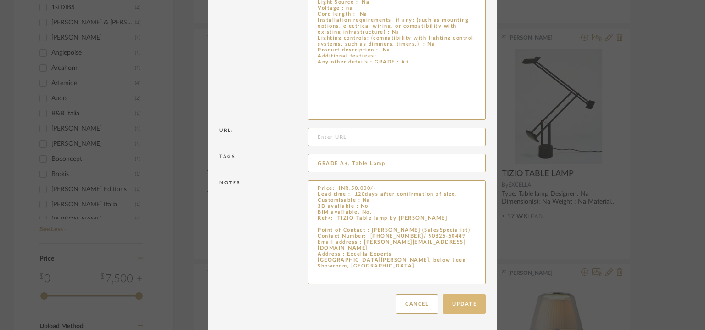
type input "TABLE LAMP 06"
click at [466, 301] on button "Update" at bounding box center [464, 304] width 43 height 20
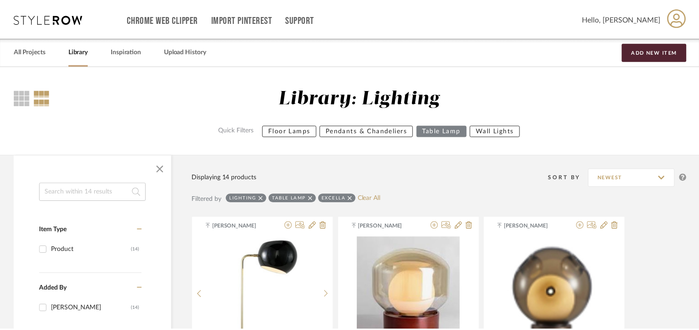
scroll to position [657, 0]
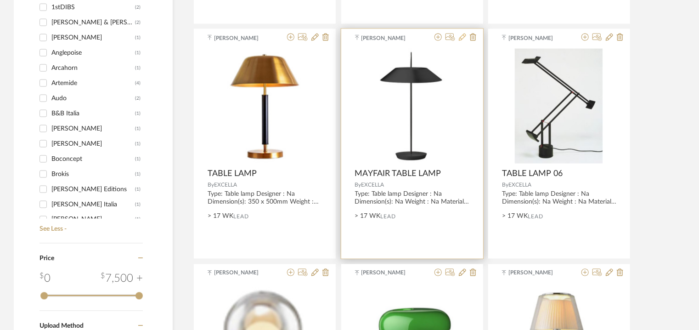
click at [460, 38] on icon at bounding box center [462, 37] width 7 height 7
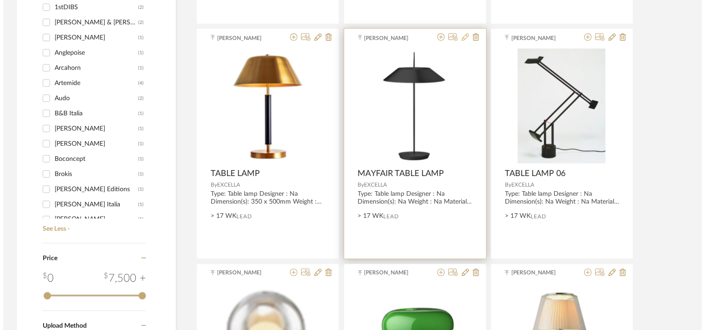
scroll to position [0, 0]
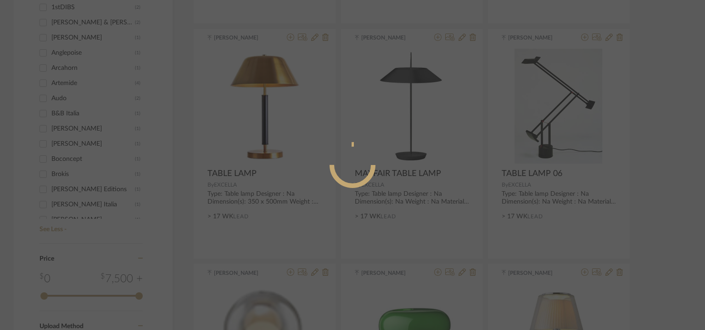
radio input "true"
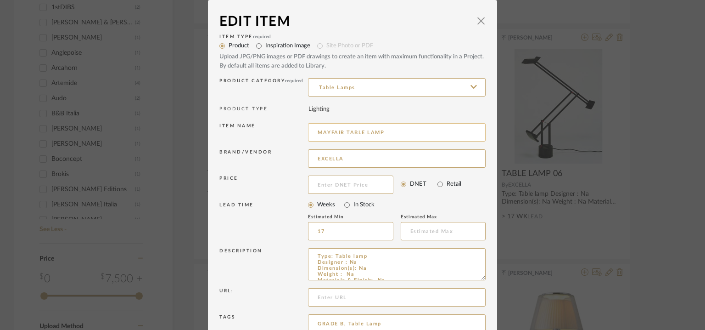
click at [406, 136] on input "MAYFAIR TABLE LAMP" at bounding box center [397, 132] width 178 height 18
click at [393, 131] on input "MAYFAIR TABLE LAMP 071" at bounding box center [397, 132] width 178 height 18
type input "MAYFAIR TABLE LAMP 07"
drag, startPoint x: 458, startPoint y: 269, endPoint x: 381, endPoint y: 267, distance: 77.6
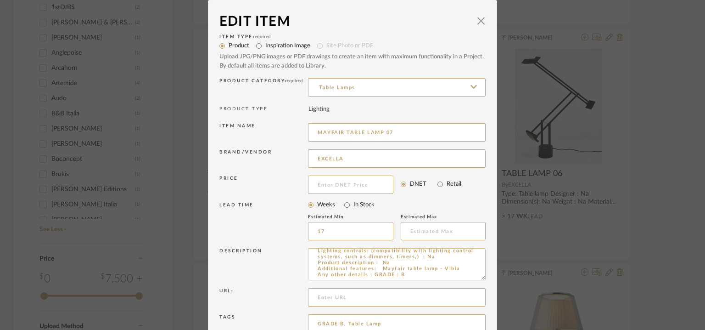
click at [381, 267] on textarea "Type: Table lamp Designer : Na Dimension(s): Na Weight : Na Materials & Finish:…" at bounding box center [397, 264] width 178 height 32
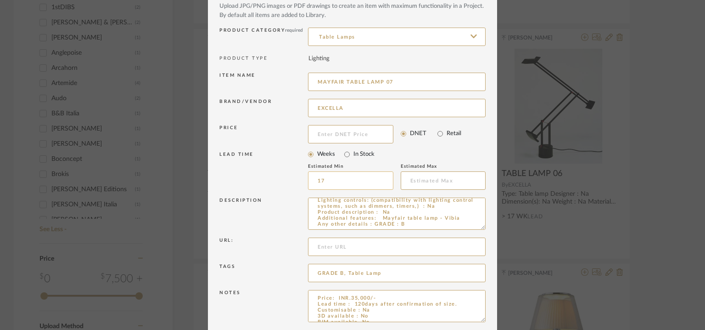
scroll to position [88, 0]
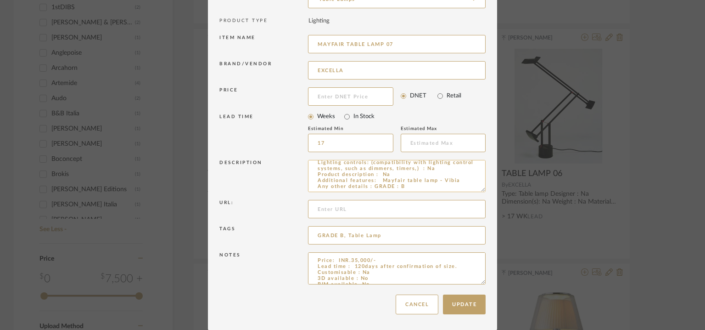
drag, startPoint x: 419, startPoint y: 176, endPoint x: 433, endPoint y: 191, distance: 20.1
click at [433, 191] on textarea "Type: Table lamp Designer : Na Dimension(s): Na Weight : Na Materials & Finish:…" at bounding box center [397, 176] width 178 height 32
drag, startPoint x: 460, startPoint y: 182, endPoint x: 379, endPoint y: 177, distance: 80.5
click at [379, 177] on textarea "Type: Table lamp Designer : Na Dimension(s): Na Weight : Na Materials & Finish:…" at bounding box center [397, 176] width 178 height 32
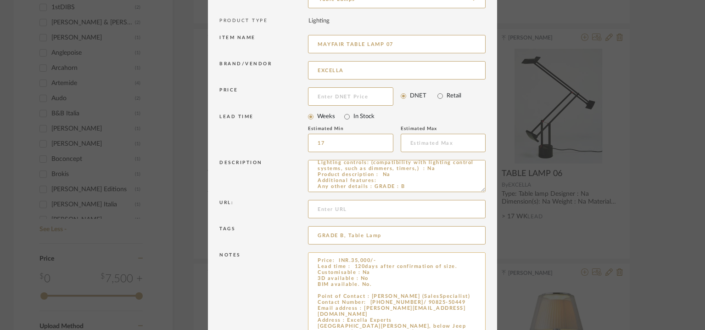
drag, startPoint x: 479, startPoint y: 281, endPoint x: 426, endPoint y: 328, distance: 71.3
type textarea "Type: Table lamp Designer : Na Dimension(s): Na Weight : Na Materials & Finish:…"
click at [344, 291] on textarea "Price: INR.35,000/- Lead time : 120days after confirmation of size. Customisabl…" at bounding box center [397, 305] width 178 height 107
paste textarea "Mayfair table lamp - Vibia"
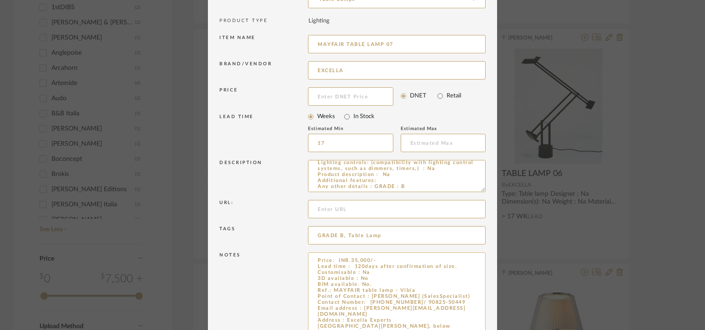
click at [427, 289] on textarea "Price: INR.35,000/- Lead time : 120days after confirmation of size. Customisabl…" at bounding box center [397, 305] width 178 height 107
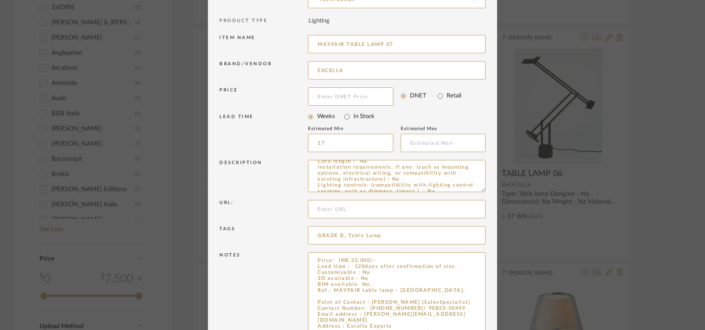
scroll to position [77, 0]
type textarea "Price: INR.35,000/- Lead time : 120days after confirmation of size. Customisabl…"
click at [335, 43] on input "MAYFAIR TABLE LAMP 07" at bounding box center [397, 44] width 178 height 18
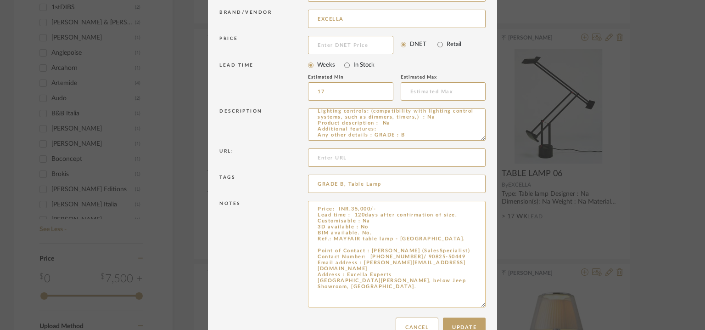
scroll to position [163, 0]
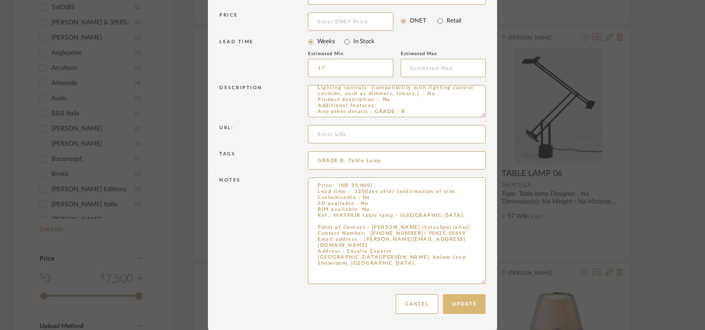
type input "TABLE LAMP 07"
click at [470, 299] on button "Update" at bounding box center [464, 304] width 43 height 20
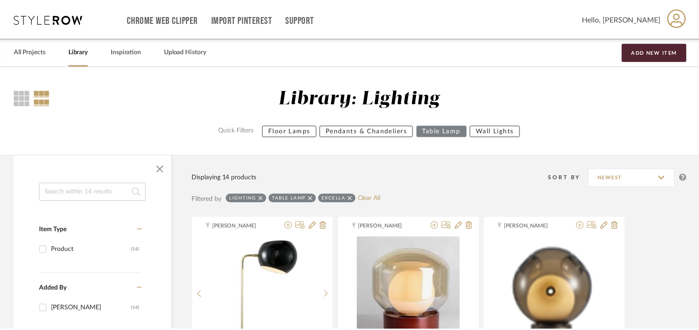
scroll to position [657, 0]
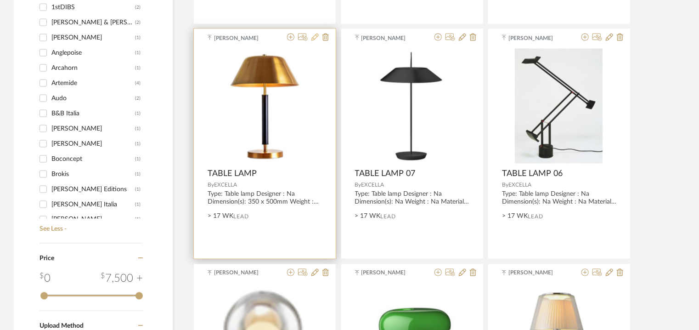
click at [317, 37] on icon at bounding box center [314, 37] width 7 height 7
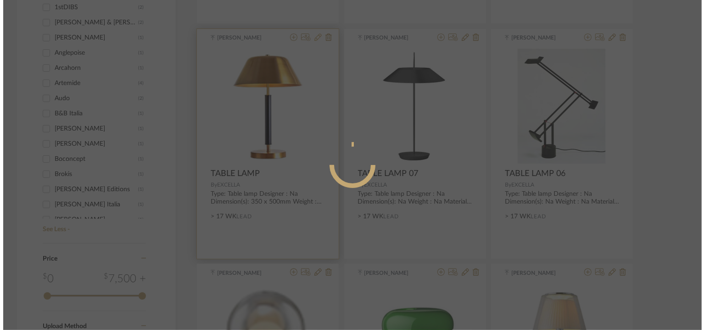
scroll to position [0, 0]
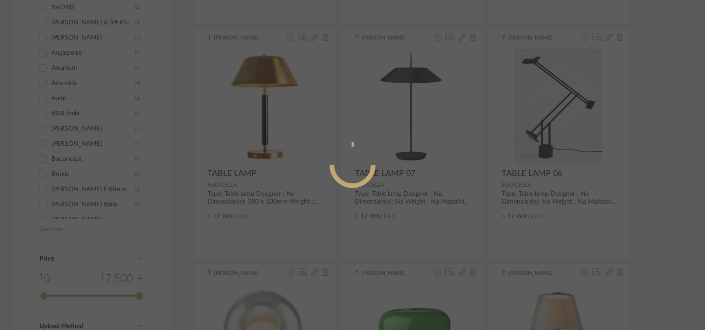
radio input "true"
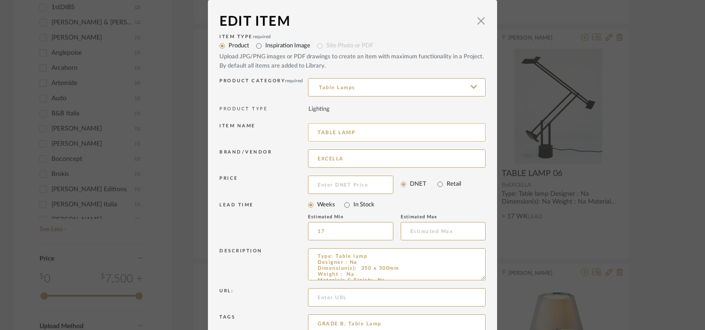
click at [373, 138] on input "TABLE LAMP" at bounding box center [397, 132] width 178 height 18
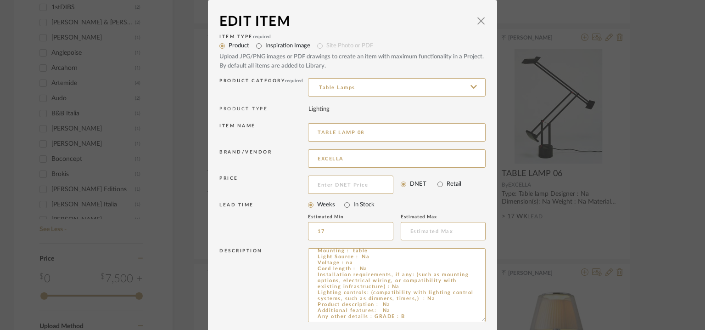
scroll to position [35, 0]
drag, startPoint x: 481, startPoint y: 276, endPoint x: 488, endPoint y: 318, distance: 42.3
click at [488, 318] on dialog-content "Edit Item × Item Type required Product Inspiration Image Site Photo or PDF Uplo…" at bounding box center [352, 230] width 289 height 460
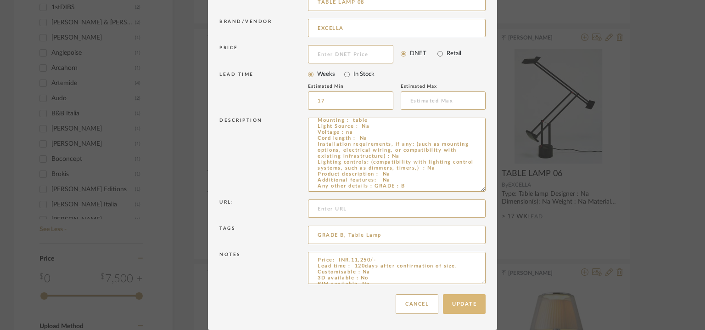
type input "TABLE LAMP 08"
click at [456, 300] on button "Update" at bounding box center [464, 304] width 43 height 20
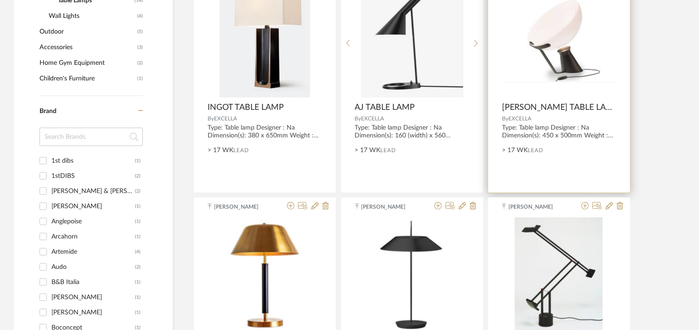
scroll to position [382, 0]
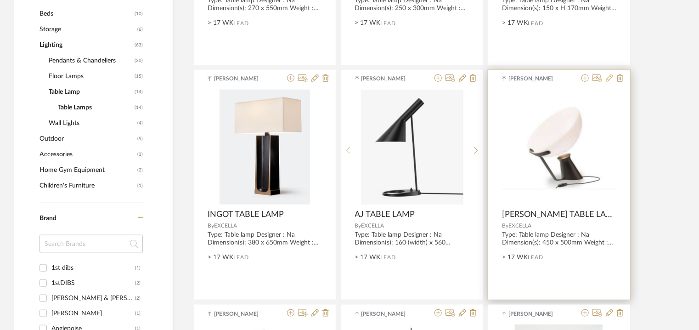
click at [609, 78] on icon at bounding box center [609, 77] width 7 height 7
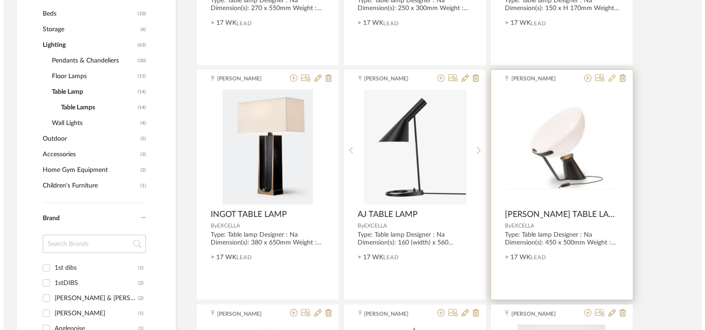
scroll to position [0, 0]
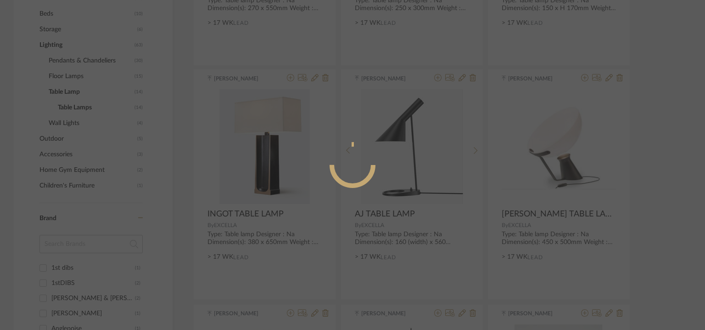
radio input "true"
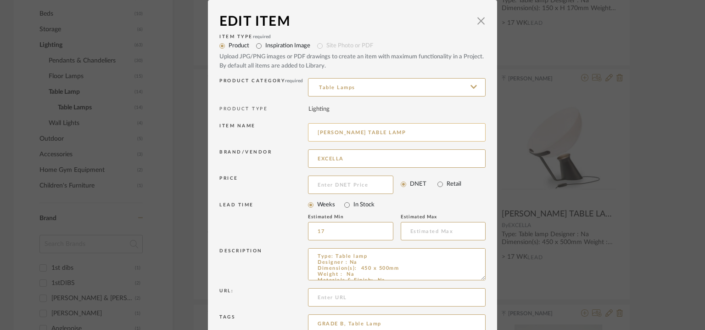
click at [378, 137] on input "[PERSON_NAME] TABLE LAMP" at bounding box center [397, 132] width 178 height 18
drag, startPoint x: 368, startPoint y: 130, endPoint x: 315, endPoint y: 130, distance: 52.8
click at [314, 130] on input "[PERSON_NAME] TABLE LAMP 09" at bounding box center [397, 132] width 178 height 18
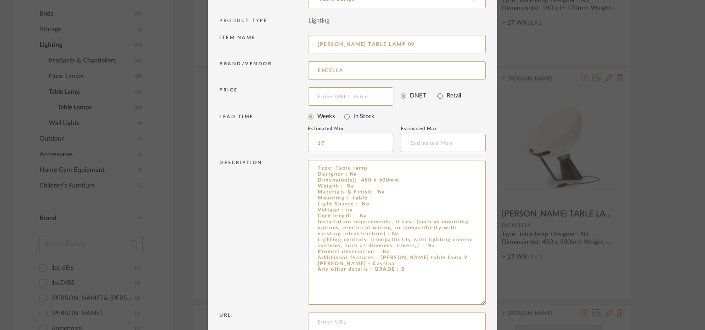
drag, startPoint x: 479, startPoint y: 188, endPoint x: 496, endPoint y: 301, distance: 113.7
click at [496, 301] on div "Edit Item × Item Type required Product Inspiration Image Site Photo or PDF Uplo…" at bounding box center [352, 165] width 705 height 330
type input "[PERSON_NAME] TABLE LAMP 09"
drag, startPoint x: 377, startPoint y: 264, endPoint x: 371, endPoint y: 256, distance: 10.1
click at [371, 256] on textarea "Type: Table lamp Designer : Na Dimension(s): 450 x 500mm Weight : Na Materials …" at bounding box center [397, 232] width 178 height 145
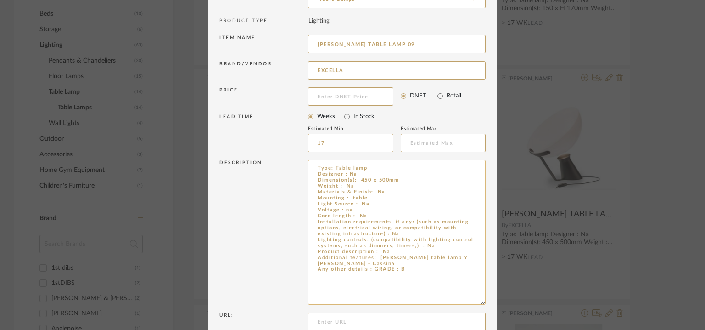
drag, startPoint x: 375, startPoint y: 254, endPoint x: 387, endPoint y: 263, distance: 15.1
click at [387, 263] on textarea "Type: Table lamp Designer : Na Dimension(s): 450 x 500mm Weight : Na Materials …" at bounding box center [397, 232] width 178 height 145
drag, startPoint x: 377, startPoint y: 257, endPoint x: 382, endPoint y: 262, distance: 7.2
click at [382, 262] on textarea "Type: Table lamp Designer : Na Dimension(s): 450 x 500mm Weight : Na Materials …" at bounding box center [397, 232] width 178 height 145
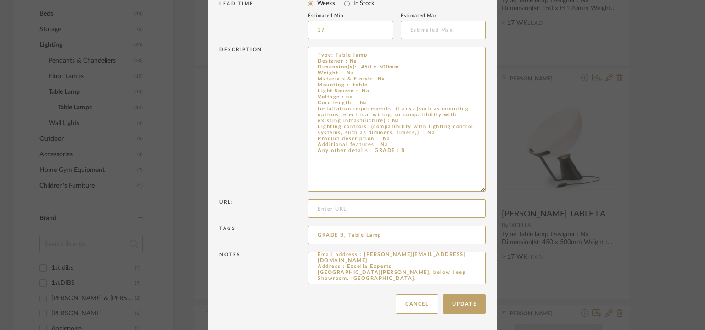
scroll to position [0, 0]
drag, startPoint x: 481, startPoint y: 281, endPoint x: 483, endPoint y: 356, distance: 75.8
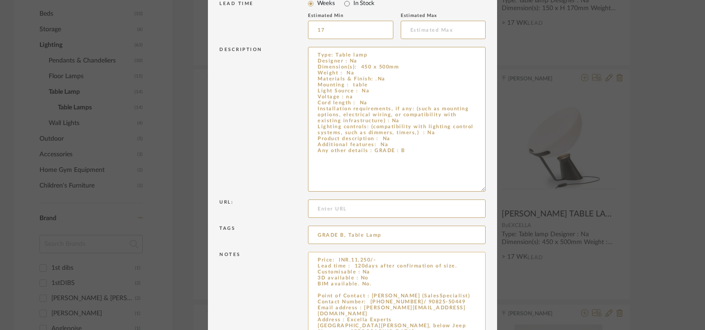
type textarea "Type: Table lamp Designer : Na Dimension(s): 450 x 500mm Weight : Na Materials …"
click at [320, 290] on textarea "Price: INR.11,250/- Lead time : 120days after confirmation of size. Customisabl…" at bounding box center [397, 305] width 178 height 107
paste textarea "[PERSON_NAME] table lamp Y [PERSON_NAME] - Cassina"
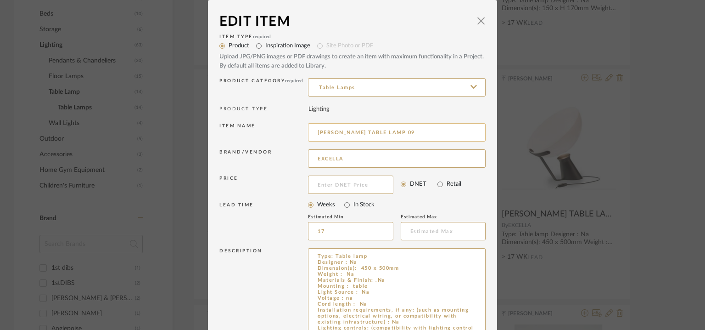
type textarea "Price: INR.11,250/- Lead time : 120days after confirmation of size. Customisabl…"
click at [310, 134] on input "[PERSON_NAME] TABLE LAMP 09" at bounding box center [397, 132] width 178 height 18
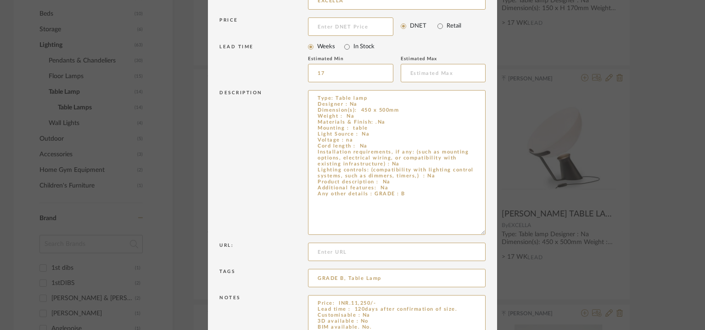
scroll to position [276, 0]
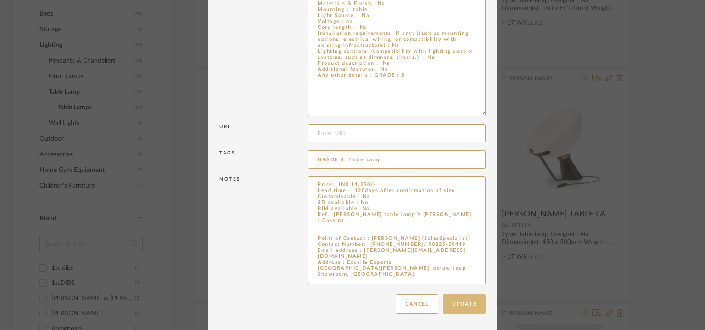
type input "TABLE LAMP 09"
click at [464, 303] on button "Update" at bounding box center [464, 304] width 43 height 20
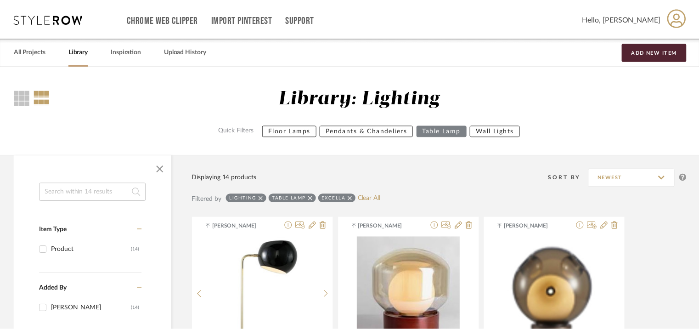
scroll to position [382, 0]
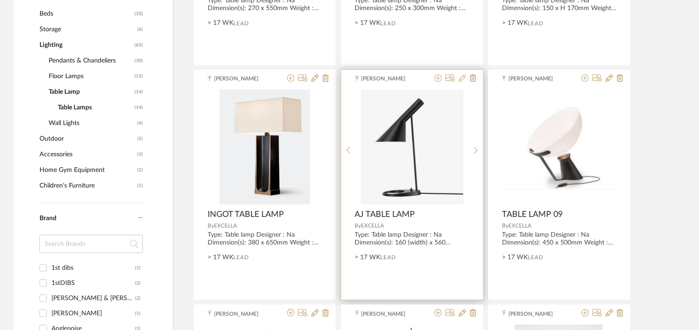
click at [463, 77] on icon at bounding box center [462, 77] width 7 height 7
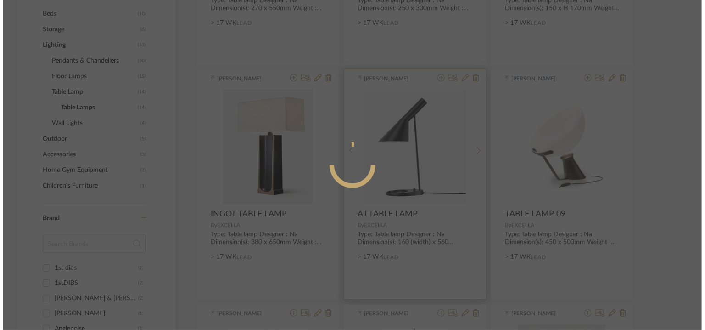
scroll to position [0, 0]
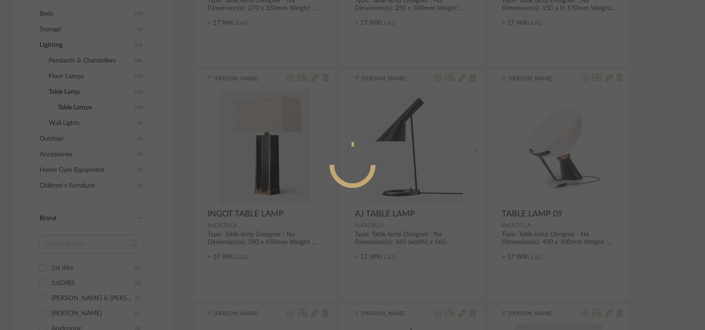
radio input "true"
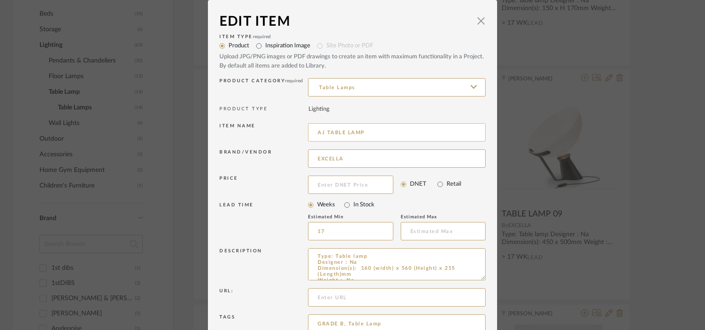
click at [378, 125] on input "AJ TABLE LAMP" at bounding box center [397, 132] width 178 height 18
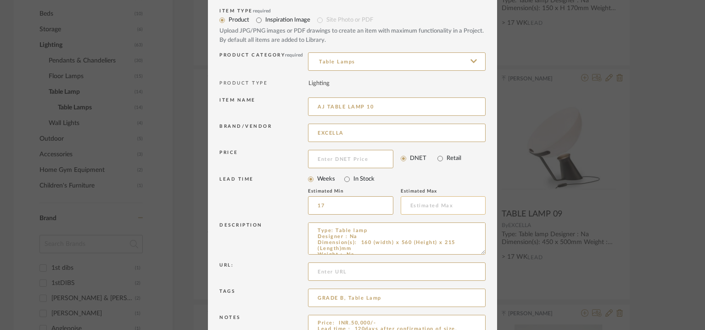
scroll to position [88, 0]
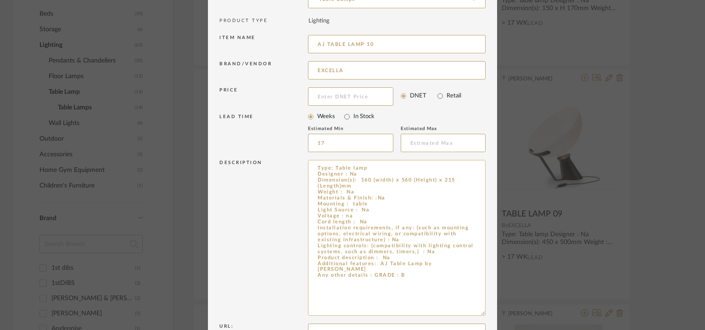
drag, startPoint x: 481, startPoint y: 190, endPoint x: 481, endPoint y: 313, distance: 123.1
click at [481, 313] on textarea "Type: Table lamp Designer : Na Dimension(s): 160 (width) x 560 (Height) x 215 (…" at bounding box center [397, 238] width 178 height 156
type input "AJ TABLE LAMP 10"
drag, startPoint x: 377, startPoint y: 261, endPoint x: 473, endPoint y: 264, distance: 95.5
click at [473, 264] on textarea "Type: Table lamp Designer : Na Dimension(s): 160 (width) x 560 (Height) x 215 (…" at bounding box center [397, 238] width 178 height 156
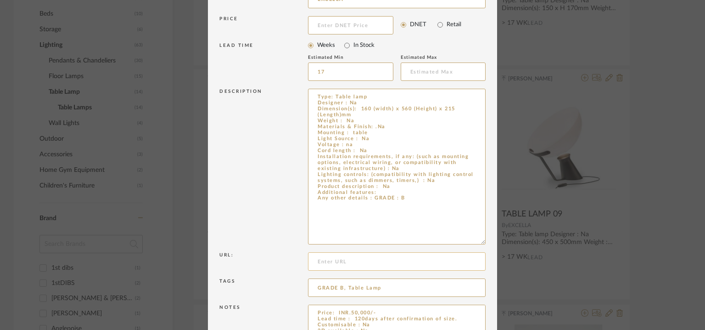
scroll to position [212, 0]
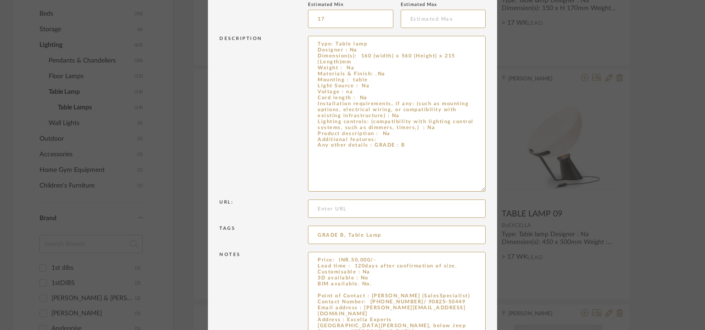
drag, startPoint x: 476, startPoint y: 281, endPoint x: 502, endPoint y: 356, distance: 79.9
type textarea "Type: Table lamp Designer : Na Dimension(s): 160 (width) x 560 (Height) x 215 (…"
click at [335, 287] on textarea "Price: INR.50,000/- Lead time : 120days after confirmation of size. Customisabl…" at bounding box center [397, 305] width 178 height 107
paste textarea "AJ Table Lamp by [PERSON_NAME]"
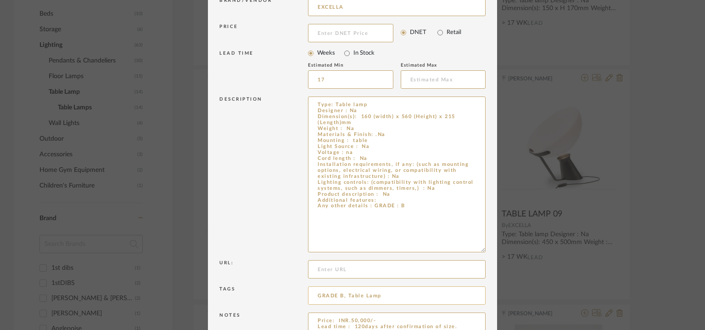
scroll to position [230, 0]
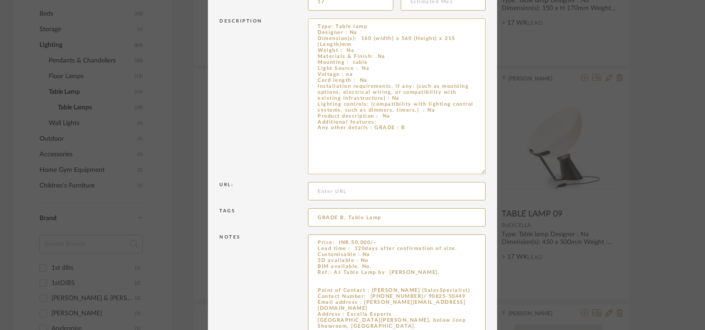
type textarea "Price: INR.50,000/- Lead time : 120days after confirmation of size. Customisabl…"
click at [385, 121] on textarea "Type: Table lamp Designer : Na Dimension(s): 160 (width) x 560 (Height) x 215 (…" at bounding box center [397, 96] width 178 height 156
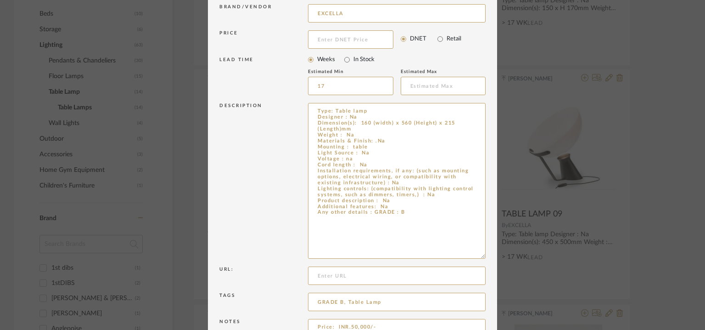
scroll to position [46, 0]
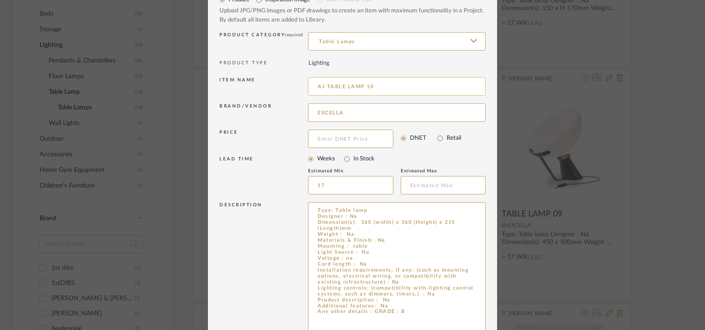
type textarea "Type: Table lamp Designer : Na Dimension(s): 160 (width) x 560 (Height) x 215 (…"
drag, startPoint x: 322, startPoint y: 85, endPoint x: 293, endPoint y: 84, distance: 29.4
click at [293, 84] on div "Item name AJ TABLE LAMP 10" at bounding box center [352, 88] width 266 height 26
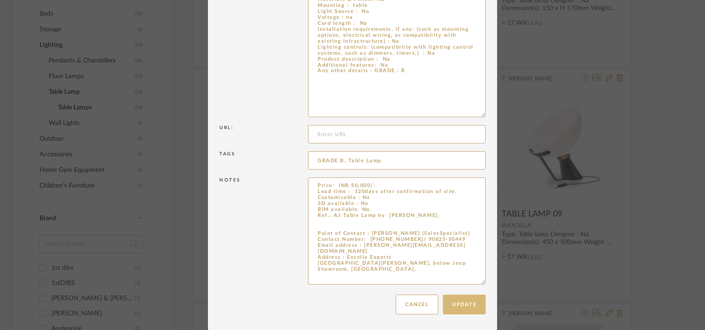
type input "TABLE LAMP 10"
click at [473, 307] on button "Update" at bounding box center [464, 304] width 43 height 20
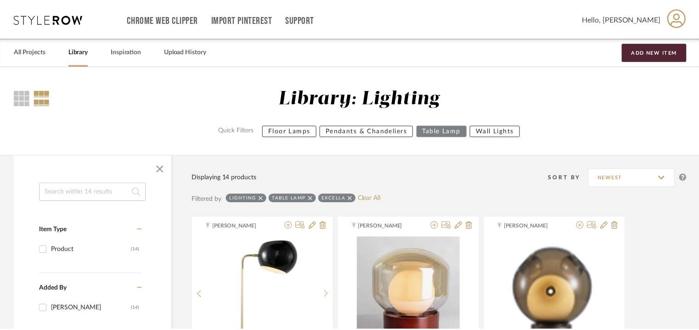
scroll to position [382, 0]
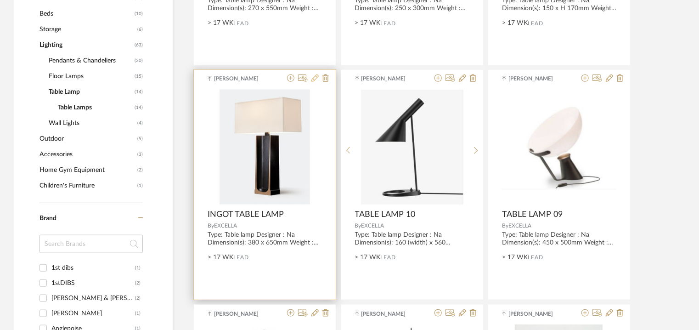
click at [314, 77] on icon at bounding box center [314, 77] width 7 height 7
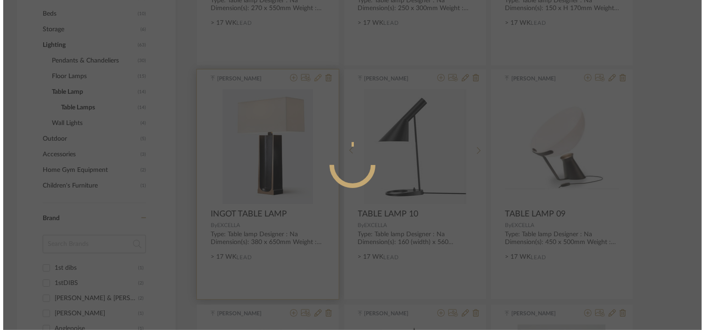
scroll to position [0, 0]
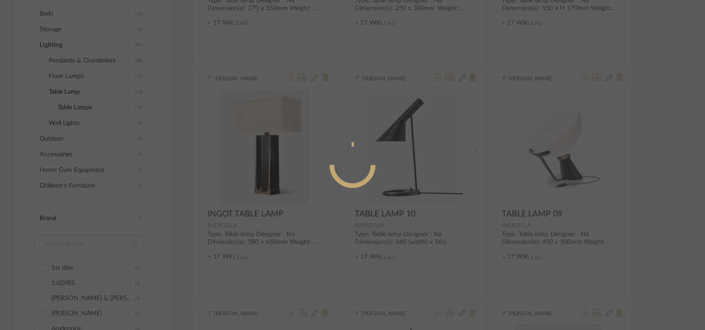
radio input "true"
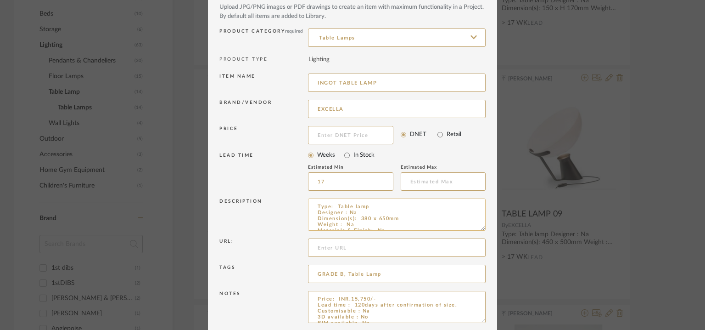
scroll to position [88, 0]
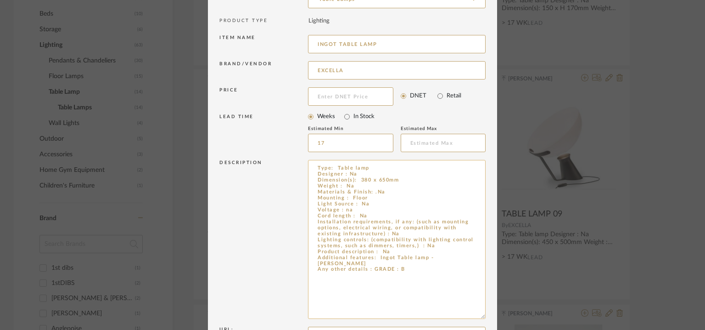
drag, startPoint x: 479, startPoint y: 187, endPoint x: 479, endPoint y: 314, distance: 126.7
click at [479, 314] on textarea "Type: Table lamp Designer : Na Dimension(s): 380 x 650mm Weight : Na Materials …" at bounding box center [397, 239] width 178 height 159
drag, startPoint x: 374, startPoint y: 255, endPoint x: 466, endPoint y: 258, distance: 91.9
click at [466, 258] on textarea "Type: Table lamp Designer : Na Dimension(s): 380 x 650mm Weight : Na Materials …" at bounding box center [397, 239] width 178 height 159
type textarea "Type: Table lamp Designer : Na Dimension(s): 380 x 650mm Weight : Na Materials …"
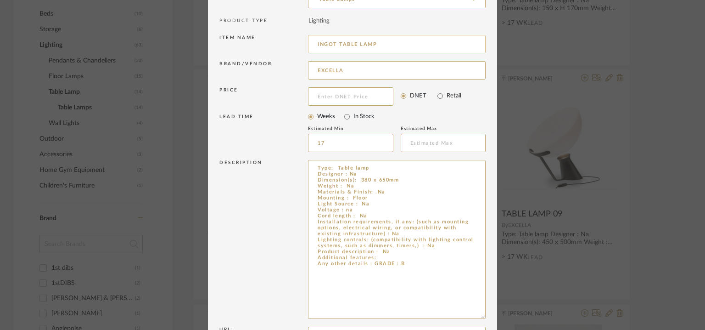
click at [408, 49] on input "INGOT TABLE LAMP" at bounding box center [397, 44] width 178 height 18
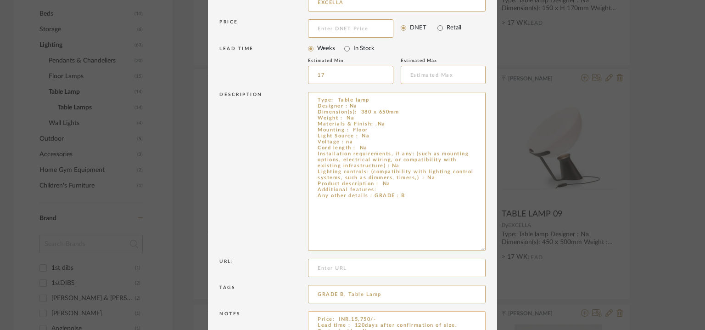
scroll to position [215, 0]
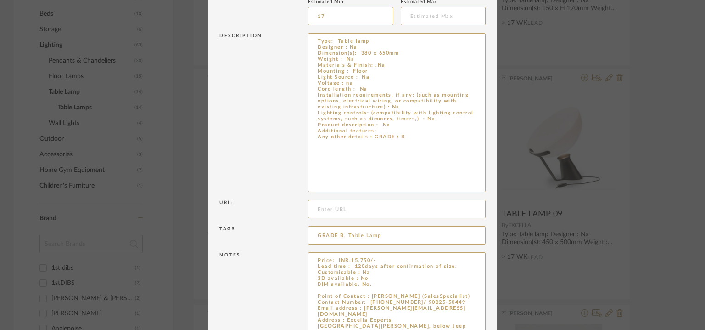
drag, startPoint x: 479, startPoint y: 281, endPoint x: 492, endPoint y: 356, distance: 76.8
type input "INGOT TABLE LAMP 11"
click at [318, 289] on textarea "Price: INR.15,750/- Lead time : 120days after confirmation of size. Customisabl…" at bounding box center [397, 305] width 178 height 107
paste textarea "Ingot Table lamp - [PERSON_NAME]"
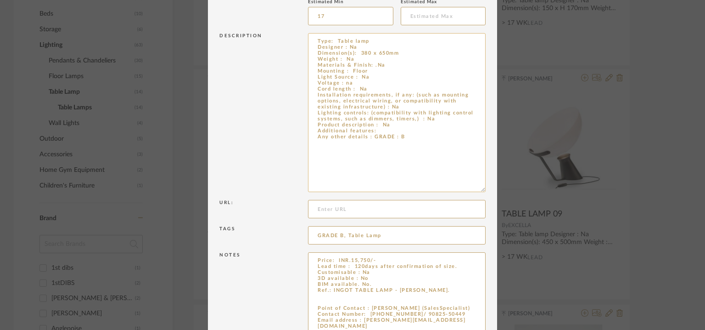
type textarea "Price: INR.15,750/- Lead time : 120days after confirmation of size. Customisabl…"
click at [388, 130] on textarea "Type: Table lamp Designer : Na Dimension(s): 380 x 650mm Weight : Na Materials …" at bounding box center [397, 112] width 178 height 159
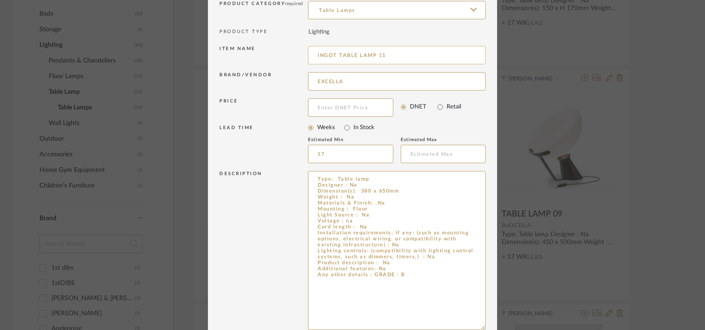
type textarea "Type: Table lamp Designer : Na Dimension(s): 380 x 650mm Weight : Na Materials …"
drag, startPoint x: 336, startPoint y: 54, endPoint x: 287, endPoint y: 54, distance: 48.7
click at [287, 54] on div "Item name INGOT TABLE LAMP 11" at bounding box center [352, 57] width 266 height 26
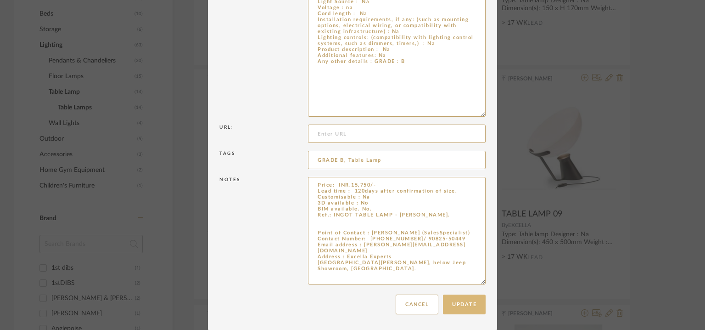
type input "TABLE LAMP 11"
click at [478, 299] on button "Update" at bounding box center [464, 304] width 43 height 20
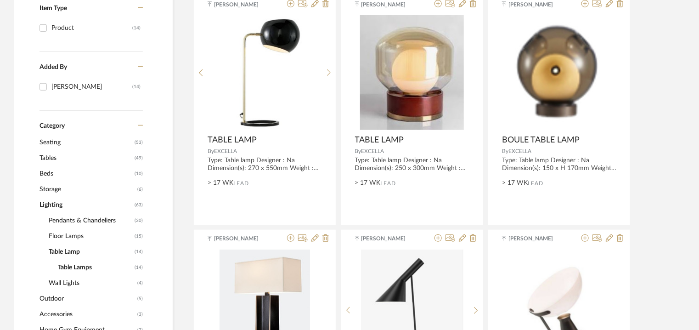
scroll to position [198, 0]
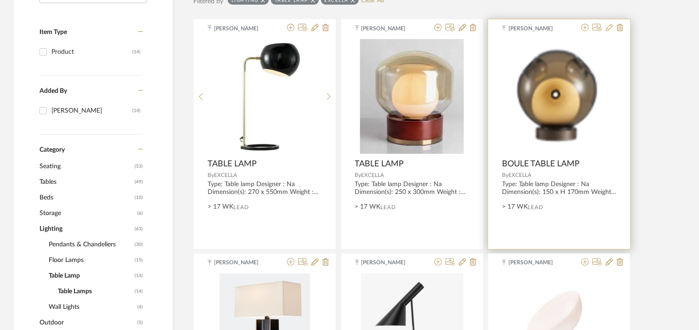
click at [606, 27] on icon at bounding box center [609, 27] width 7 height 7
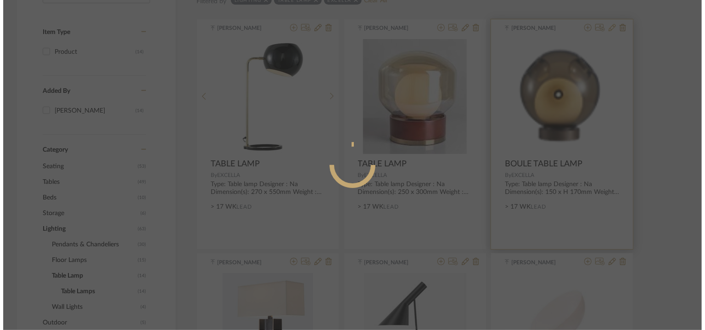
scroll to position [0, 0]
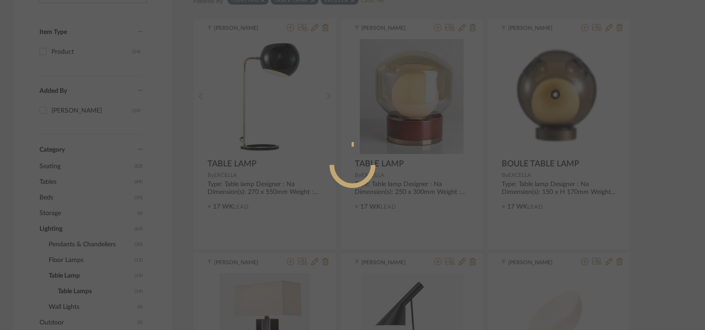
radio input "true"
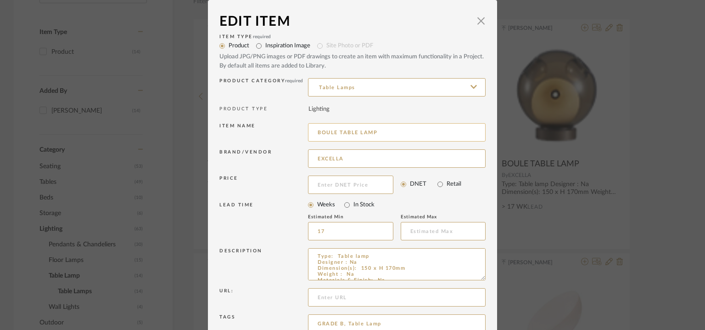
click at [409, 135] on input "BOULE TABLE LAMP" at bounding box center [397, 132] width 178 height 18
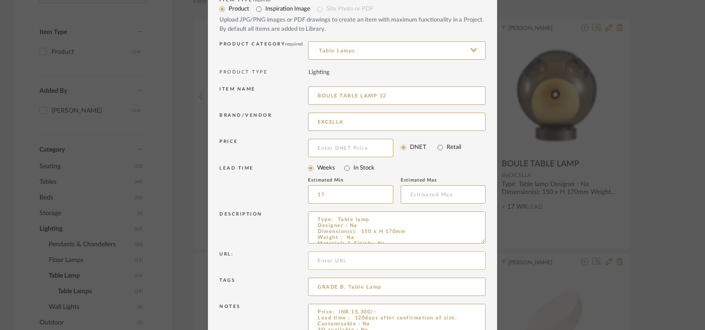
scroll to position [88, 0]
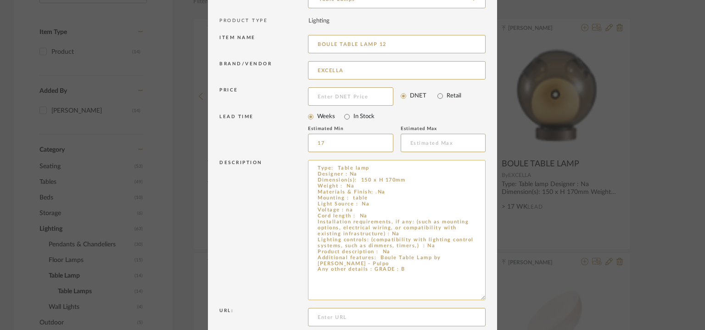
drag, startPoint x: 480, startPoint y: 187, endPoint x: 480, endPoint y: 295, distance: 107.9
click at [480, 295] on textarea "Type: Table lamp Designer : Na Dimension(s): 150 x H 170mm Weight : Na Material…" at bounding box center [397, 230] width 178 height 140
type input "BOULE TABLE LAMP 12"
drag, startPoint x: 375, startPoint y: 256, endPoint x: 394, endPoint y: 260, distance: 19.8
click at [394, 260] on textarea "Type: Table lamp Designer : Na Dimension(s): 150 x H 170mm Weight : Na Material…" at bounding box center [397, 230] width 178 height 140
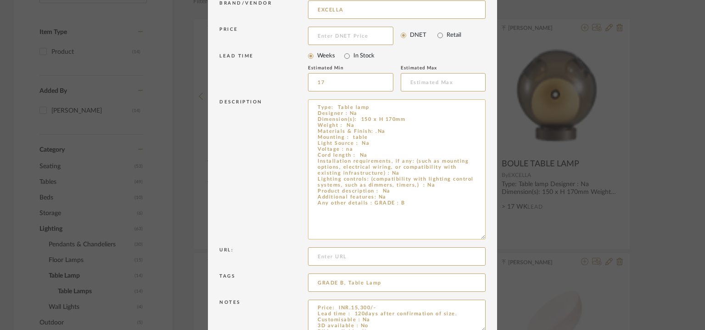
scroll to position [197, 0]
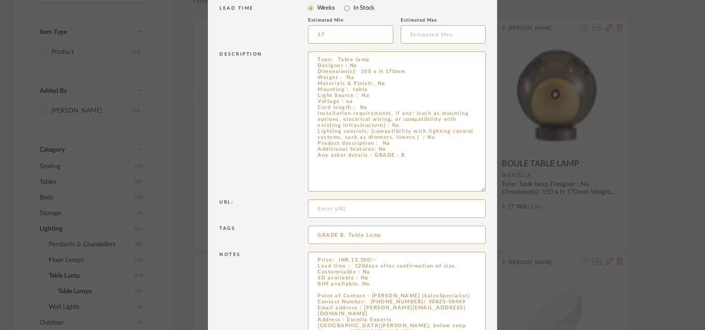
drag, startPoint x: 479, startPoint y: 283, endPoint x: 452, endPoint y: 356, distance: 77.9
type textarea "Type: Table lamp Designer : Na Dimension(s): 150 x H 170mm Weight : Na Material…"
click at [388, 285] on textarea "Price: INR.15,300/- Lead time : 120days after confirmation of size. Customisabl…" at bounding box center [397, 304] width 178 height 105
paste textarea "Boule Table Lamp by [PERSON_NAME]"
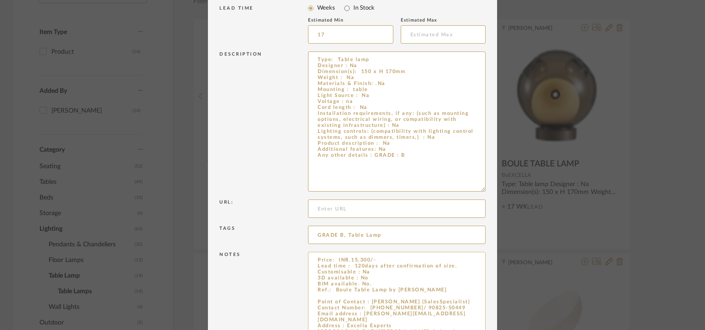
click at [338, 291] on textarea "Price: INR.15,300/- Lead time : 120days after confirmation of size. Customisabl…" at bounding box center [397, 304] width 178 height 105
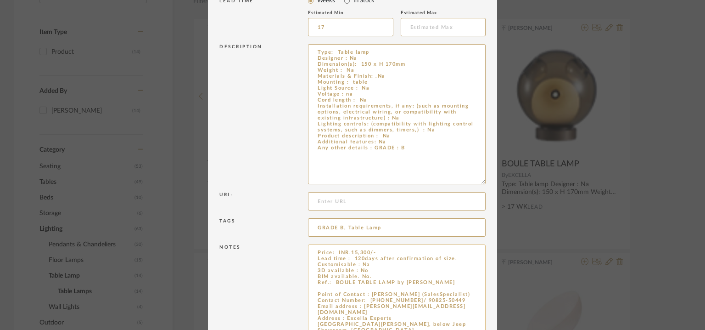
scroll to position [270, 0]
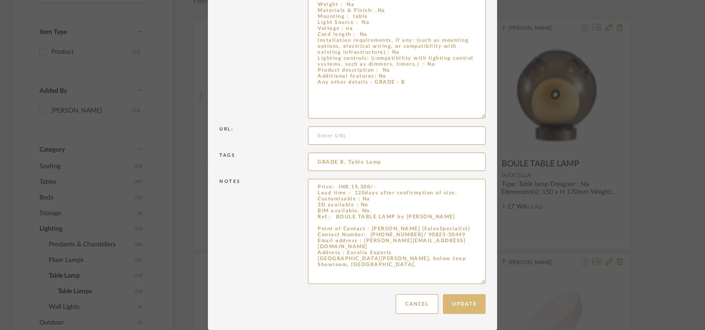
type textarea "Price: INR.15,300/- Lead time : 120days after confirmation of size. Customisabl…"
click at [465, 304] on button "Update" at bounding box center [464, 304] width 43 height 20
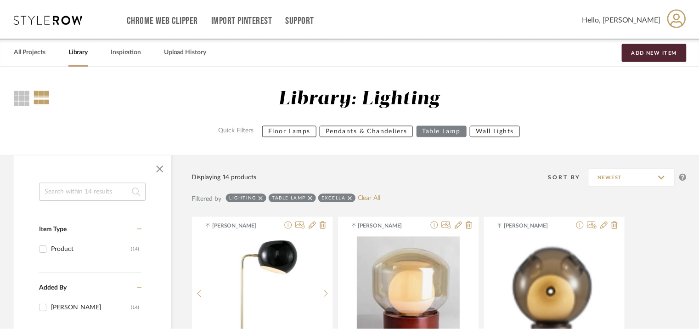
scroll to position [198, 0]
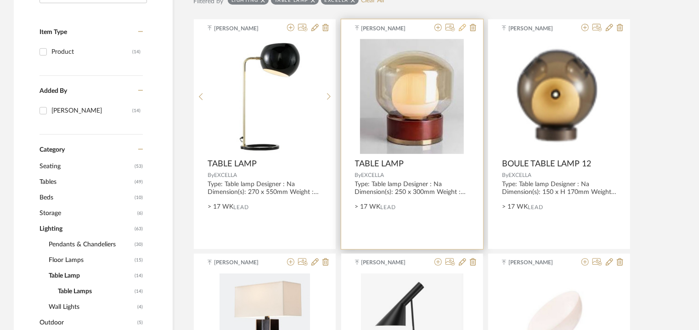
click at [465, 27] on icon at bounding box center [462, 27] width 7 height 7
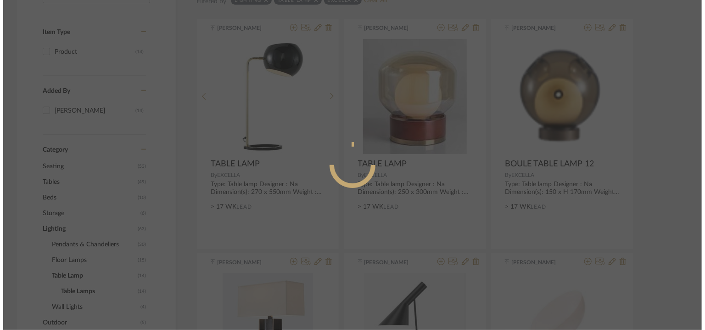
scroll to position [0, 0]
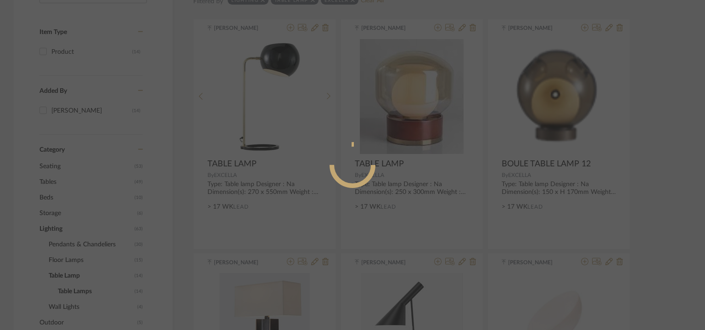
radio input "true"
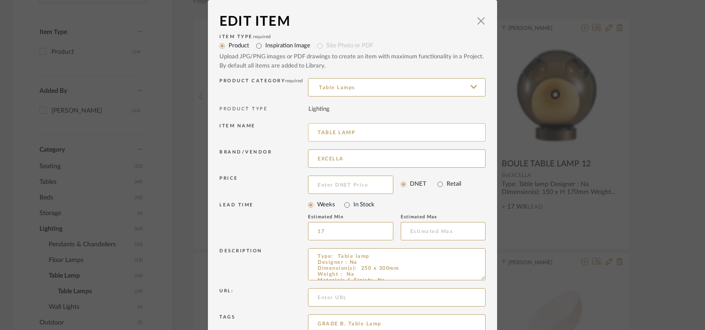
click at [361, 131] on input "TABLE LAMP" at bounding box center [397, 132] width 178 height 18
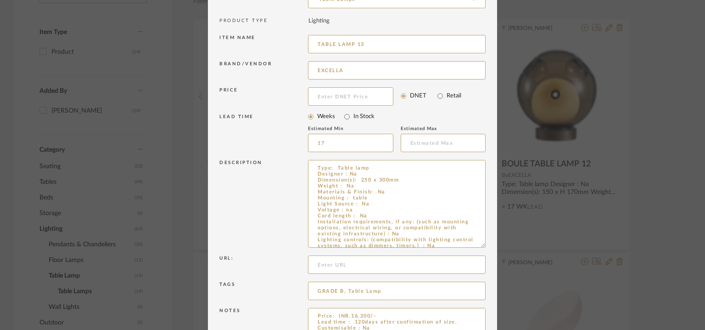
drag, startPoint x: 477, startPoint y: 188, endPoint x: 434, endPoint y: 156, distance: 53.4
click at [434, 156] on div "Item Type required Product Inspiration Image Site Photo or PDF Upload JPG/PNG i…" at bounding box center [352, 145] width 266 height 402
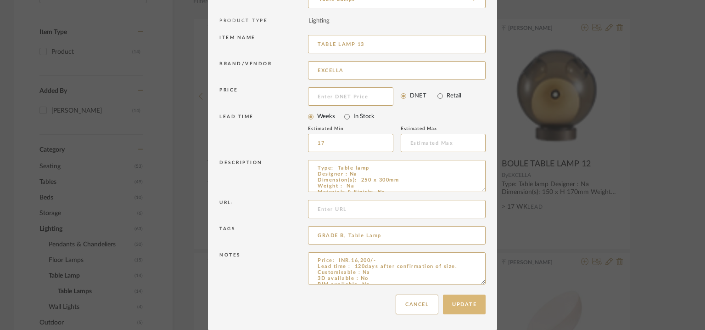
type input "TABLE LAMP 13"
click at [471, 303] on button "Update" at bounding box center [464, 304] width 43 height 20
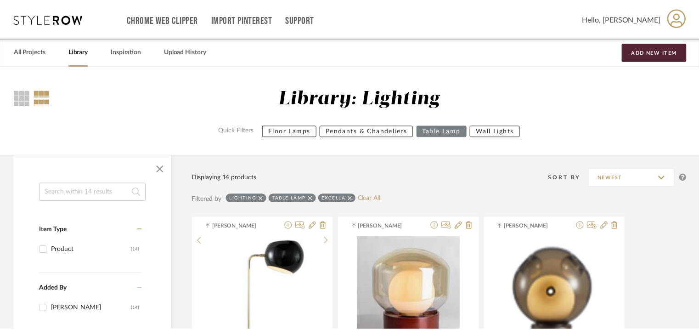
scroll to position [198, 0]
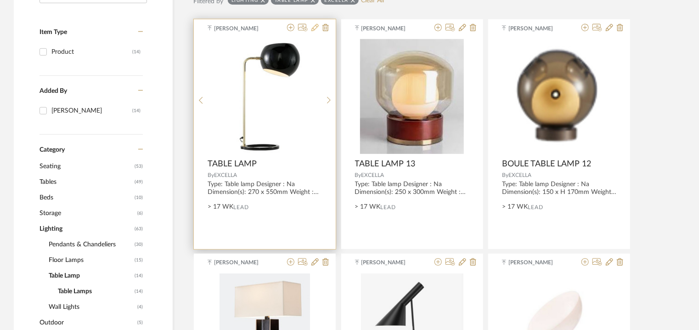
click at [314, 27] on icon at bounding box center [314, 27] width 7 height 7
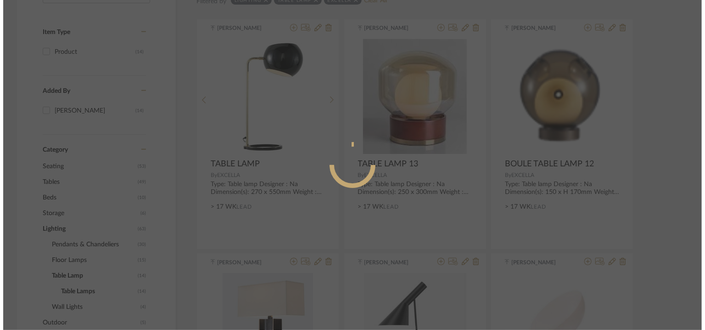
scroll to position [0, 0]
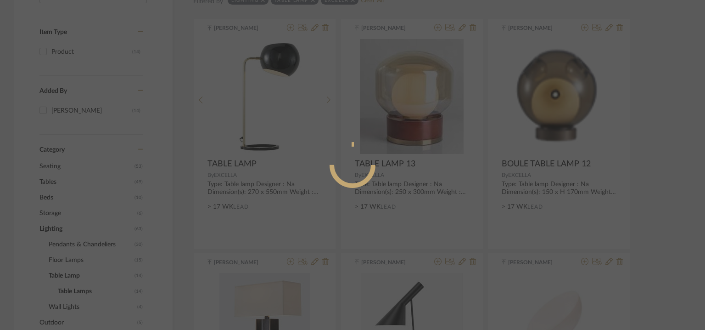
radio input "true"
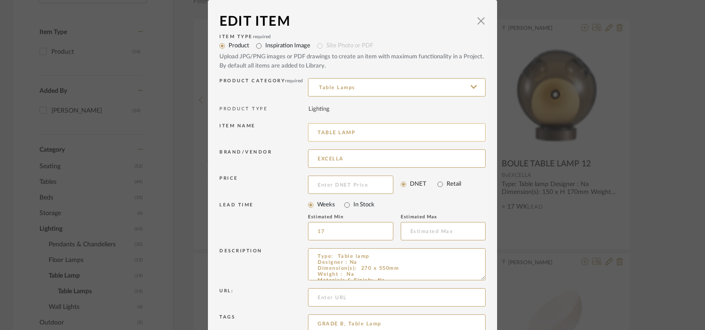
click at [372, 136] on input "TABLE LAMP" at bounding box center [397, 132] width 178 height 18
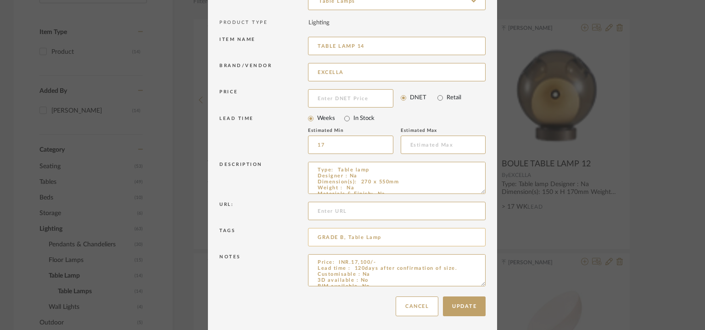
scroll to position [88, 0]
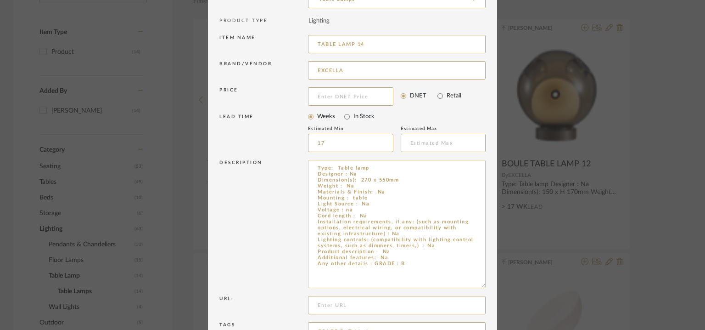
drag, startPoint x: 480, startPoint y: 189, endPoint x: 448, endPoint y: 175, distance: 34.4
click at [449, 176] on textarea "Type: Table lamp Designer : Na Dimension(s): 270 x 550mm Weight : Na Materials …" at bounding box center [397, 224] width 178 height 128
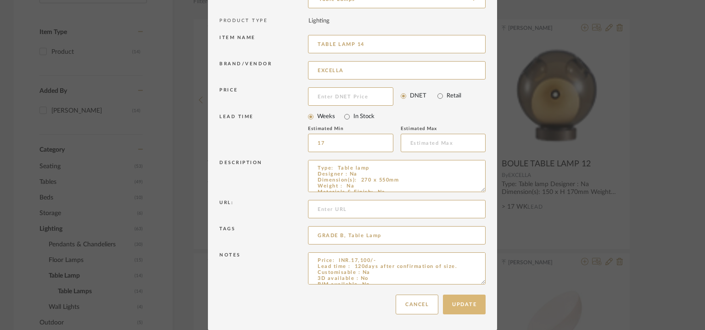
type input "TABLE LAMP 14"
click at [458, 301] on button "Update" at bounding box center [464, 304] width 43 height 20
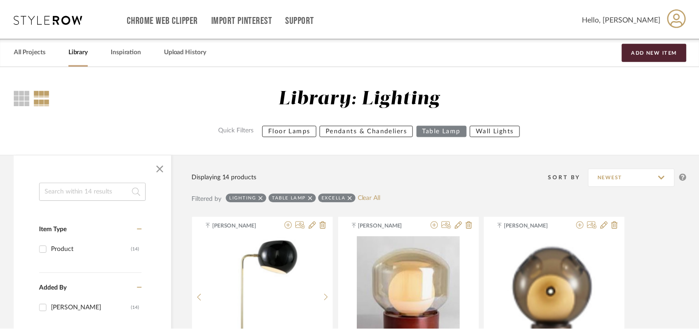
scroll to position [198, 0]
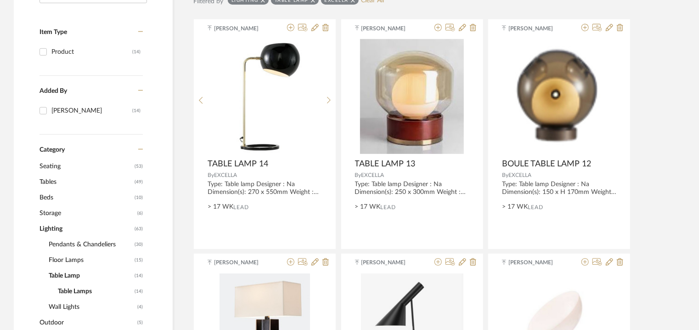
click at [79, 257] on span "Floor Lamps" at bounding box center [91, 260] width 84 height 16
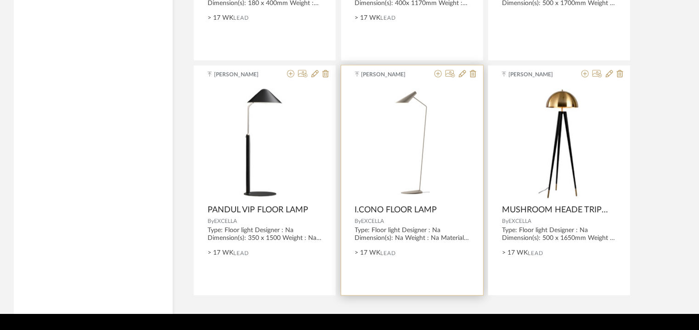
scroll to position [1116, 0]
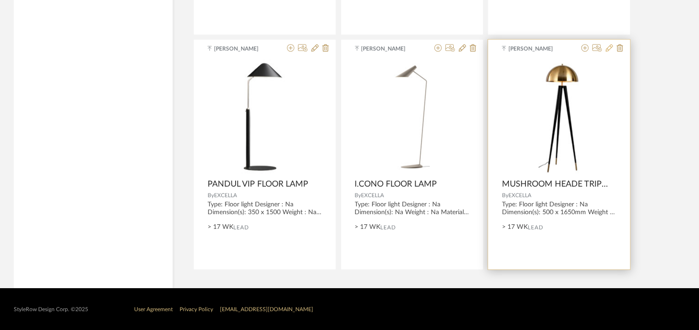
click at [611, 48] on icon at bounding box center [609, 47] width 7 height 7
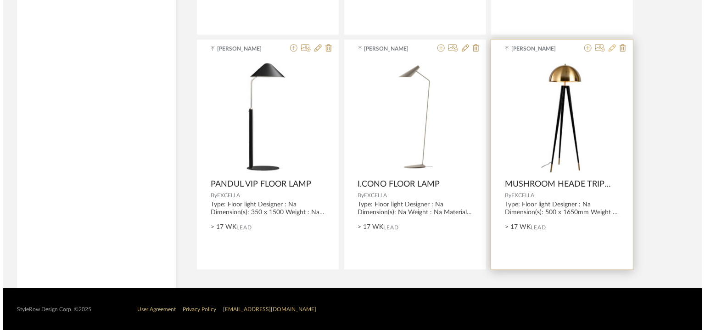
scroll to position [0, 0]
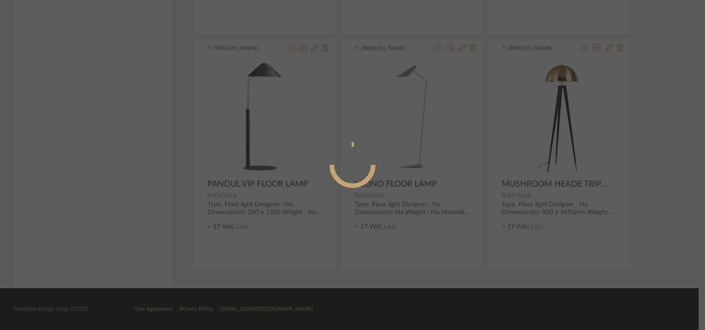
radio input "true"
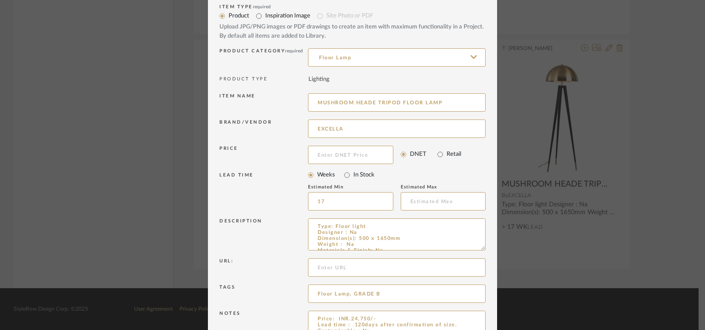
scroll to position [46, 0]
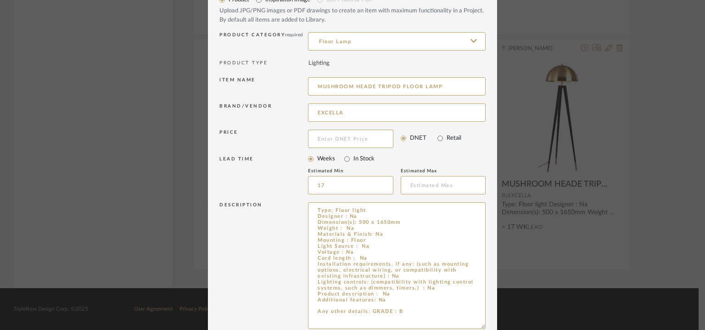
drag, startPoint x: 481, startPoint y: 230, endPoint x: 482, endPoint y: 330, distance: 100.1
drag, startPoint x: 457, startPoint y: 84, endPoint x: 259, endPoint y: 69, distance: 198.9
click at [259, 69] on div "Item Type required Product Inspiration Image Site Photo or PDF Upload JPG/PNG i…" at bounding box center [352, 209] width 266 height 446
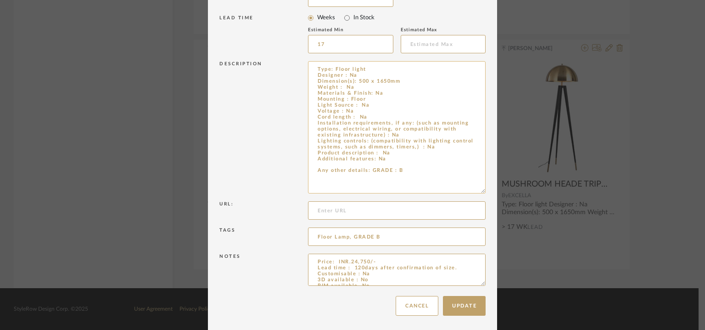
scroll to position [189, 0]
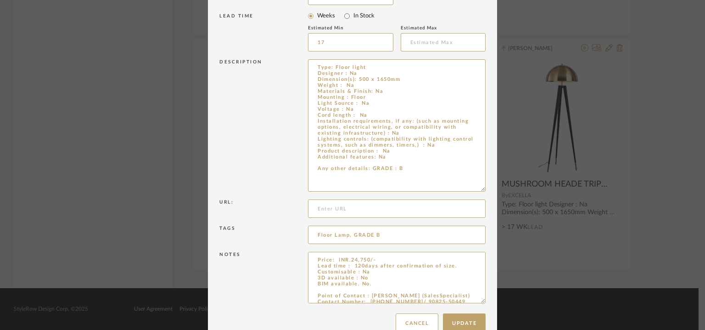
drag, startPoint x: 479, startPoint y: 280, endPoint x: 499, endPoint y: 356, distance: 78.7
click at [390, 280] on textarea "Price: INR.24,750/- Lead time : 120days after confirmation of size. Customisabl…" at bounding box center [397, 306] width 178 height 108
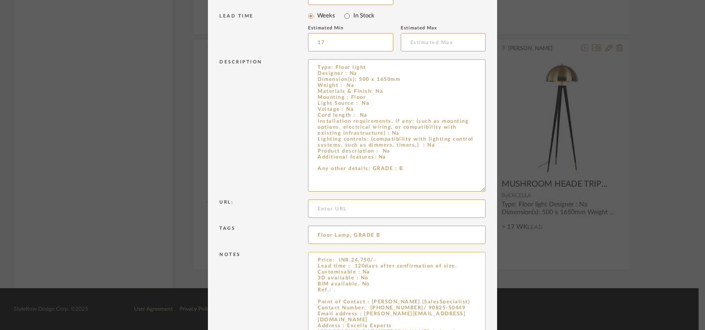
paste textarea "MUSHROOM HEADE TRIPOD FLOOR LAMP"
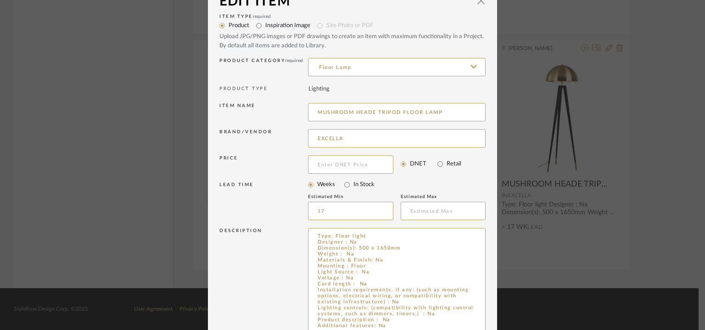
scroll to position [5, 0]
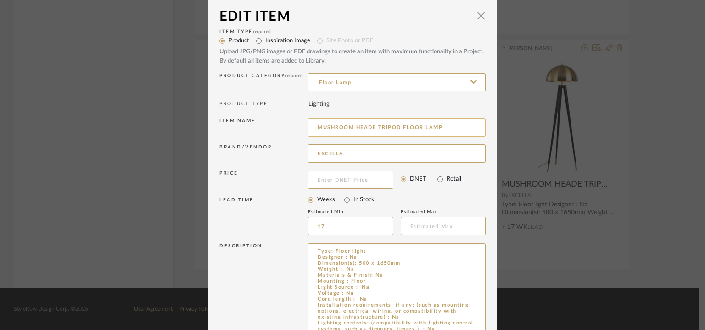
type textarea "Price: INR.24,750/- Lead time : 120days after confirmation of size. Customisabl…"
drag, startPoint x: 400, startPoint y: 126, endPoint x: 29, endPoint y: 138, distance: 371.2
click at [29, 138] on div "Edit Item × Item Type required Product Inspiration Image Site Photo or PDF Uplo…" at bounding box center [352, 165] width 705 height 330
click at [361, 125] on input "FLOOR LAMP" at bounding box center [397, 127] width 178 height 18
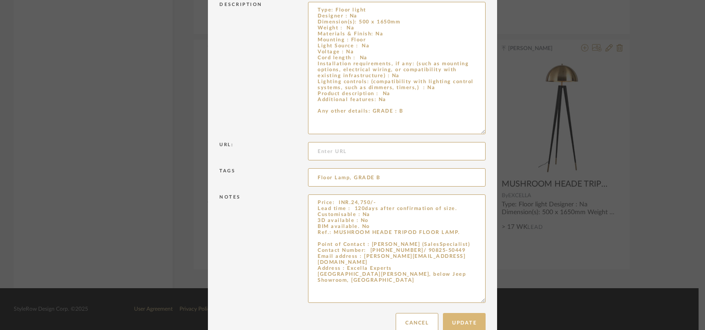
scroll to position [264, 0]
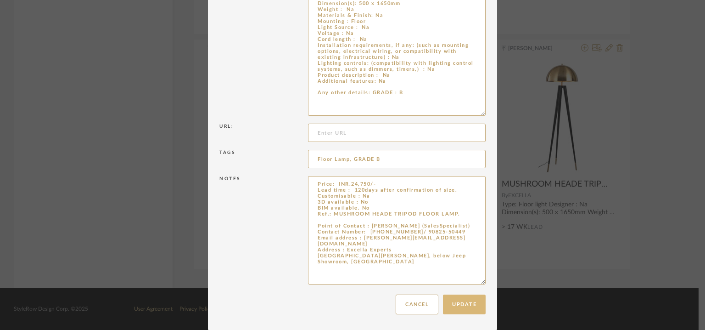
type input "FLOOR LAMP 01"
click at [466, 297] on button "Update" at bounding box center [464, 304] width 43 height 20
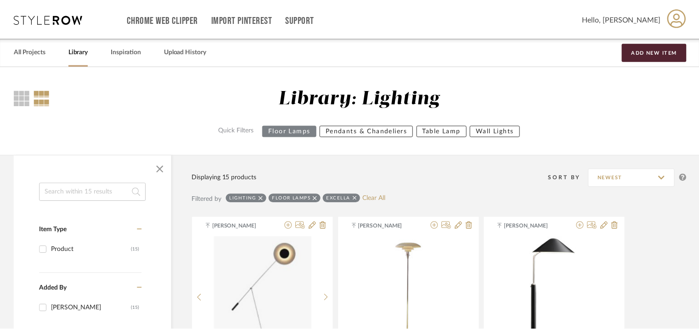
scroll to position [1116, 0]
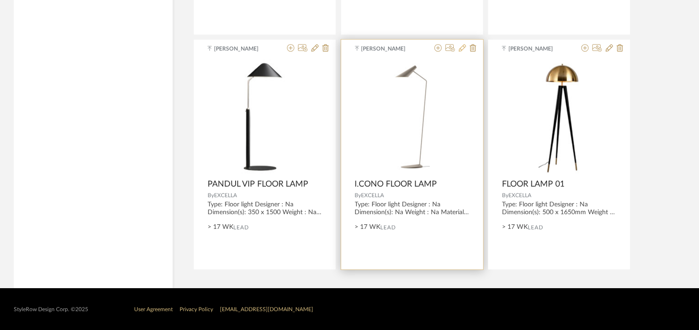
click at [461, 48] on icon at bounding box center [462, 47] width 7 height 7
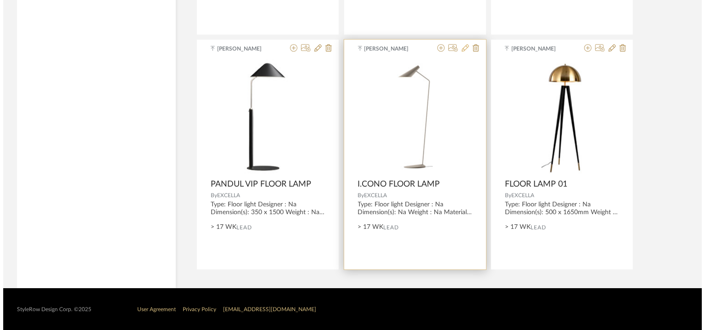
scroll to position [0, 0]
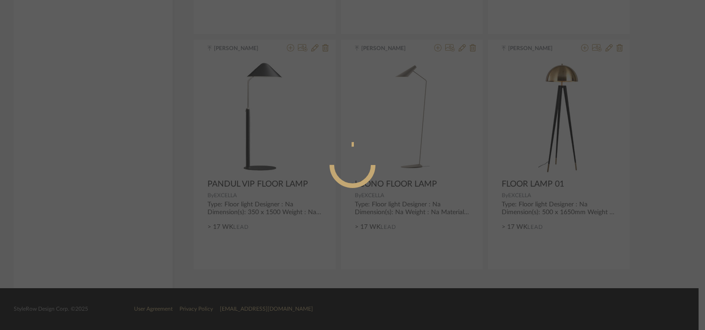
radio input "true"
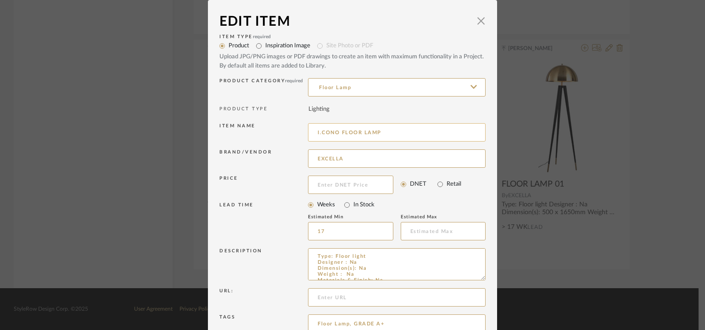
click at [398, 129] on input "I.CONO FLOOR LAMP" at bounding box center [397, 132] width 178 height 18
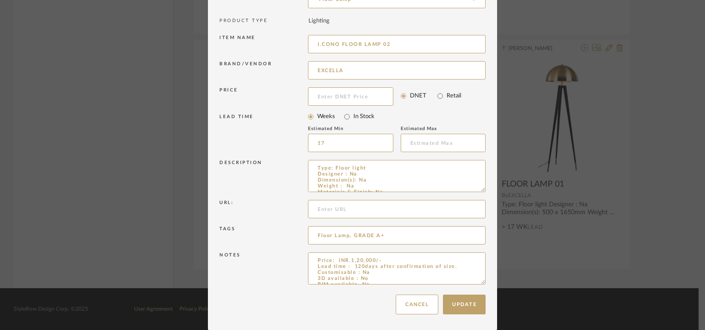
drag, startPoint x: 479, startPoint y: 189, endPoint x: 431, endPoint y: 157, distance: 57.9
click at [431, 157] on div "Description Type: Floor light Designer : Na Dimension(s): Na Weight : Na Materi…" at bounding box center [352, 177] width 266 height 40
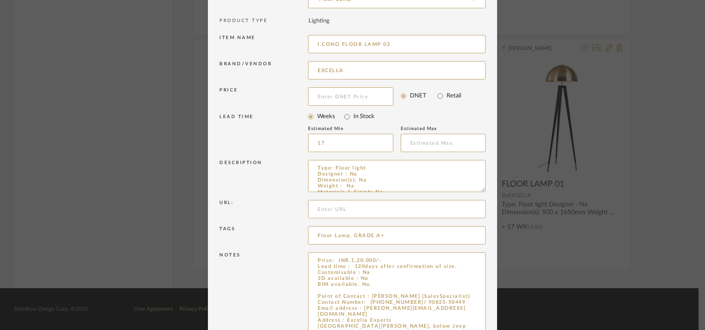
drag, startPoint x: 480, startPoint y: 281, endPoint x: 499, endPoint y: 356, distance: 77.3
drag, startPoint x: 380, startPoint y: 41, endPoint x: 312, endPoint y: 43, distance: 68.4
click at [312, 43] on input "I.CONO FLOOR LAMP 02" at bounding box center [397, 44] width 178 height 18
type input "I.CONO FLOOR LAMP 02"
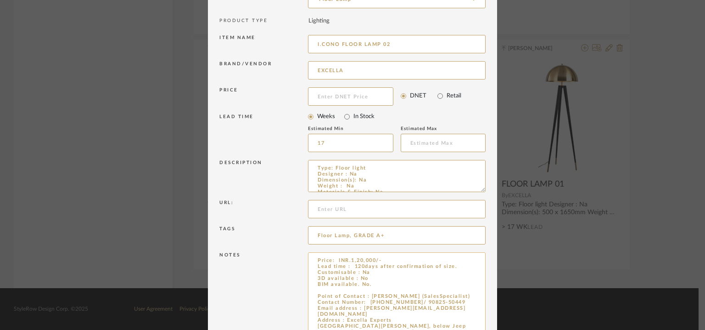
click at [330, 285] on textarea "Price: INR.1,20,000/- Lead time : 120days after confirmation of size. Customisa…" at bounding box center [397, 305] width 178 height 107
click at [323, 291] on textarea "Price: INR.1,20,000/- Lead time : 120days after confirmation of size. Customisa…" at bounding box center [397, 305] width 178 height 107
paste textarea "I.CONO FLOOR LAMP"
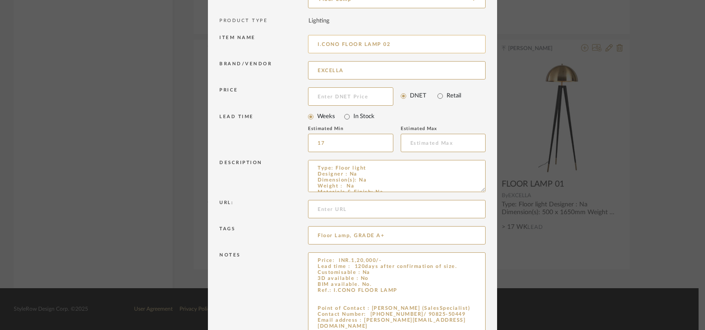
type textarea "Price: INR.1,20,000/- Lead time : 120days after confirmation of size. Customisa…"
drag, startPoint x: 338, startPoint y: 43, endPoint x: 298, endPoint y: 43, distance: 40.4
click at [298, 43] on div "Item name I.CONO FLOOR LAMP 02" at bounding box center [352, 46] width 266 height 26
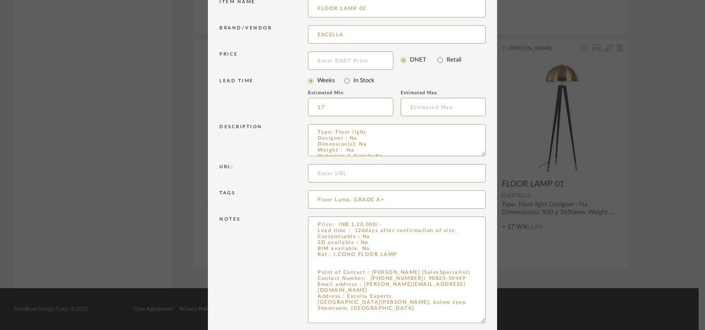
scroll to position [163, 0]
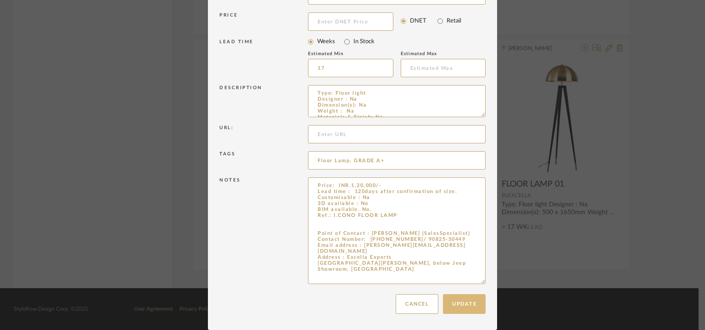
type input "FLOOR LAMP 02"
click at [472, 305] on button "Update" at bounding box center [464, 304] width 43 height 20
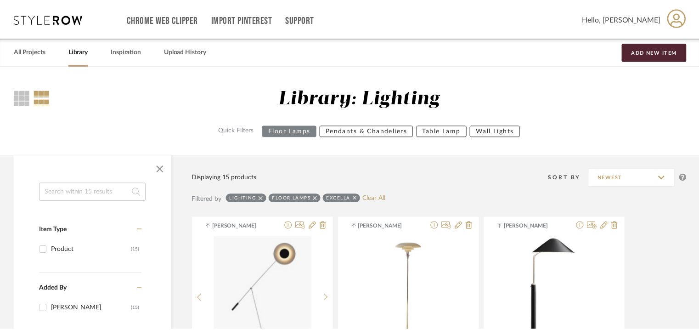
scroll to position [1116, 0]
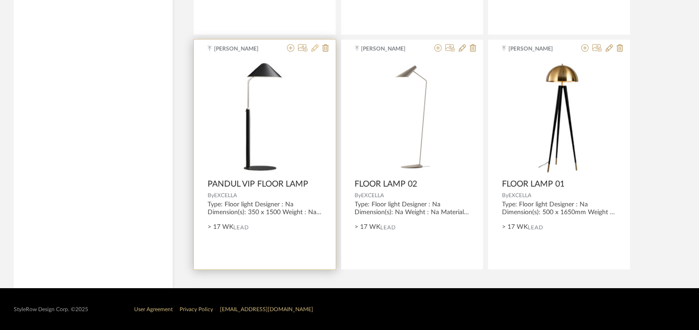
click at [312, 46] on icon at bounding box center [314, 47] width 7 height 7
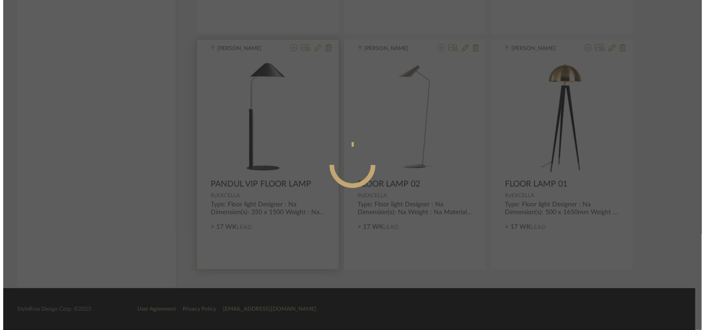
scroll to position [0, 0]
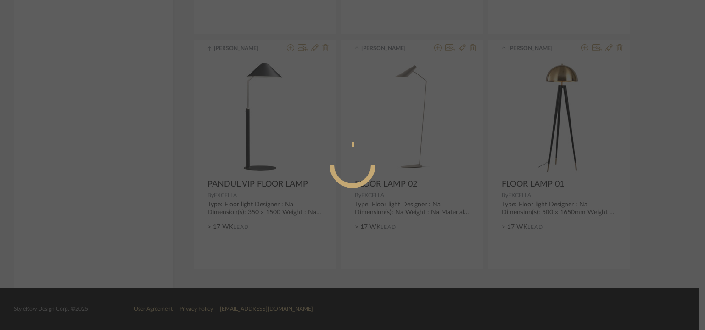
radio input "true"
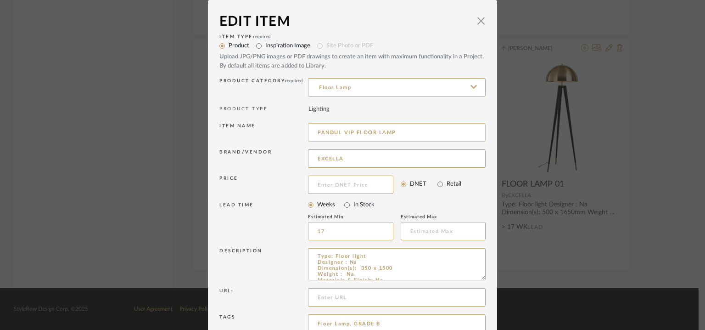
click at [403, 130] on input "PANDUL VIP FLOOR LAMP" at bounding box center [397, 132] width 178 height 18
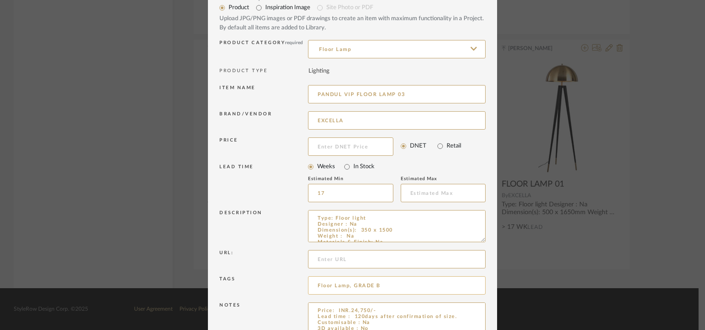
scroll to position [88, 0]
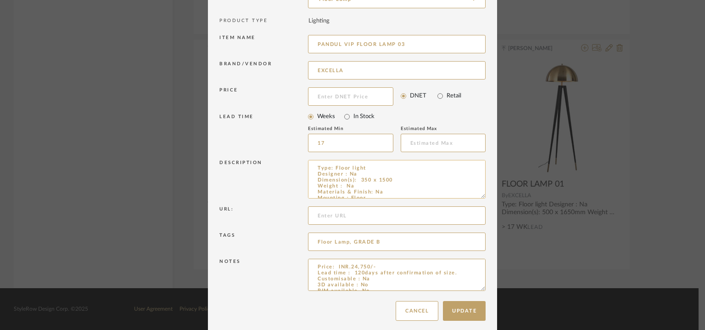
drag, startPoint x: 480, startPoint y: 189, endPoint x: 439, endPoint y: 170, distance: 44.8
click at [439, 170] on textarea "Type: Floor light Designer : Na Dimension(s): 350 x 1500 Weight : Na Materials …" at bounding box center [397, 179] width 178 height 39
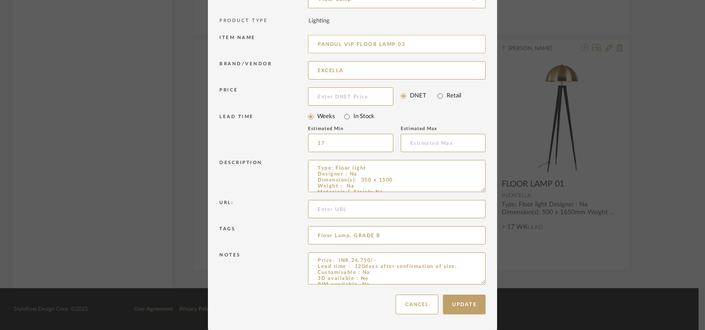
drag, startPoint x: 392, startPoint y: 43, endPoint x: 364, endPoint y: 45, distance: 28.5
click at [311, 35] on input "PANDUL VIP FLOOR LAMP 03" at bounding box center [397, 44] width 178 height 18
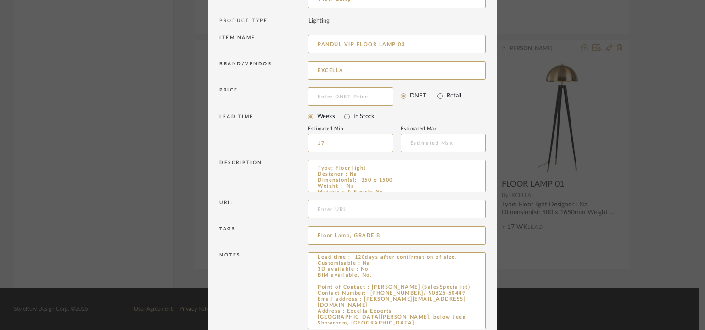
scroll to position [0, 0]
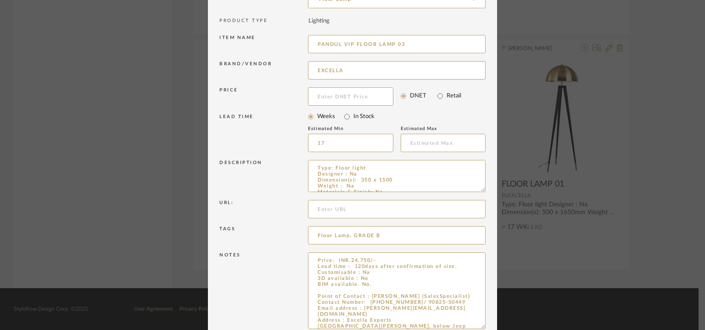
drag, startPoint x: 478, startPoint y: 283, endPoint x: 505, endPoint y: 356, distance: 78.5
type input "PANDUL VIP FLOOR LAMP 03"
click at [335, 291] on textarea "Price: INR.24,750/- Lead time : 120days after confirmation of size. Customisabl…" at bounding box center [397, 304] width 178 height 105
paste textarea "PANDUL VIP FLOOR LAMP"
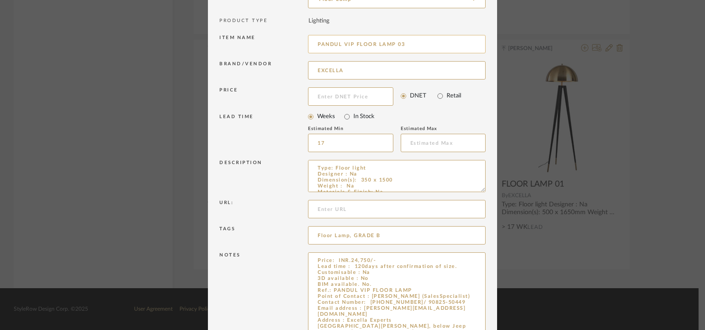
type textarea "Price: INR.24,750/- Lead time : 120days after confirmation of size. Customisabl…"
drag, startPoint x: 352, startPoint y: 41, endPoint x: 272, endPoint y: 43, distance: 79.9
click at [272, 43] on div "Item name PANDUL VIP FLOOR LAMP 03" at bounding box center [352, 46] width 266 height 26
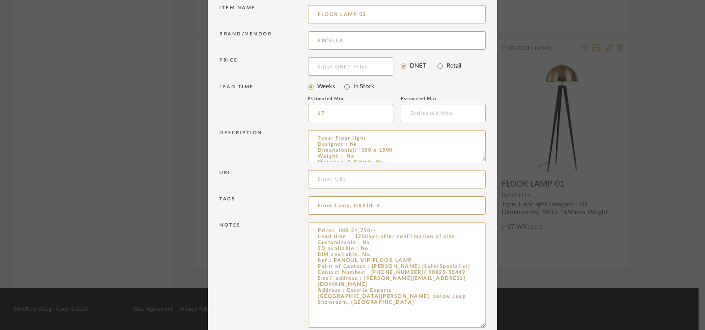
scroll to position [162, 0]
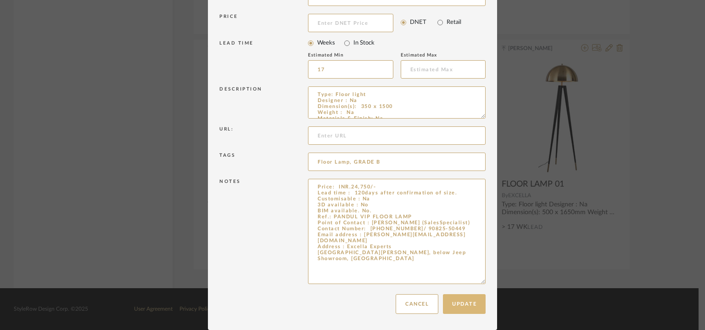
type input "FLOOR LAMP 03"
click at [476, 299] on button "Update" at bounding box center [464, 304] width 43 height 20
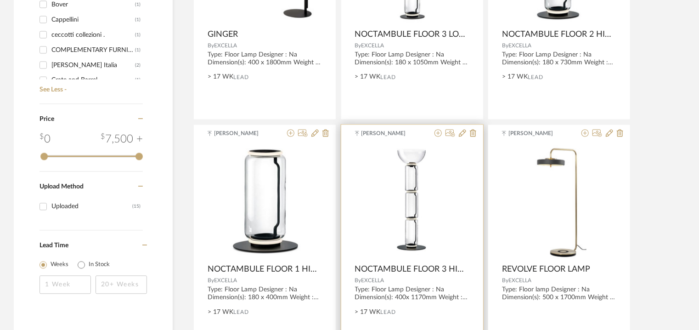
scroll to position [795, 0]
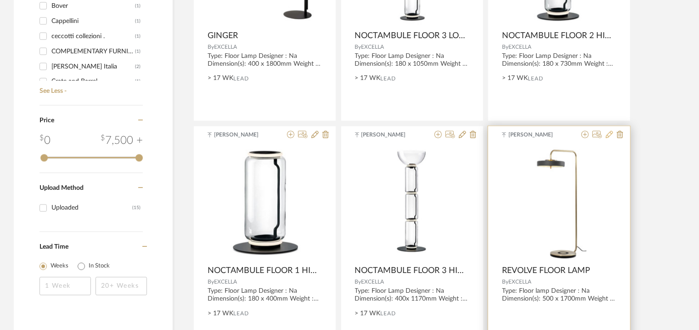
click at [608, 133] on icon at bounding box center [609, 134] width 7 height 7
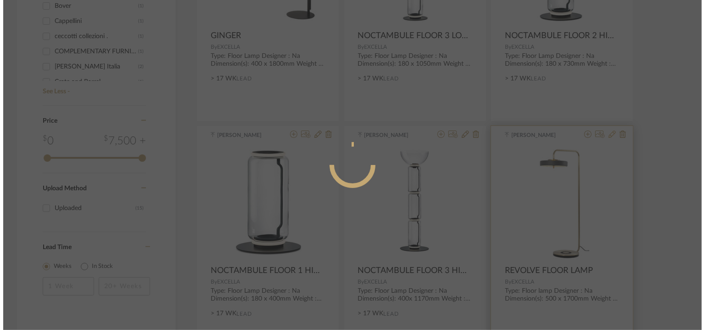
scroll to position [0, 0]
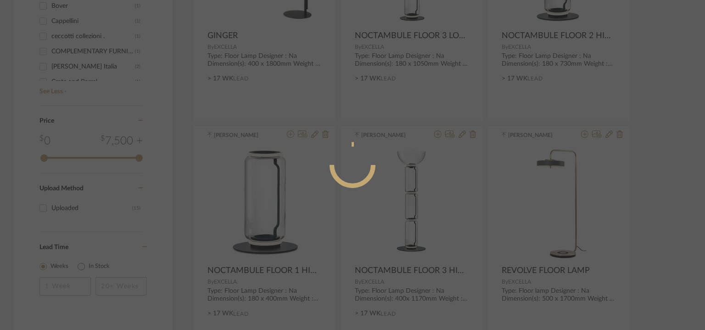
radio input "true"
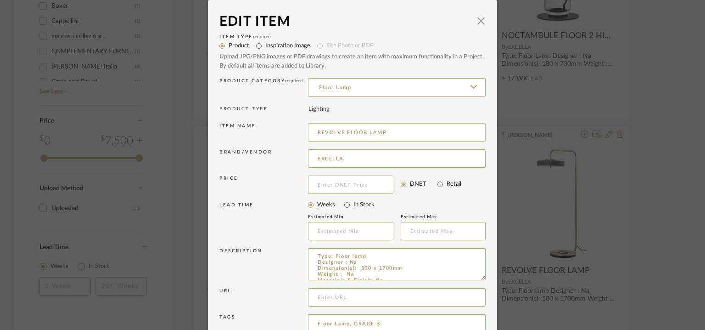
click at [400, 133] on input "REVOLVE FLOOR LAMP" at bounding box center [397, 132] width 178 height 18
drag, startPoint x: 384, startPoint y: 131, endPoint x: 316, endPoint y: 133, distance: 68.4
click at [316, 133] on input "REVOLVE FLOOR LAMP 04" at bounding box center [397, 132] width 178 height 18
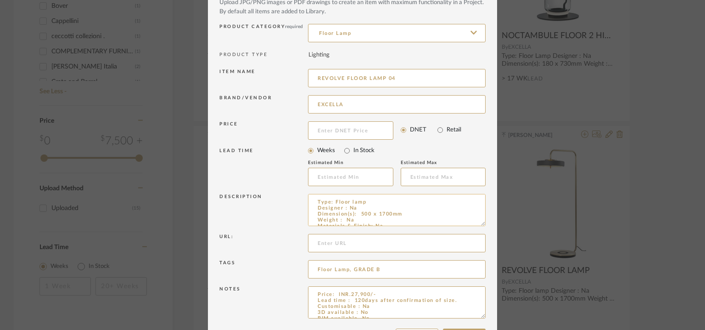
scroll to position [88, 0]
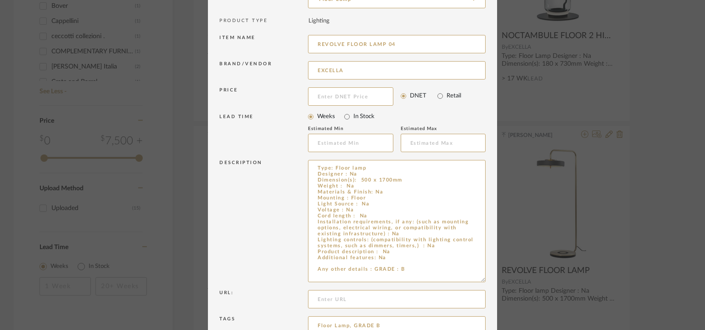
drag, startPoint x: 480, startPoint y: 188, endPoint x: 528, endPoint y: 356, distance: 174.8
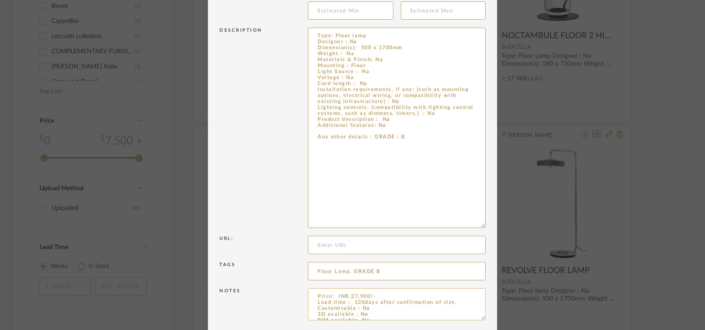
scroll to position [257, 0]
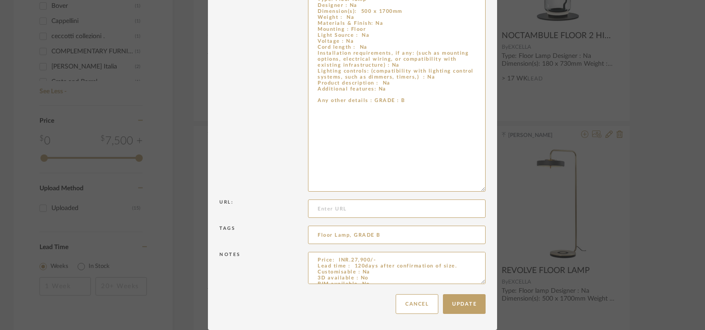
drag, startPoint x: 478, startPoint y: 281, endPoint x: 495, endPoint y: 345, distance: 66.6
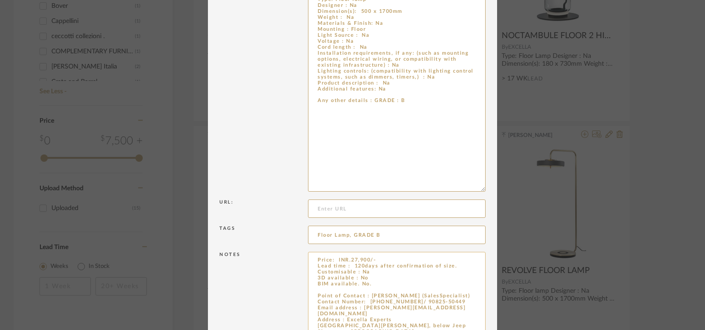
type input "REVOLVE FLOOR LAMP 04"
click at [328, 287] on textarea "Price: INR.27,900/- Lead time : 120days after confirmation of size. Customisabl…" at bounding box center [397, 300] width 178 height 96
paste textarea "REVOLVE FLOOR LAMP"
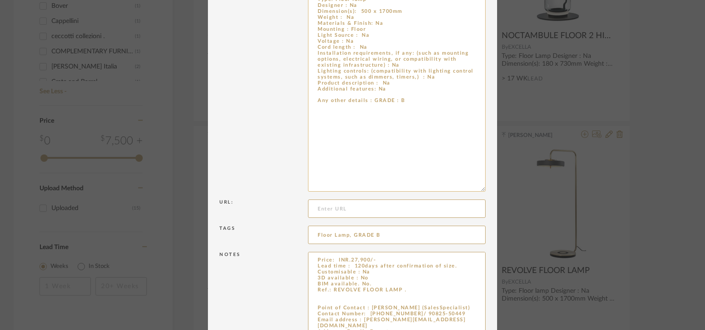
type textarea "Price: INR.27,900/- Lead time : 120days after confirmation of size. Customisabl…"
click at [326, 100] on textarea "Type: Floor lamp Designer : Na Dimension(s): 500 x 1700mm Weight : Na Materials…" at bounding box center [397, 91] width 178 height 200
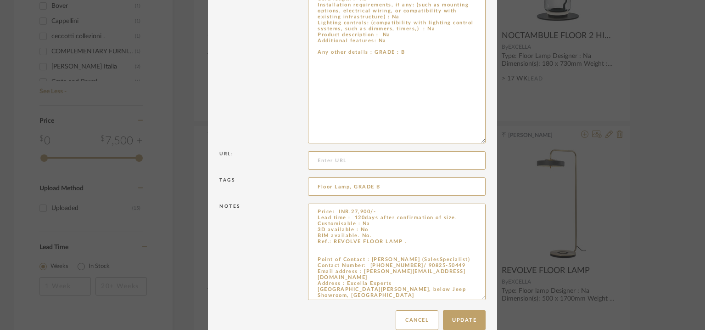
scroll to position [91, 0]
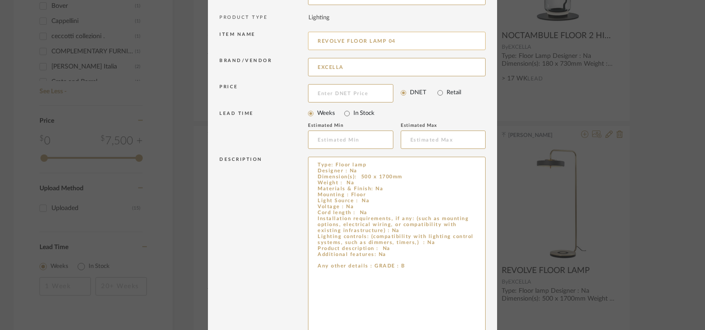
click at [323, 39] on input "REVOLVE FLOOR LAMP 04" at bounding box center [397, 41] width 178 height 18
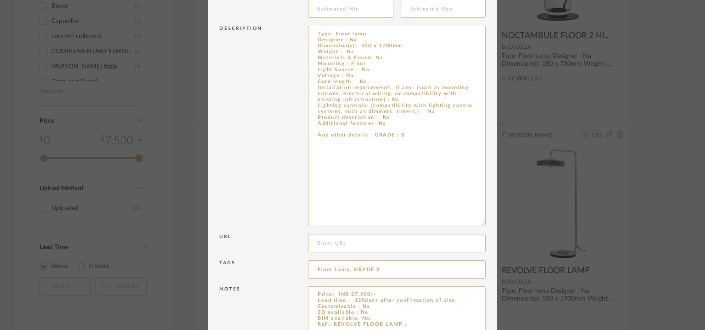
scroll to position [321, 0]
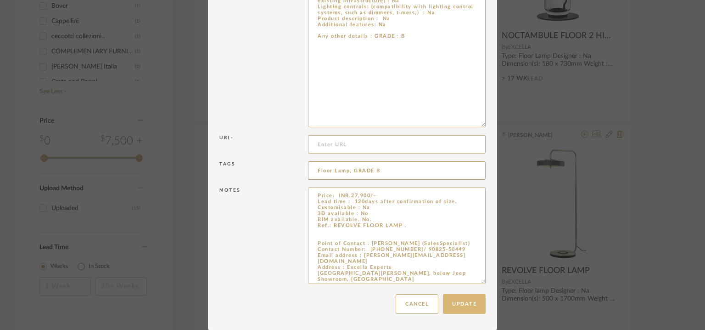
type input "FLOOR LAMP 04"
click at [472, 303] on button "Update" at bounding box center [464, 304] width 43 height 20
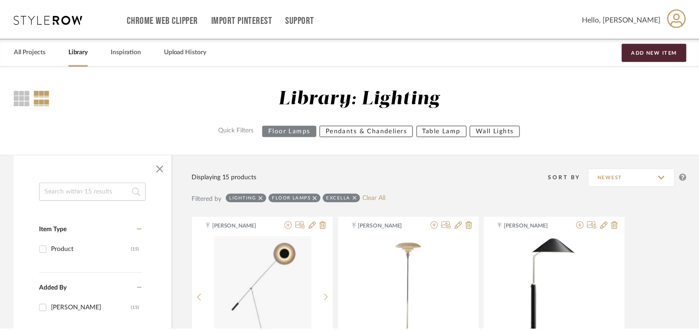
scroll to position [795, 0]
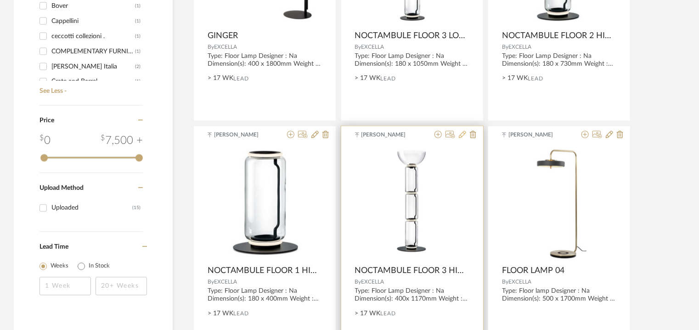
click at [463, 135] on icon at bounding box center [462, 134] width 7 height 7
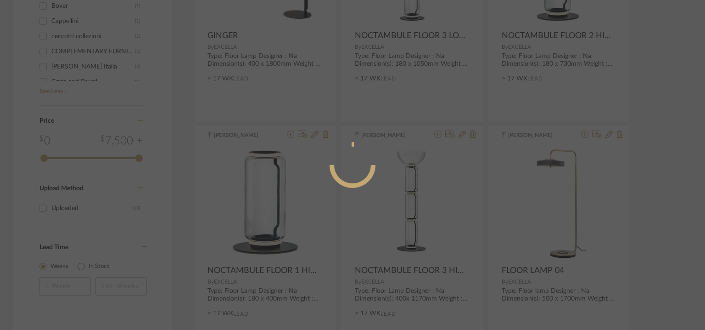
radio input "true"
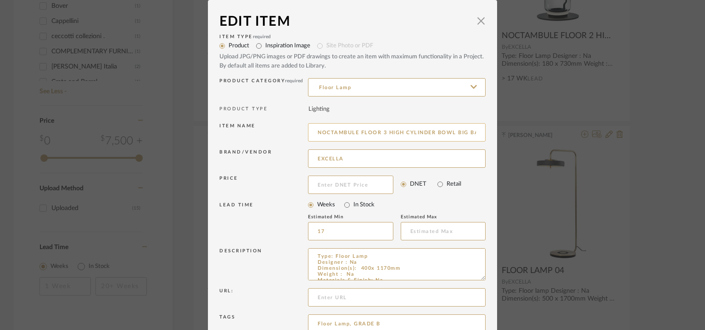
click at [473, 129] on input "NOCTAMBULE FLOOR 3 HIGH CYLINDER BOWL BIG BASE" at bounding box center [397, 132] width 178 height 18
drag, startPoint x: 465, startPoint y: 133, endPoint x: 207, endPoint y: 130, distance: 258.1
click at [208, 130] on dialog-content "Edit Item × Item Type required Product Inspiration Image Site Photo or PDF Uplo…" at bounding box center [352, 209] width 289 height 418
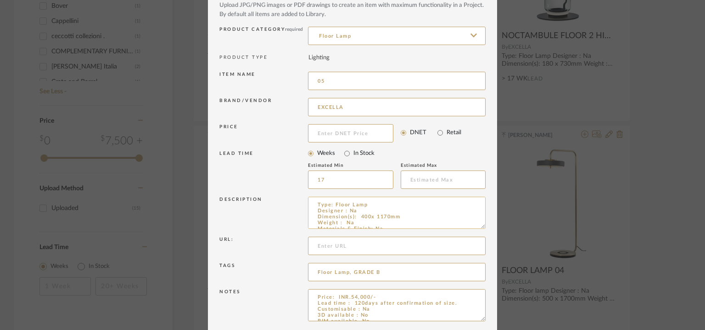
scroll to position [88, 0]
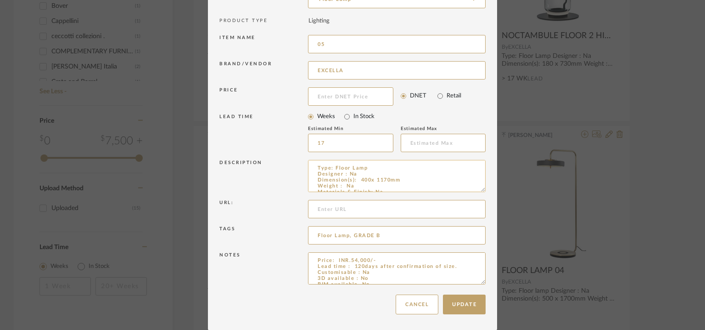
drag, startPoint x: 479, startPoint y: 188, endPoint x: 427, endPoint y: 176, distance: 53.2
click at [427, 176] on textarea "Type: Floor Lamp Designer : Na Dimension(s): 400x 1170mm Weight : Na Materials …" at bounding box center [397, 176] width 178 height 32
drag, startPoint x: 477, startPoint y: 281, endPoint x: 487, endPoint y: 356, distance: 76.0
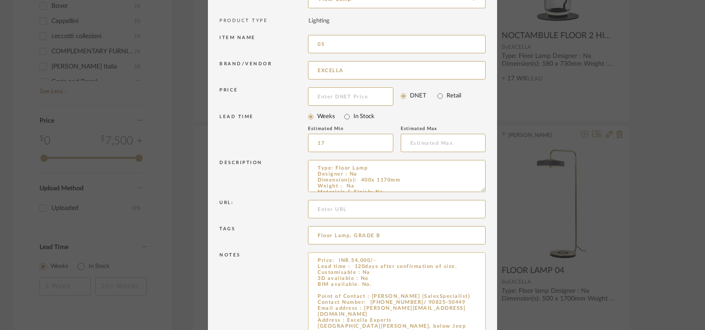
type input "05"
click at [354, 288] on textarea "Price: INR.54,000/- Lead time : 120days after confirmation of size. Customisabl…" at bounding box center [397, 305] width 178 height 107
paste textarea "NOCTAMBULE FLOOR 3 HIGH CYLINDER BOWL BIG BASE"
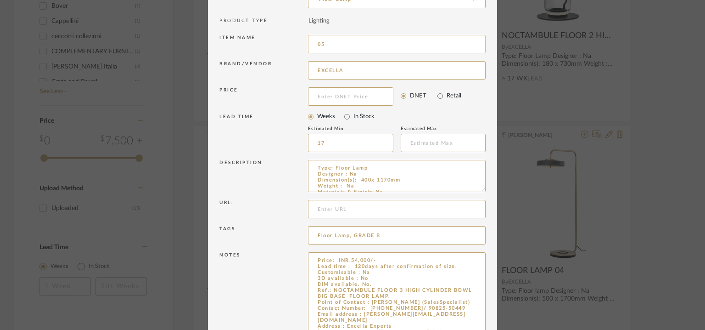
type textarea "Price: INR.54,000/- Lead time : 120days after confirmation of size. Customisabl…"
click at [313, 42] on input "05" at bounding box center [397, 44] width 178 height 18
drag, startPoint x: 312, startPoint y: 45, endPoint x: 287, endPoint y: 45, distance: 25.7
click at [287, 45] on div "Item name FLOOR LAMP 05" at bounding box center [352, 46] width 266 height 26
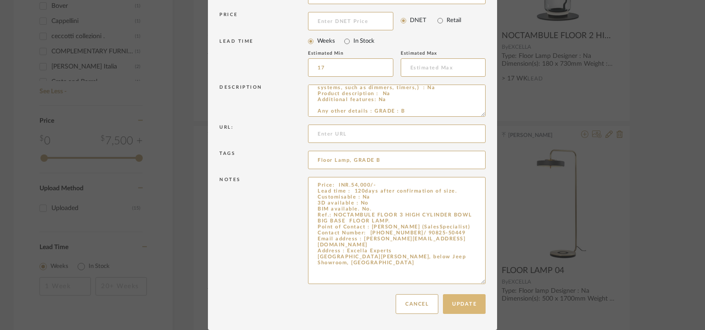
type input "FLOOR LAMP 05"
click at [474, 303] on button "Update" at bounding box center [464, 304] width 43 height 20
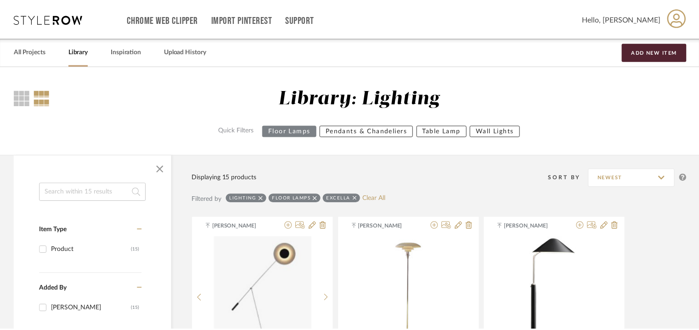
scroll to position [795, 0]
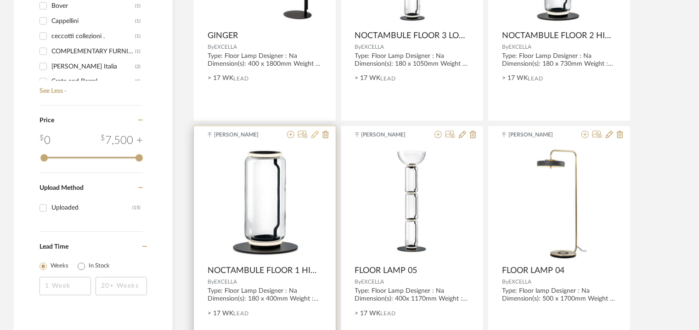
click at [311, 134] on icon at bounding box center [314, 134] width 7 height 7
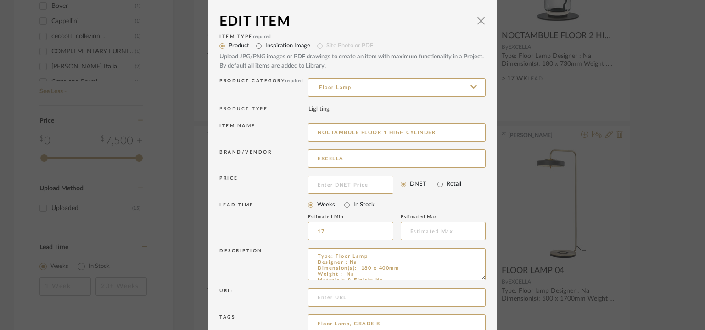
click at [485, 18] on dialog-content "Edit Item × Item Type required Product Inspiration Image Site Photo or PDF Uplo…" at bounding box center [352, 209] width 289 height 418
click at [479, 20] on span "button" at bounding box center [481, 20] width 18 height 18
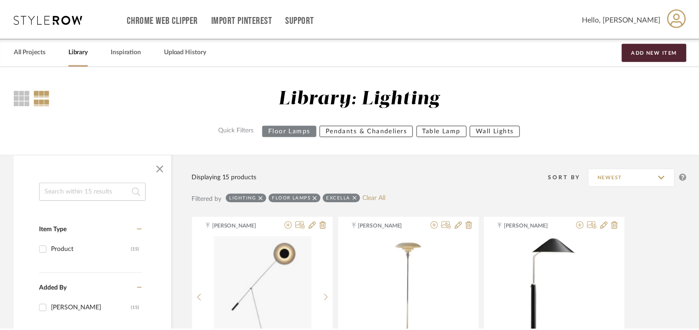
scroll to position [795, 0]
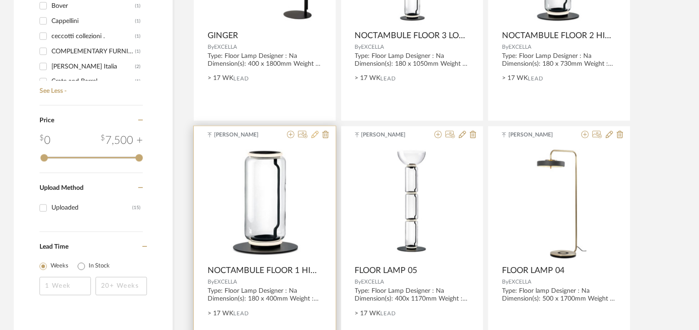
click at [317, 137] on icon at bounding box center [314, 134] width 7 height 7
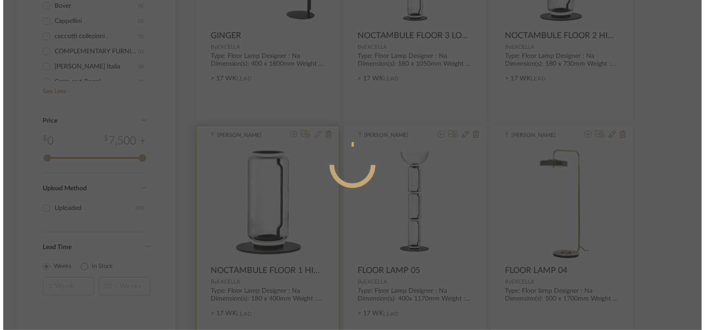
scroll to position [0, 0]
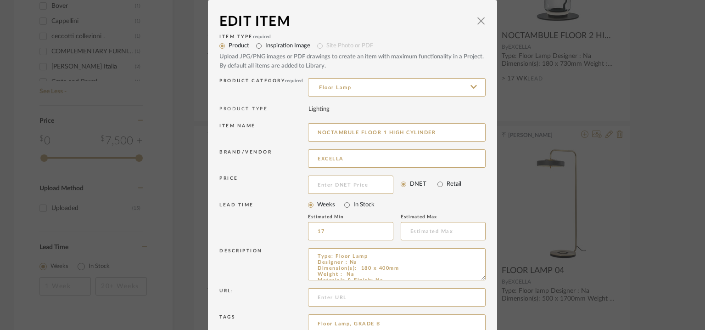
drag, startPoint x: 320, startPoint y: 139, endPoint x: 289, endPoint y: 139, distance: 30.3
click at [289, 139] on div "Item name NOCTAMBULE FLOOR 1 HIGH CYLINDER" at bounding box center [352, 134] width 266 height 26
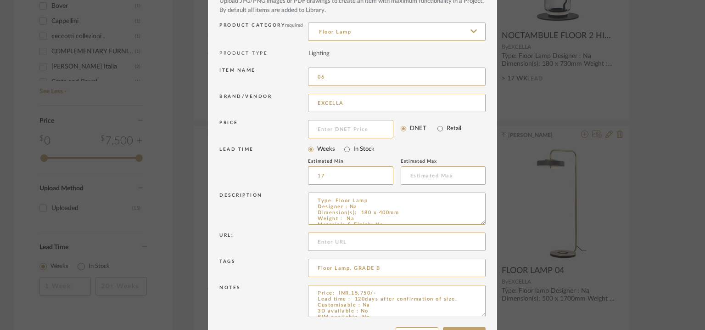
scroll to position [88, 0]
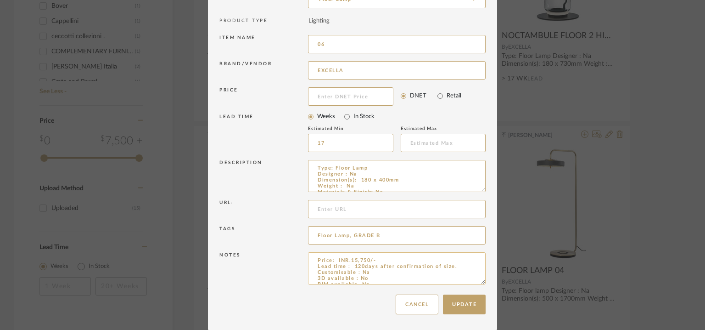
click at [476, 278] on textarea "Price: INR.15,750/- Lead time : 120days after confirmation of size. Customisabl…" at bounding box center [397, 268] width 178 height 32
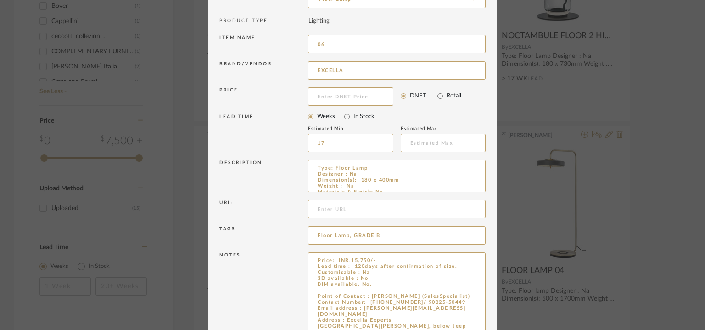
drag, startPoint x: 478, startPoint y: 281, endPoint x: 499, endPoint y: 356, distance: 78.4
click at [371, 283] on textarea "Price: INR.15,750/- Lead time : 120days after confirmation of size. Customisabl…" at bounding box center [397, 305] width 178 height 107
paste textarea "NOCTAMBULE FLOOR 1 HIGH CYLINDER"
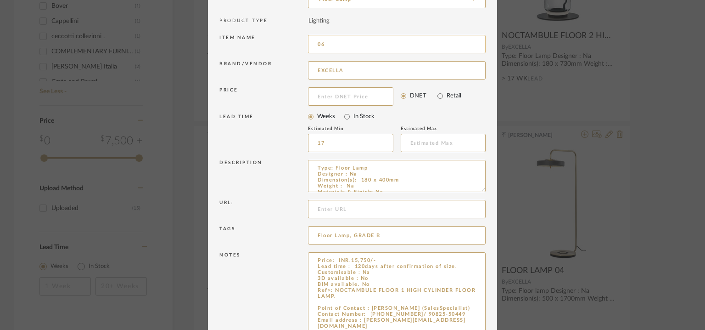
click at [313, 40] on input "06" at bounding box center [397, 44] width 178 height 18
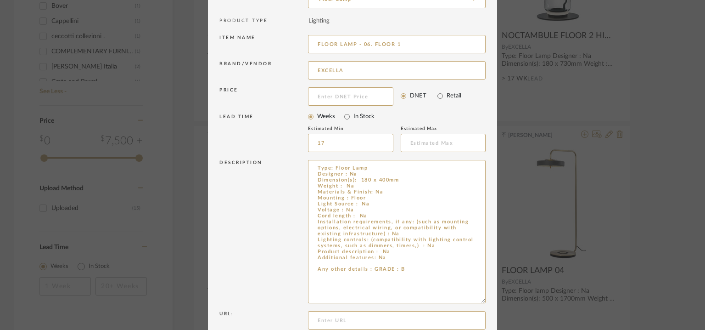
drag, startPoint x: 479, startPoint y: 187, endPoint x: 487, endPoint y: 314, distance: 127.4
click at [487, 314] on dialog-content "Edit Item × Item Type required Product Inspiration Image Site Photo or PDF Uplo…" at bounding box center [352, 214] width 289 height 605
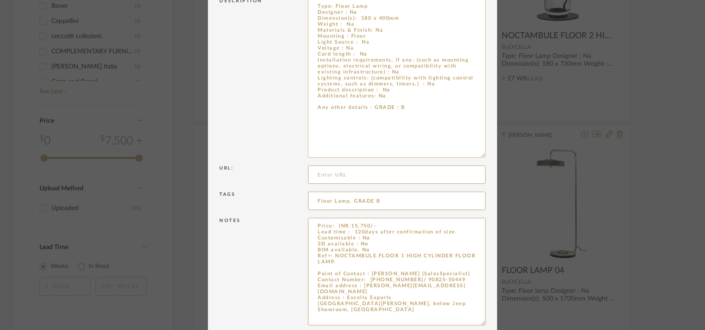
scroll to position [291, 0]
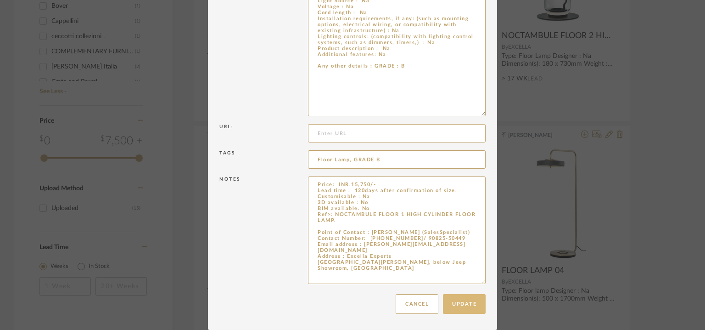
click at [472, 304] on button "Update" at bounding box center [464, 304] width 43 height 20
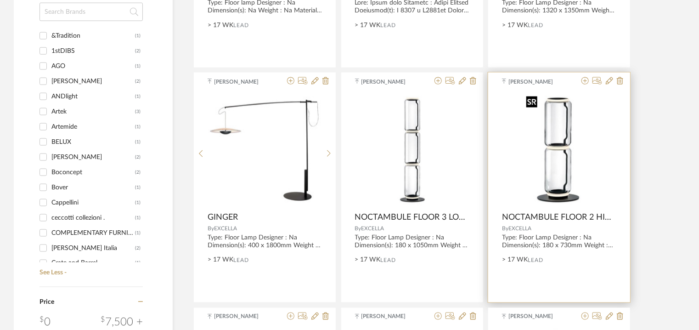
scroll to position [611, 0]
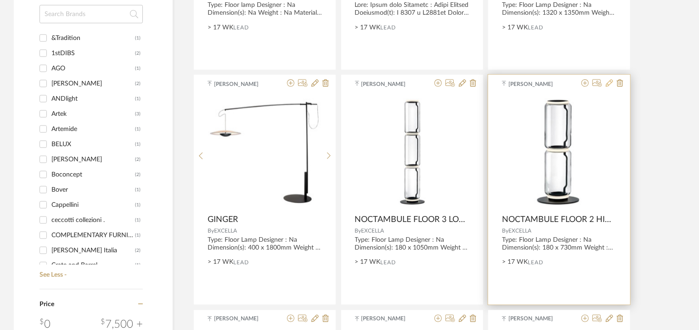
click at [609, 81] on icon at bounding box center [609, 82] width 7 height 7
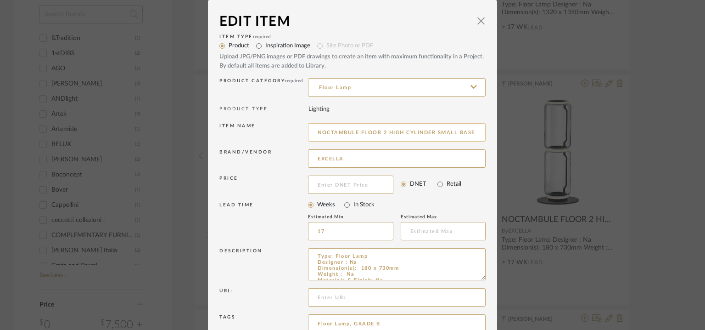
drag, startPoint x: 472, startPoint y: 129, endPoint x: 340, endPoint y: 127, distance: 132.7
click at [212, 133] on dialog-content "Edit Item × Item Type required Product Inspiration Image Site Photo or PDF Uplo…" at bounding box center [352, 209] width 289 height 418
click at [350, 131] on input "NOCTAMBULE FLOOR 2 HIGH CYLINDER SMALL BASE" at bounding box center [397, 132] width 178 height 18
drag, startPoint x: 354, startPoint y: 132, endPoint x: 349, endPoint y: 131, distance: 5.6
click at [349, 131] on input "NOCTAMBULE FLOOR 2 HIGH CYLINDER SMALL BASE" at bounding box center [397, 132] width 178 height 18
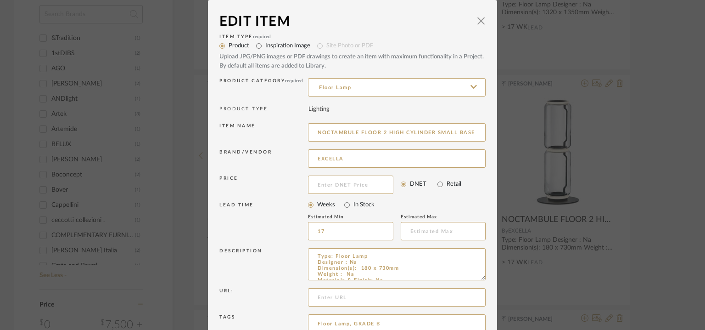
drag, startPoint x: 312, startPoint y: 131, endPoint x: 523, endPoint y: 128, distance: 210.8
click at [523, 128] on div "Edit Item × Item Type required Product Inspiration Image Site Photo or PDF Uplo…" at bounding box center [352, 165] width 705 height 330
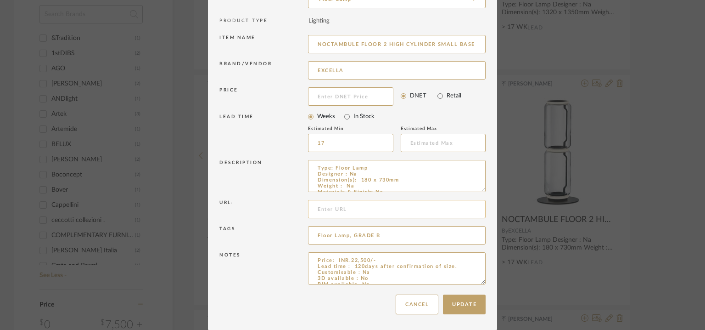
scroll to position [83, 0]
drag, startPoint x: 481, startPoint y: 282, endPoint x: 486, endPoint y: 356, distance: 74.1
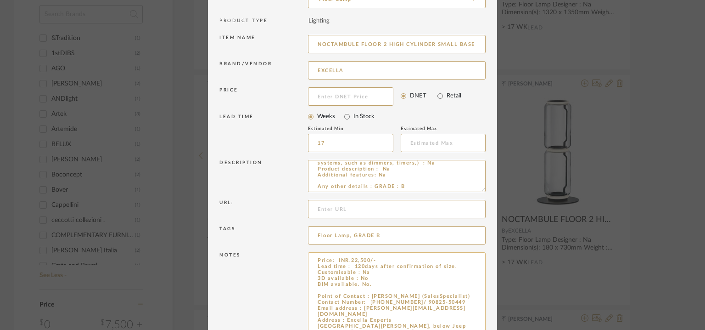
click at [345, 291] on textarea "Price: INR.22,500/- Lead time : 120days after confirmation of size. Customisabl…" at bounding box center [397, 305] width 178 height 106
paste textarea "NOCTAMBULE FLOOR 2 HIGH CYLINDER SMALL BASE"
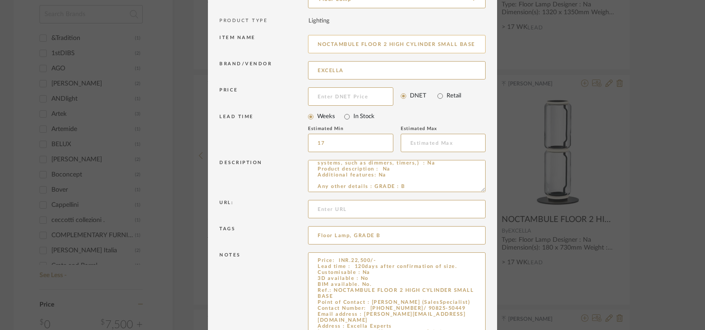
click at [328, 41] on input "NOCTAMBULE FLOOR 2 HIGH CYLINDER SMALL BASE" at bounding box center [397, 44] width 178 height 18
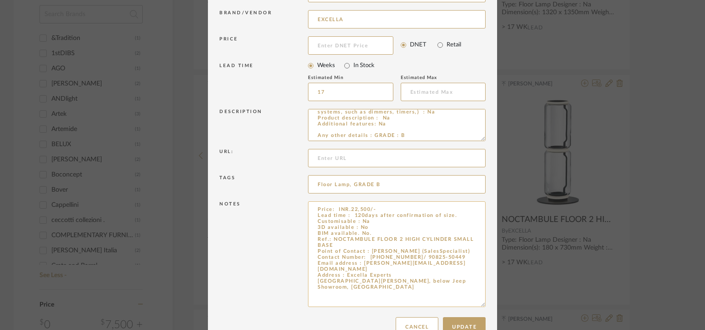
scroll to position [162, 0]
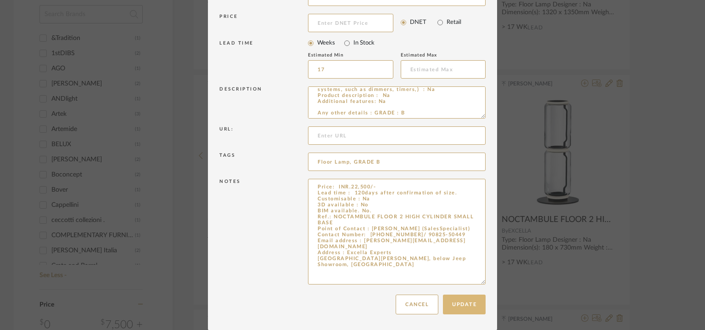
click at [463, 304] on button "Update" at bounding box center [464, 304] width 43 height 20
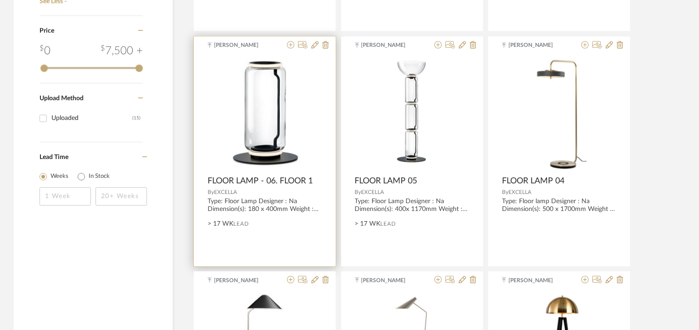
scroll to position [887, 0]
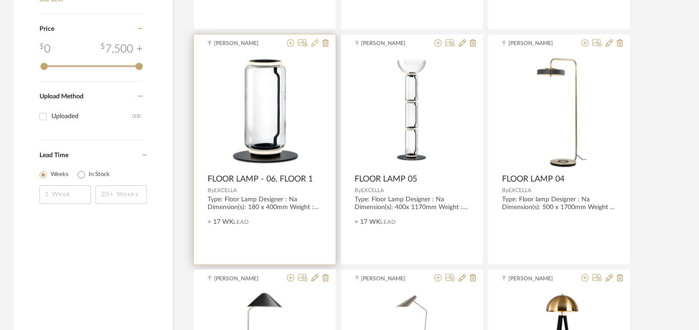
click at [317, 44] on icon at bounding box center [314, 42] width 7 height 7
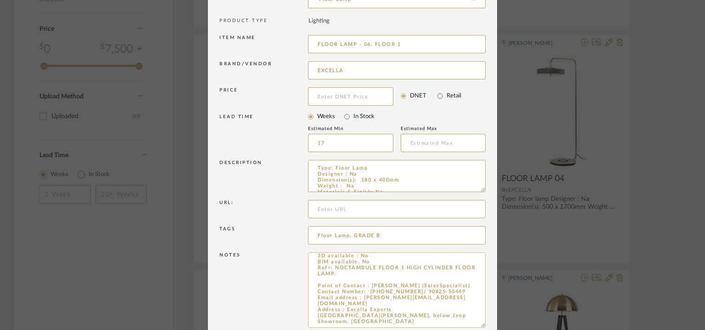
scroll to position [22, 0]
drag, startPoint x: 479, startPoint y: 281, endPoint x: 479, endPoint y: 325, distance: 43.6
click at [479, 325] on textarea "Price: INR.15,750/- Lead time : 120days after confirmation of size. Customisabl…" at bounding box center [397, 289] width 178 height 75
click at [408, 42] on input "FLOOR LAMP - 06. FLOOR 1" at bounding box center [397, 44] width 178 height 18
drag, startPoint x: 367, startPoint y: 44, endPoint x: 369, endPoint y: 60, distance: 15.7
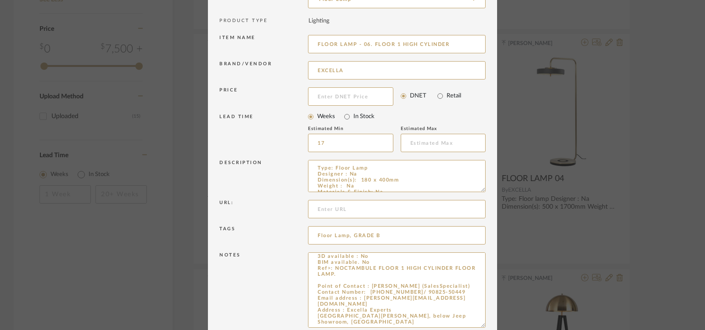
click at [367, 47] on input "FLOOR LAMP - 06. FLOOR 1 HIGH CYLINDER" at bounding box center [397, 44] width 178 height 18
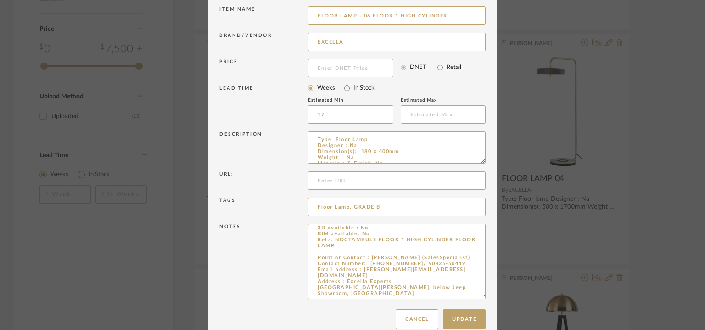
scroll to position [132, 0]
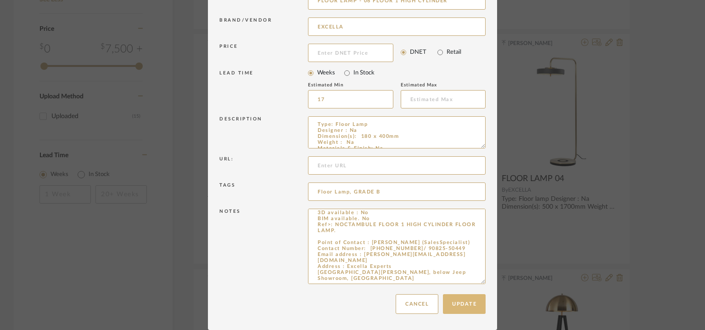
click at [469, 305] on button "Update" at bounding box center [464, 304] width 43 height 20
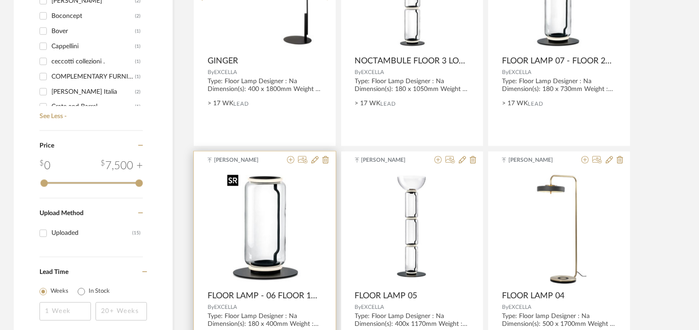
scroll to position [749, 0]
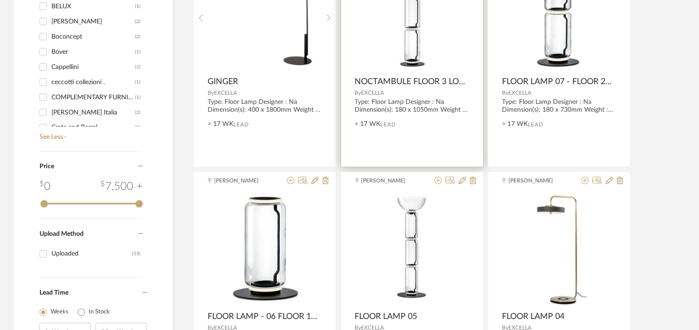
click at [422, 37] on img "0" at bounding box center [411, 14] width 69 height 115
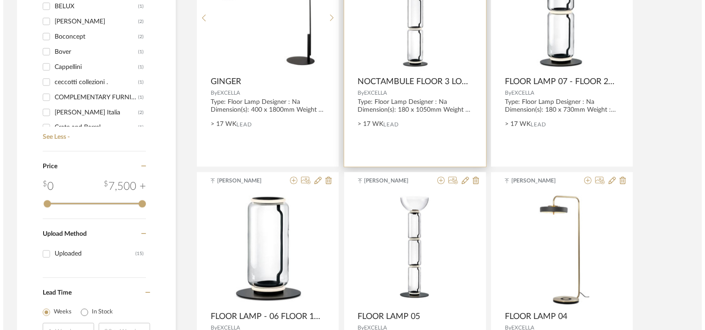
scroll to position [0, 0]
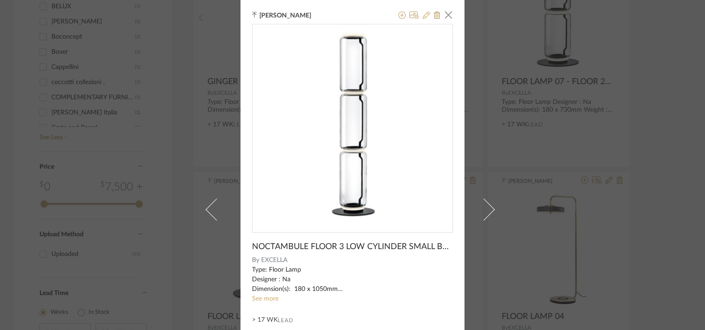
click at [424, 14] on icon at bounding box center [426, 14] width 7 height 7
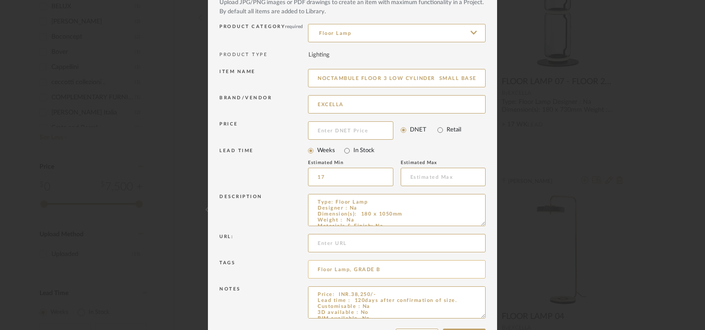
scroll to position [88, 0]
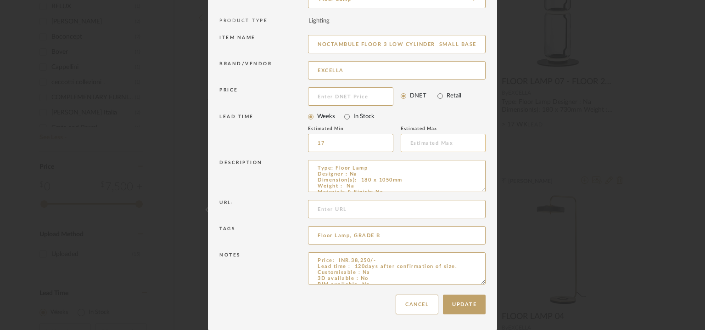
drag, startPoint x: 479, startPoint y: 186, endPoint x: 430, endPoint y: 151, distance: 61.2
click at [438, 162] on textarea "Type: Floor Lamp Designer : Na Dimension(s): 180 x 1050mm Weight : Na Materials…" at bounding box center [397, 176] width 178 height 32
drag, startPoint x: 317, startPoint y: 40, endPoint x: 357, endPoint y: 38, distance: 40.5
click at [357, 38] on input "NOCTAMBULE FLOOR 3 LOW CYLINDER SMALL BASE" at bounding box center [397, 44] width 178 height 18
drag, startPoint x: 312, startPoint y: 41, endPoint x: 538, endPoint y: 41, distance: 226.4
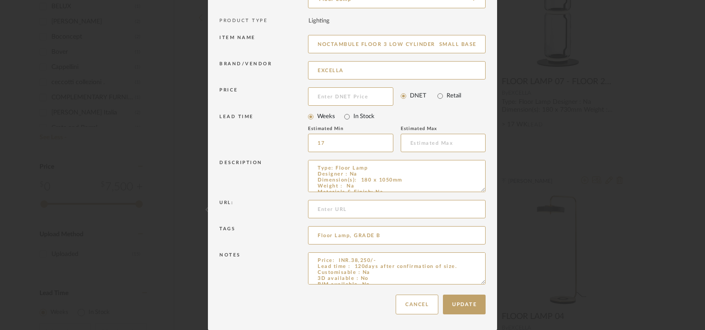
click at [538, 41] on div "Edit Item × Item Type required Product Inspiration Image Site Photo or PDF Uplo…" at bounding box center [352, 165] width 705 height 330
drag, startPoint x: 478, startPoint y: 281, endPoint x: 456, endPoint y: 356, distance: 77.9
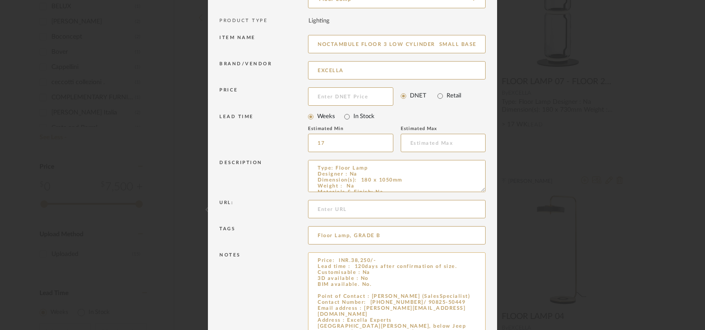
click at [345, 292] on textarea "Price: INR.38,250/- Lead time : 120days after confirmation of size. Customisabl…" at bounding box center [397, 305] width 178 height 107
paste textarea "NOCTAMBULE FLOOR 3 LOW CYLINDER SMALL BASE"
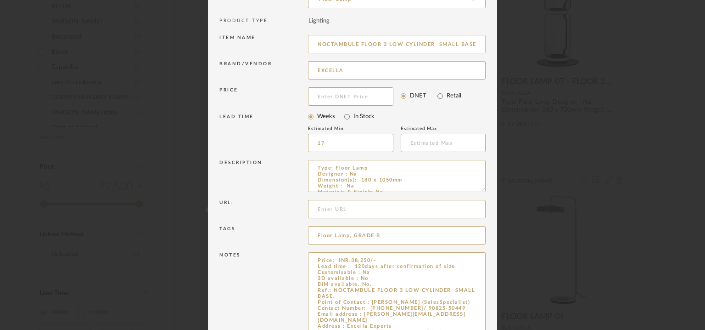
click at [339, 45] on input "NOCTAMBULE FLOOR 3 LOW CYLINDER SMALL BASE" at bounding box center [397, 44] width 178 height 18
click at [355, 46] on input "FLOOR LAMP - 08 FLOOR 3 LOW CYLINDER" at bounding box center [397, 44] width 178 height 18
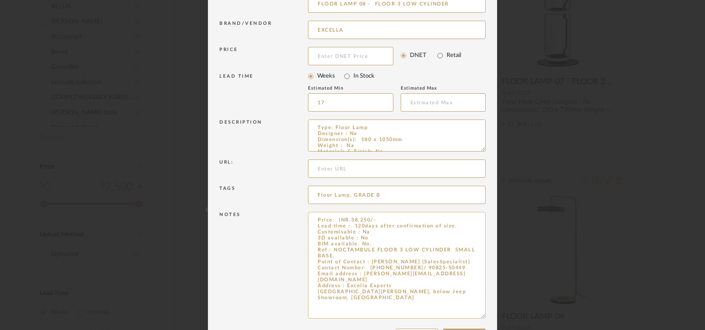
scroll to position [163, 0]
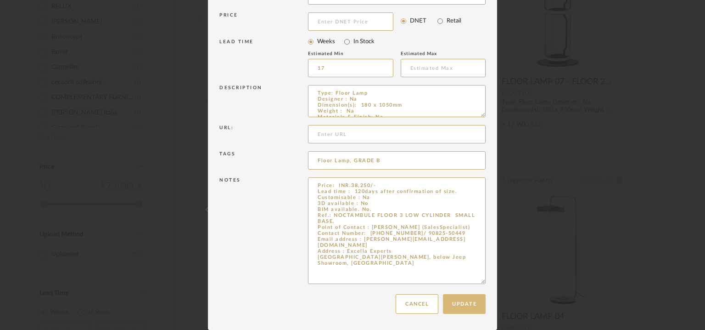
click at [467, 301] on button "Update" at bounding box center [464, 304] width 43 height 20
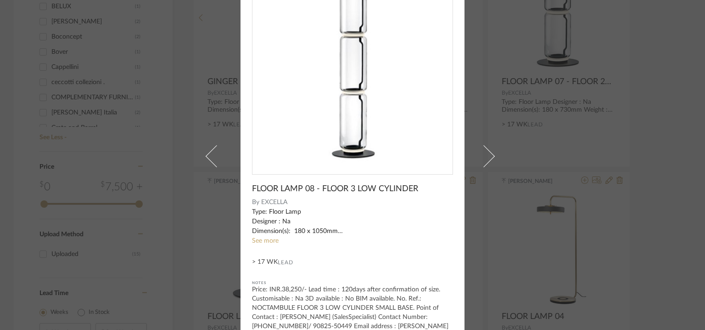
scroll to position [0, 0]
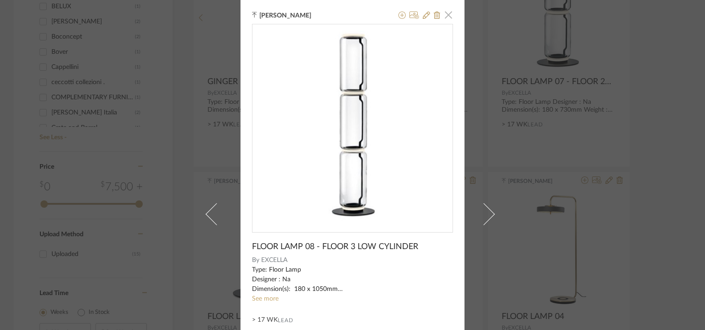
click at [446, 15] on span "button" at bounding box center [448, 15] width 18 height 18
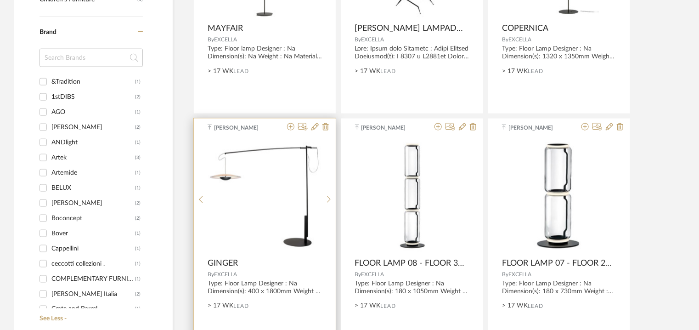
scroll to position [565, 0]
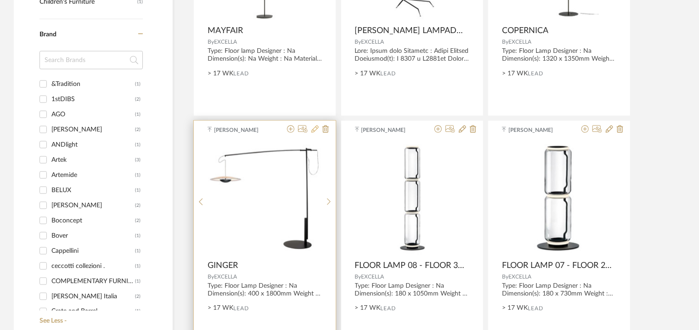
click at [317, 130] on icon at bounding box center [314, 128] width 7 height 7
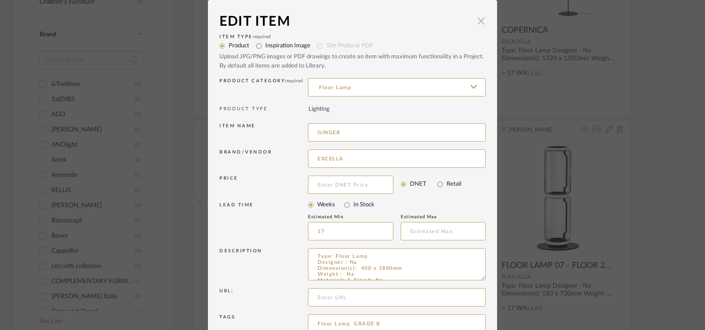
click at [479, 23] on span "button" at bounding box center [481, 20] width 18 height 18
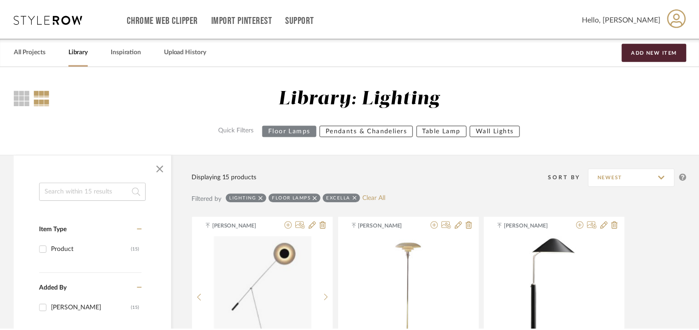
scroll to position [565, 0]
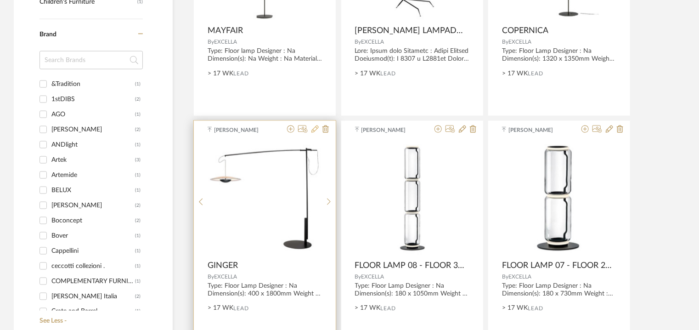
click at [317, 126] on icon at bounding box center [314, 128] width 7 height 7
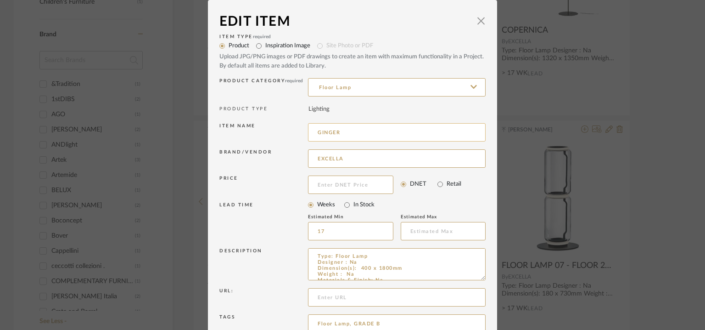
drag, startPoint x: 351, startPoint y: 131, endPoint x: 310, endPoint y: 131, distance: 40.4
click at [310, 131] on input "GINGER" at bounding box center [397, 132] width 178 height 18
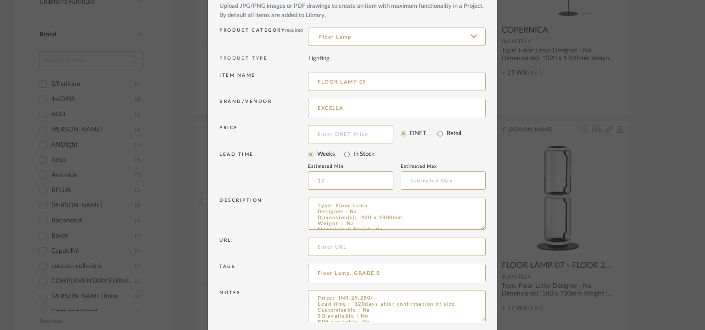
scroll to position [88, 0]
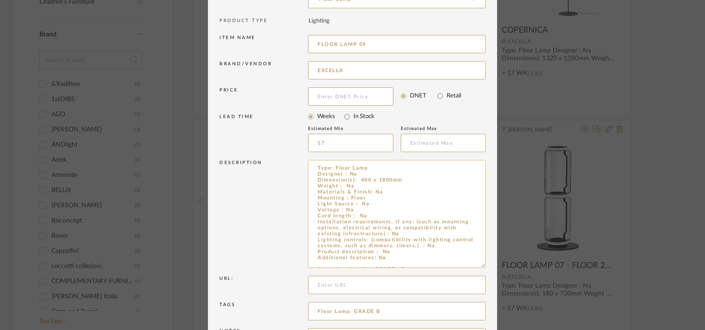
drag, startPoint x: 478, startPoint y: 189, endPoint x: 438, endPoint y: 175, distance: 42.7
click at [438, 177] on textarea "Type: Floor Lamp Designer : Na Dimension(s): 400 x 1800mm Weight : Na Materials…" at bounding box center [397, 214] width 178 height 108
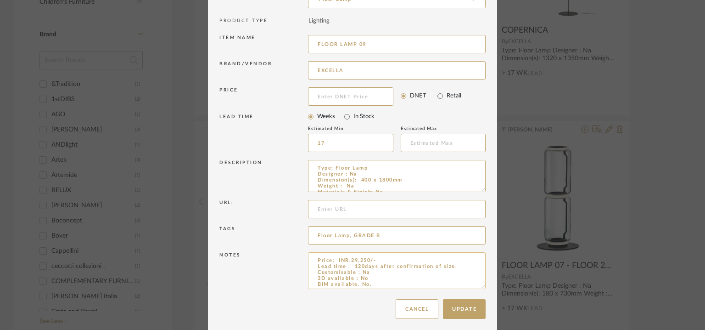
drag, startPoint x: 479, startPoint y: 280, endPoint x: 385, endPoint y: 320, distance: 102.9
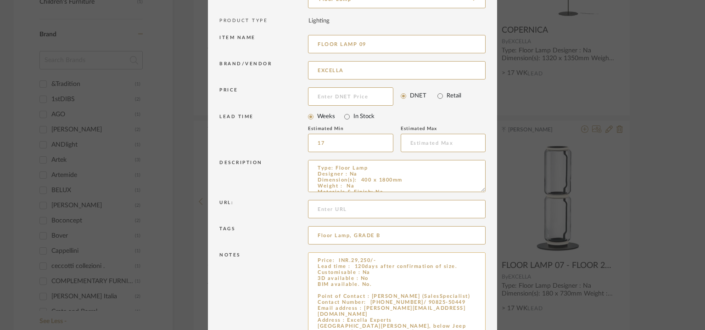
click at [321, 288] on textarea "Price: INR.29,250/- Lead time : 120days after confirmation of size. Customisabl…" at bounding box center [397, 298] width 178 height 93
paste textarea "GINGER"
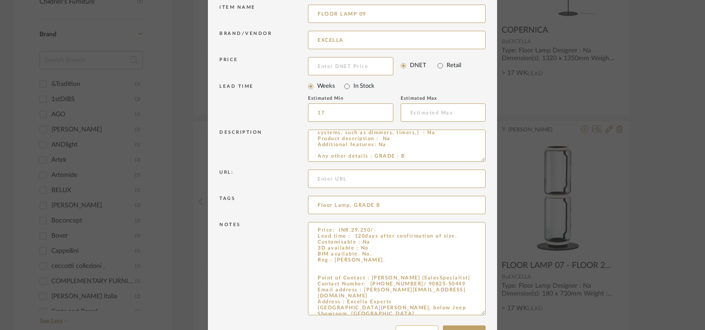
scroll to position [134, 0]
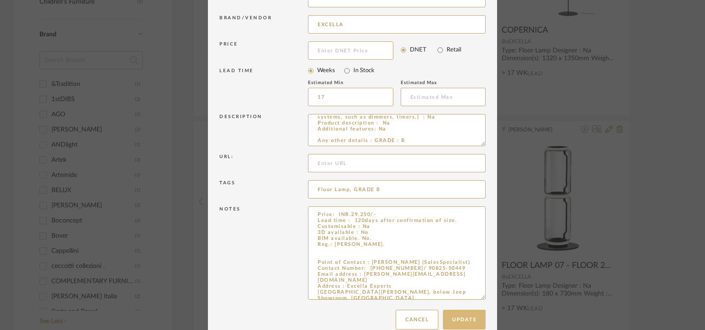
click at [457, 320] on button "Update" at bounding box center [464, 319] width 43 height 20
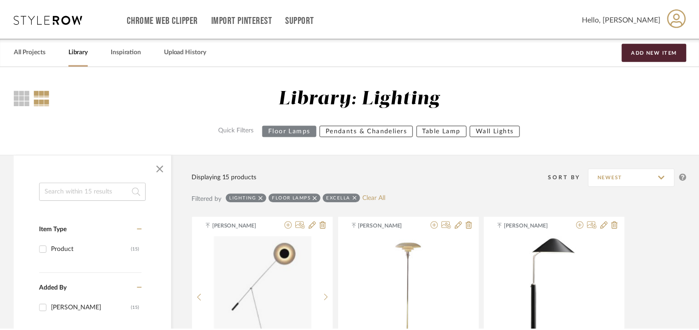
scroll to position [565, 0]
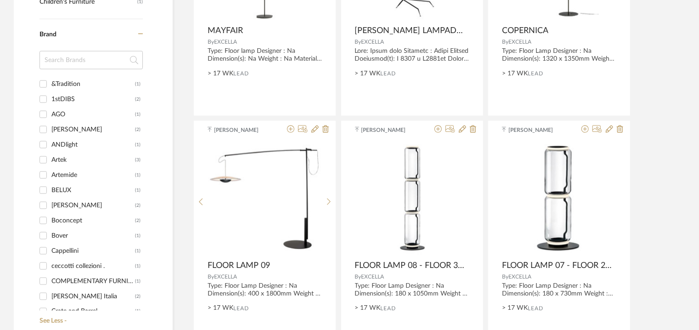
click at [311, 125] on button at bounding box center [314, 129] width 7 height 9
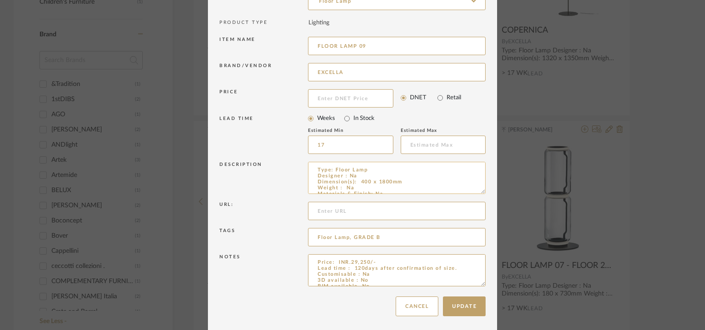
scroll to position [88, 0]
drag, startPoint x: 478, startPoint y: 190, endPoint x: 458, endPoint y: 182, distance: 22.1
click at [458, 182] on textarea "Type: Floor Lamp Designer : Na Dimension(s): 400 x 1800mm Weight : Na Materials…" at bounding box center [397, 177] width 178 height 35
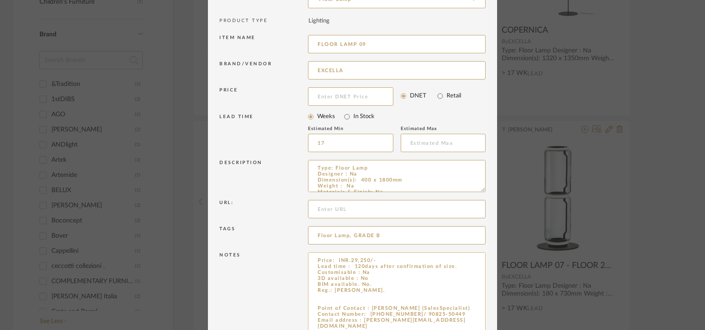
drag, startPoint x: 479, startPoint y: 280, endPoint x: 474, endPoint y: 294, distance: 15.3
click at [474, 294] on textarea "Price: INR.29,250/- Lead time : 120days after confirmation of size. Customisabl…" at bounding box center [397, 296] width 178 height 88
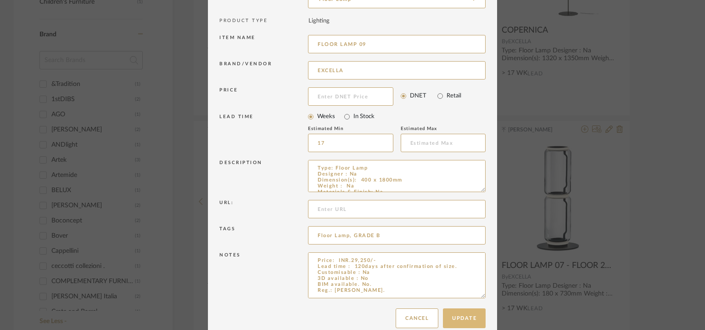
click at [473, 317] on button "Update" at bounding box center [464, 318] width 43 height 20
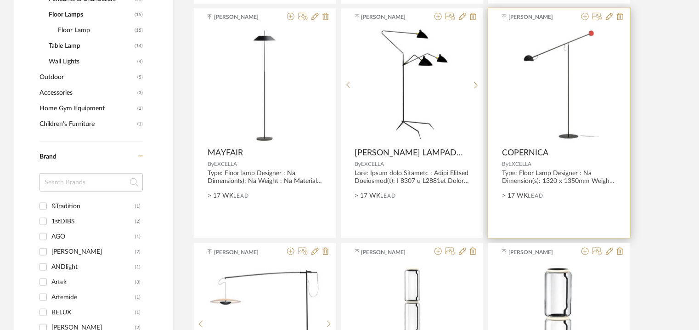
scroll to position [427, 0]
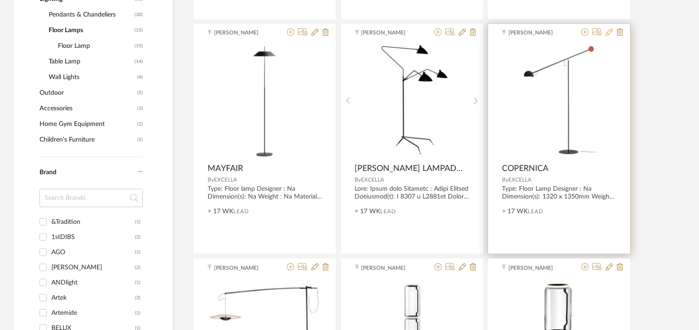
click at [612, 29] on icon at bounding box center [609, 31] width 7 height 7
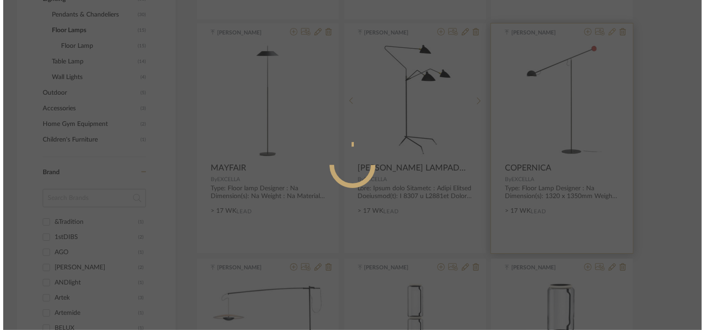
scroll to position [0, 0]
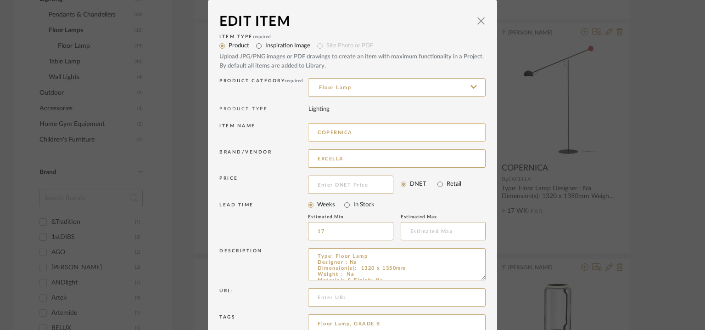
drag, startPoint x: 331, startPoint y: 129, endPoint x: 309, endPoint y: 129, distance: 22.0
click at [309, 129] on input "COPERNICA" at bounding box center [397, 132] width 178 height 18
drag, startPoint x: 479, startPoint y: 278, endPoint x: 488, endPoint y: 340, distance: 63.0
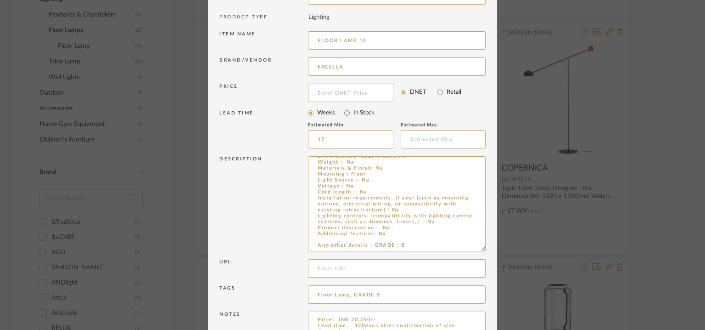
scroll to position [152, 0]
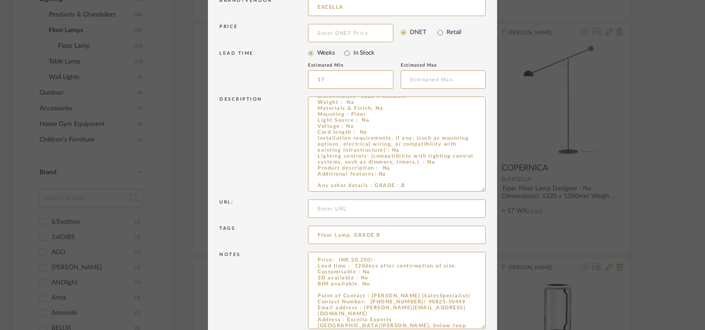
drag, startPoint x: 481, startPoint y: 279, endPoint x: 493, endPoint y: 356, distance: 78.1
click at [330, 289] on textarea "Price: INR.20,250/- Lead time : 120days after confirmation of size. Customisabl…" at bounding box center [397, 306] width 178 height 109
paste textarea "COPERNICA"
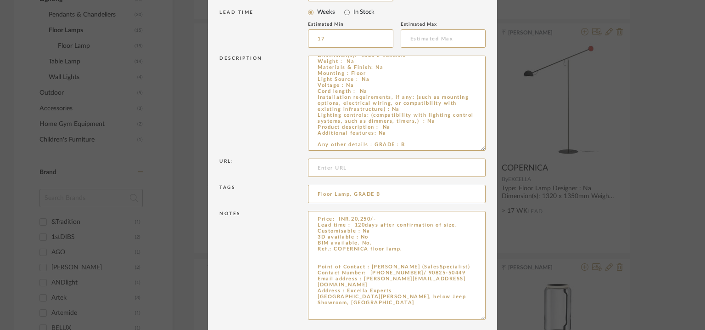
scroll to position [228, 0]
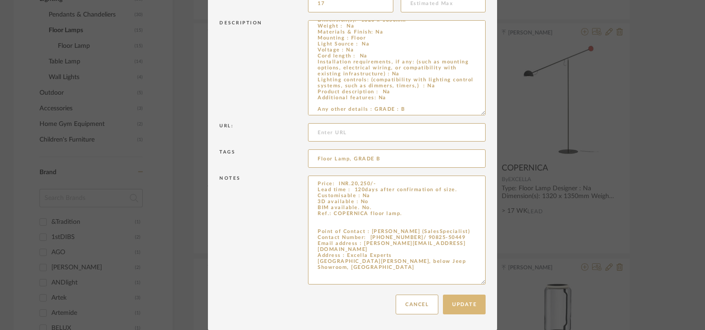
click at [472, 301] on button "Update" at bounding box center [464, 304] width 43 height 20
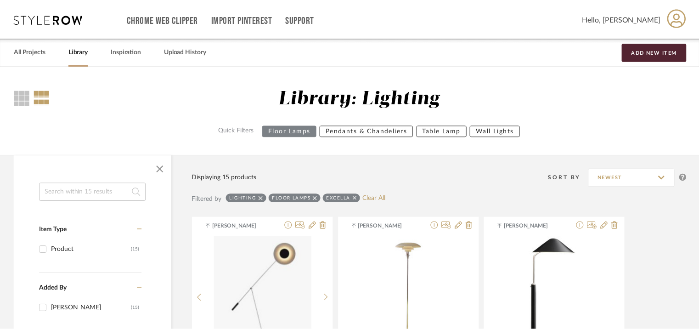
scroll to position [427, 0]
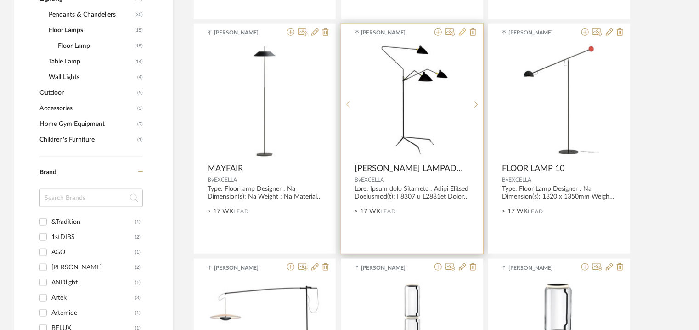
click at [462, 29] on icon at bounding box center [462, 31] width 7 height 7
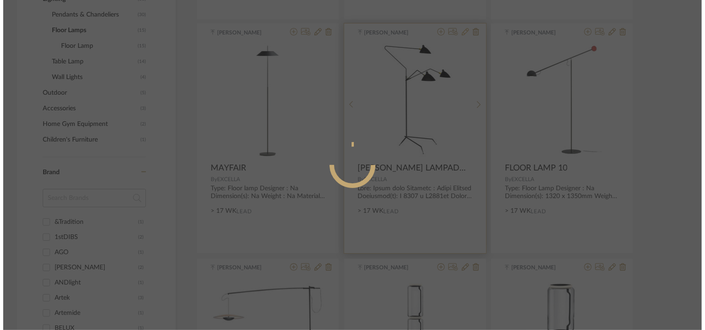
scroll to position [0, 0]
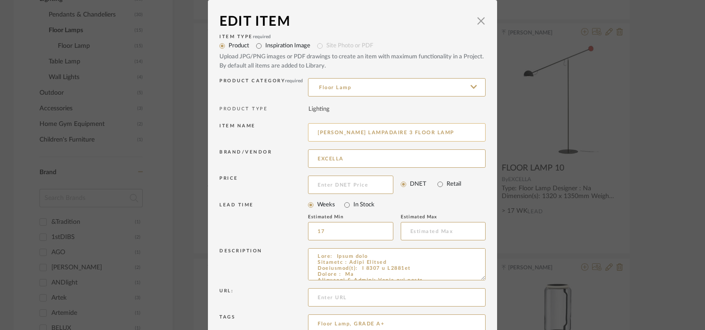
click at [456, 135] on input "[PERSON_NAME] LAMPADAIRE 3 FLOOR LAMP" at bounding box center [397, 132] width 178 height 18
drag, startPoint x: 453, startPoint y: 131, endPoint x: 141, endPoint y: 131, distance: 311.3
click at [142, 131] on div "Edit Item × Item Type required Product Inspiration Image Site Photo or PDF Uplo…" at bounding box center [352, 165] width 705 height 330
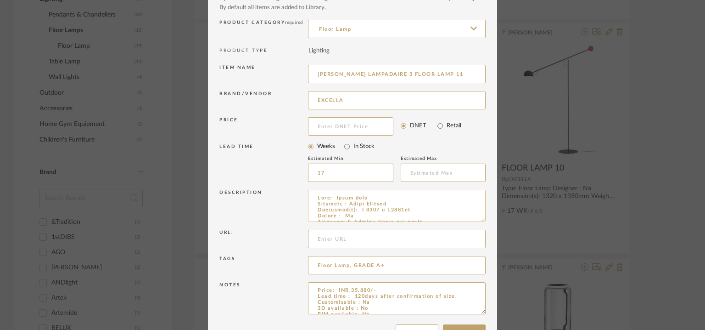
scroll to position [88, 0]
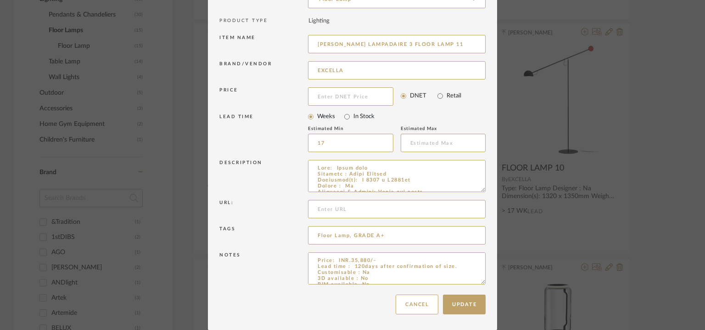
drag, startPoint x: 480, startPoint y: 189, endPoint x: 495, endPoint y: 350, distance: 161.4
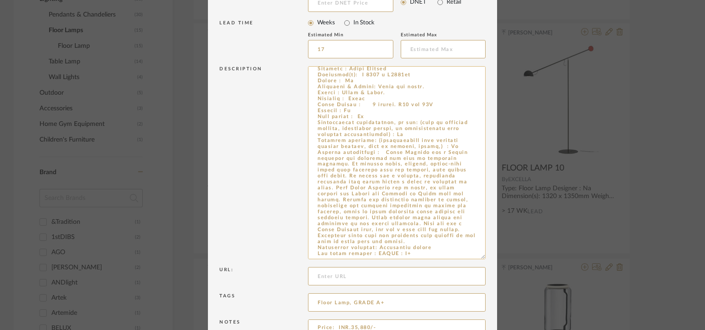
scroll to position [249, 0]
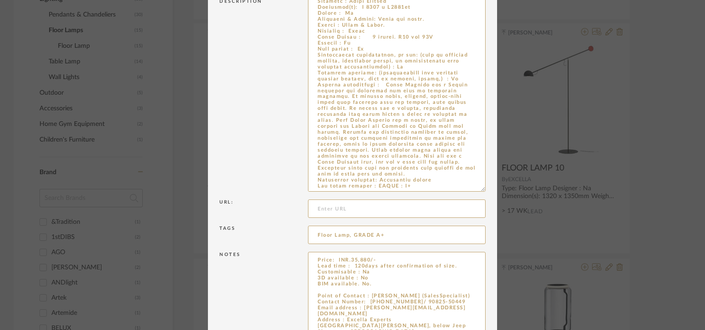
drag, startPoint x: 479, startPoint y: 281, endPoint x: 478, endPoint y: 356, distance: 75.3
click at [356, 290] on textarea "Price: INR.35,880/- Lead time : 120days after confirmation of size. Customisabl…" at bounding box center [397, 305] width 178 height 107
paste textarea "[PERSON_NAME] LAMPADAIRE 3 FLOOR LAMP"
drag, startPoint x: 431, startPoint y: 180, endPoint x: 375, endPoint y: 180, distance: 55.6
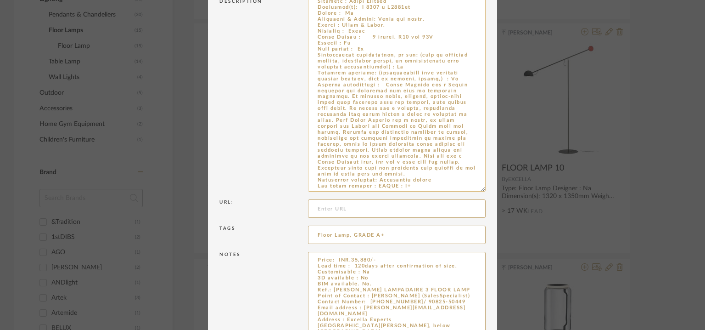
click at [375, 180] on textarea at bounding box center [397, 95] width 178 height 193
drag, startPoint x: 405, startPoint y: 173, endPoint x: 348, endPoint y: 148, distance: 61.9
click at [349, 153] on textarea at bounding box center [397, 95] width 178 height 193
drag, startPoint x: 383, startPoint y: 83, endPoint x: 425, endPoint y: 156, distance: 84.3
click at [425, 156] on textarea at bounding box center [397, 95] width 178 height 193
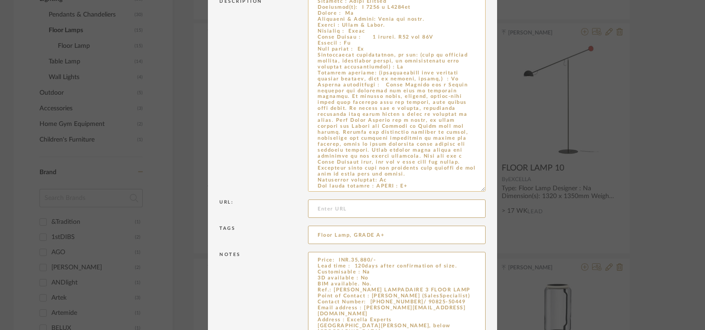
click at [406, 100] on textarea at bounding box center [397, 95] width 178 height 193
drag, startPoint x: 382, startPoint y: 85, endPoint x: 424, endPoint y: 86, distance: 42.3
click at [423, 87] on textarea at bounding box center [397, 95] width 178 height 193
click at [474, 289] on textarea "Price: INR.35,880/- Lead time : 120days after confirmation of size. Customisabl…" at bounding box center [397, 305] width 178 height 107
paste textarea "[PERSON_NAME]"
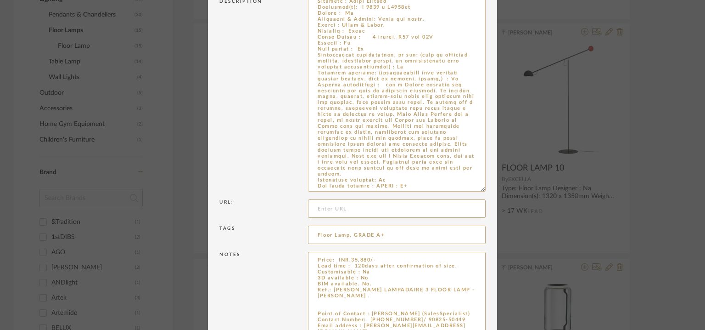
drag, startPoint x: 380, startPoint y: 84, endPoint x: 464, endPoint y: 166, distance: 117.5
click at [464, 166] on textarea at bounding box center [397, 95] width 178 height 193
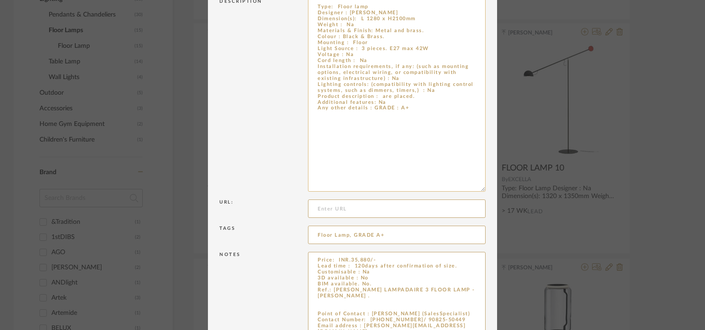
scroll to position [0, 0]
drag, startPoint x: 384, startPoint y: 95, endPoint x: 412, endPoint y: 95, distance: 28.0
click at [412, 95] on textarea "Type: Floor lamp Designer : [PERSON_NAME] Dimension(s): L 1280 x H2100mm Weight…" at bounding box center [397, 95] width 178 height 193
drag, startPoint x: 393, startPoint y: 11, endPoint x: 355, endPoint y: 11, distance: 38.1
click at [355, 11] on textarea "Type: Floor lamp Designer : [PERSON_NAME] Dimension(s): L 1280 x H2100mm Weight…" at bounding box center [397, 95] width 178 height 193
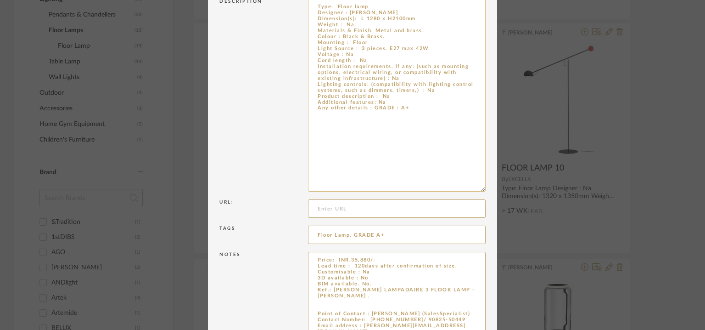
drag, startPoint x: 347, startPoint y: 13, endPoint x: 430, endPoint y: 13, distance: 83.6
click at [430, 13] on textarea "Type: Floor lamp Designer : [PERSON_NAME] Dimension(s): L 1280 x H2100mm Weight…" at bounding box center [397, 95] width 178 height 193
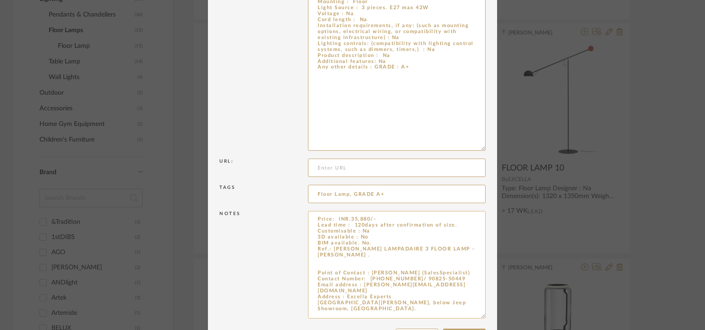
scroll to position [325, 0]
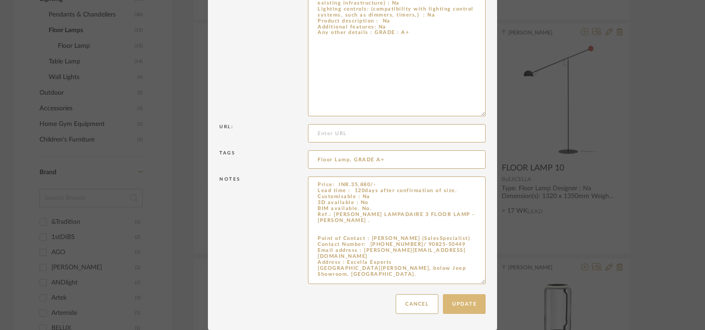
click at [463, 299] on button "Update" at bounding box center [464, 304] width 43 height 20
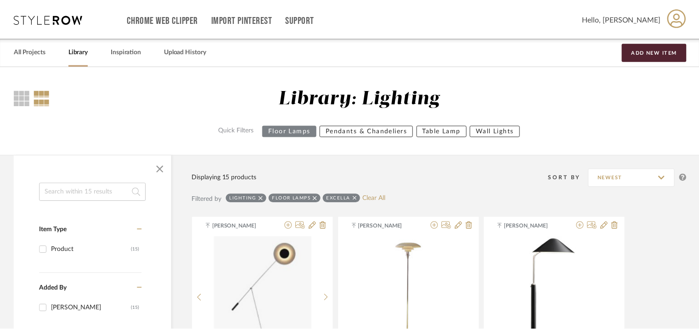
scroll to position [427, 0]
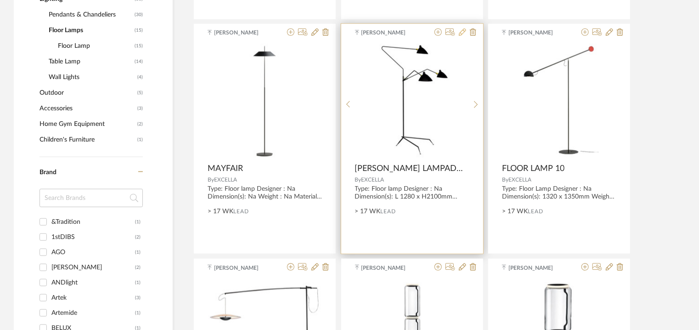
click at [462, 30] on icon at bounding box center [462, 31] width 7 height 7
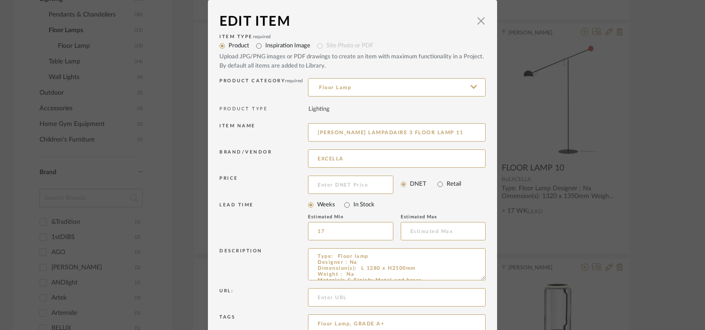
drag, startPoint x: 412, startPoint y: 130, endPoint x: 0, endPoint y: 113, distance: 412.2
click at [0, 114] on div "Edit Item × Item Type required Product Inspiration Image Site Photo or PDF Uplo…" at bounding box center [352, 165] width 705 height 330
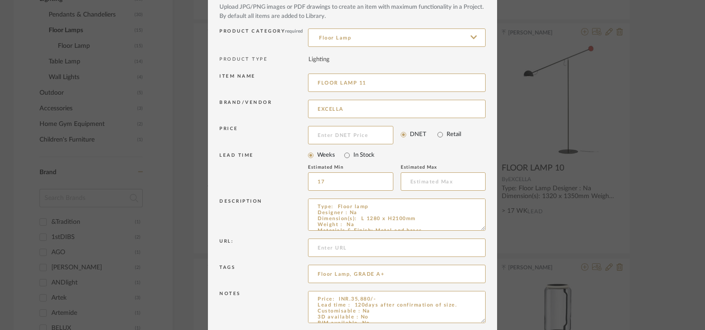
scroll to position [88, 0]
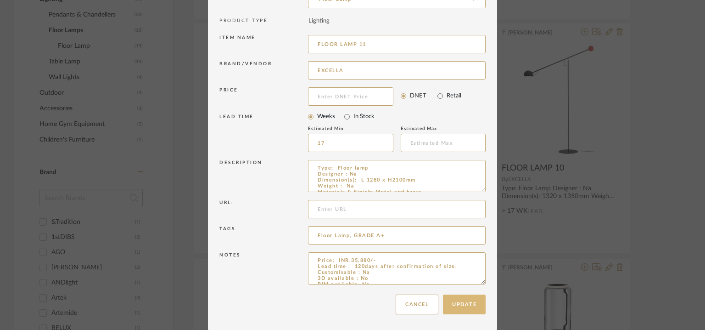
click at [462, 306] on button "Update" at bounding box center [464, 304] width 43 height 20
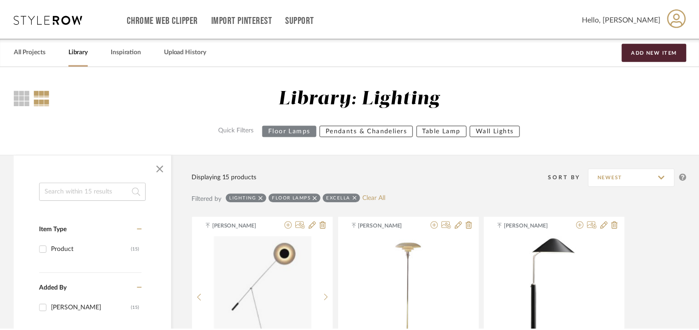
scroll to position [427, 0]
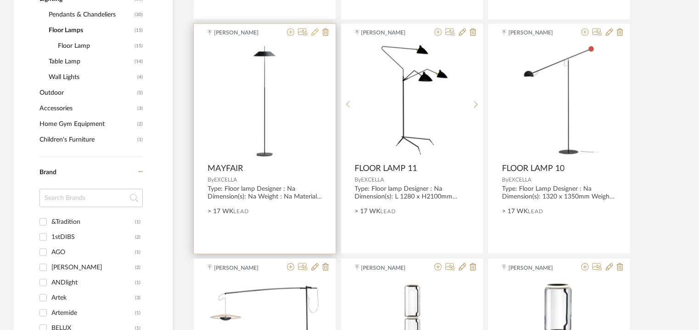
click at [316, 33] on icon at bounding box center [314, 31] width 7 height 7
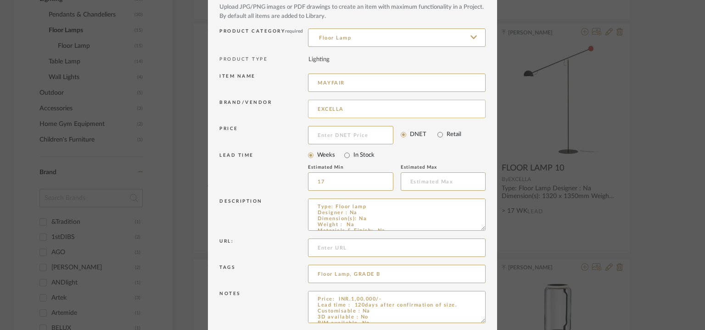
scroll to position [88, 0]
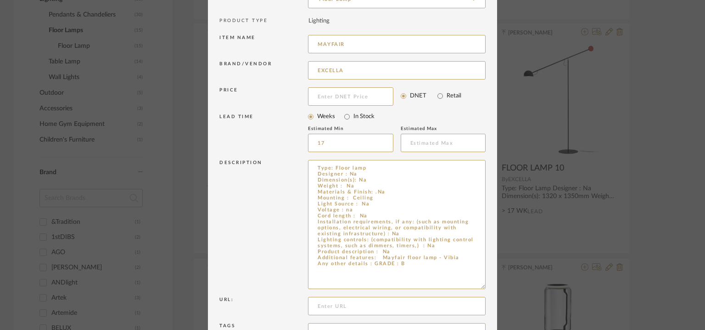
drag, startPoint x: 481, startPoint y: 189, endPoint x: 507, endPoint y: 286, distance: 100.4
click at [507, 286] on div "Edit Item × Item Type required Product Inspiration Image Site Photo or PDF Uplo…" at bounding box center [352, 165] width 705 height 330
drag, startPoint x: 461, startPoint y: 256, endPoint x: 377, endPoint y: 256, distance: 84.0
click at [377, 256] on textarea "Type: Floor lamp Designer : Na Dimension(s): Na Weight : Na Materials & Finish:…" at bounding box center [397, 224] width 178 height 129
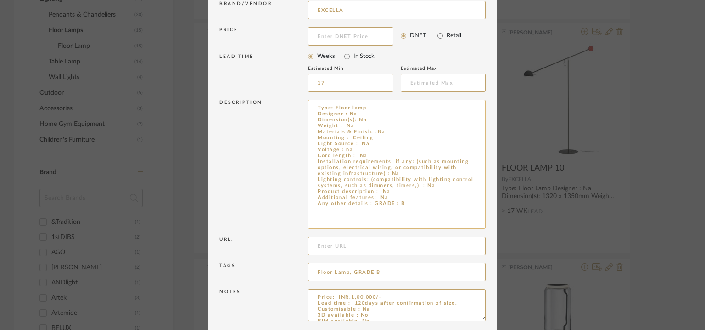
scroll to position [185, 0]
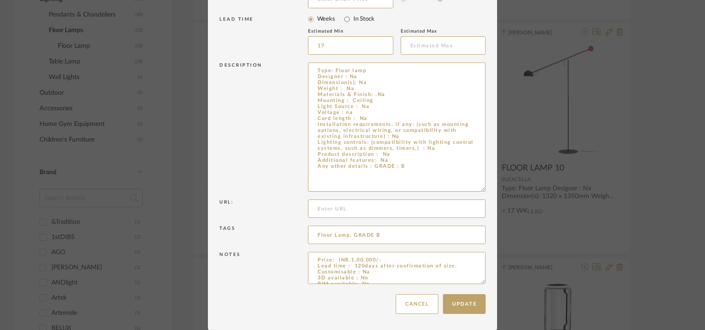
drag, startPoint x: 479, startPoint y: 282, endPoint x: 496, endPoint y: 343, distance: 62.4
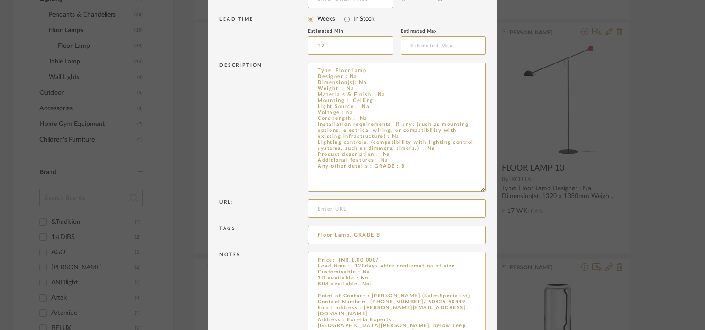
click at [390, 289] on textarea "Price: INR.1,00,000/- Lead time : 120days after confirmation of size. Customisa…" at bounding box center [397, 298] width 178 height 92
paste textarea "Mayfair floor lamp - [GEOGRAPHIC_DATA]"
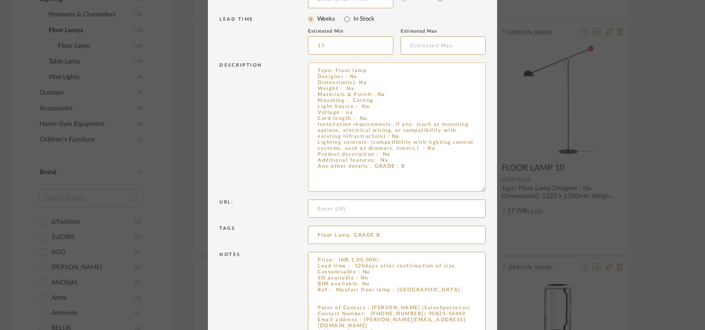
scroll to position [0, 0]
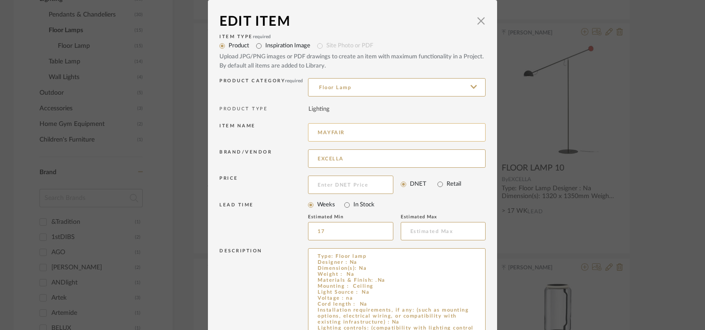
drag, startPoint x: 356, startPoint y: 131, endPoint x: 305, endPoint y: 129, distance: 51.5
click at [308, 129] on input "MAYFAIR" at bounding box center [397, 132] width 178 height 18
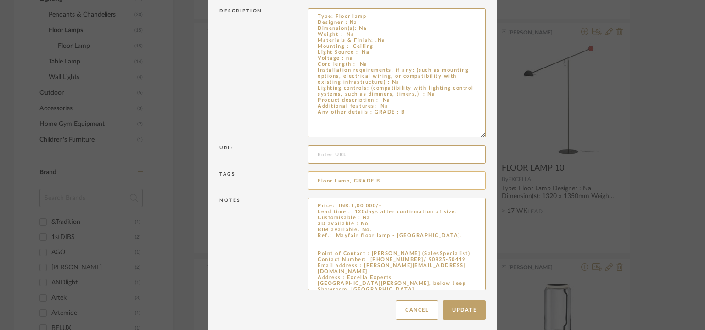
scroll to position [246, 0]
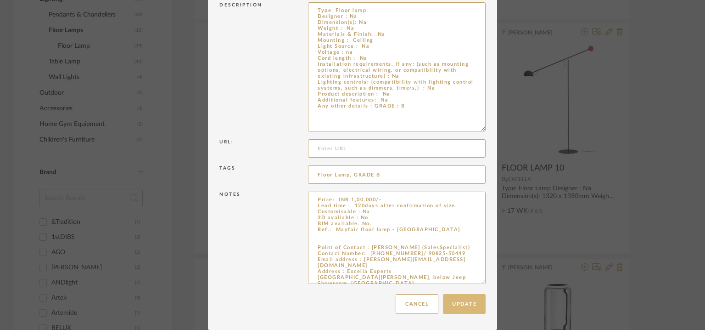
click at [452, 304] on button "Update" at bounding box center [464, 304] width 43 height 20
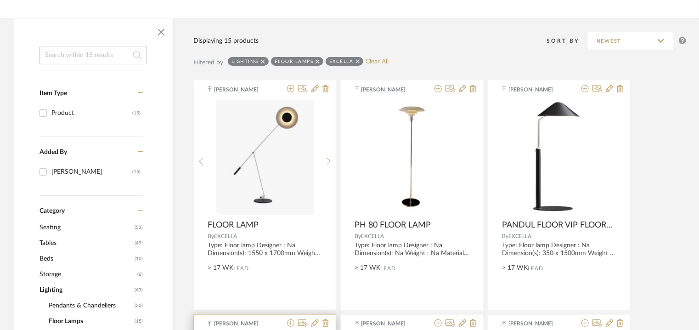
scroll to position [106, 0]
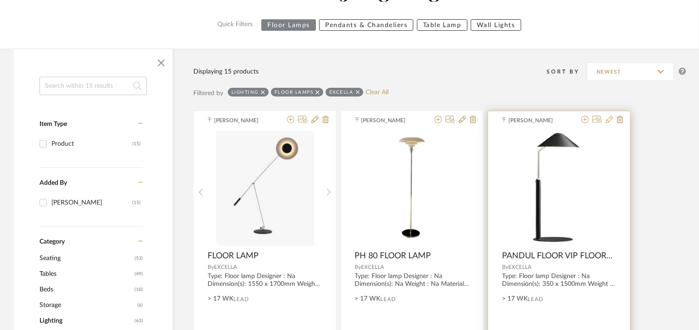
click at [609, 118] on icon at bounding box center [609, 119] width 7 height 7
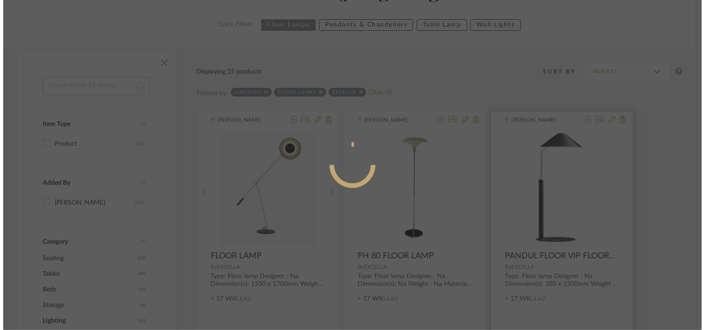
scroll to position [0, 0]
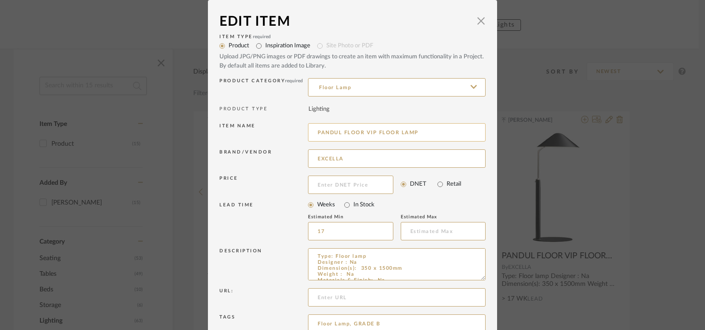
click at [428, 134] on input "PANDUL FLOOR VIP FLOOR LAMP" at bounding box center [397, 132] width 178 height 18
drag, startPoint x: 413, startPoint y: 131, endPoint x: 290, endPoint y: 131, distance: 123.5
click at [290, 131] on div "Item name PANDUL FLOOR VIP FLOOR LAMP 13" at bounding box center [352, 134] width 266 height 26
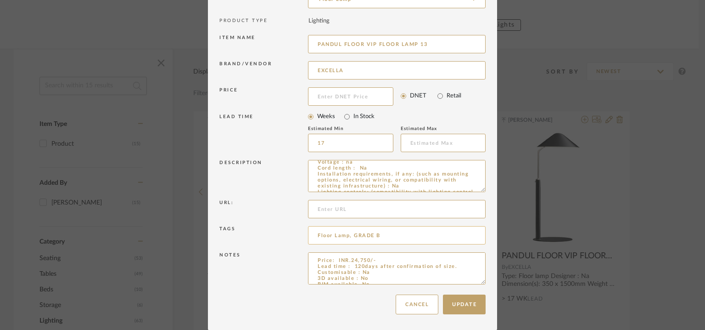
scroll to position [77, 0]
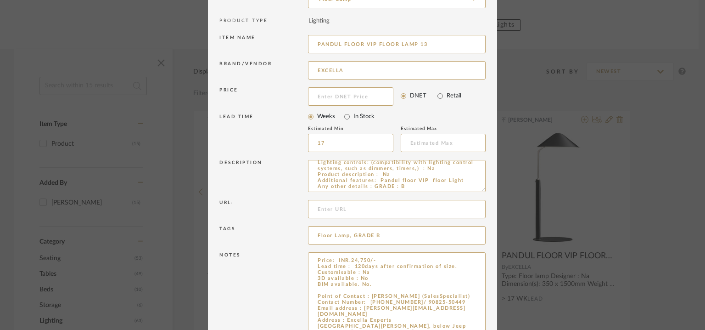
drag, startPoint x: 480, startPoint y: 282, endPoint x: 476, endPoint y: 356, distance: 74.5
click at [476, 224] on html "Chrome Web Clipper Import Pinterest Support All Projects Library Inspiration Up…" at bounding box center [352, 59] width 705 height 330
click at [379, 287] on textarea "Price: INR.24,750/- Lead time : 120days after confirmation of size. Customisabl…" at bounding box center [397, 305] width 178 height 106
paste textarea "PANDUL FLOOR VIP FLOOR LAMP"
drag, startPoint x: 371, startPoint y: 42, endPoint x: 166, endPoint y: 46, distance: 205.3
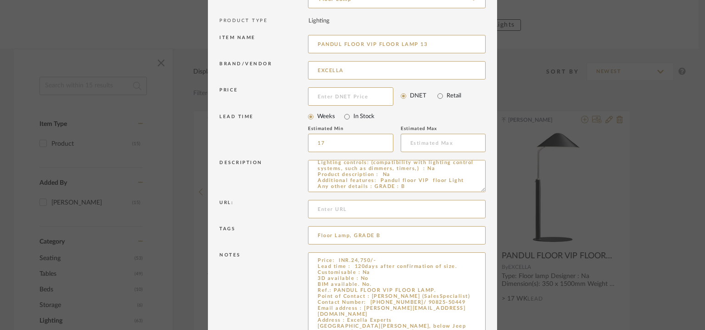
click at [164, 45] on div "Edit Item × Item Type required Product Inspiration Image Site Photo or PDF Uplo…" at bounding box center [352, 165] width 705 height 330
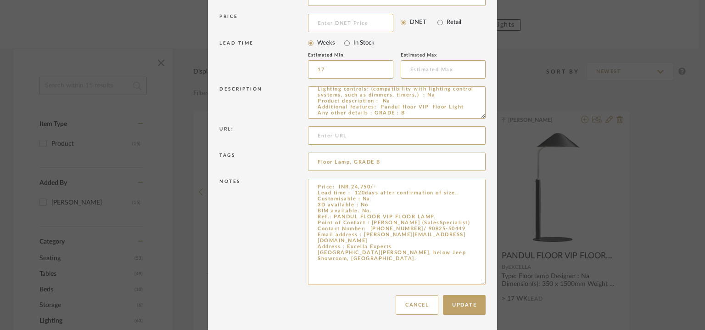
scroll to position [163, 0]
click at [467, 302] on button "Update" at bounding box center [464, 304] width 43 height 20
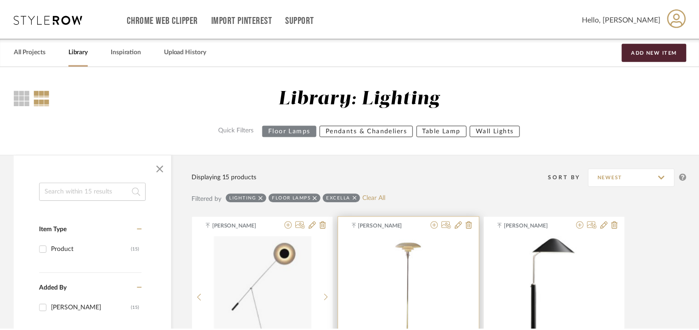
scroll to position [106, 0]
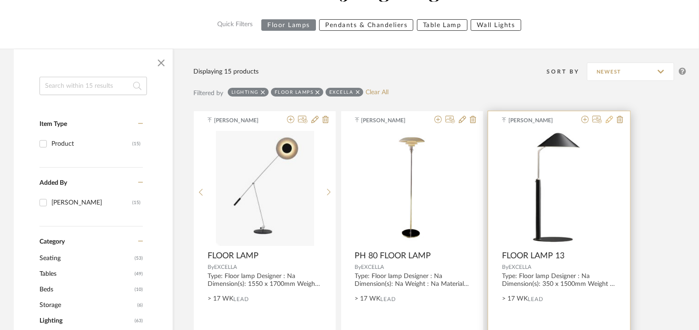
click at [610, 120] on icon at bounding box center [609, 119] width 7 height 7
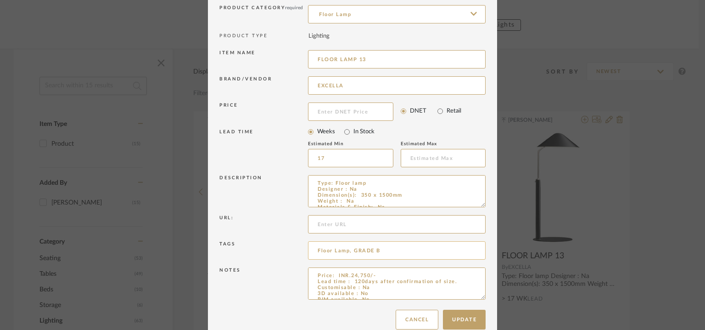
scroll to position [88, 0]
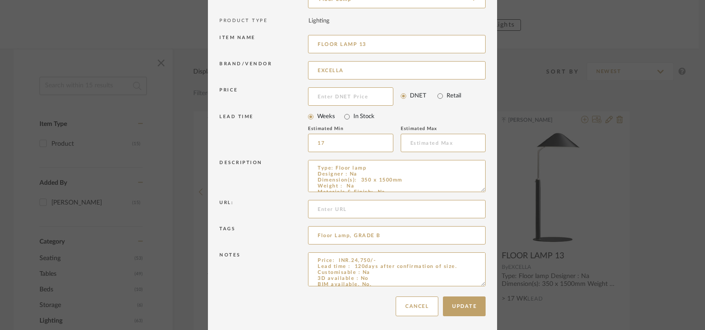
drag, startPoint x: 479, startPoint y: 280, endPoint x: 476, endPoint y: 356, distance: 76.3
click at [476, 224] on html "Chrome Web Clipper Import Pinterest Support All Projects Library Inspiration Up…" at bounding box center [352, 59] width 705 height 330
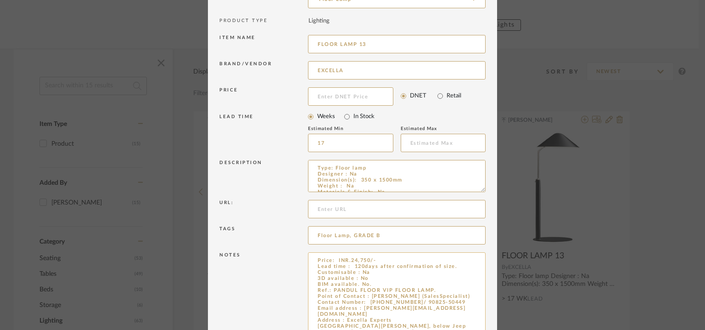
scroll to position [134, 0]
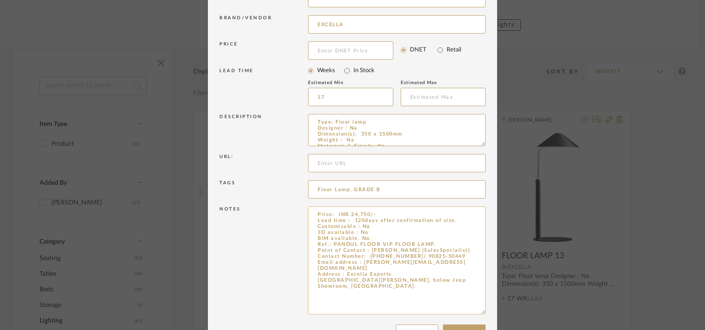
click at [438, 246] on textarea "Price: INR.24,750/- Lead time : 120days after confirmation of size. Customisabl…" at bounding box center [397, 260] width 178 height 108
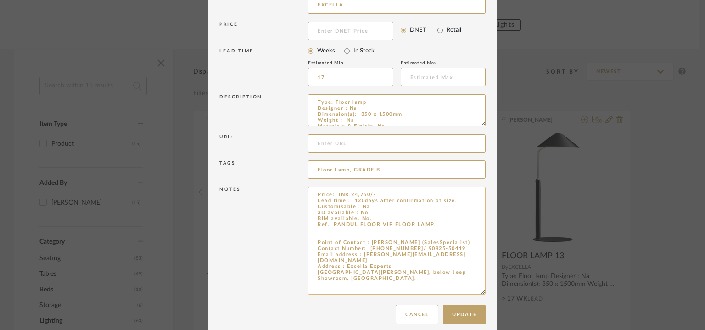
scroll to position [164, 0]
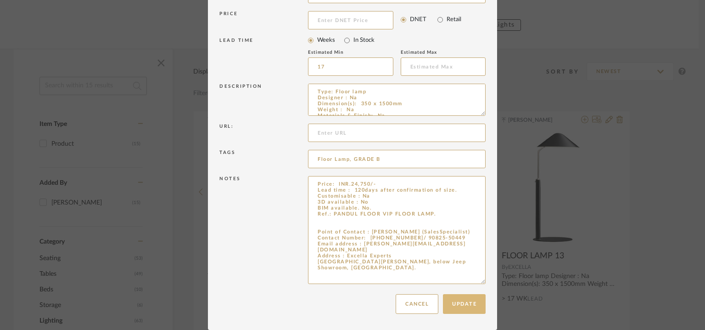
click at [468, 307] on button "Update" at bounding box center [464, 304] width 43 height 20
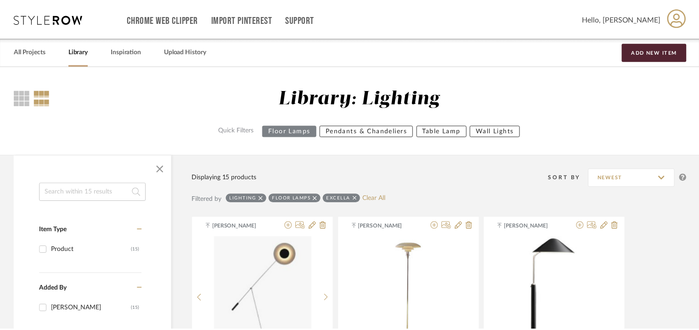
scroll to position [106, 0]
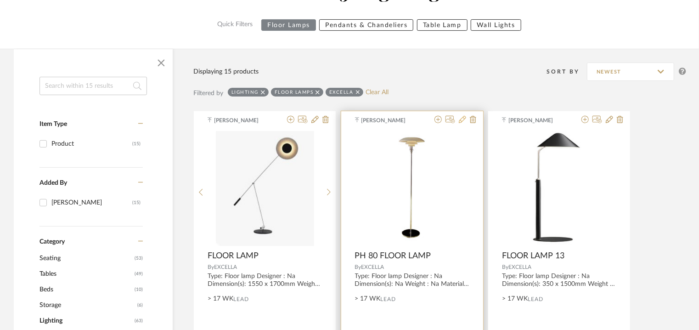
click at [463, 117] on icon at bounding box center [462, 119] width 7 height 7
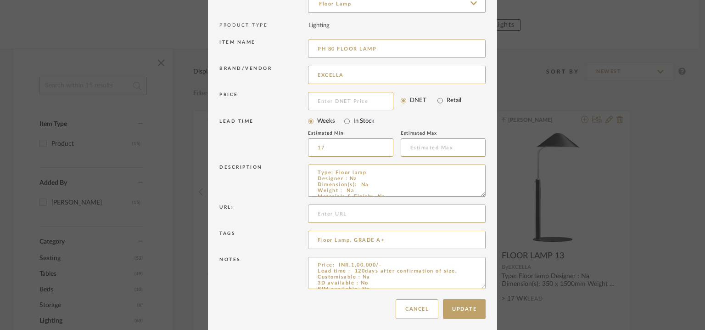
scroll to position [88, 0]
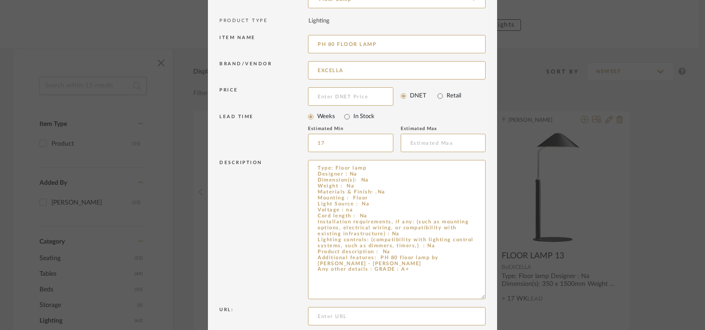
drag, startPoint x: 479, startPoint y: 189, endPoint x: 497, endPoint y: 296, distance: 108.5
click at [497, 296] on div "Edit Item × Item Type required Product Inspiration Image Site Photo or PDF Uplo…" at bounding box center [352, 165] width 705 height 330
drag, startPoint x: 395, startPoint y: 263, endPoint x: 375, endPoint y: 259, distance: 20.5
click at [375, 259] on textarea "Type: Floor lamp Designer : Na Dimension(s): Na Weight : Na Materials & Finish:…" at bounding box center [397, 229] width 178 height 139
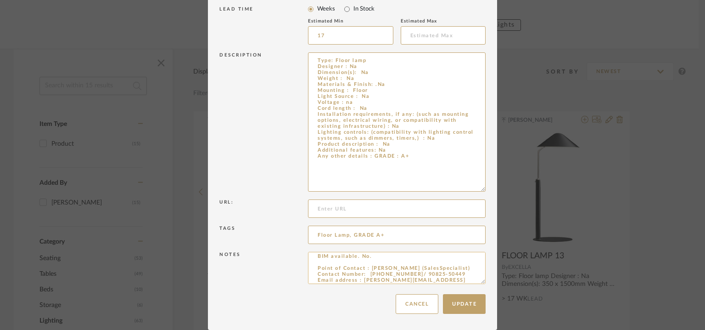
scroll to position [53, 0]
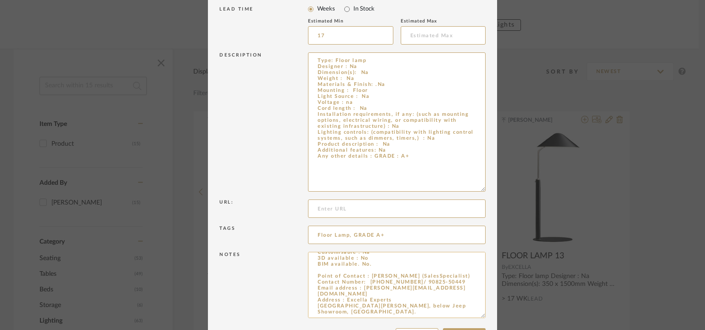
drag, startPoint x: 479, startPoint y: 281, endPoint x: 443, endPoint y: 317, distance: 51.0
click at [479, 317] on textarea "Price: INR.1,00,000/- Lead time : 120days after confirmation of size. Customisa…" at bounding box center [397, 285] width 178 height 66
click at [348, 271] on textarea "Price: INR.1,00,000/- Lead time : 120days after confirmation of size. Customisa…" at bounding box center [397, 285] width 178 height 67
paste textarea "PH 80 floor lamp by [PERSON_NAME] - [PERSON_NAME]"
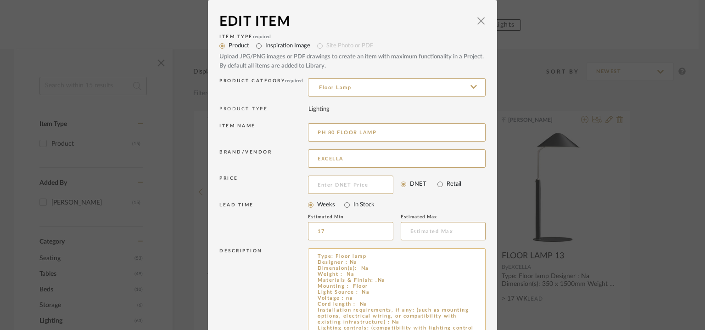
scroll to position [0, 0]
drag, startPoint x: 334, startPoint y: 132, endPoint x: 221, endPoint y: 149, distance: 113.8
click at [208, 134] on dialog-content "Edit Item × Item Type required Product Inspiration Image Site Photo or PDF Uplo…" at bounding box center [352, 280] width 289 height 561
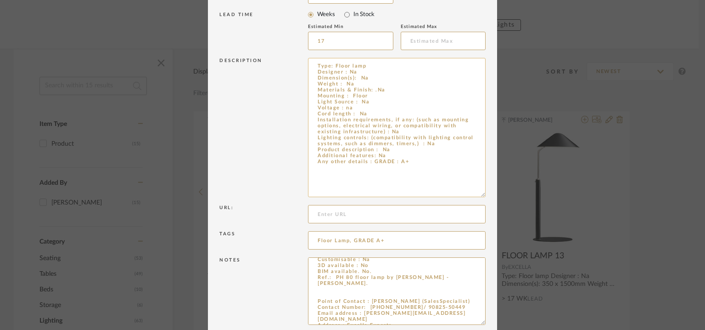
scroll to position [231, 0]
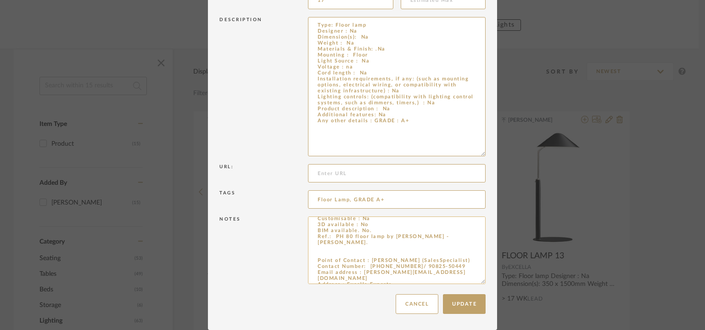
click at [382, 253] on textarea "Price: INR.1,00,000/- Lead time : 120days after confirmation of size. Customisa…" at bounding box center [397, 249] width 178 height 67
click at [455, 304] on button "Update" at bounding box center [464, 304] width 43 height 20
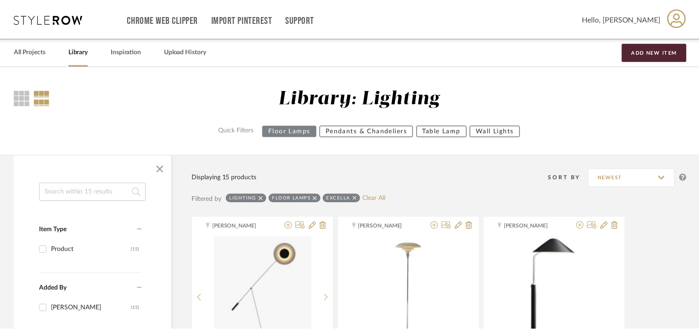
scroll to position [106, 0]
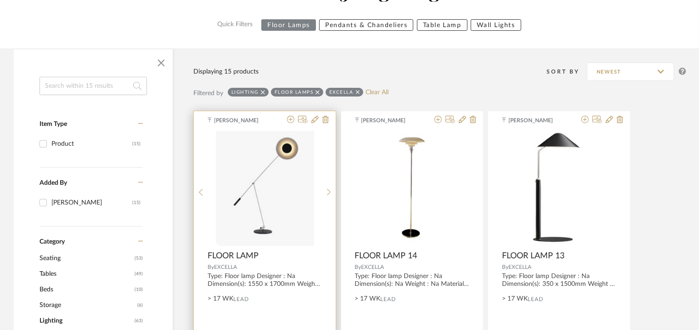
click at [310, 118] on div at bounding box center [305, 120] width 45 height 9
click at [313, 118] on icon at bounding box center [314, 119] width 7 height 7
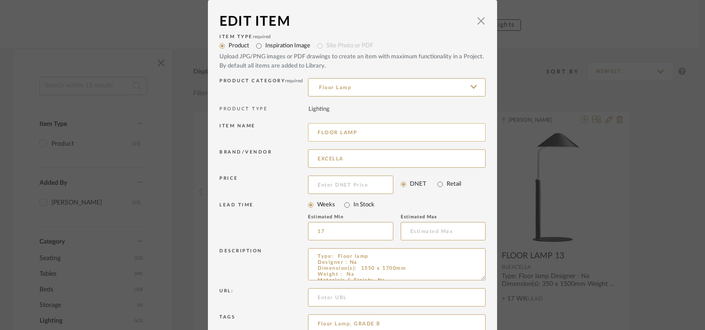
click at [367, 130] on input "FLOOR LAMP" at bounding box center [397, 132] width 178 height 18
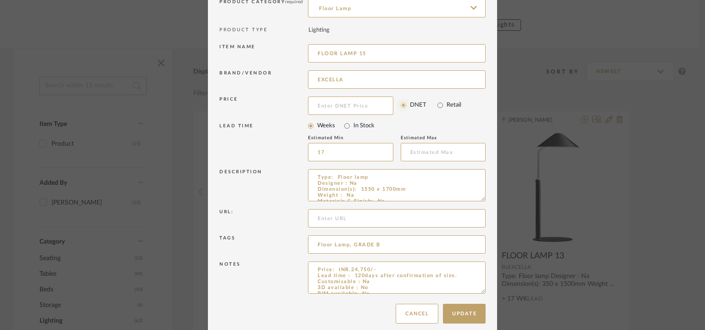
scroll to position [88, 0]
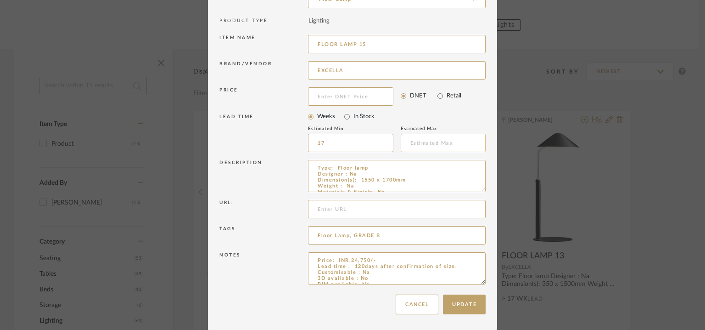
drag, startPoint x: 479, startPoint y: 187, endPoint x: 441, endPoint y: 147, distance: 55.5
click at [442, 149] on div "Item Type required Product Inspiration Image Site Photo or PDF Upload JPG/PNG i…" at bounding box center [352, 117] width 266 height 346
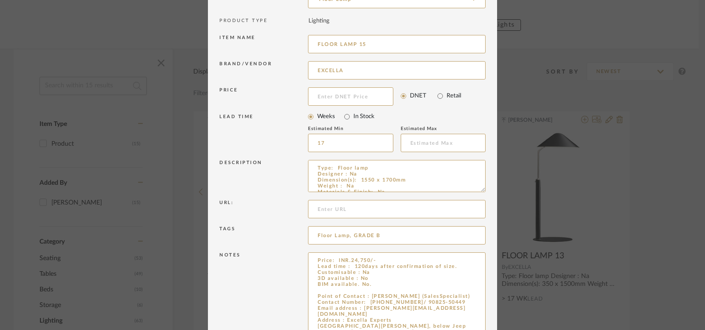
drag, startPoint x: 478, startPoint y: 281, endPoint x: 488, endPoint y: 337, distance: 57.0
click at [488, 224] on html "Chrome Web Clipper Import Pinterest Support All Projects Library Inspiration Up…" at bounding box center [352, 59] width 705 height 330
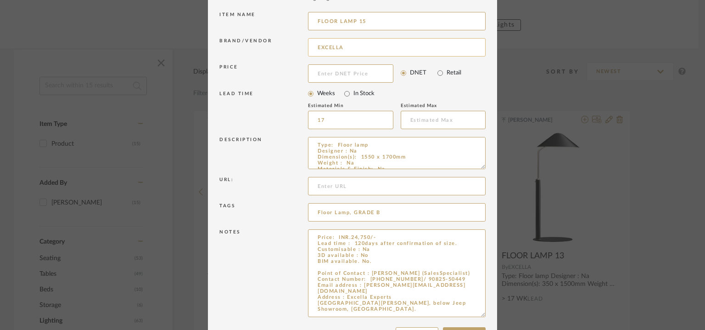
scroll to position [144, 0]
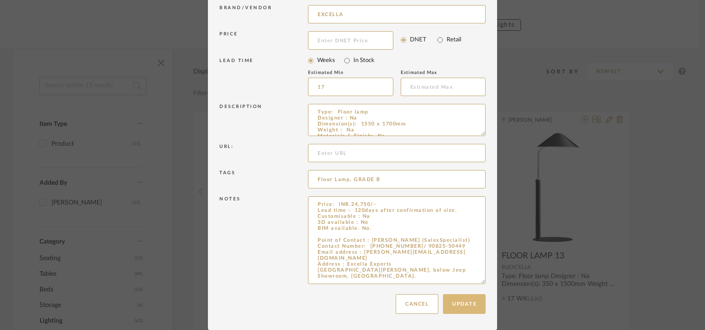
click at [468, 303] on button "Update" at bounding box center [464, 304] width 43 height 20
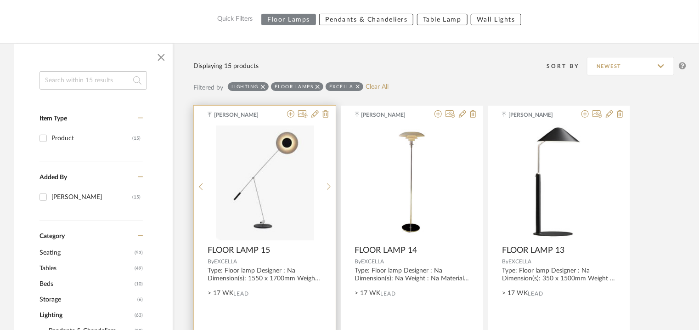
scroll to position [60, 0]
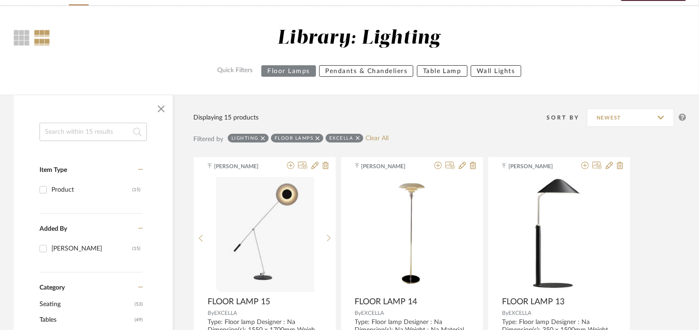
click at [317, 138] on icon at bounding box center [317, 138] width 4 height 4
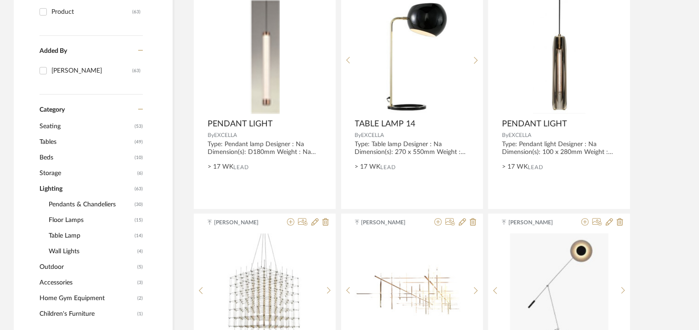
scroll to position [244, 0]
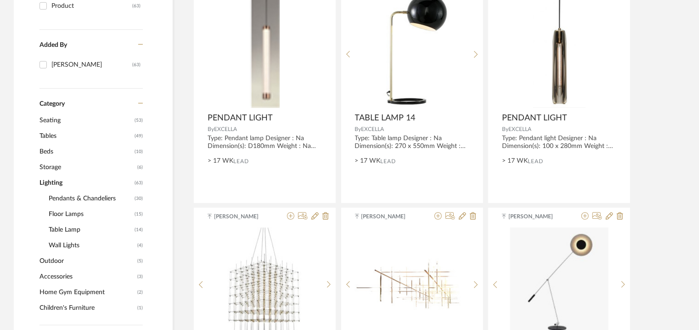
click at [88, 197] on span "Pendants & Chandeliers" at bounding box center [91, 199] width 84 height 16
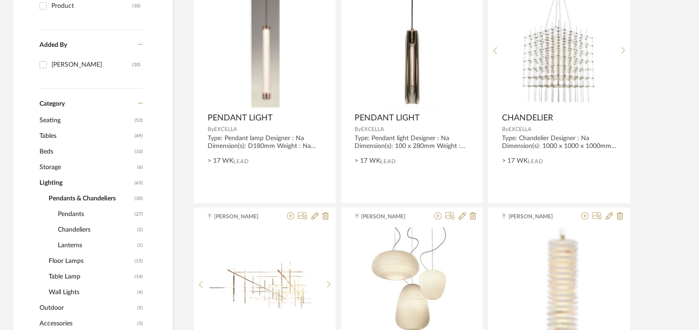
click at [71, 213] on span "Pendants" at bounding box center [95, 214] width 74 height 16
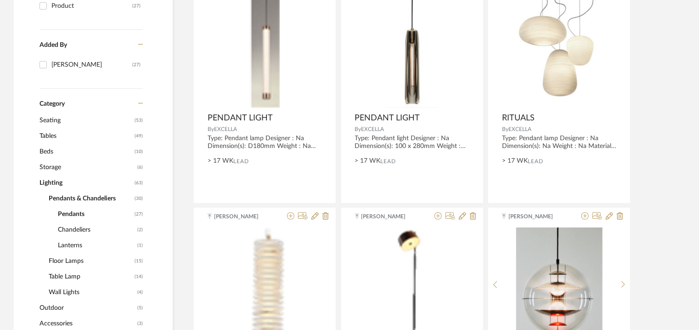
click at [84, 229] on span "Chandeliers" at bounding box center [96, 230] width 77 height 16
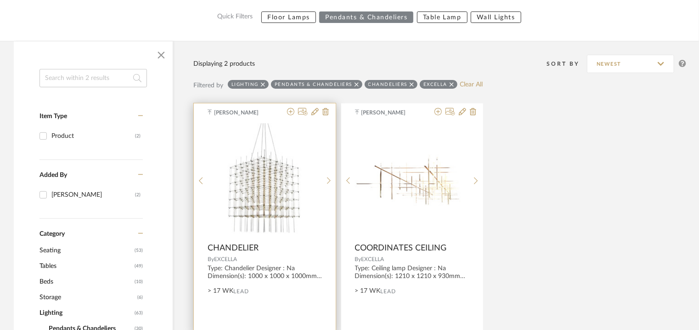
scroll to position [106, 0]
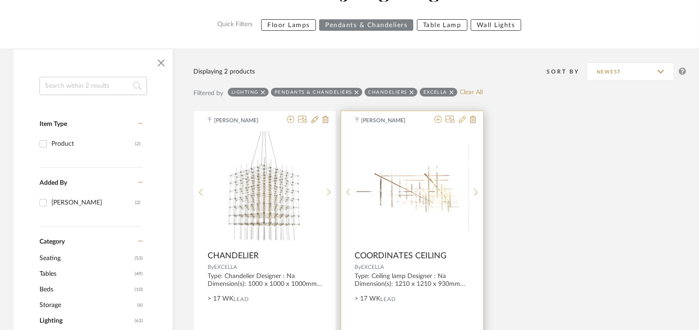
click at [461, 119] on icon at bounding box center [462, 119] width 7 height 7
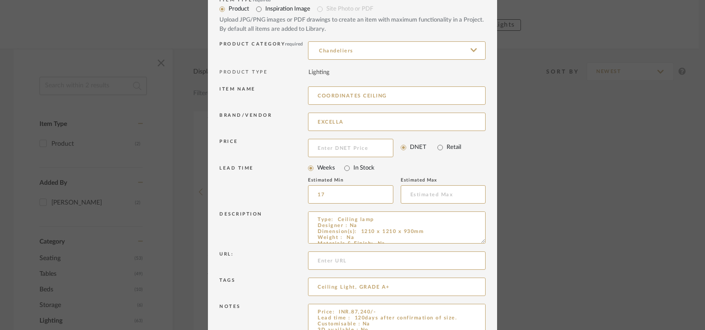
scroll to position [88, 0]
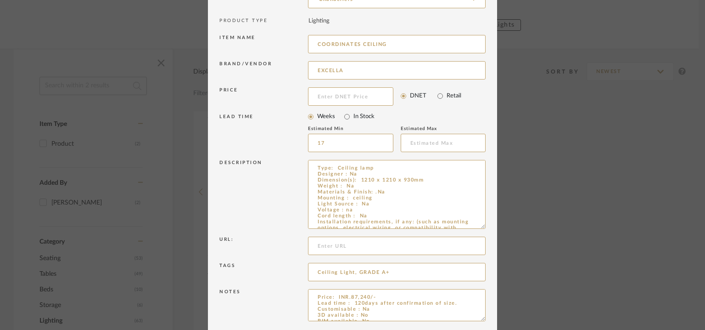
drag, startPoint x: 476, startPoint y: 190, endPoint x: 432, endPoint y: 152, distance: 57.7
click at [432, 157] on div "Description Type: Ceiling lamp Designer : Na Dimension(s): 1210 x 1210 x 930mm …" at bounding box center [352, 195] width 266 height 77
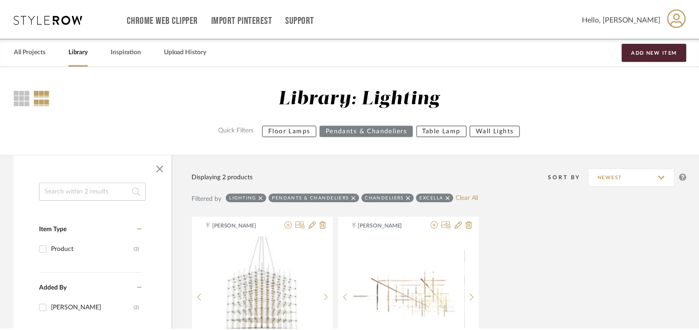
scroll to position [106, 0]
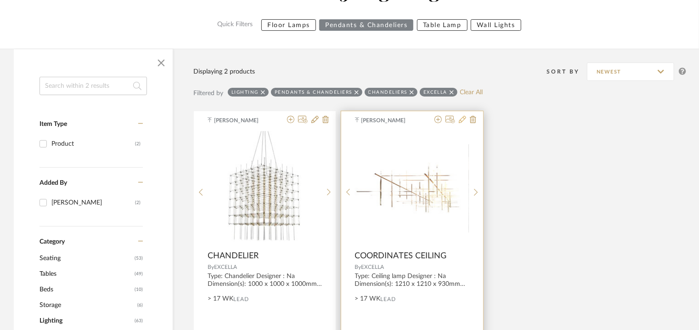
click at [465, 119] on icon at bounding box center [462, 119] width 7 height 7
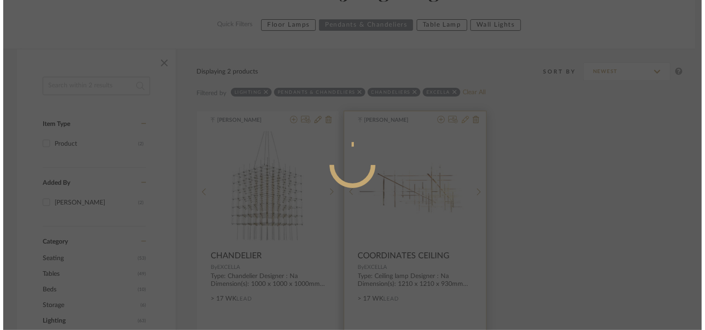
scroll to position [0, 0]
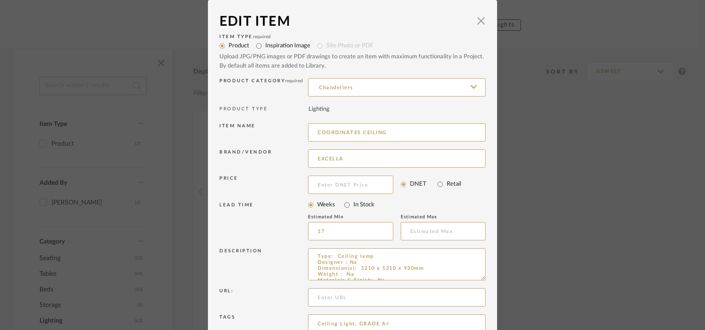
drag, startPoint x: 392, startPoint y: 131, endPoint x: 304, endPoint y: 130, distance: 87.7
click at [304, 130] on div "Item name COORDINATES CEILING" at bounding box center [352, 134] width 266 height 26
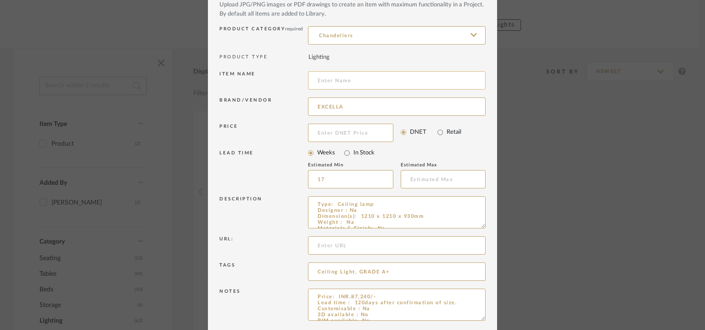
scroll to position [88, 0]
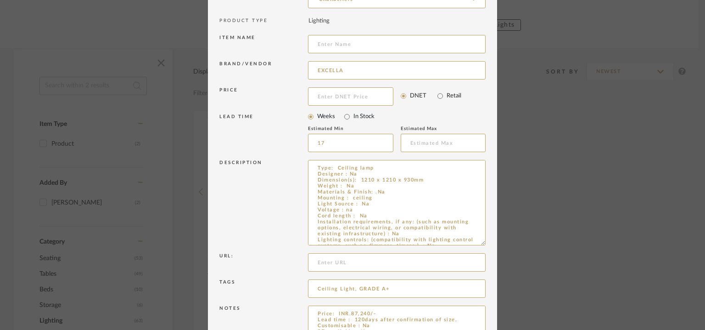
drag, startPoint x: 480, startPoint y: 189, endPoint x: 489, endPoint y: 276, distance: 87.6
click at [489, 276] on dialog-content "Edit Item × Item Type required Product Inspiration Image Site Photo or PDF Uplo…" at bounding box center [352, 148] width 289 height 472
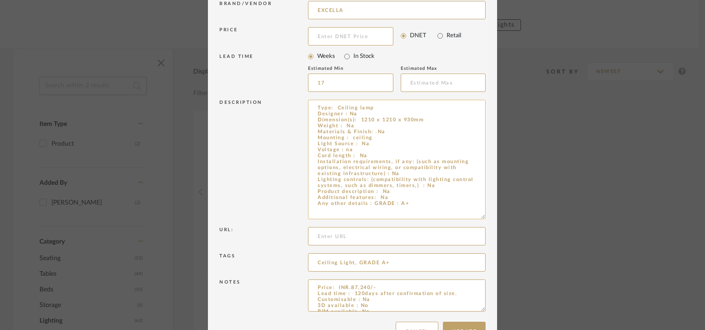
scroll to position [176, 0]
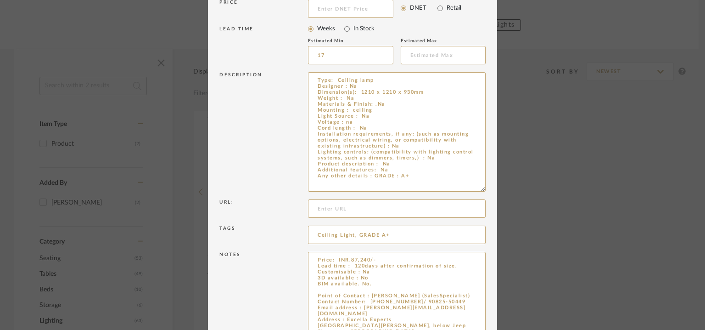
drag, startPoint x: 479, startPoint y: 280, endPoint x: 490, endPoint y: 340, distance: 61.1
click at [490, 224] on html "Chrome Web Clipper Import Pinterest Support All Projects Library Inspiration Up…" at bounding box center [352, 59] width 705 height 330
click at [338, 289] on textarea "Price: INR.87,240/- Lead time : 120days after confirmation of size. Customisabl…" at bounding box center [397, 298] width 178 height 92
paste textarea "COORDINATES CEILING"
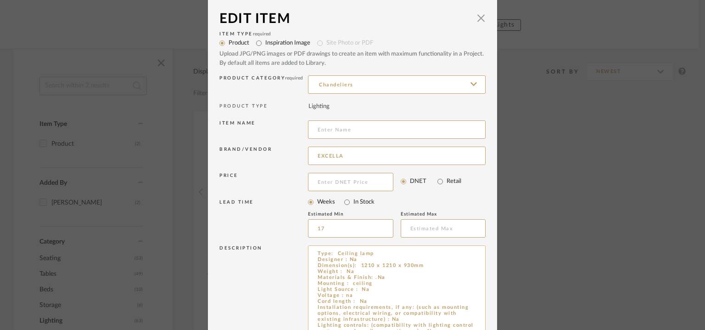
scroll to position [0, 0]
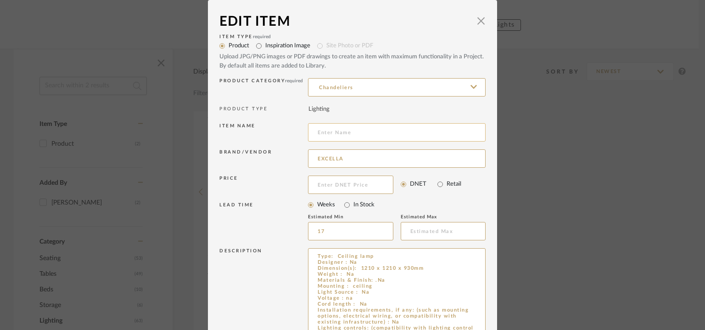
click at [350, 131] on input at bounding box center [397, 132] width 178 height 18
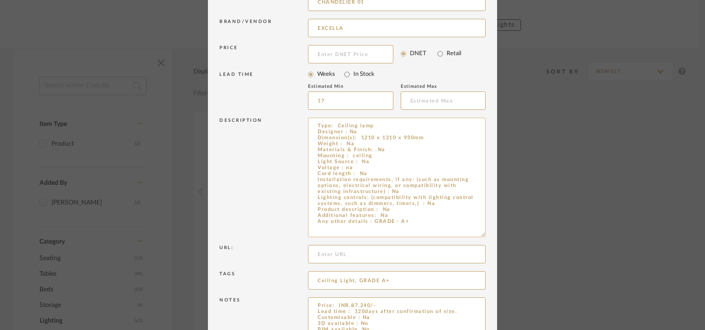
scroll to position [236, 0]
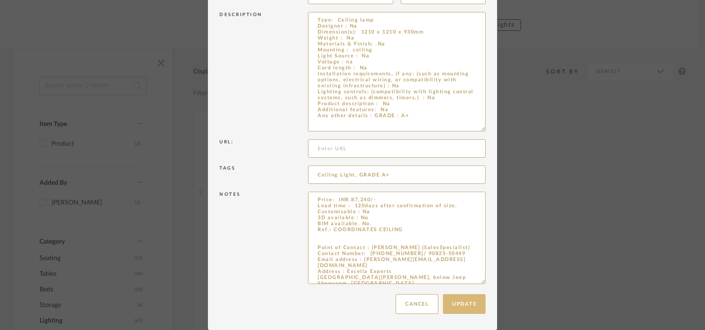
click at [461, 303] on button "Update" at bounding box center [464, 304] width 43 height 20
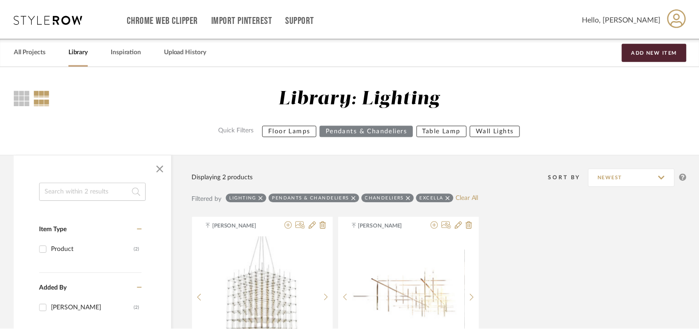
scroll to position [106, 0]
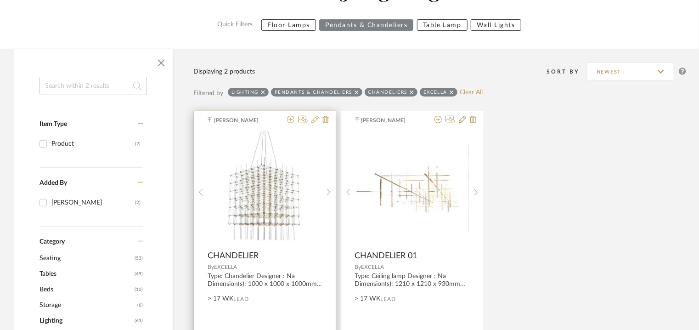
click at [312, 119] on icon at bounding box center [314, 119] width 7 height 7
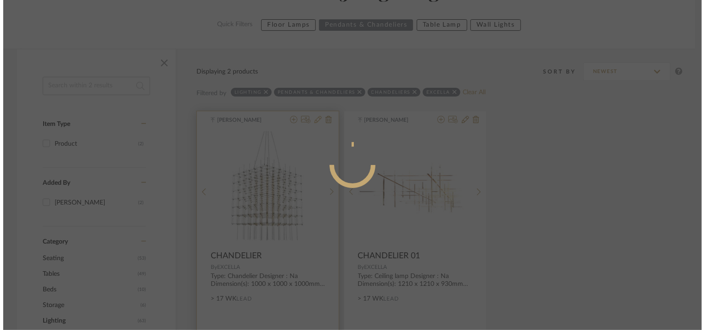
scroll to position [0, 0]
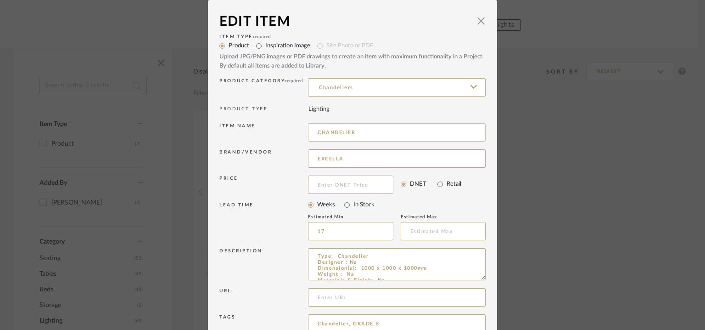
click at [377, 135] on input "CHANDELIER" at bounding box center [397, 132] width 178 height 18
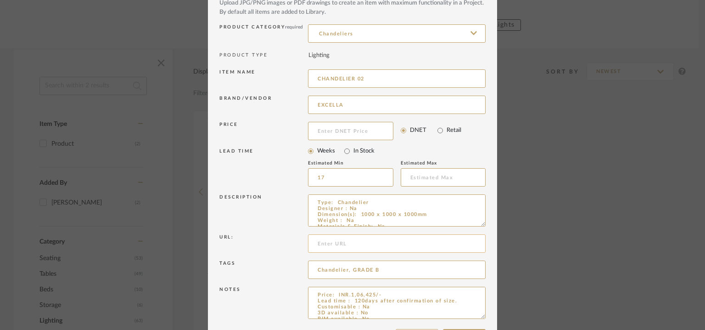
scroll to position [88, 0]
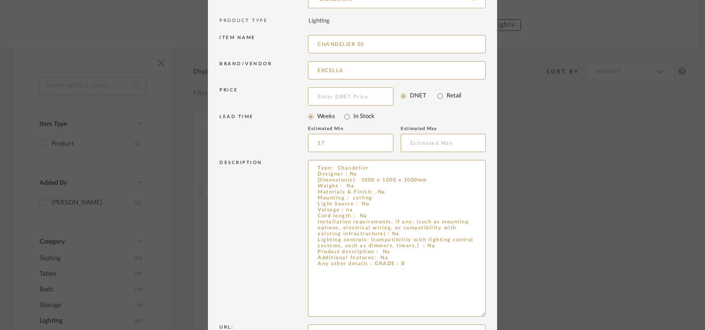
drag, startPoint x: 480, startPoint y: 190, endPoint x: 494, endPoint y: 315, distance: 125.7
click at [494, 315] on dialog-content "Edit Item × Item Type required Product Inspiration Image Site Photo or PDF Uplo…" at bounding box center [352, 183] width 289 height 543
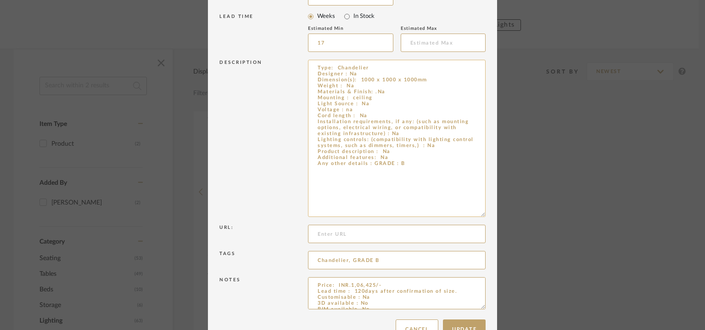
scroll to position [213, 0]
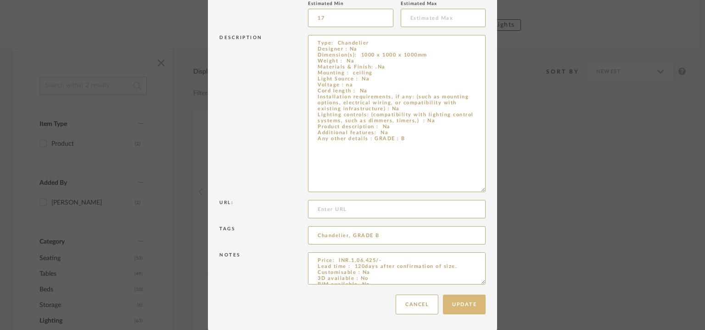
click at [466, 308] on button "Update" at bounding box center [464, 304] width 43 height 20
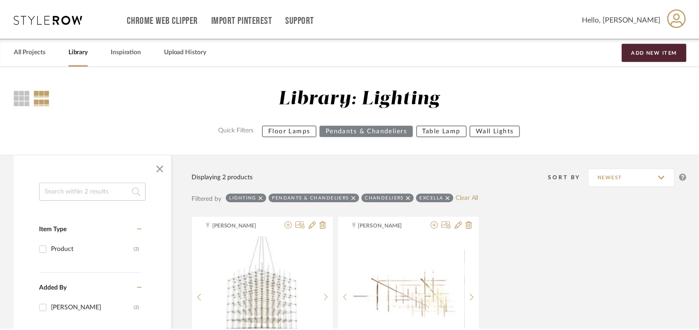
scroll to position [106, 0]
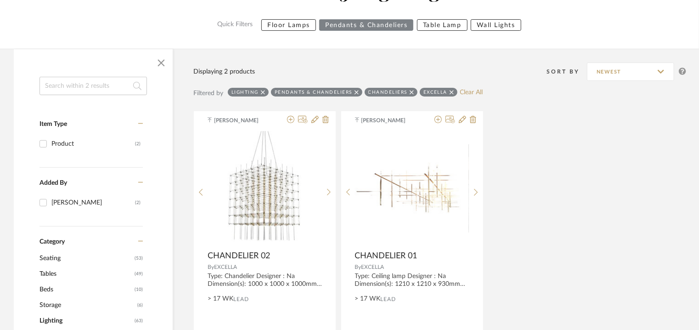
click at [410, 91] on icon at bounding box center [412, 92] width 4 height 4
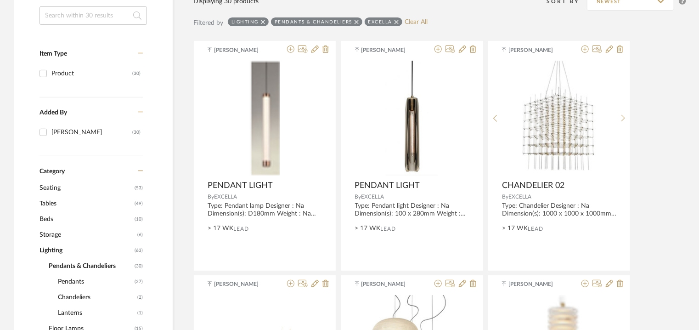
scroll to position [198, 0]
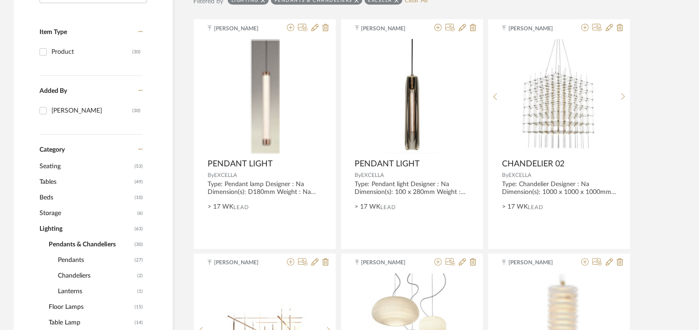
click at [69, 290] on span "Lanterns" at bounding box center [96, 291] width 77 height 16
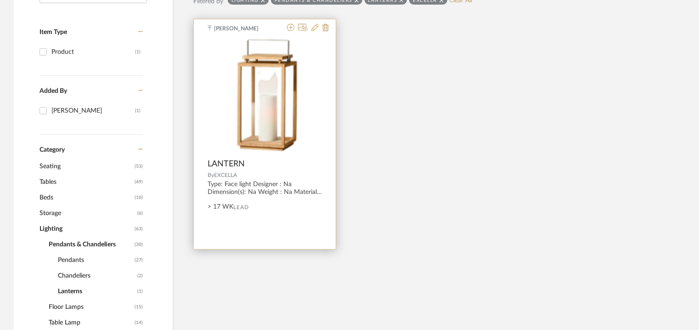
click at [316, 26] on icon at bounding box center [314, 27] width 7 height 7
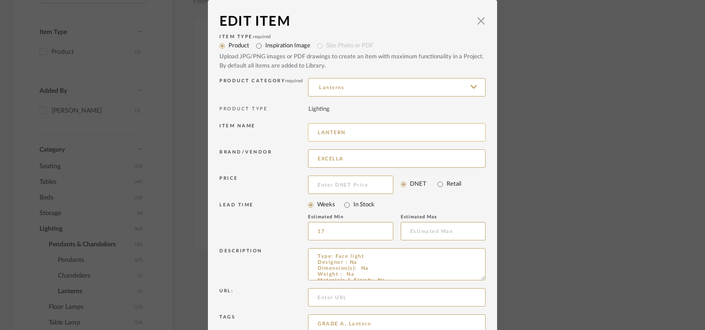
click at [352, 131] on input "LANTERN" at bounding box center [397, 132] width 178 height 18
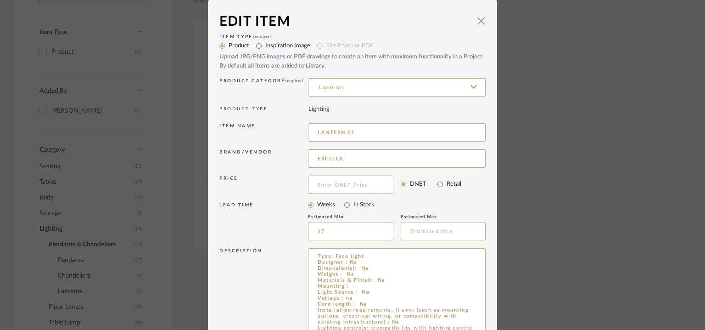
drag, startPoint x: 481, startPoint y: 277, endPoint x: 483, endPoint y: 356, distance: 79.0
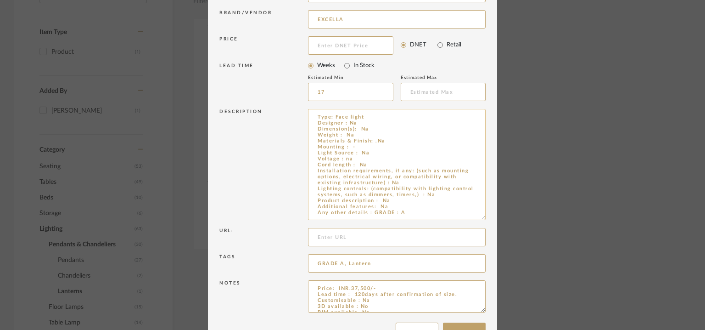
scroll to position [167, 0]
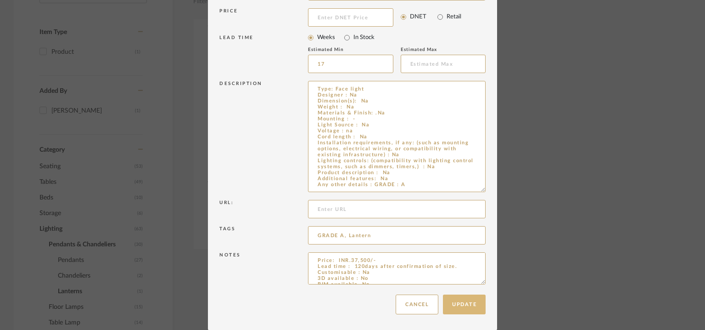
click at [478, 303] on button "Update" at bounding box center [464, 304] width 43 height 20
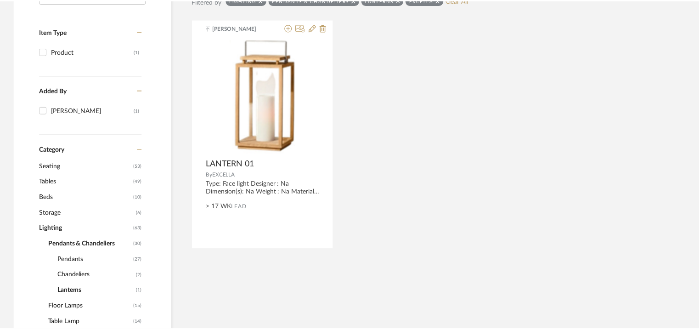
scroll to position [198, 0]
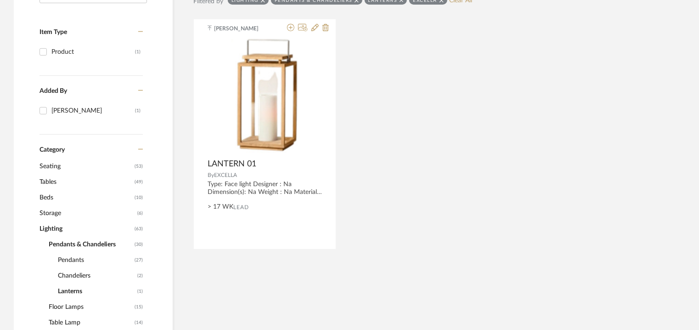
click at [75, 259] on span "Pendants" at bounding box center [95, 260] width 74 height 16
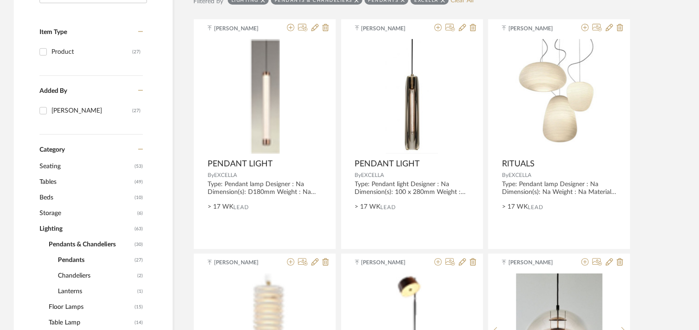
click at [58, 257] on span "Pendants" at bounding box center [95, 260] width 74 height 16
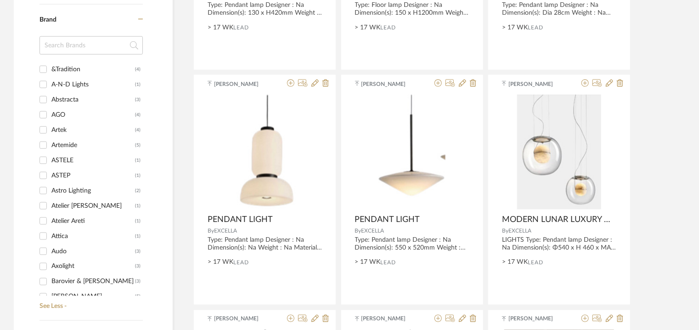
scroll to position [427, 0]
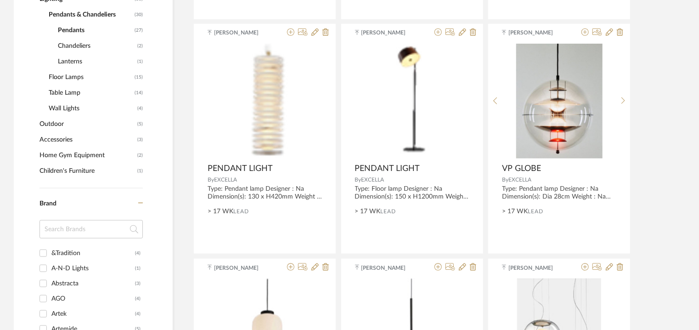
click at [77, 28] on span "Pendants" at bounding box center [95, 30] width 74 height 16
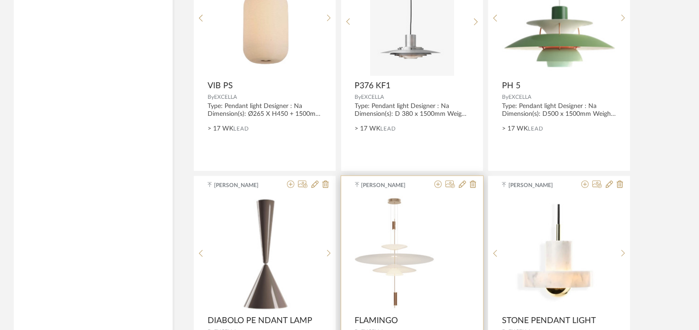
scroll to position [2055, 0]
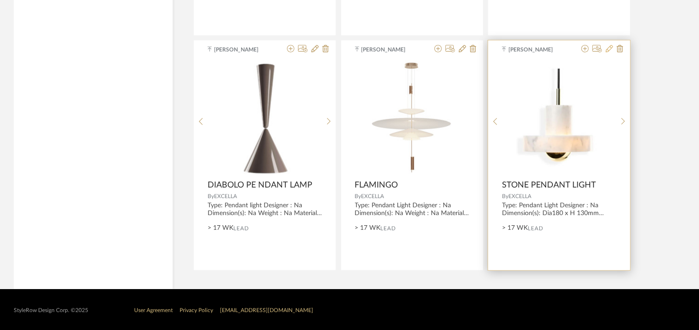
click at [610, 45] on icon at bounding box center [609, 48] width 7 height 7
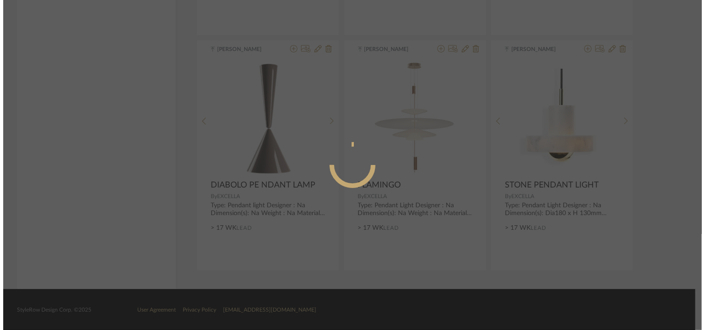
scroll to position [0, 0]
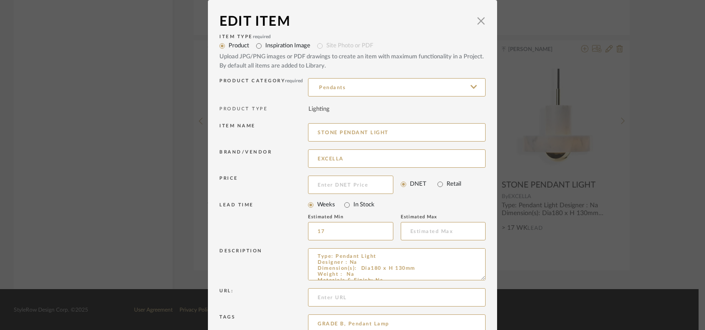
drag, startPoint x: 400, startPoint y: 131, endPoint x: 310, endPoint y: 128, distance: 90.5
click at [301, 128] on div "Item name STONE PENDANT LIGHT" at bounding box center [352, 134] width 266 height 26
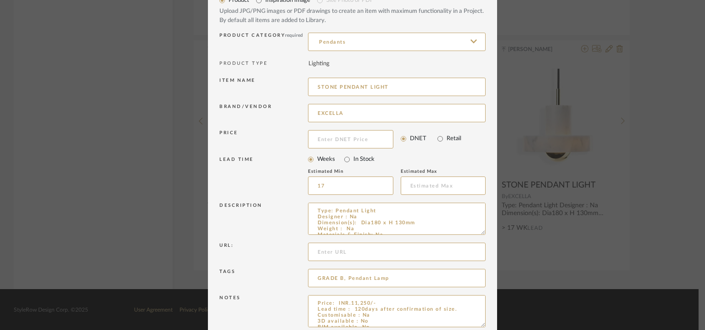
scroll to position [88, 0]
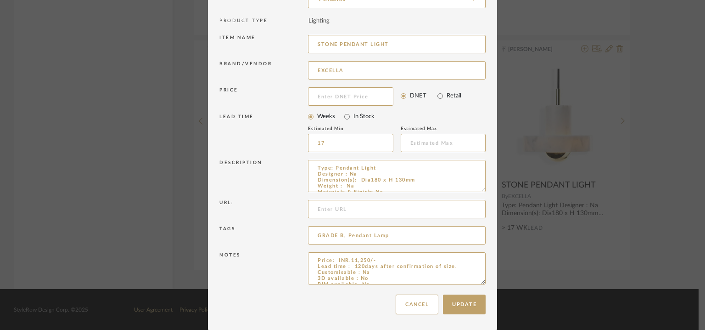
drag, startPoint x: 478, startPoint y: 189, endPoint x: 430, endPoint y: 158, distance: 56.7
click at [430, 158] on div "Description Type: Pendant Light Designer : Na Dimension(s): Dia180 x H 130mm We…" at bounding box center [352, 177] width 266 height 40
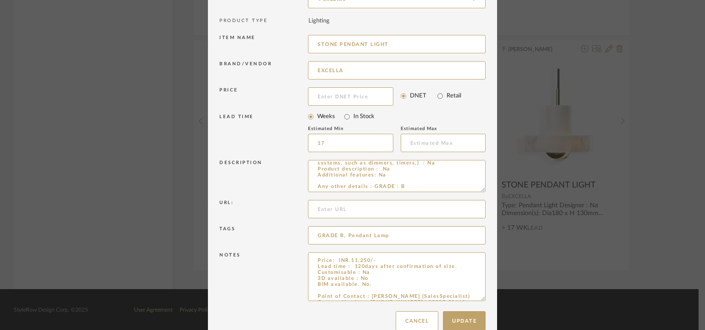
drag, startPoint x: 479, startPoint y: 281, endPoint x: 460, endPoint y: 351, distance: 73.0
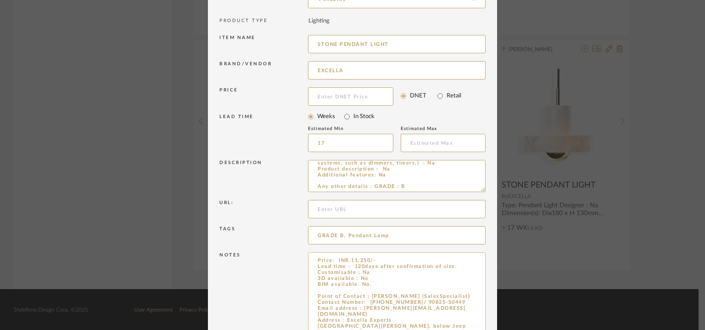
click at [370, 287] on textarea "Price: INR.11,250/- Lead time : 120days after confirmation of size. Customisabl…" at bounding box center [397, 303] width 178 height 102
click at [326, 290] on textarea "Price: INR.11,250/- Lead time : 120days after confirmation of size. Customisabl…" at bounding box center [397, 303] width 178 height 102
paste textarea "STONE PENDANT LIGHT"
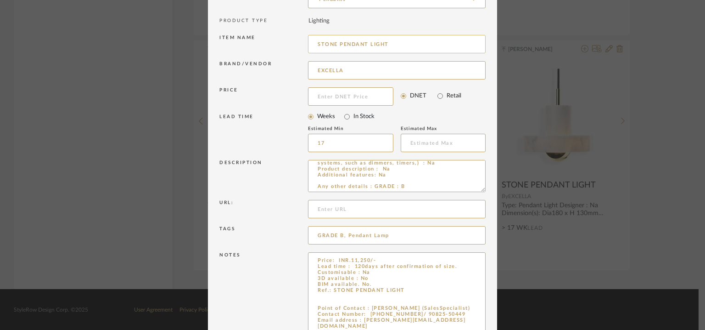
click at [332, 44] on input "STONE PENDANT LIGHT" at bounding box center [397, 44] width 178 height 18
click at [331, 44] on input "STONE PENDANT LIGHT" at bounding box center [397, 44] width 178 height 18
drag, startPoint x: 330, startPoint y: 45, endPoint x: 279, endPoint y: 48, distance: 50.6
click at [280, 48] on div "Item name STON PENDANT LIGHT" at bounding box center [352, 46] width 266 height 26
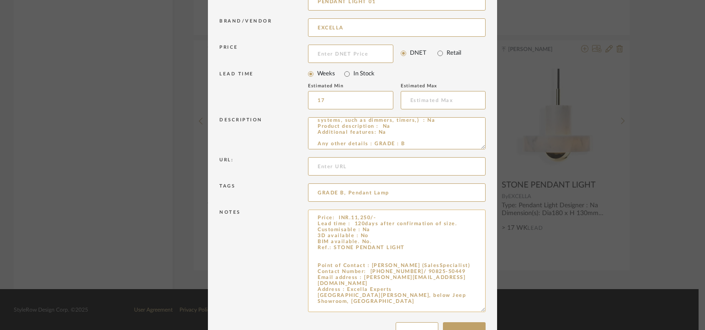
scroll to position [159, 0]
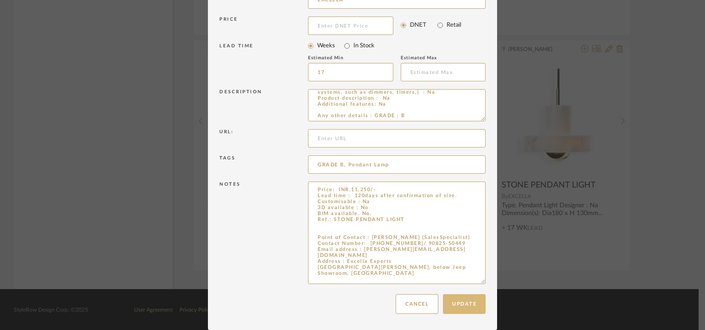
click at [465, 300] on button "Update" at bounding box center [464, 304] width 43 height 20
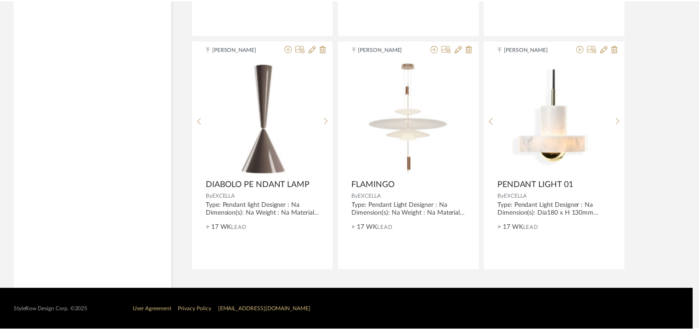
scroll to position [2055, 0]
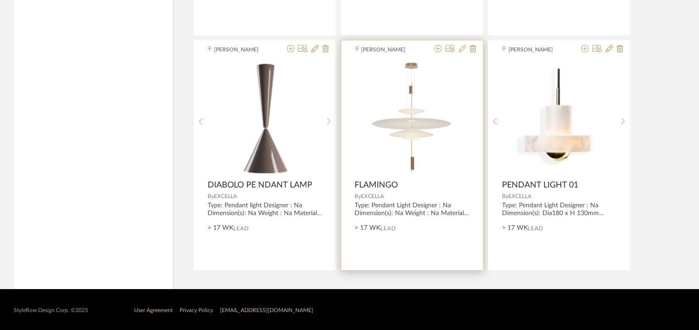
click at [463, 46] on icon at bounding box center [462, 48] width 7 height 7
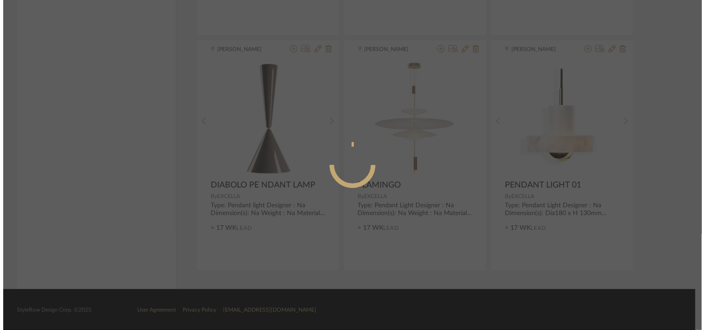
scroll to position [0, 0]
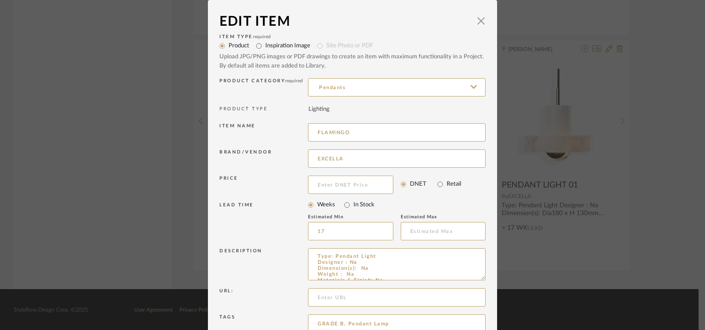
drag, startPoint x: 359, startPoint y: 129, endPoint x: 292, endPoint y: 130, distance: 67.0
click at [292, 130] on div "Item name FLAMINGO" at bounding box center [352, 134] width 266 height 26
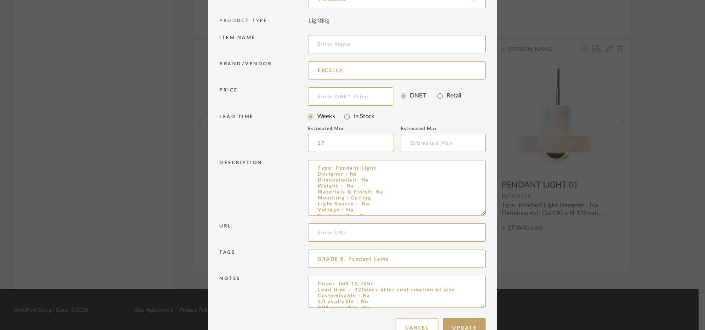
drag, startPoint x: 479, startPoint y: 189, endPoint x: 478, endPoint y: 309, distance: 119.4
click at [483, 300] on dialog-content "Edit Item × Item Type required Product Inspiration Image Site Photo or PDF Uplo…" at bounding box center [352, 133] width 289 height 442
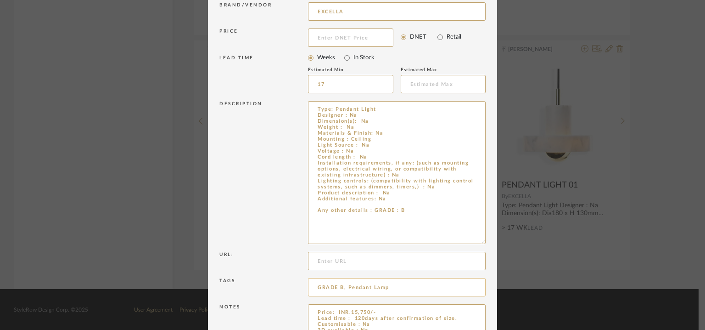
scroll to position [199, 0]
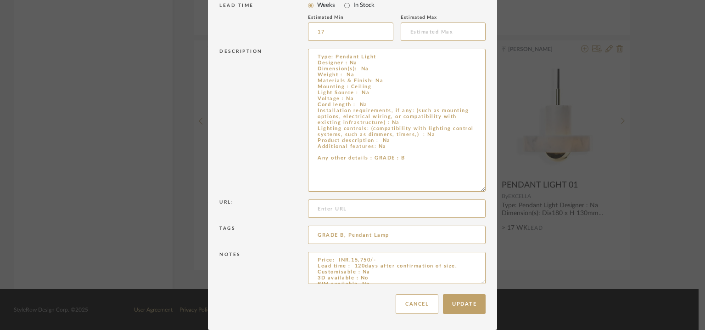
drag, startPoint x: 479, startPoint y: 280, endPoint x: 474, endPoint y: 356, distance: 76.8
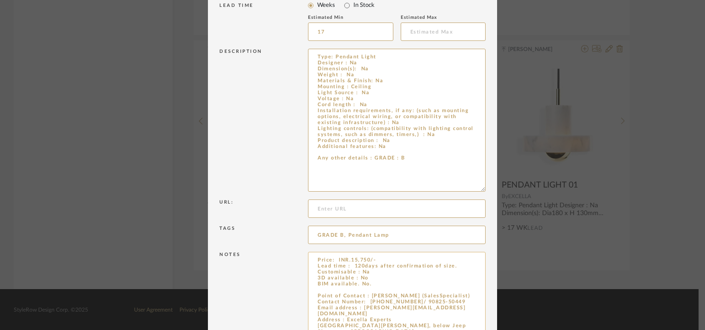
click at [374, 289] on textarea "Price: INR.15,750/- Lead time : 120days after confirmation of size. Customisabl…" at bounding box center [397, 306] width 178 height 108
paste textarea "FLAMINGO"
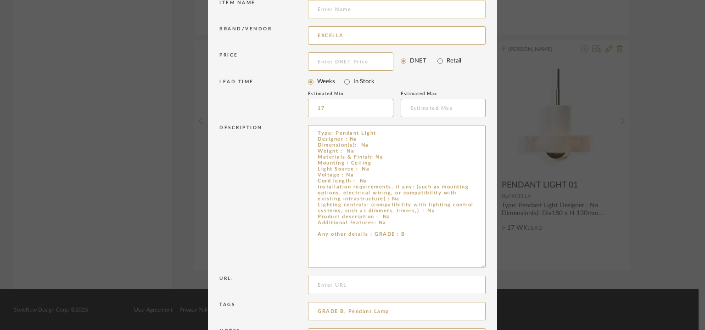
scroll to position [0, 0]
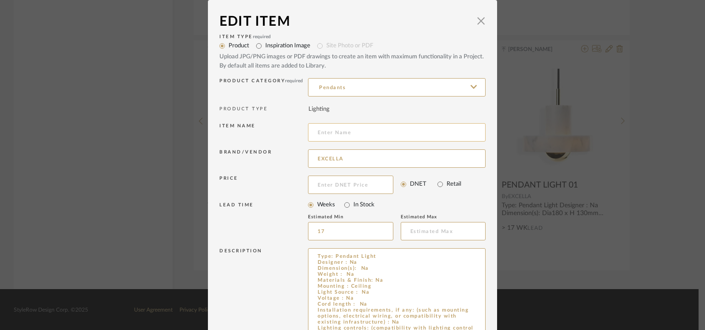
click at [334, 131] on input at bounding box center [397, 132] width 178 height 18
click at [342, 135] on input "PENDANTLIGHT 02" at bounding box center [397, 132] width 178 height 18
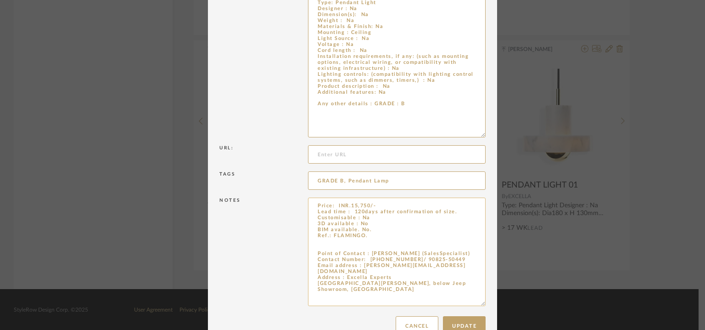
scroll to position [275, 0]
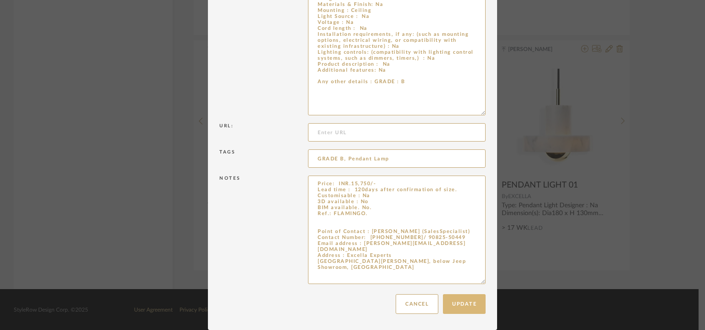
click at [476, 297] on button "Update" at bounding box center [464, 304] width 43 height 20
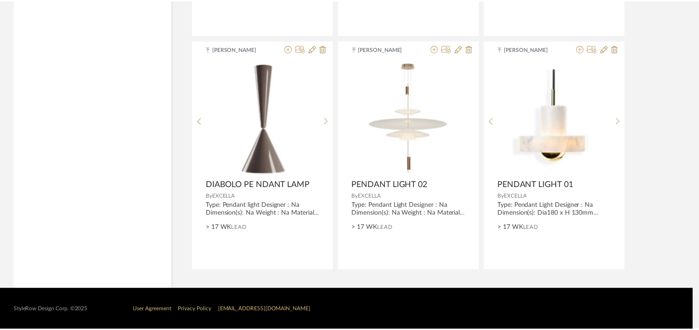
scroll to position [2055, 0]
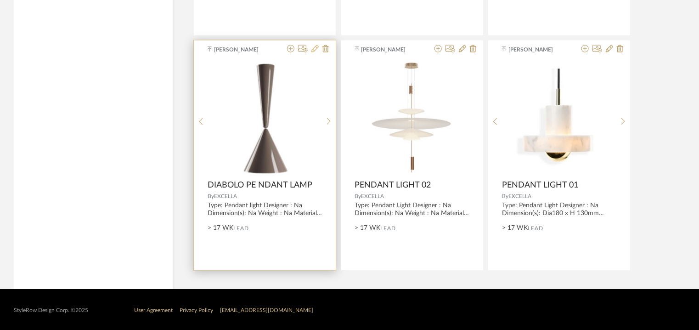
click at [316, 49] on icon at bounding box center [314, 48] width 7 height 7
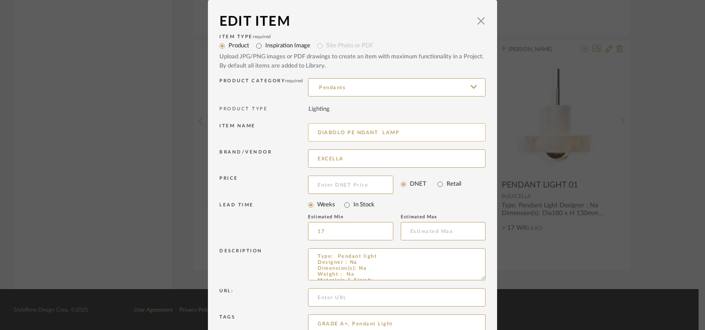
click at [354, 131] on input "DIABOLO PE NDANT LAMP" at bounding box center [397, 132] width 178 height 18
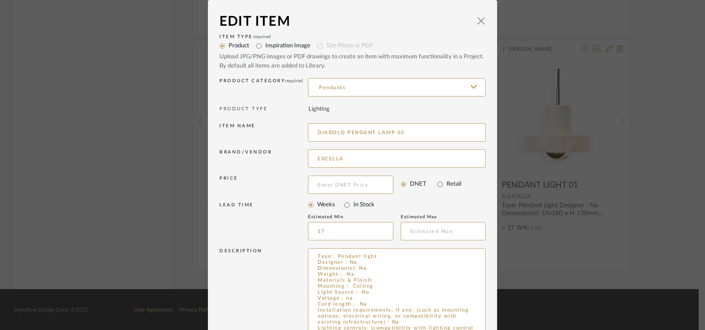
drag, startPoint x: 479, startPoint y: 275, endPoint x: 474, endPoint y: 356, distance: 80.9
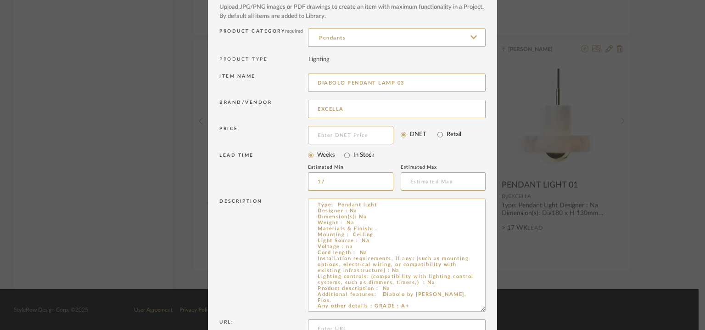
scroll to position [138, 0]
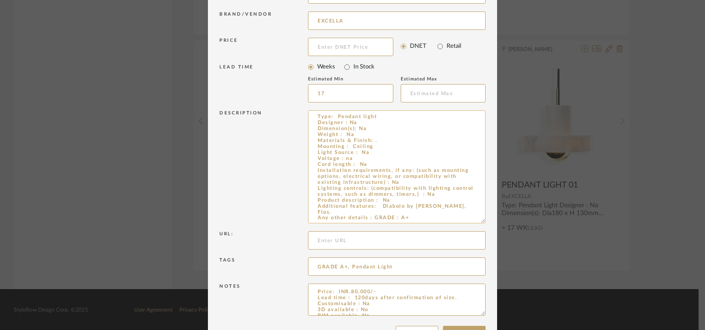
drag, startPoint x: 376, startPoint y: 203, endPoint x: 470, endPoint y: 210, distance: 94.4
click at [470, 210] on textarea "Type: Pendant light Designer : Na Dimension(s): Na Weight : Na Materials & Fini…" at bounding box center [397, 166] width 178 height 113
drag, startPoint x: 440, startPoint y: 202, endPoint x: 430, endPoint y: 205, distance: 10.6
click at [430, 205] on textarea "Type: Pendant light Designer : Na Dimension(s): Na Weight : Na Materials & Fini…" at bounding box center [397, 166] width 178 height 113
drag, startPoint x: 379, startPoint y: 205, endPoint x: 405, endPoint y: 210, distance: 26.6
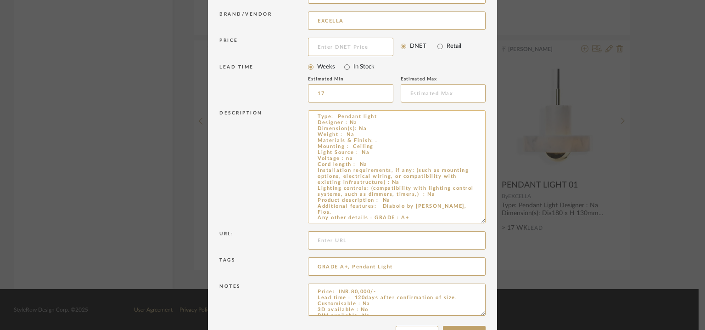
click at [405, 210] on textarea "Type: Pendant light Designer : Na Dimension(s): Na Weight : Na Materials & Fini…" at bounding box center [397, 166] width 178 height 113
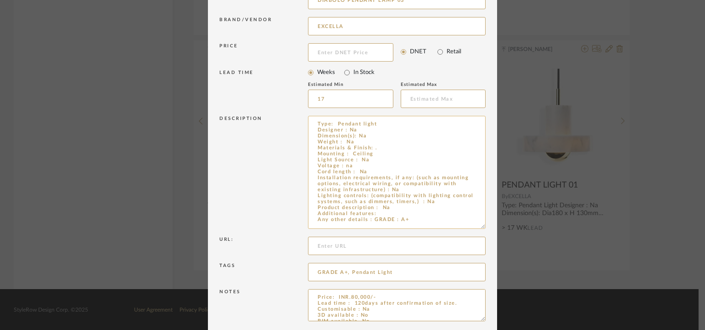
scroll to position [169, 0]
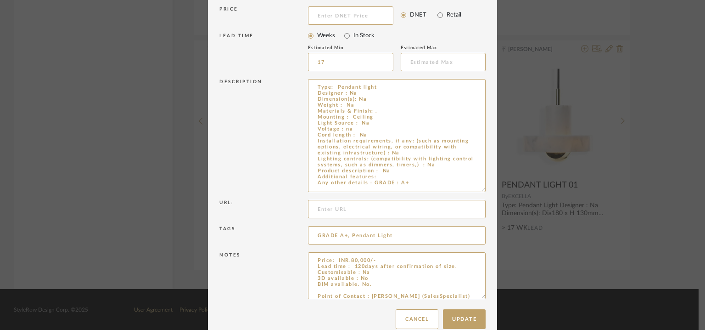
drag, startPoint x: 478, startPoint y: 279, endPoint x: 510, endPoint y: 356, distance: 83.4
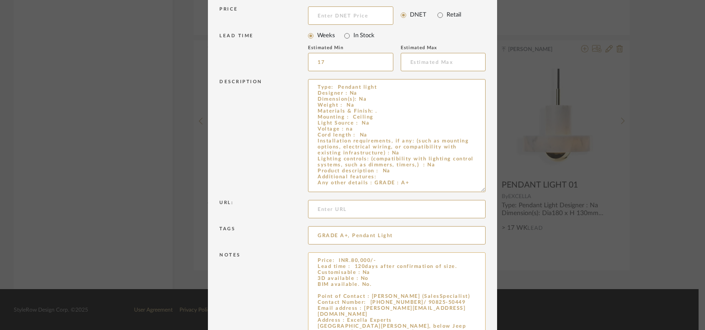
click at [320, 287] on textarea "Price: INR.80,000/- Lead time : 120days after confirmation of size. Customisabl…" at bounding box center [397, 306] width 178 height 109
click at [315, 291] on textarea "Price: INR.80,000/- Lead time : 120days after confirmation of size. Customisabl…" at bounding box center [397, 306] width 178 height 109
paste textarea "Diabolo by [PERSON_NAME], Flos."
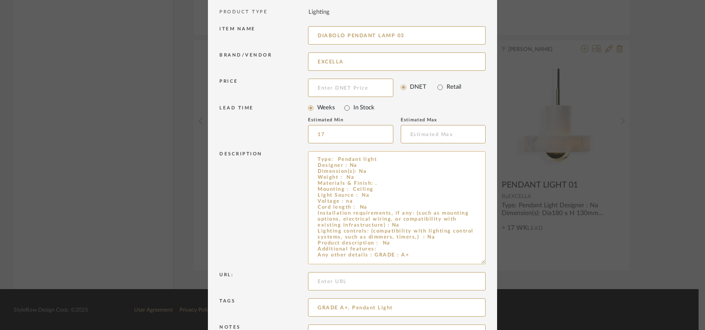
scroll to position [0, 0]
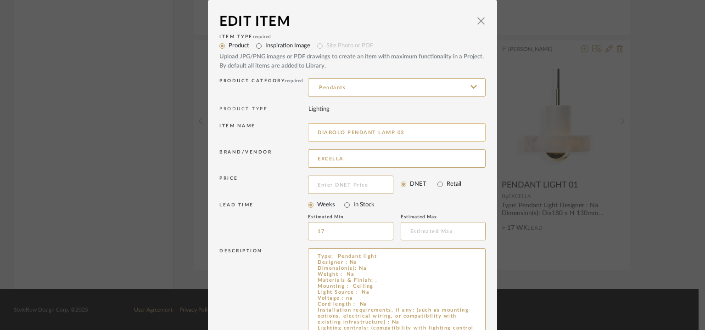
click at [336, 132] on input "DIABOLO PENDANT LAMP 03" at bounding box center [397, 132] width 178 height 18
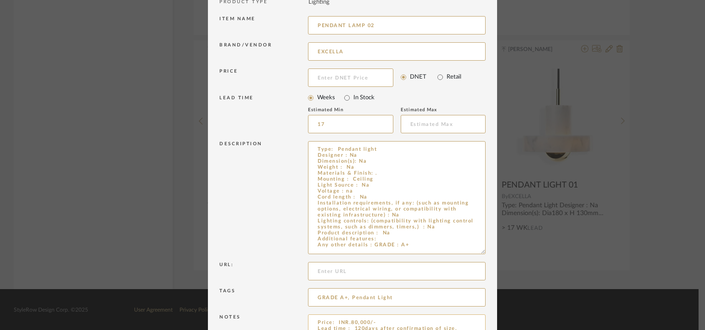
scroll to position [246, 0]
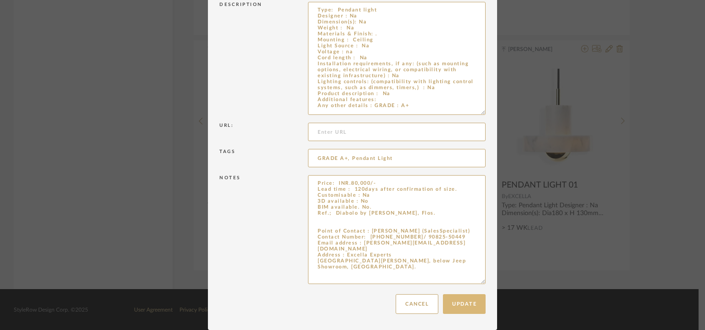
click at [456, 308] on button "Update" at bounding box center [464, 304] width 43 height 20
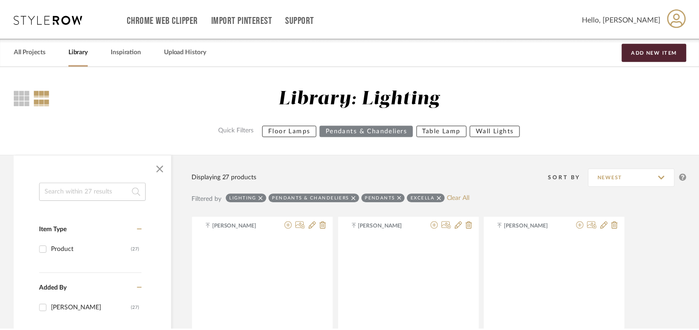
scroll to position [2055, 0]
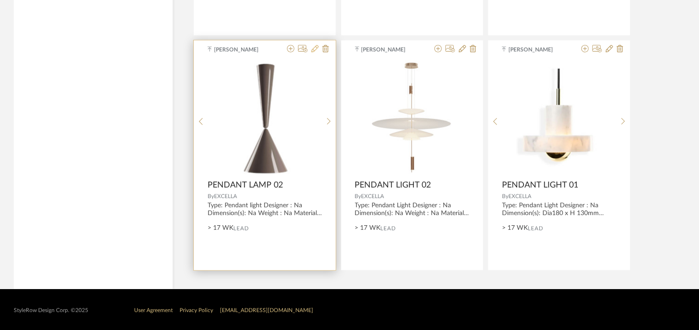
click at [314, 46] on icon at bounding box center [314, 48] width 7 height 7
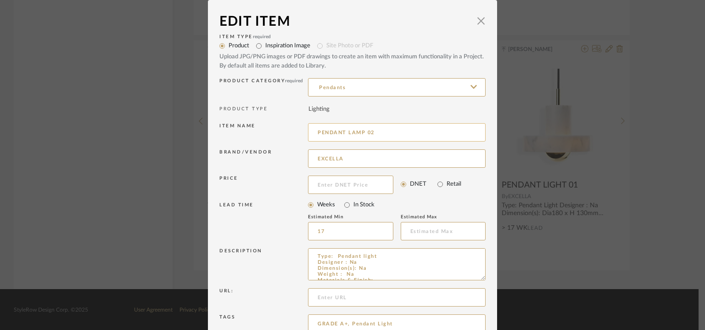
drag, startPoint x: 367, startPoint y: 128, endPoint x: 373, endPoint y: 133, distance: 7.2
click at [372, 133] on input "PENDANT LAMP 02" at bounding box center [397, 132] width 178 height 18
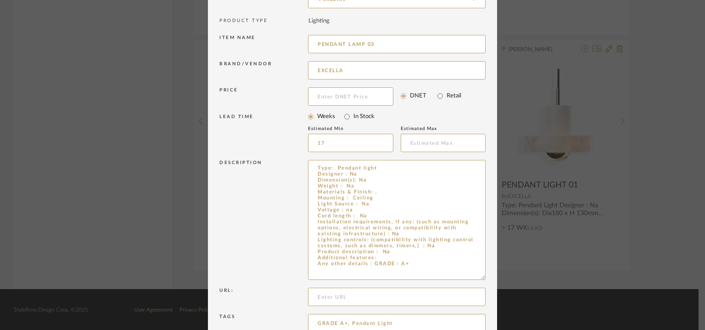
drag, startPoint x: 478, startPoint y: 188, endPoint x: 494, endPoint y: 268, distance: 81.4
click at [495, 268] on div "Edit Item × Item Type required Product Inspiration Image Site Photo or PDF Uplo…" at bounding box center [352, 165] width 705 height 330
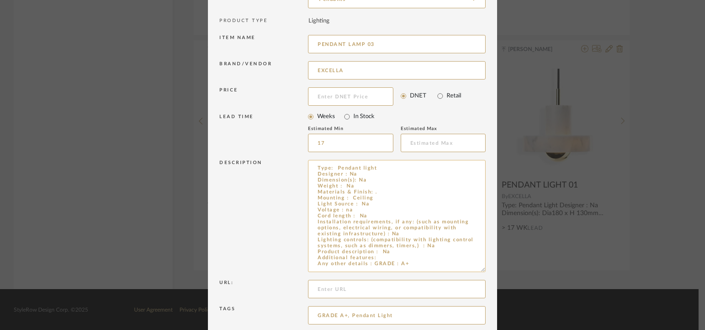
click at [397, 257] on textarea "Type: Pendant light Designer : Na Dimension(s): Na Weight : Na Materials & Fini…" at bounding box center [397, 216] width 178 height 112
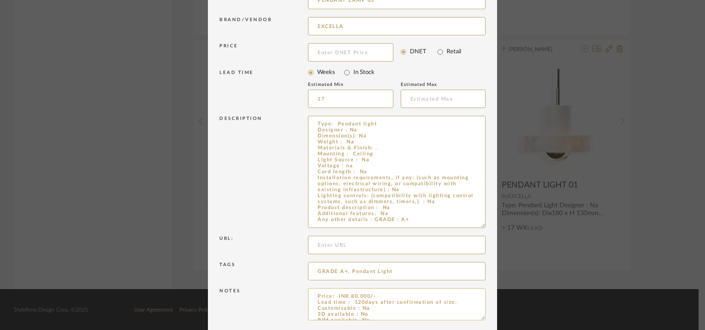
scroll to position [169, 0]
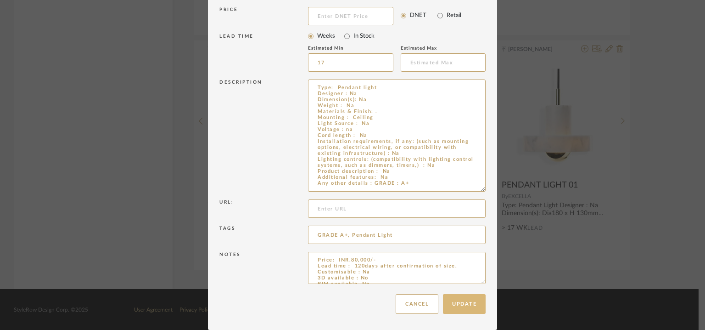
click at [472, 310] on button "Update" at bounding box center [464, 304] width 43 height 20
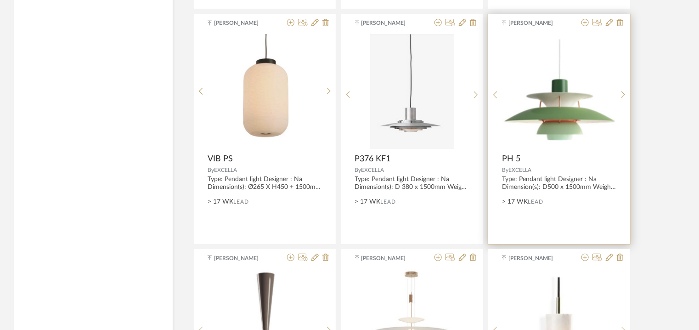
scroll to position [1825, 0]
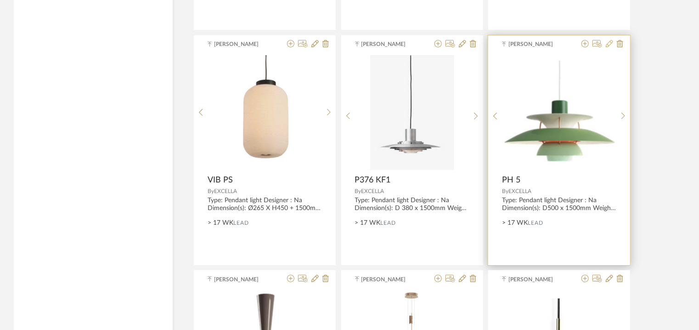
click at [606, 43] on icon at bounding box center [609, 43] width 7 height 7
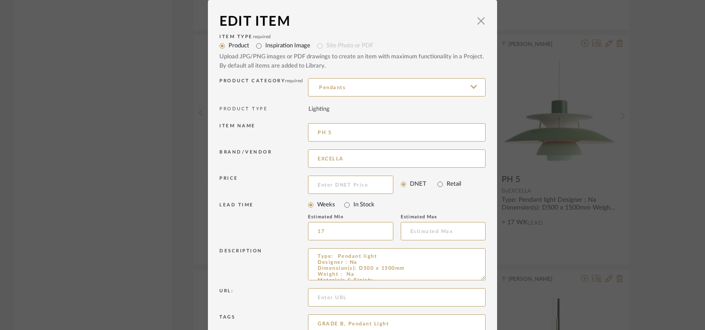
click at [314, 124] on input "PH 5" at bounding box center [397, 132] width 178 height 18
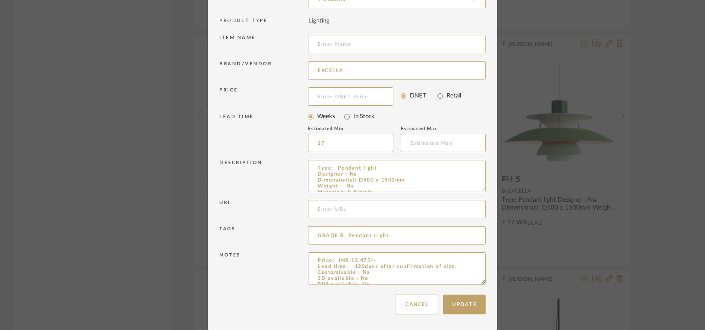
type input "p"
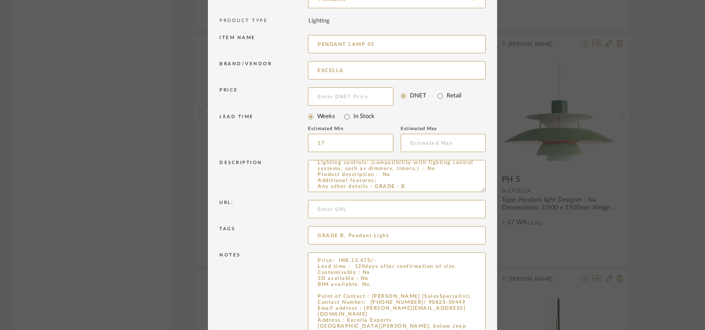
drag, startPoint x: 480, startPoint y: 281, endPoint x: 474, endPoint y: 356, distance: 76.0
type input "PENDANT LAMP 05"
click at [375, 284] on textarea "Price: INR.13,475/- Lead time : 120days after confirmation of size. Customisabl…" at bounding box center [397, 305] width 178 height 107
paste textarea "PH 5"
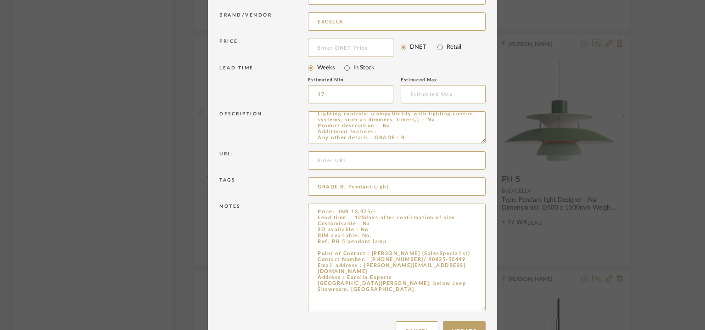
scroll to position [163, 0]
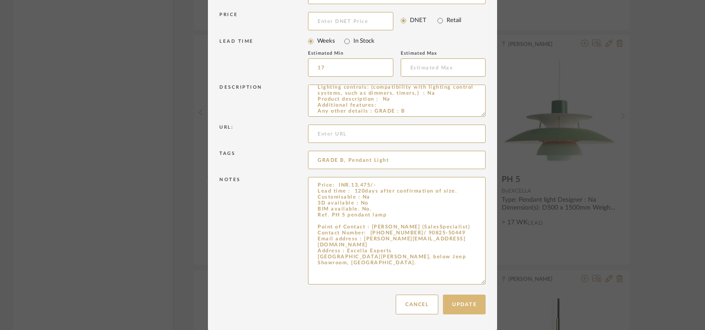
type textarea "Price: INR.13,475/- Lead time : 120days after confirmation of size. Customisabl…"
click at [468, 301] on button "Update" at bounding box center [464, 304] width 43 height 20
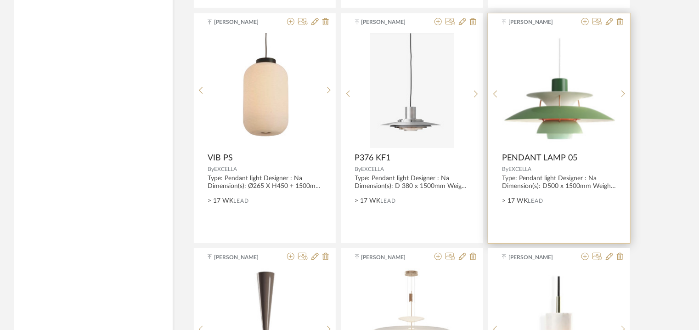
scroll to position [1825, 0]
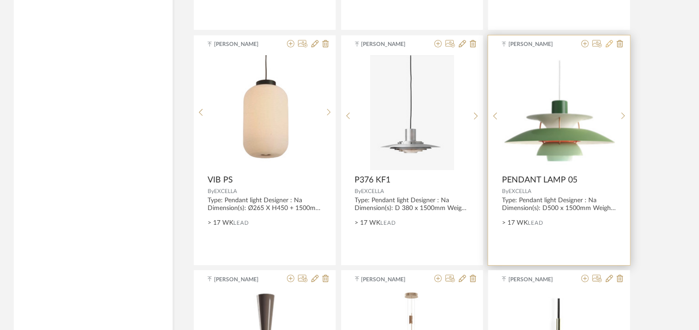
click at [610, 41] on icon at bounding box center [609, 43] width 7 height 7
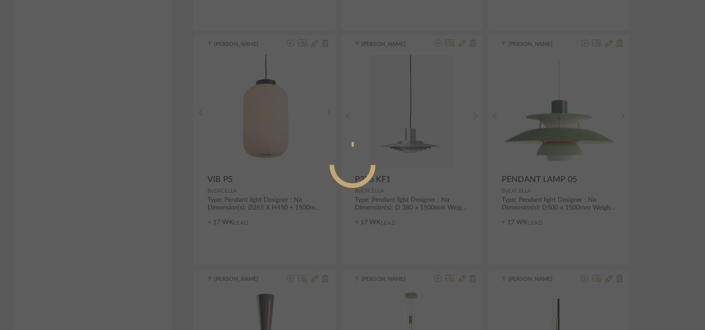
radio input "true"
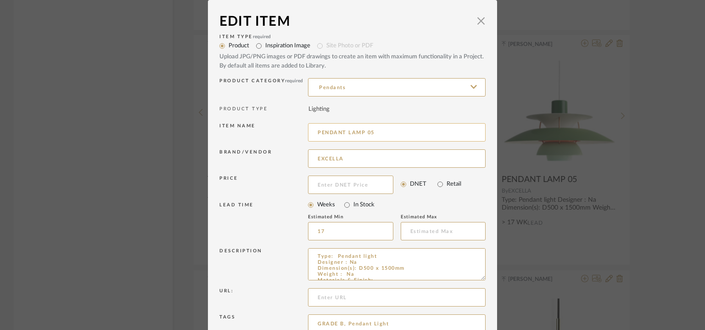
drag, startPoint x: 369, startPoint y: 131, endPoint x: 373, endPoint y: 137, distance: 7.6
click at [372, 137] on input "PENDANT LAMP 05" at bounding box center [397, 132] width 178 height 18
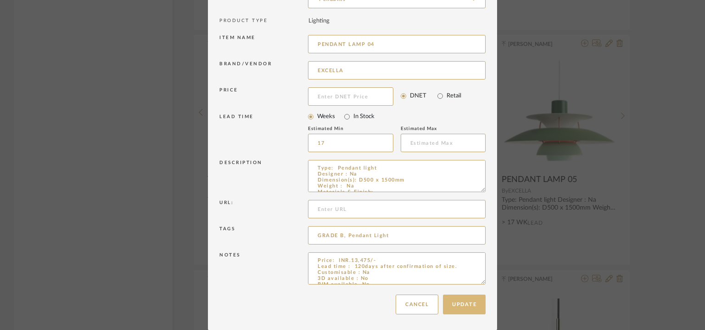
type input "PENDANT LAMP 04"
click at [466, 304] on button "Update" at bounding box center [464, 304] width 43 height 20
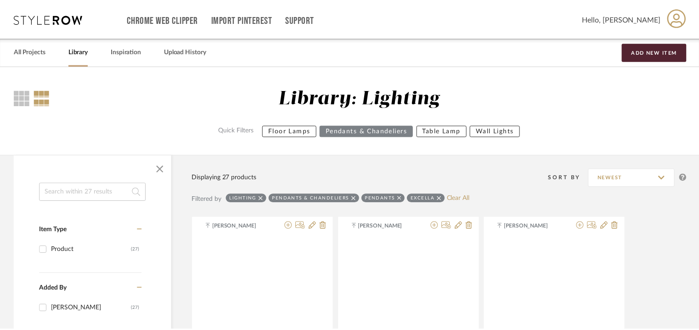
scroll to position [1825, 0]
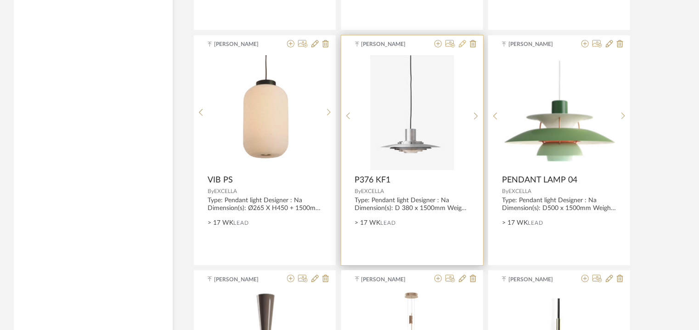
click at [459, 43] on icon at bounding box center [462, 43] width 7 height 7
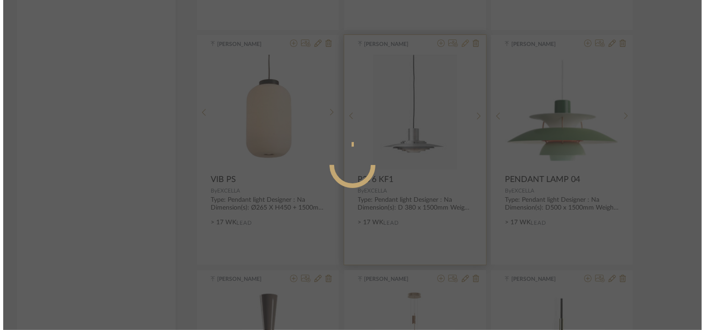
scroll to position [0, 0]
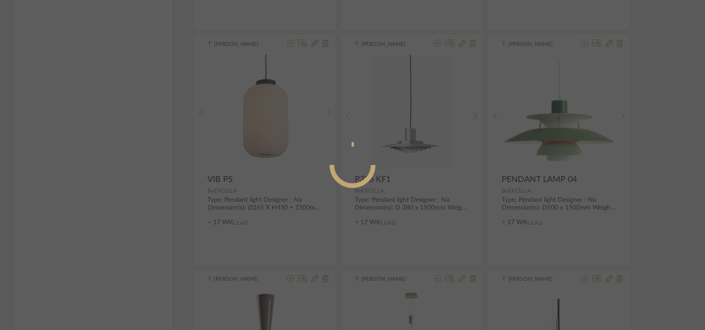
radio input "true"
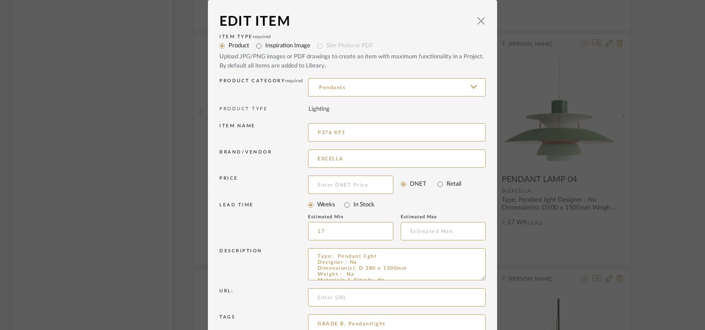
drag, startPoint x: 359, startPoint y: 131, endPoint x: 292, endPoint y: 129, distance: 67.6
click at [292, 129] on div "Item name P376 KF1" at bounding box center [352, 134] width 266 height 26
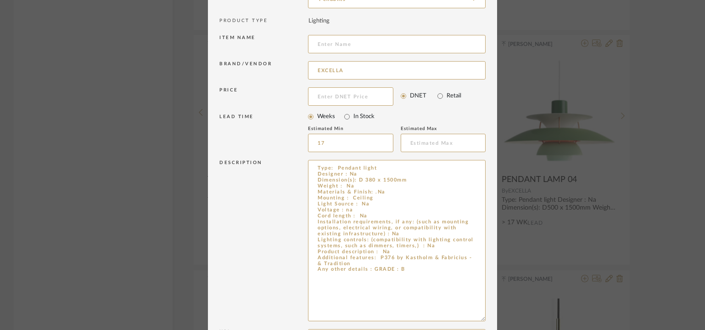
drag, startPoint x: 481, startPoint y: 188, endPoint x: 491, endPoint y: 307, distance: 119.8
click at [493, 309] on dialog-content "Edit Item × Item Type required Product Inspiration Image Site Photo or PDF Uplo…" at bounding box center [352, 185] width 289 height 547
drag, startPoint x: 374, startPoint y: 254, endPoint x: 399, endPoint y: 254, distance: 24.3
click at [383, 261] on textarea "Type: Pendant light Designer : Na Dimension(s): D 380 x 1500mm Weight : Na Mate…" at bounding box center [397, 236] width 178 height 153
click at [401, 254] on textarea "Type: Pendant light Designer : Na Dimension(s): D 380 x 1500mm Weight : Na Mate…" at bounding box center [397, 236] width 178 height 153
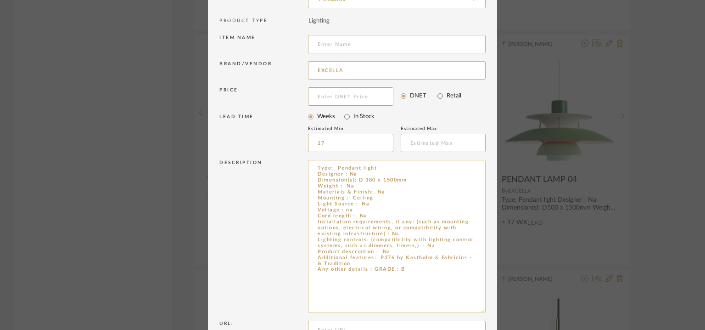
drag, startPoint x: 377, startPoint y: 258, endPoint x: 399, endPoint y: 257, distance: 23.0
click at [378, 261] on textarea "Type: Pendant light Designer : Na Dimension(s): D 380 x 1500mm Weight : Na Mate…" at bounding box center [397, 236] width 178 height 153
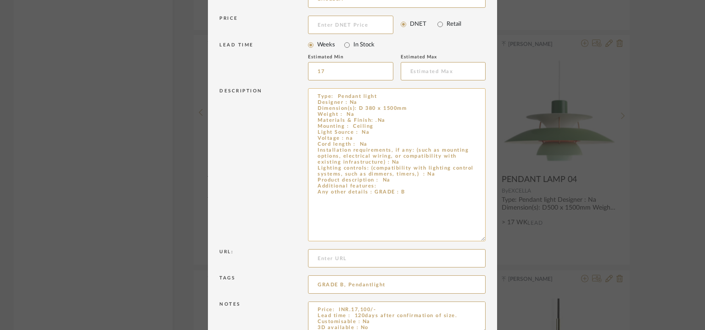
scroll to position [209, 0]
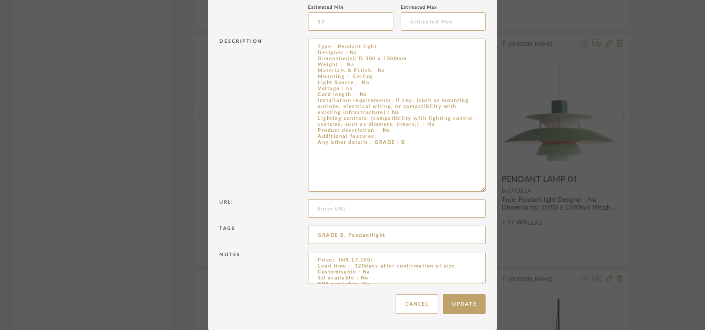
drag, startPoint x: 480, startPoint y: 281, endPoint x: 476, endPoint y: 334, distance: 53.8
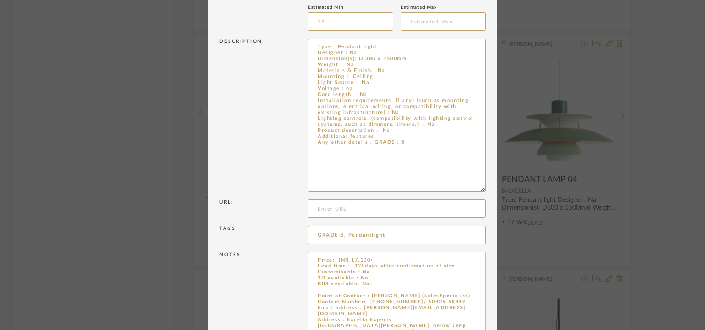
type textarea "Type: Pendant light Designer : Na Dimension(s): D 380 x 1500mm Weight : Na Mate…"
click at [343, 289] on textarea "Price: INR.17,100/- Lead time : 120days after confirmation of size. Customisabl…" at bounding box center [397, 295] width 178 height 86
paste textarea "P376 by Kastholm & Fabricius - & Tradition"
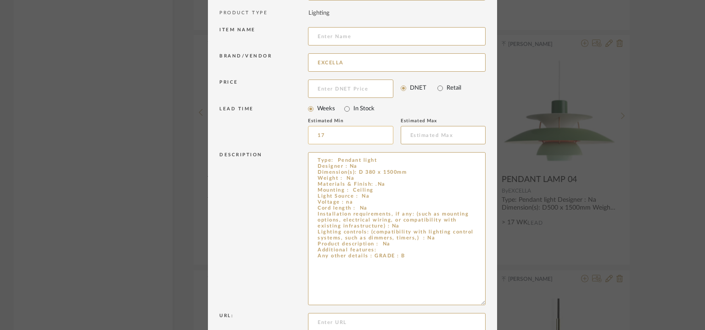
scroll to position [0, 0]
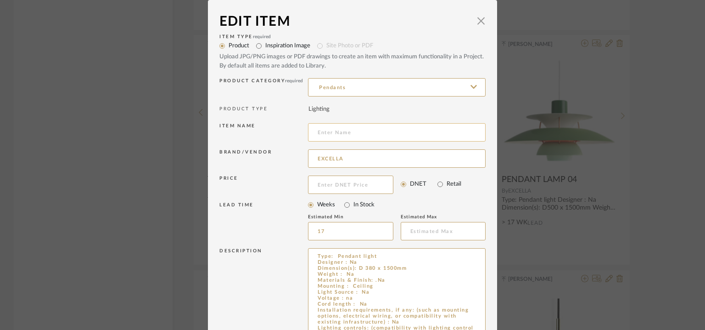
type textarea "Price: INR.17,100/- Lead time : 120days after confirmation of size. Customisabl…"
click at [347, 136] on input at bounding box center [397, 132] width 178 height 18
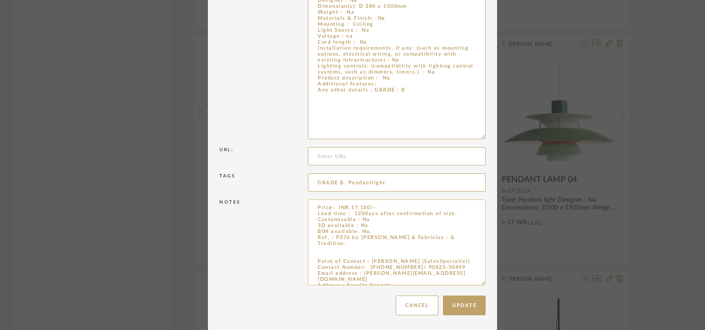
scroll to position [263, 0]
type input "PENDANT LAMP 05"
click at [473, 306] on button "Update" at bounding box center [464, 304] width 43 height 20
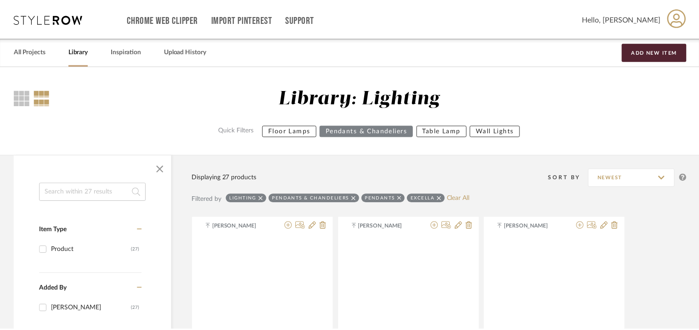
scroll to position [1825, 0]
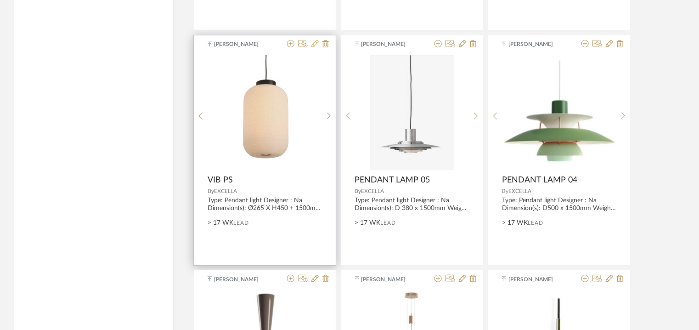
click at [313, 40] on icon at bounding box center [314, 43] width 7 height 7
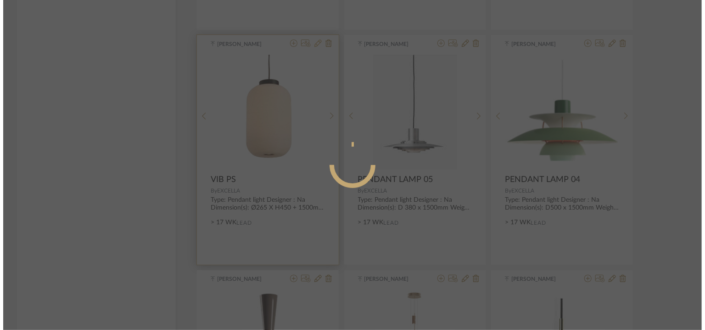
scroll to position [0, 0]
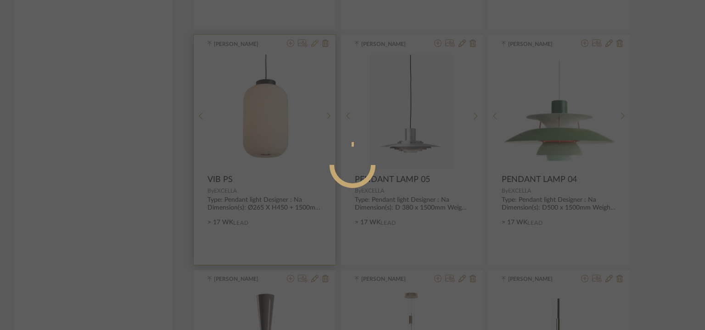
radio input "true"
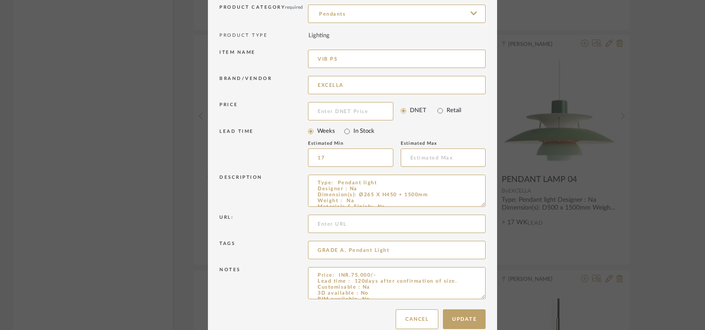
scroll to position [88, 0]
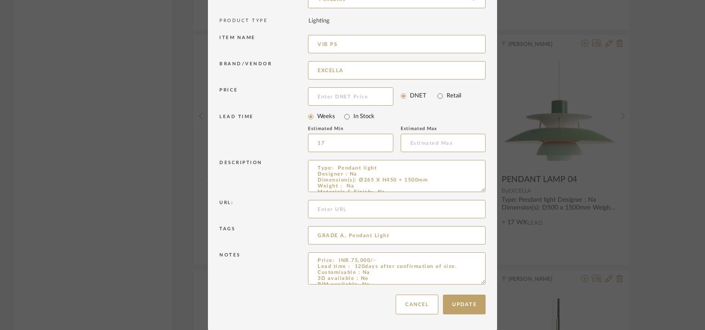
drag, startPoint x: 353, startPoint y: 41, endPoint x: 297, endPoint y: 42, distance: 56.0
click at [297, 42] on div "Item name VIB PS" at bounding box center [352, 46] width 266 height 26
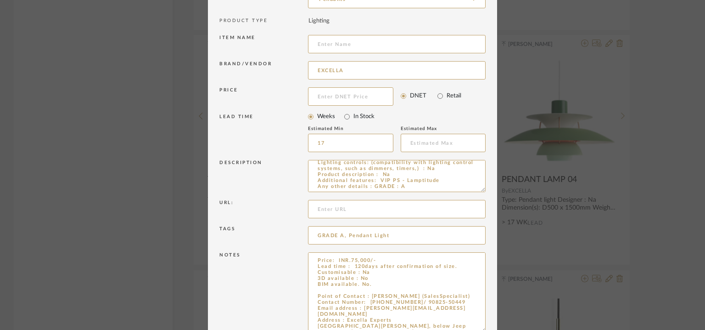
drag, startPoint x: 481, startPoint y: 281, endPoint x: 487, endPoint y: 356, distance: 76.0
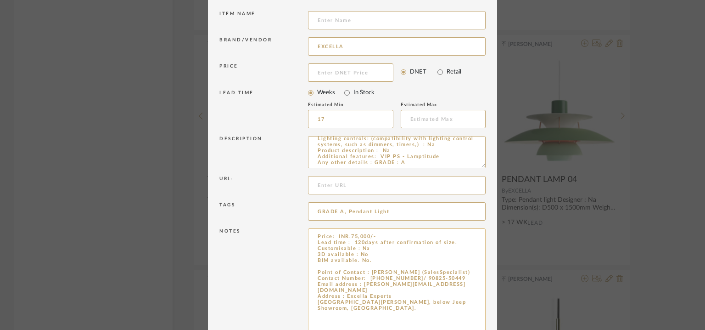
scroll to position [134, 0]
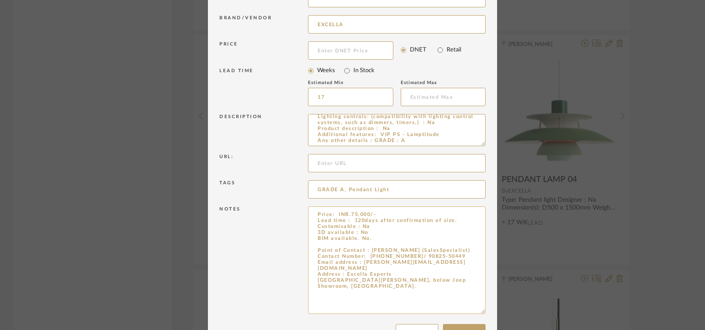
click at [336, 244] on textarea "Price: INR.75,000/- Lead time : 120days after confirmation of size. Customisabl…" at bounding box center [397, 259] width 178 height 107
paste textarea "VIB PS"
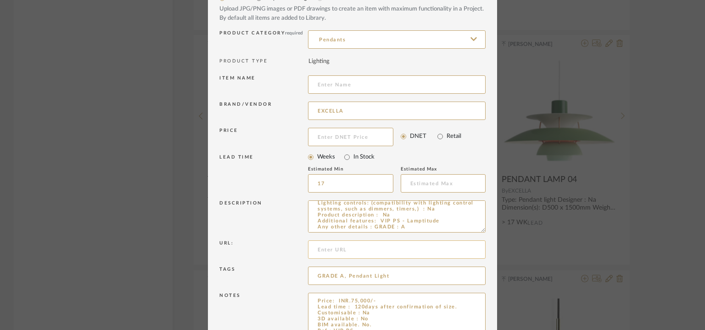
scroll to position [42, 0]
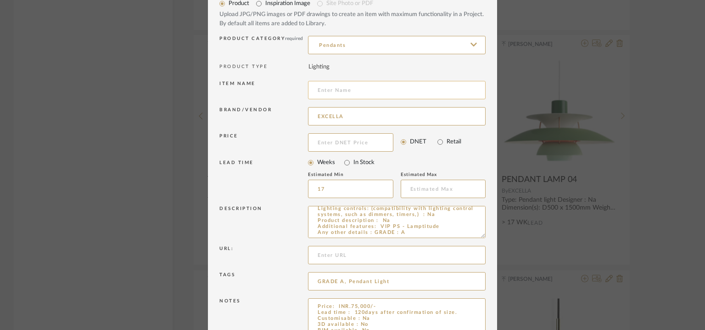
type textarea "Price: INR.75,000/- Lead time : 120days after confirmation of size. Customisabl…"
click at [342, 90] on input at bounding box center [397, 90] width 178 height 18
type input "p"
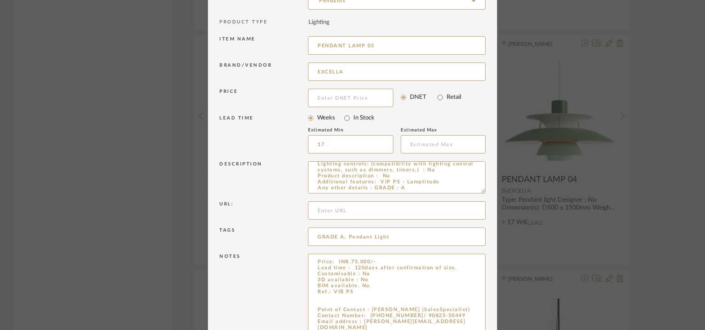
scroll to position [163, 0]
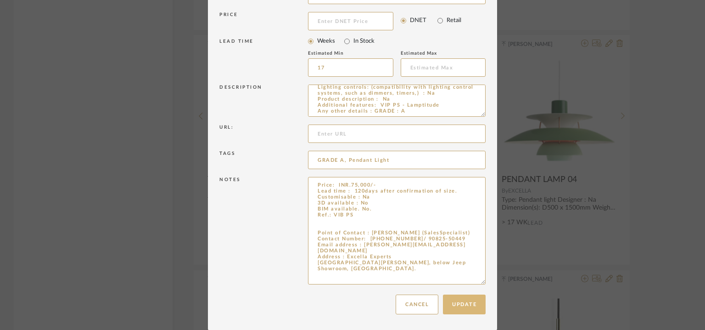
type input "PENDANT LAMP 05"
click at [459, 300] on button "Update" at bounding box center [464, 304] width 43 height 20
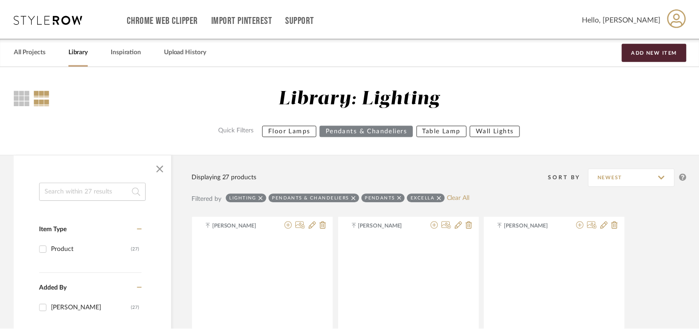
scroll to position [1825, 0]
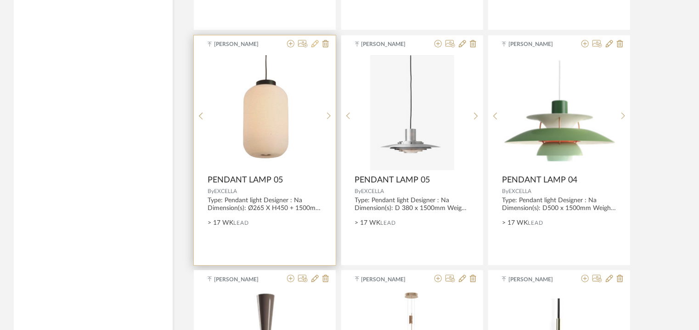
click at [312, 43] on icon at bounding box center [314, 43] width 7 height 7
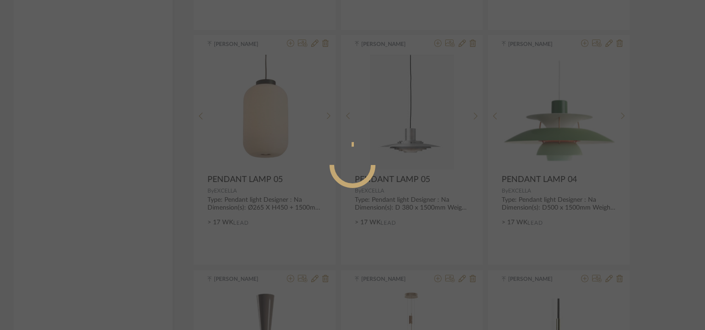
radio input "true"
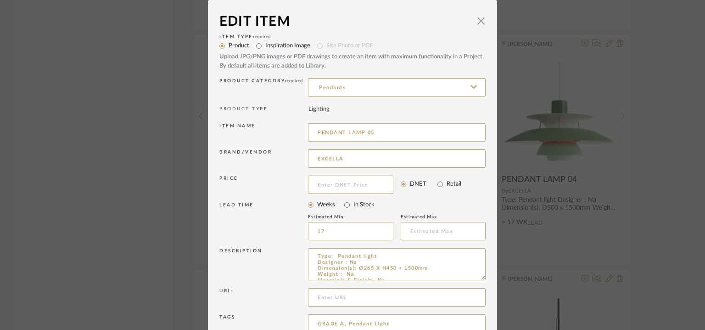
drag, startPoint x: 369, startPoint y: 131, endPoint x: 386, endPoint y: 143, distance: 20.8
click at [384, 142] on div "Item name PENDANT LAMP 05" at bounding box center [352, 134] width 266 height 26
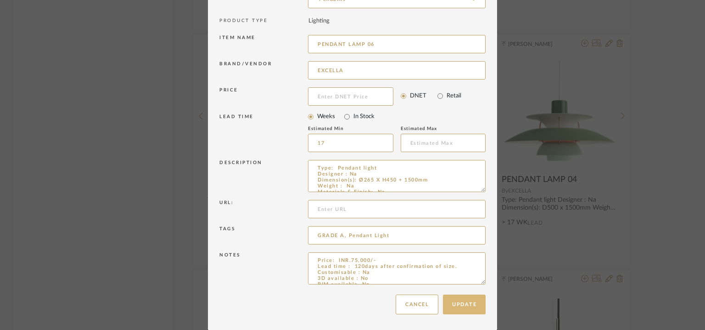
type input "PENDANT LAMP 06"
click at [454, 305] on button "Update" at bounding box center [464, 304] width 43 height 20
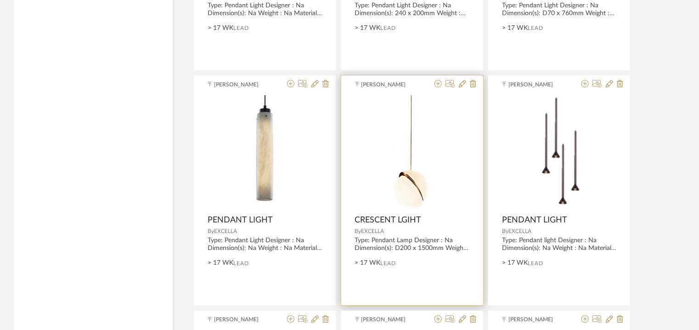
scroll to position [1550, 0]
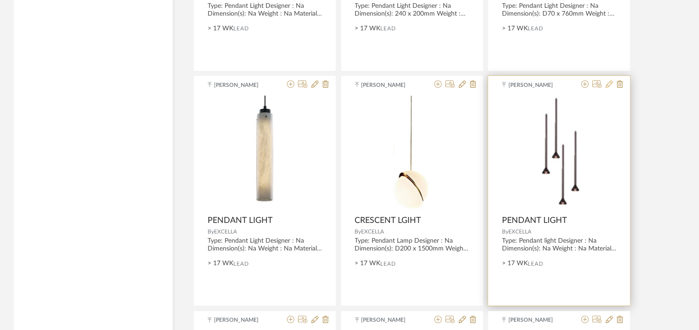
click at [608, 81] on icon at bounding box center [609, 83] width 7 height 7
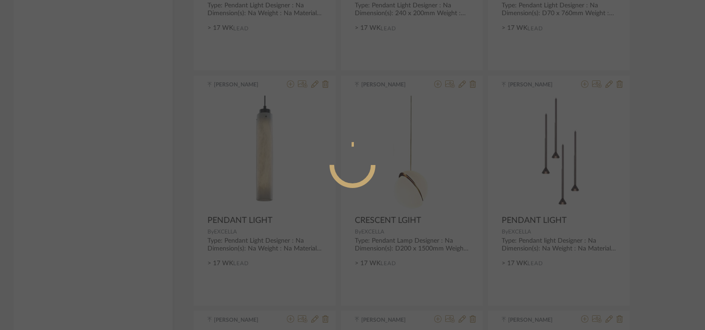
radio input "true"
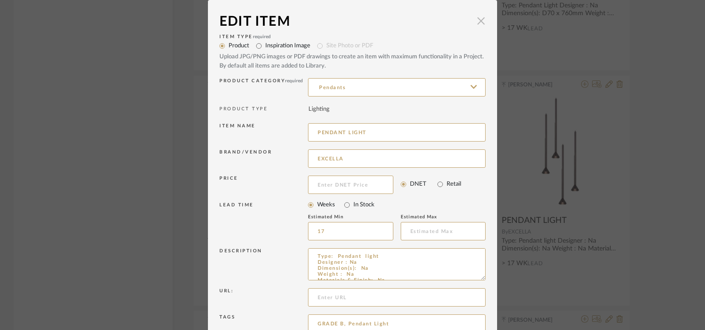
click at [482, 21] on span "button" at bounding box center [481, 20] width 18 height 18
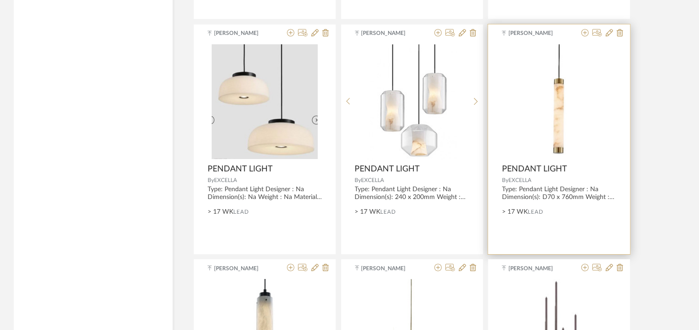
scroll to position [1366, 0]
click at [610, 31] on icon at bounding box center [609, 32] width 7 height 7
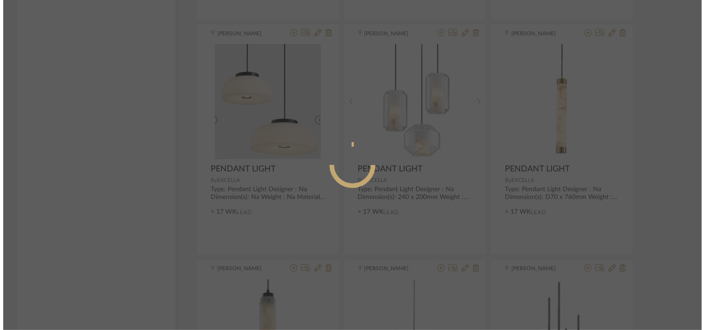
scroll to position [0, 0]
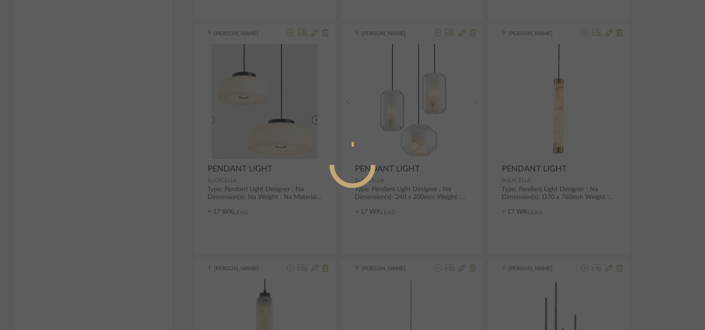
radio input "true"
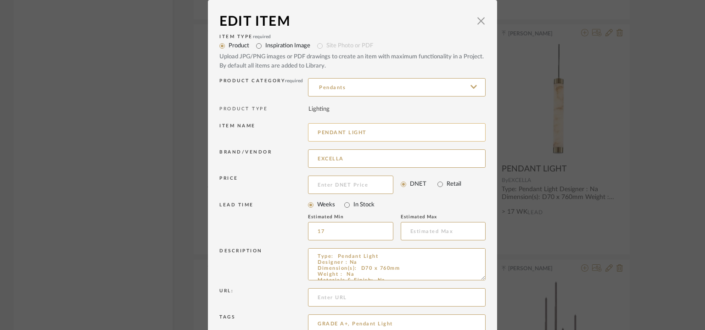
click at [377, 134] on input "PENDANT LIGHT" at bounding box center [397, 132] width 178 height 18
type input "PENDANT LIGHT 07"
